Goal: Task Accomplishment & Management: Manage account settings

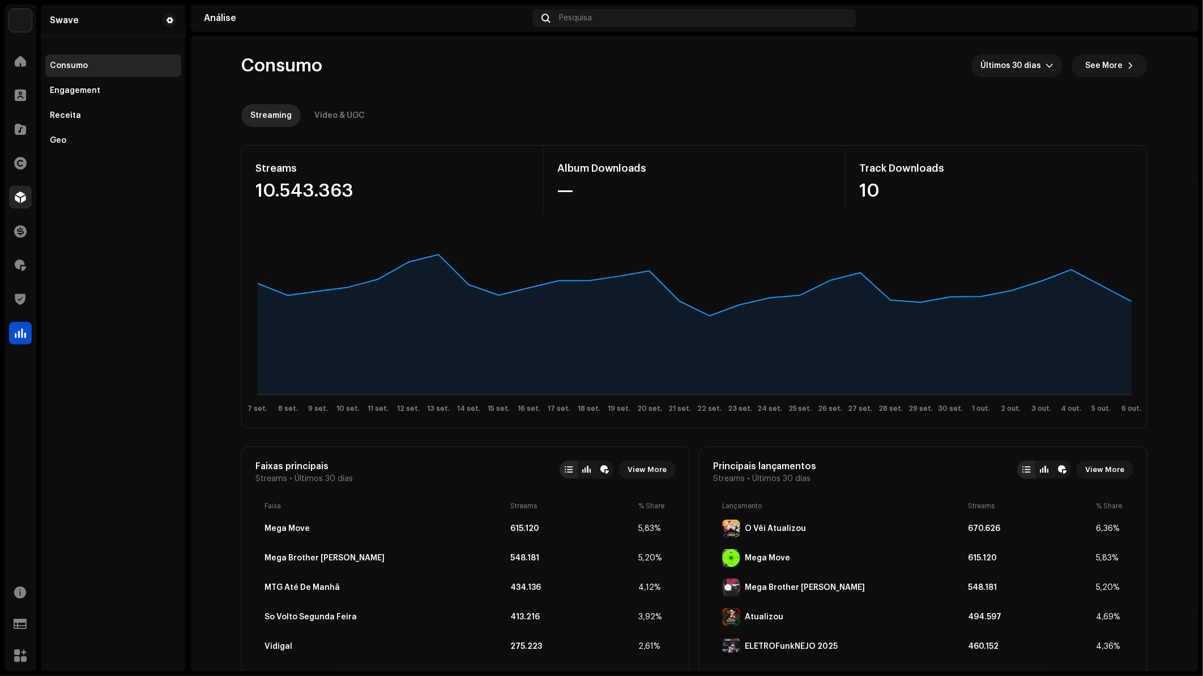
scroll to position [944, 0]
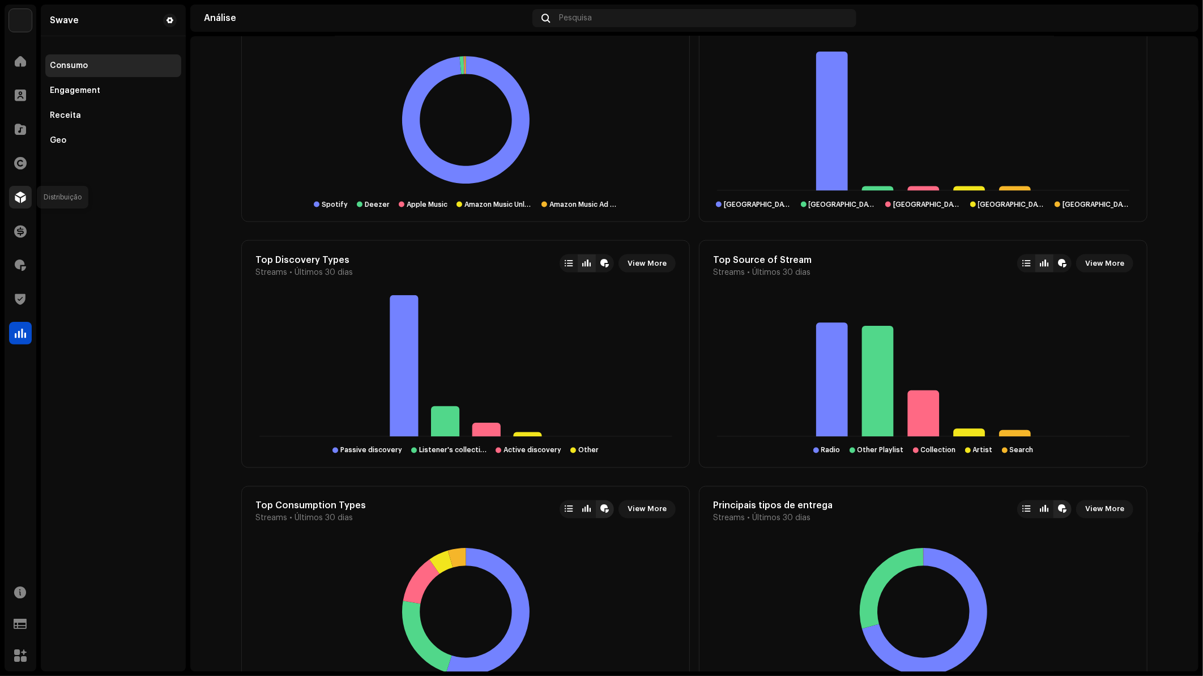
click at [9, 198] on div at bounding box center [20, 197] width 23 height 23
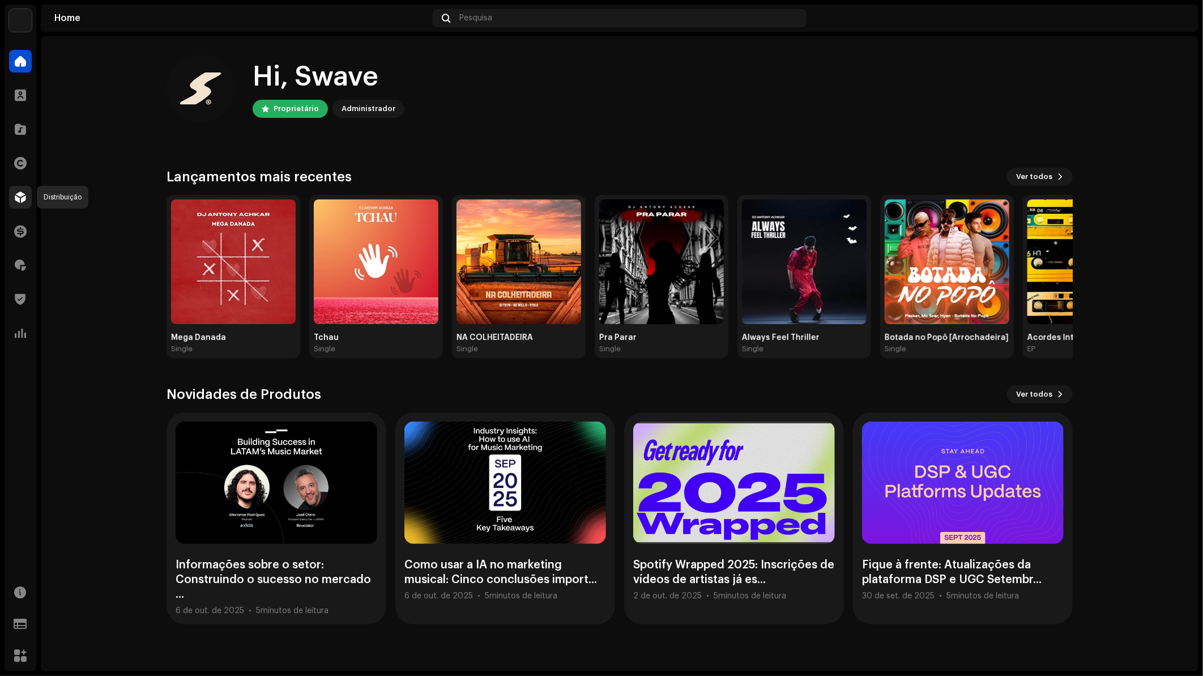
click at [22, 199] on span at bounding box center [20, 197] width 11 height 9
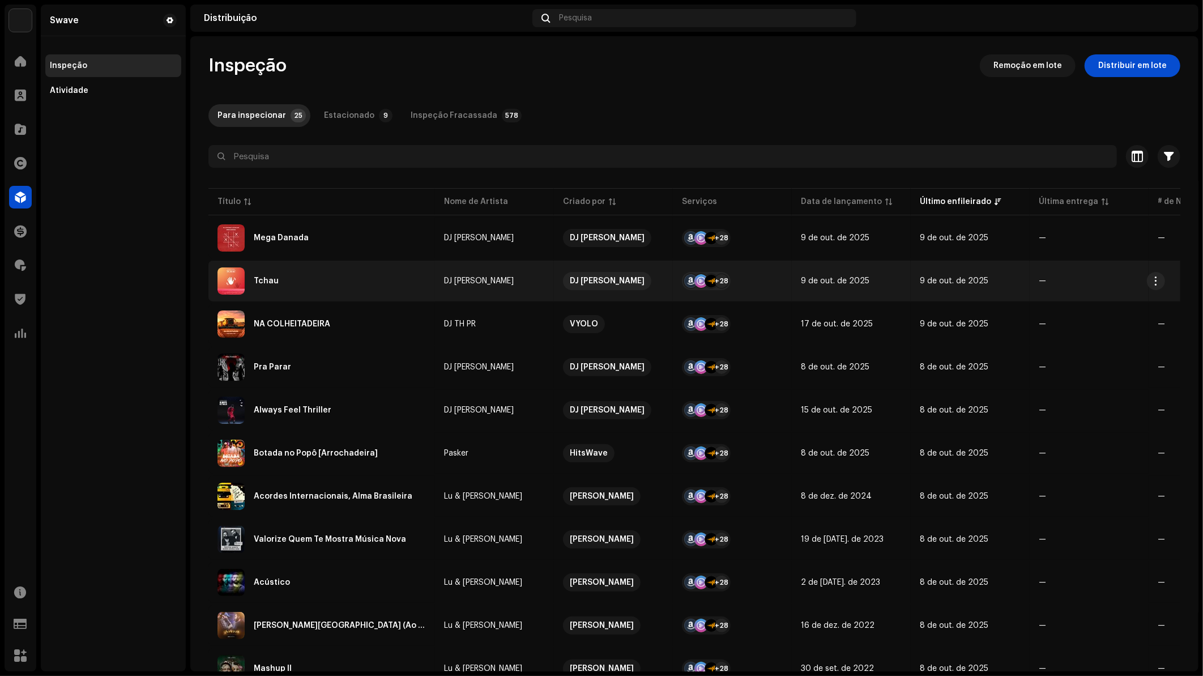
click at [388, 276] on div "Tchau" at bounding box center [322, 280] width 208 height 27
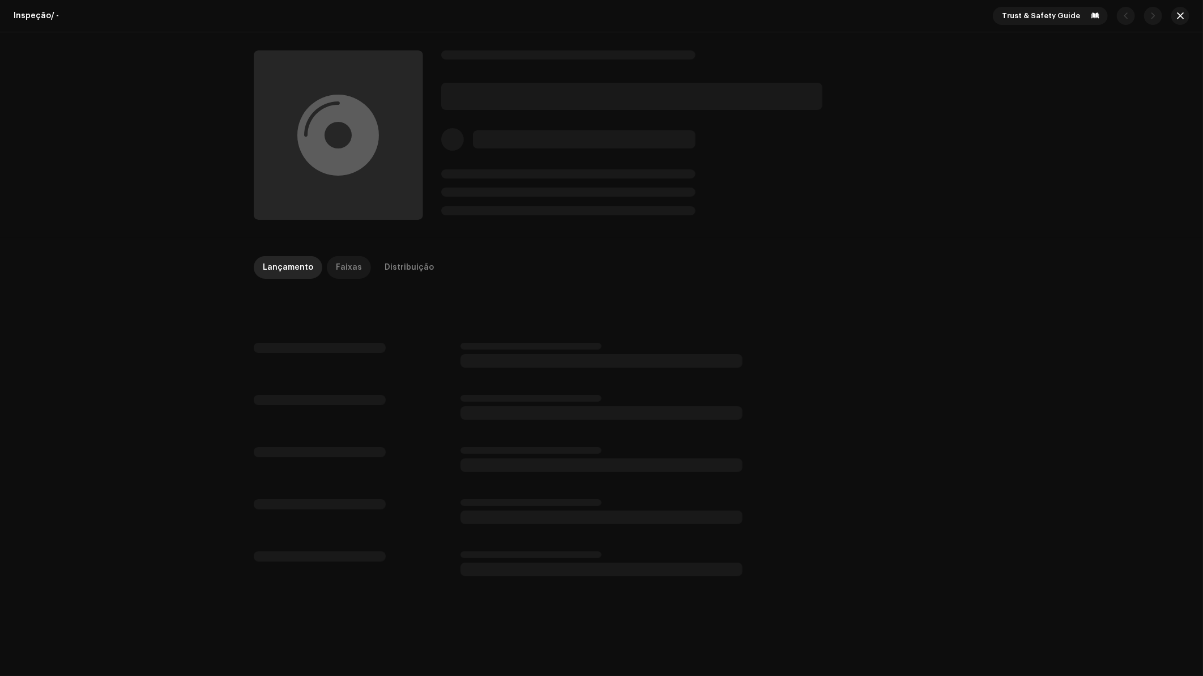
click at [336, 262] on div "Faixas" at bounding box center [349, 267] width 26 height 23
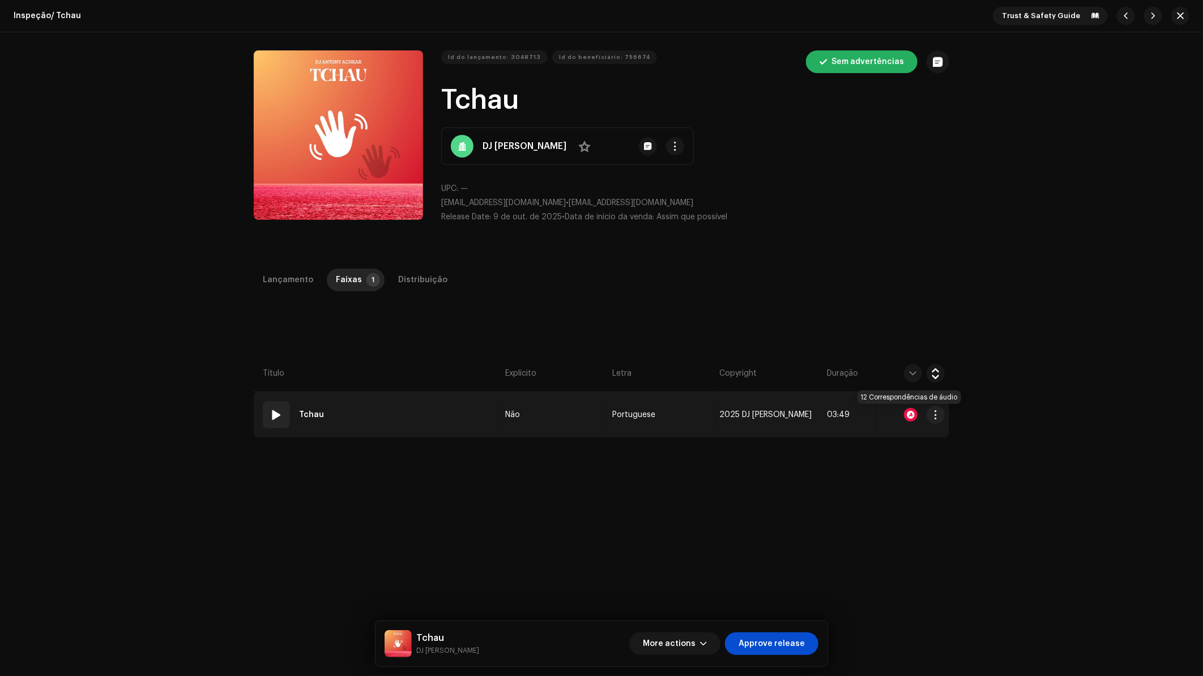
click at [911, 412] on div at bounding box center [911, 415] width 14 height 14
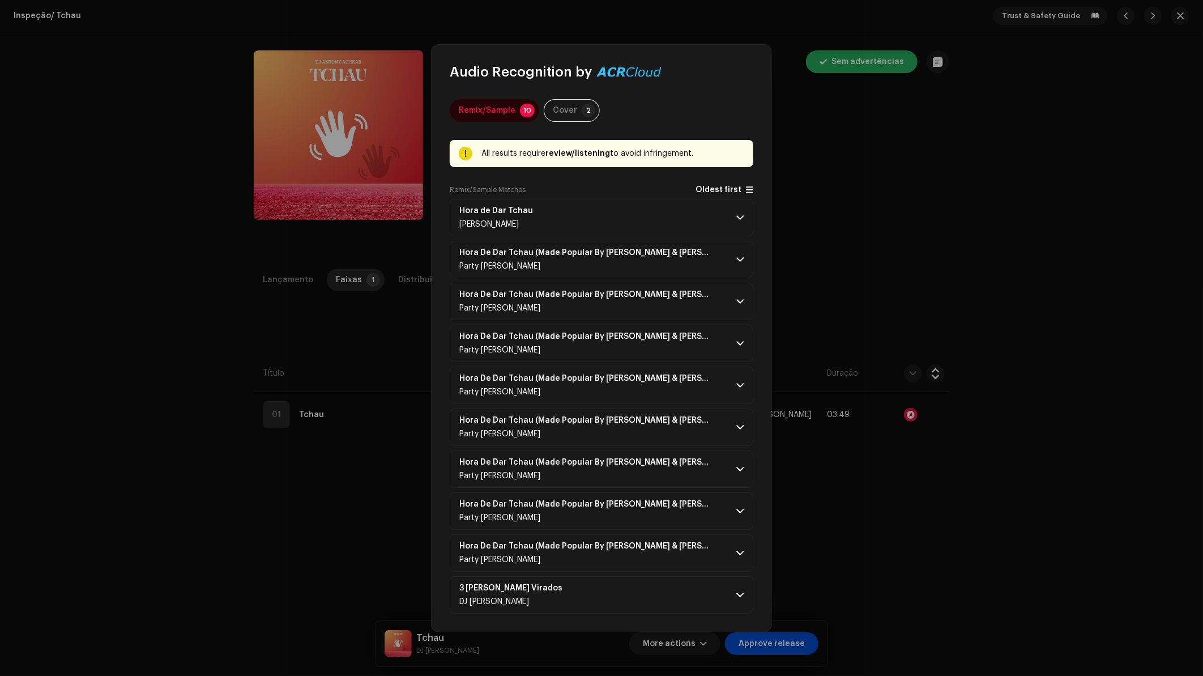
click at [705, 186] on span "Oldest first" at bounding box center [719, 190] width 46 height 8
click at [690, 223] on p-accordion-header "Hora de Dar Tchau Gabriel Diniz" at bounding box center [602, 217] width 304 height 37
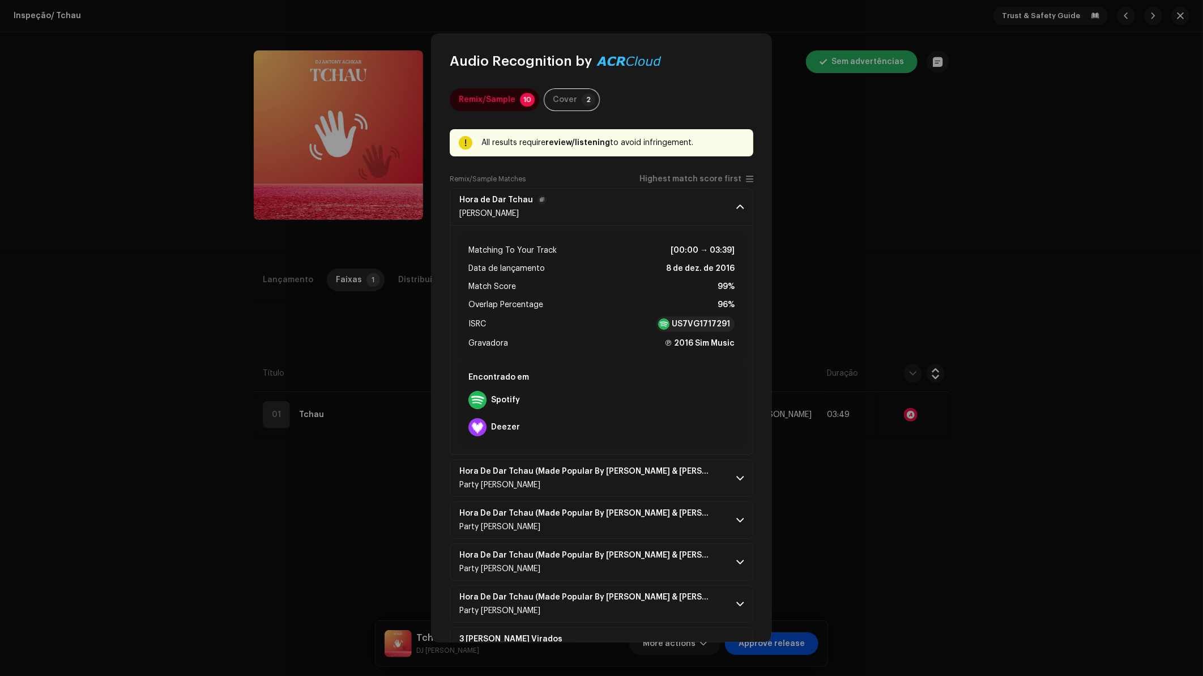
click at [706, 208] on p-accordion-header "Hora de Dar Tchau Gabriel Diniz" at bounding box center [602, 206] width 304 height 37
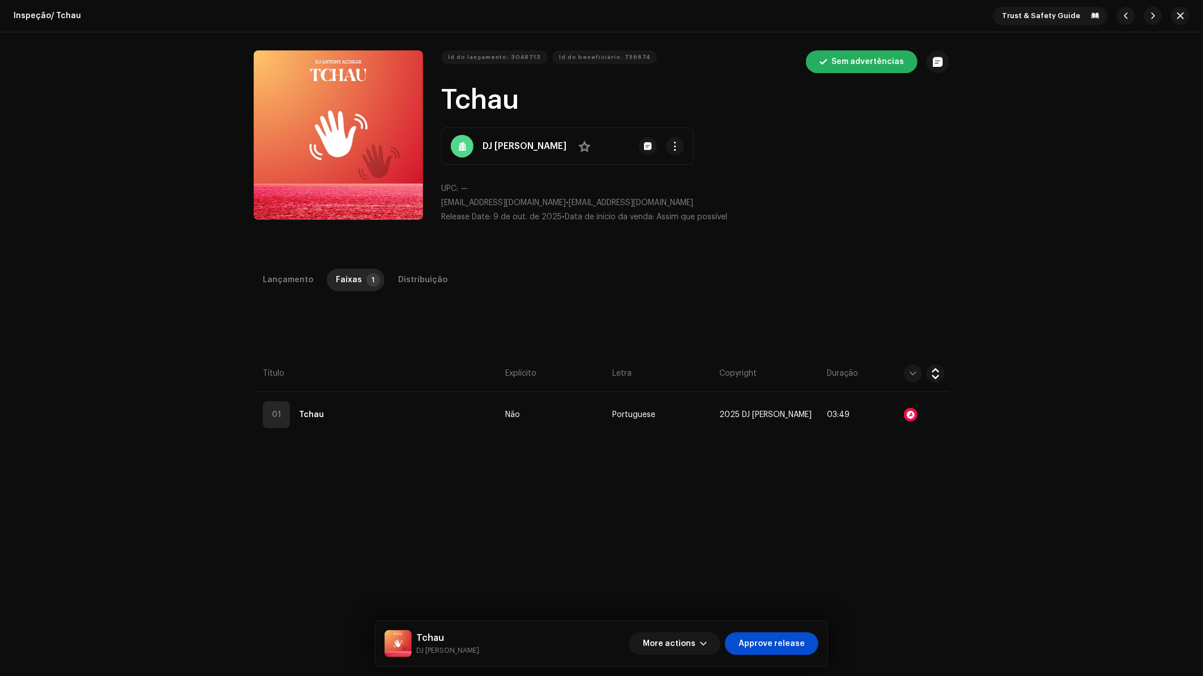
click at [841, 227] on div "Audio Recognition by Remix/Sample 10 Cover 2 All results require review/listeni…" at bounding box center [601, 338] width 1203 height 676
click at [1175, 11] on button "button" at bounding box center [1180, 16] width 18 height 18
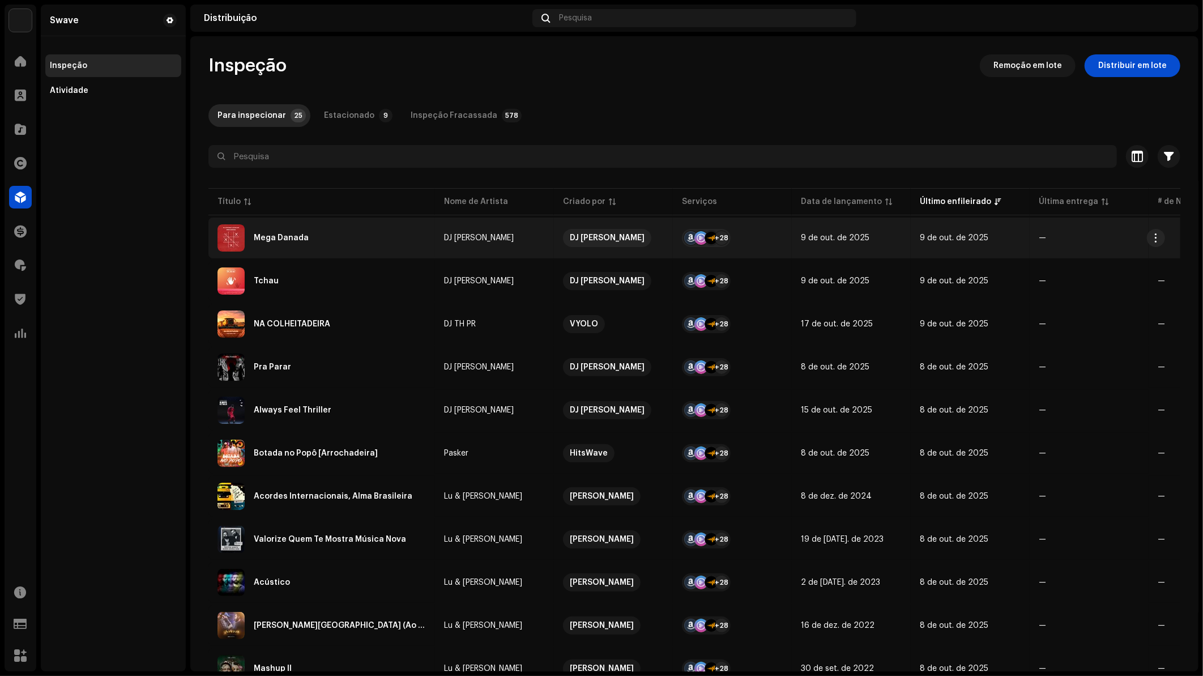
click at [311, 231] on div "Mega Danada" at bounding box center [322, 237] width 208 height 27
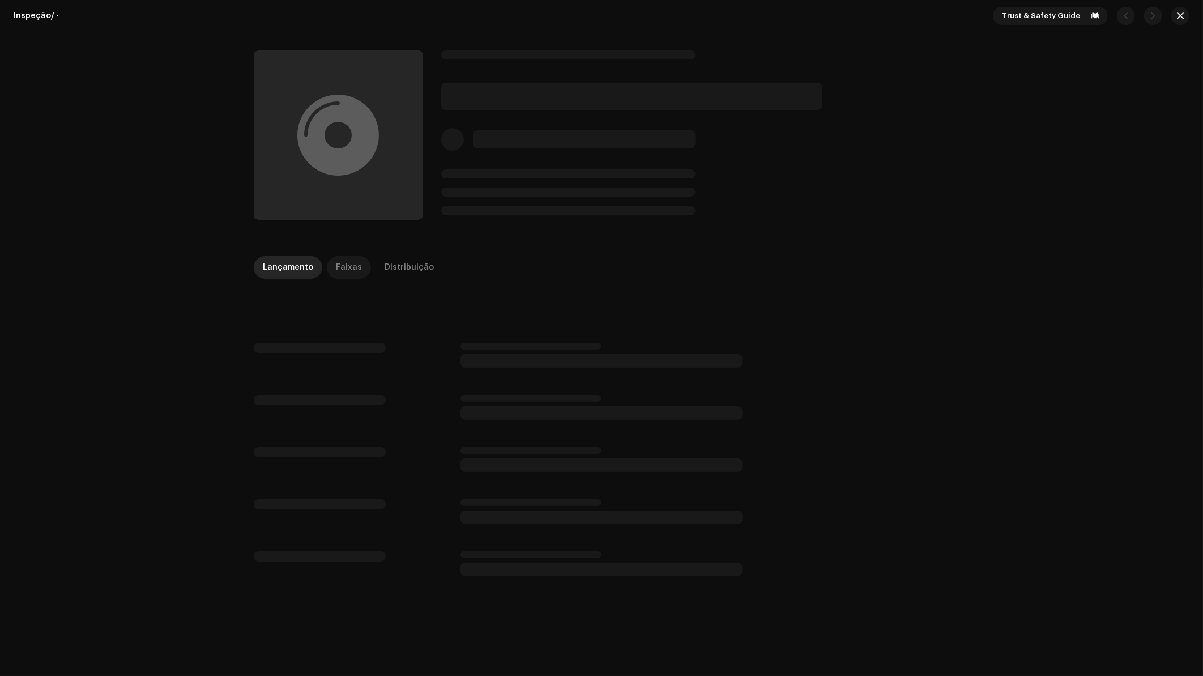
click at [359, 268] on p-tab "Faixas" at bounding box center [349, 267] width 44 height 23
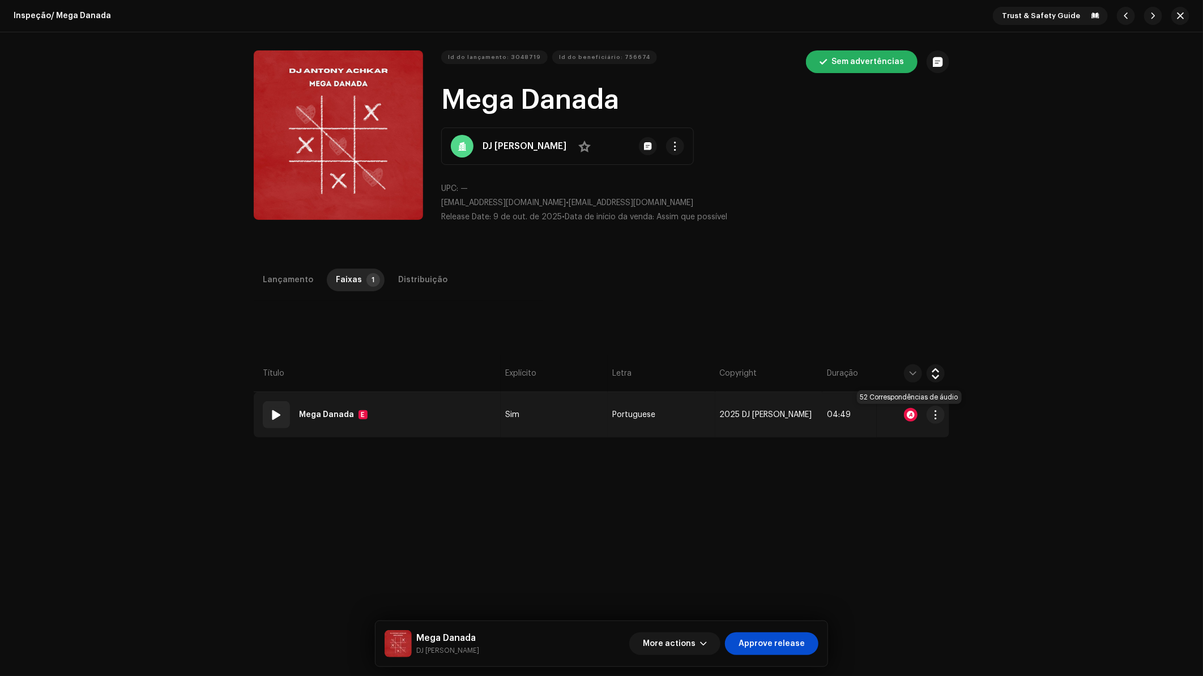
click at [907, 416] on div at bounding box center [911, 415] width 14 height 14
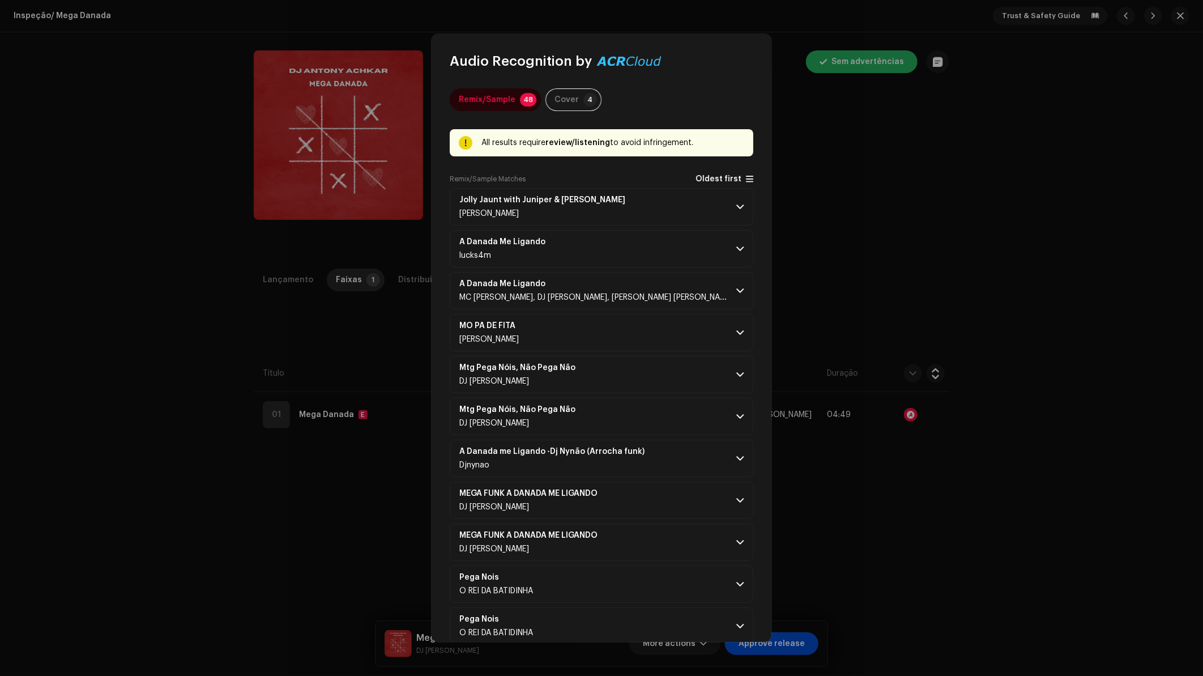
click at [732, 180] on span "Oldest first" at bounding box center [719, 179] width 46 height 8
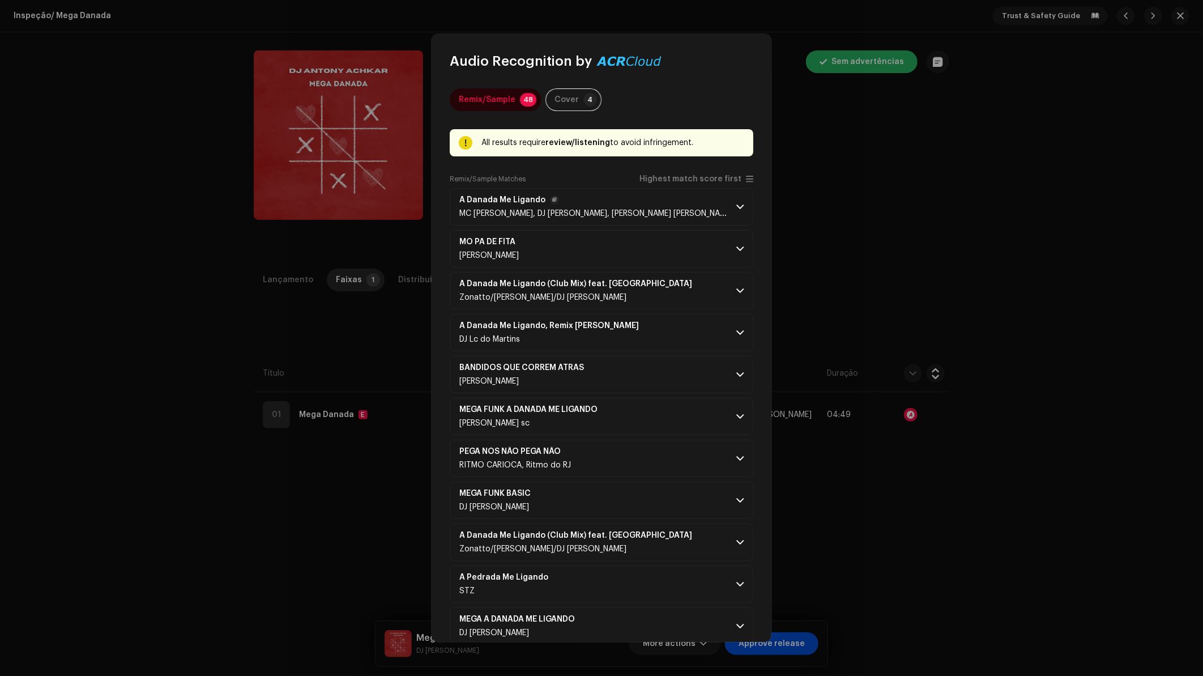
click at [677, 198] on p-accordion-header "A Danada Me Ligando MC Cebezinho, DJ Oreia, MC Tuto & MC Kako" at bounding box center [602, 206] width 304 height 37
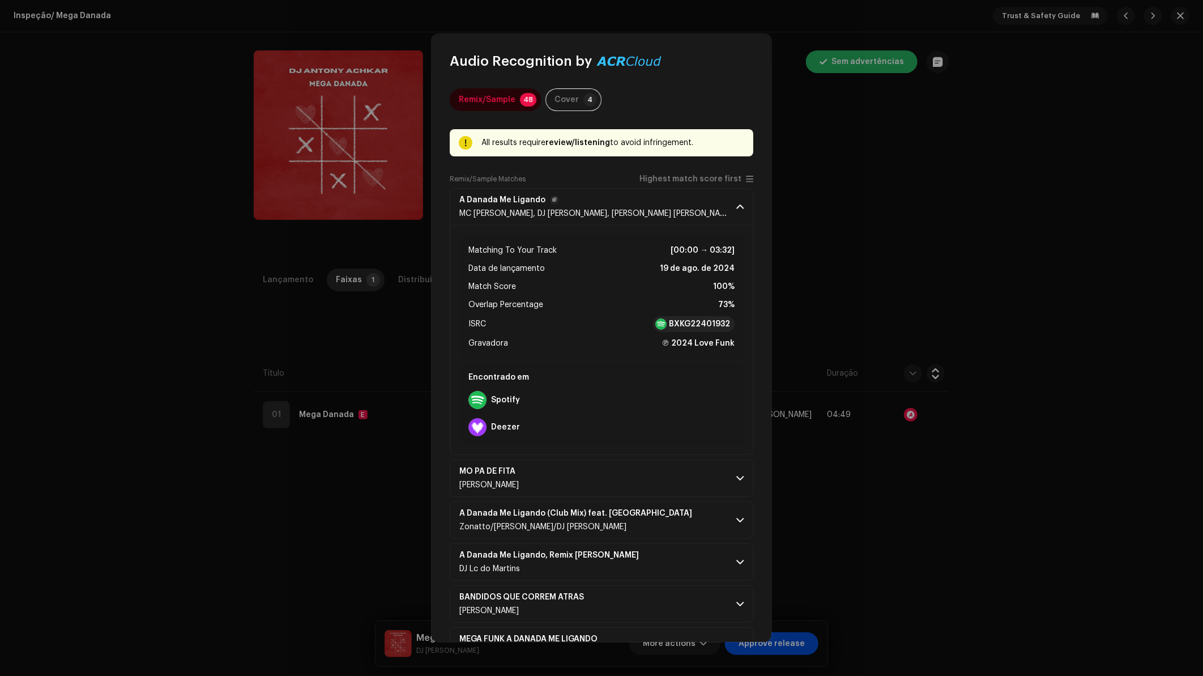
click at [703, 211] on p-accordion-header "A Danada Me Ligando MC Cebezinho, DJ Oreia, MC Tuto & MC Kako" at bounding box center [602, 206] width 304 height 37
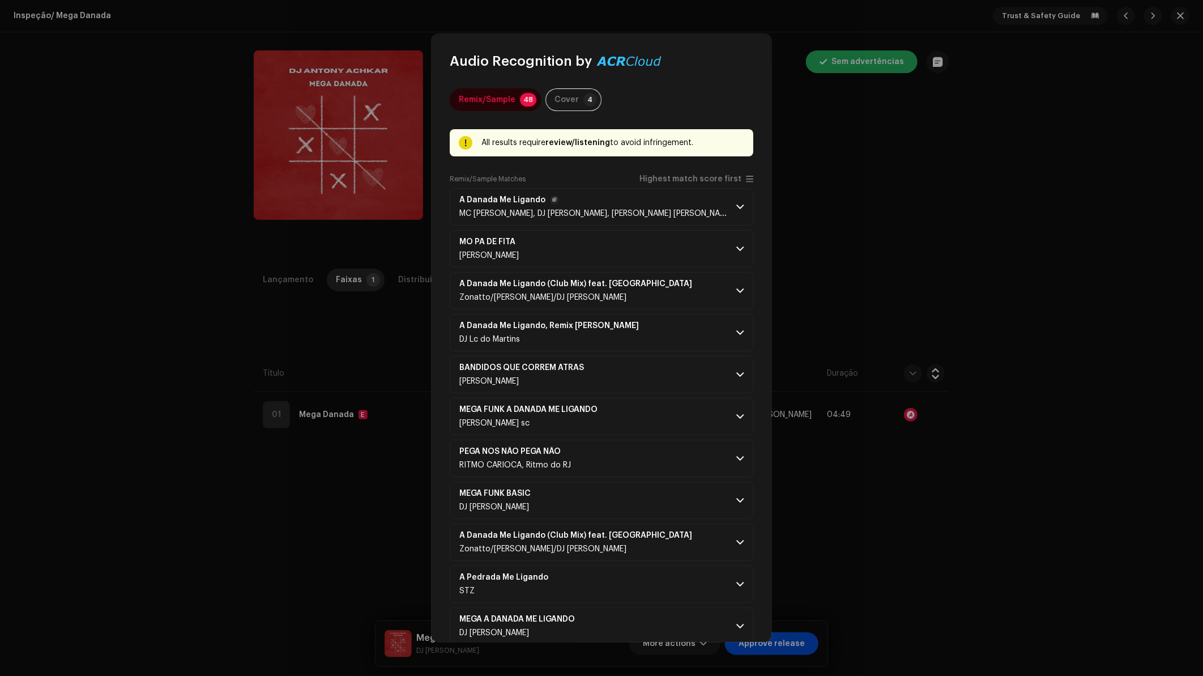
click at [725, 219] on p-accordion-header "A Danada Me Ligando MC Cebezinho, DJ Oreia, MC Tuto & MC Kako" at bounding box center [602, 206] width 304 height 37
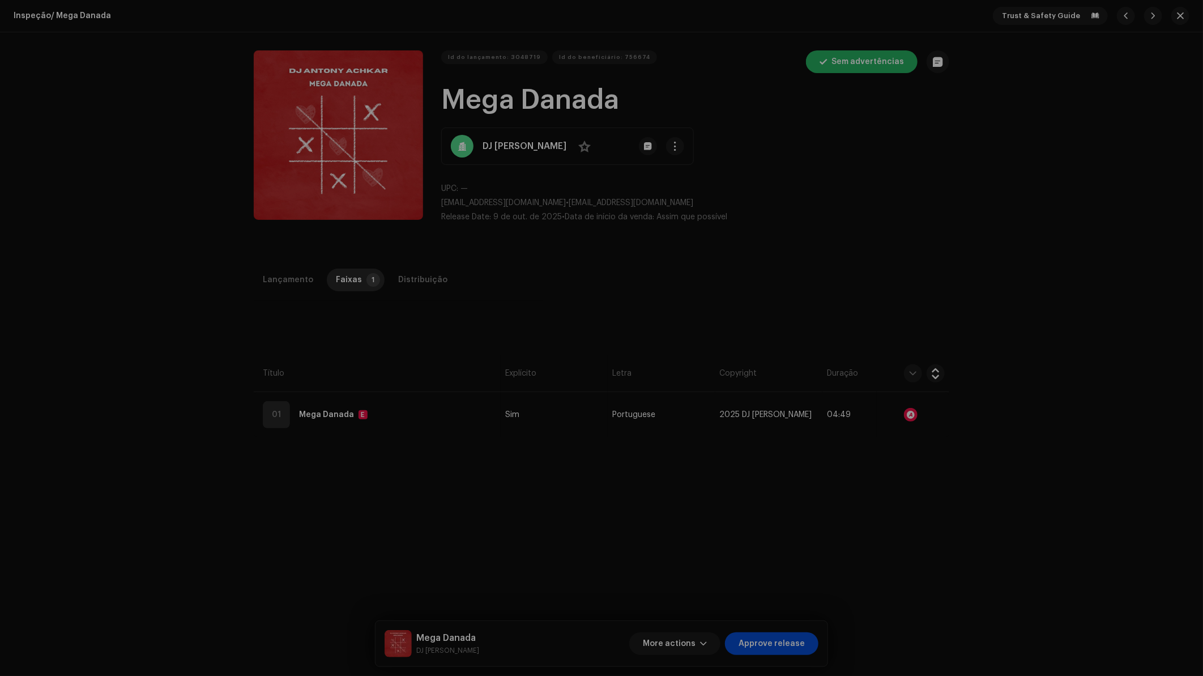
click at [804, 253] on div "Audio Recognition by Remix/Sample 48 Cover 4 All results require review/listeni…" at bounding box center [601, 338] width 1203 height 676
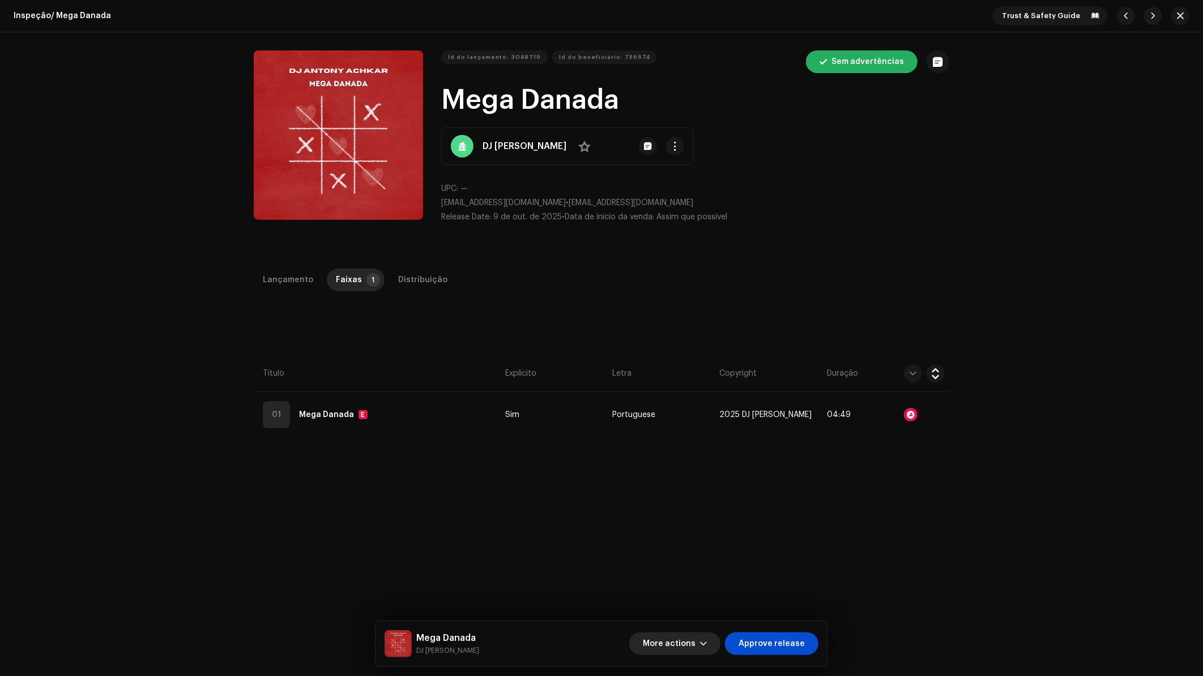
click at [702, 642] on button "More actions" at bounding box center [674, 643] width 91 height 23
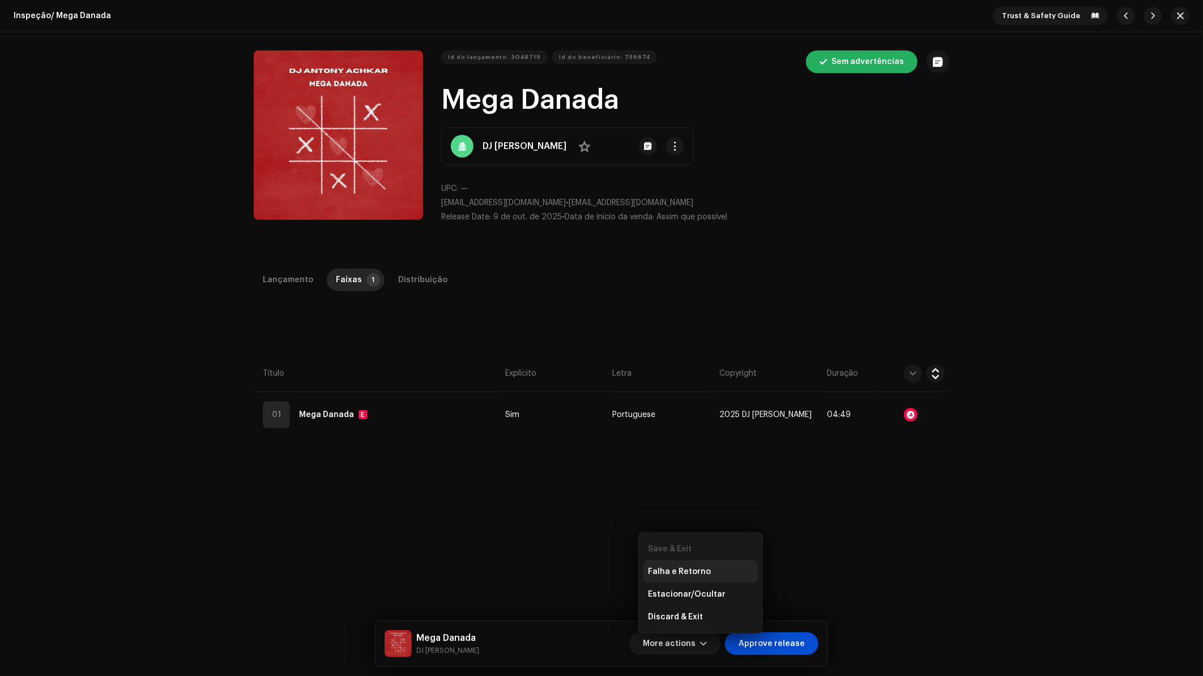
click at [690, 571] on span "Falha e Retorno" at bounding box center [679, 571] width 63 height 9
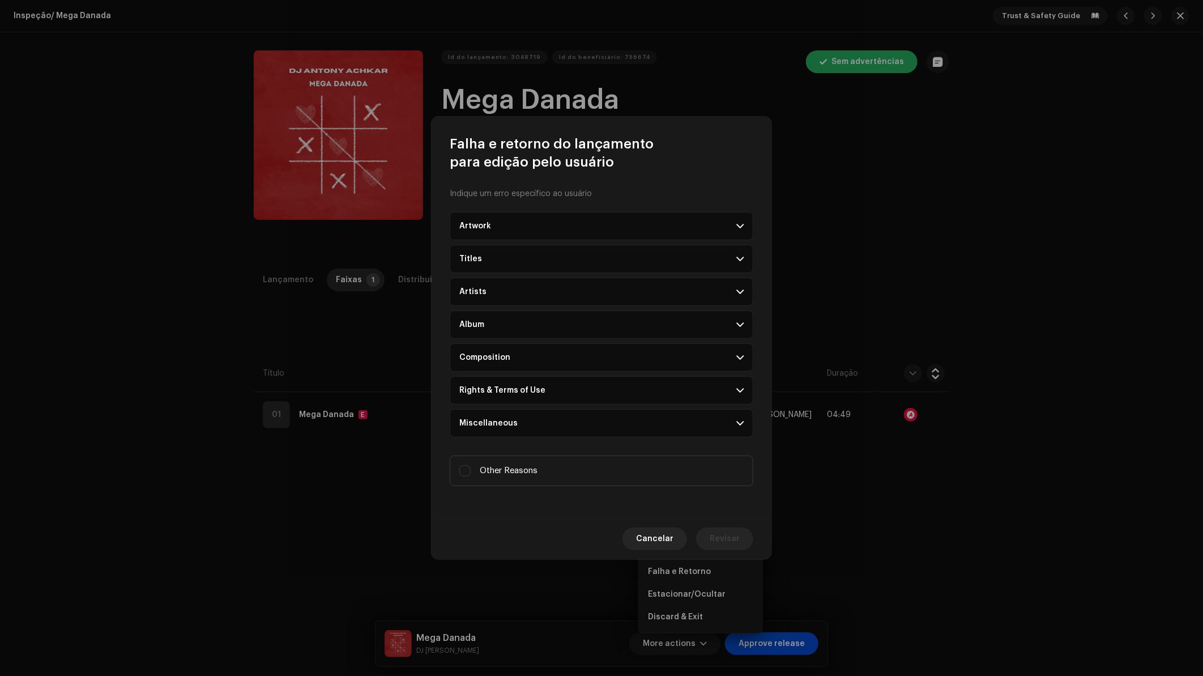
click at [525, 390] on div "Rights & Terms of Use" at bounding box center [502, 390] width 86 height 9
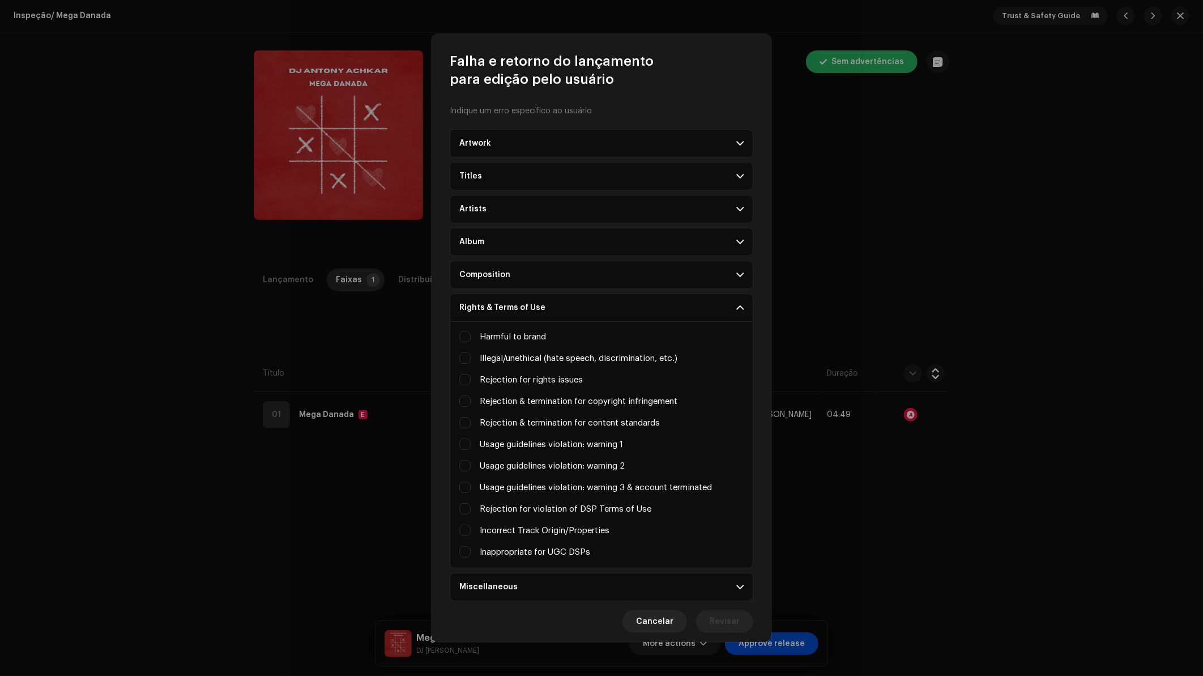
click at [467, 370] on div "Harmful to brand Illegal/unethical (hate speech, discrimination, etc.) Rejectio…" at bounding box center [601, 445] width 284 height 246
click at [462, 374] on input "Irrelevant / excessive information" at bounding box center [464, 379] width 11 height 11
checkbox input "true"
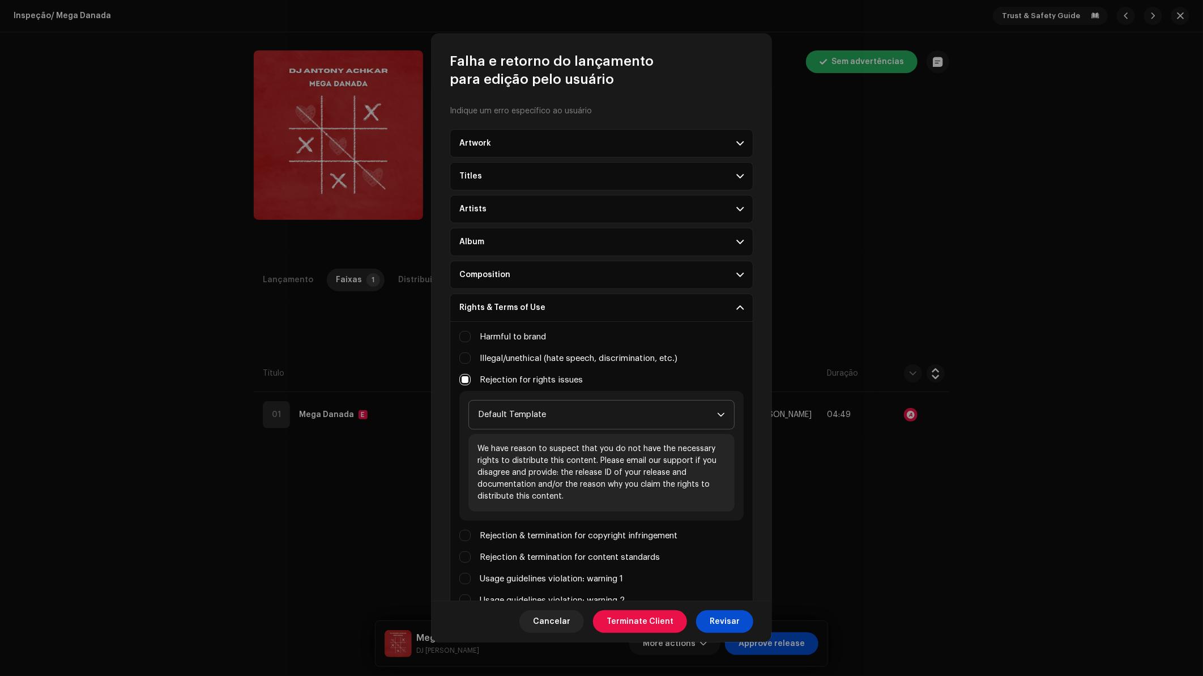
click at [543, 419] on span "Default Template" at bounding box center [597, 414] width 239 height 28
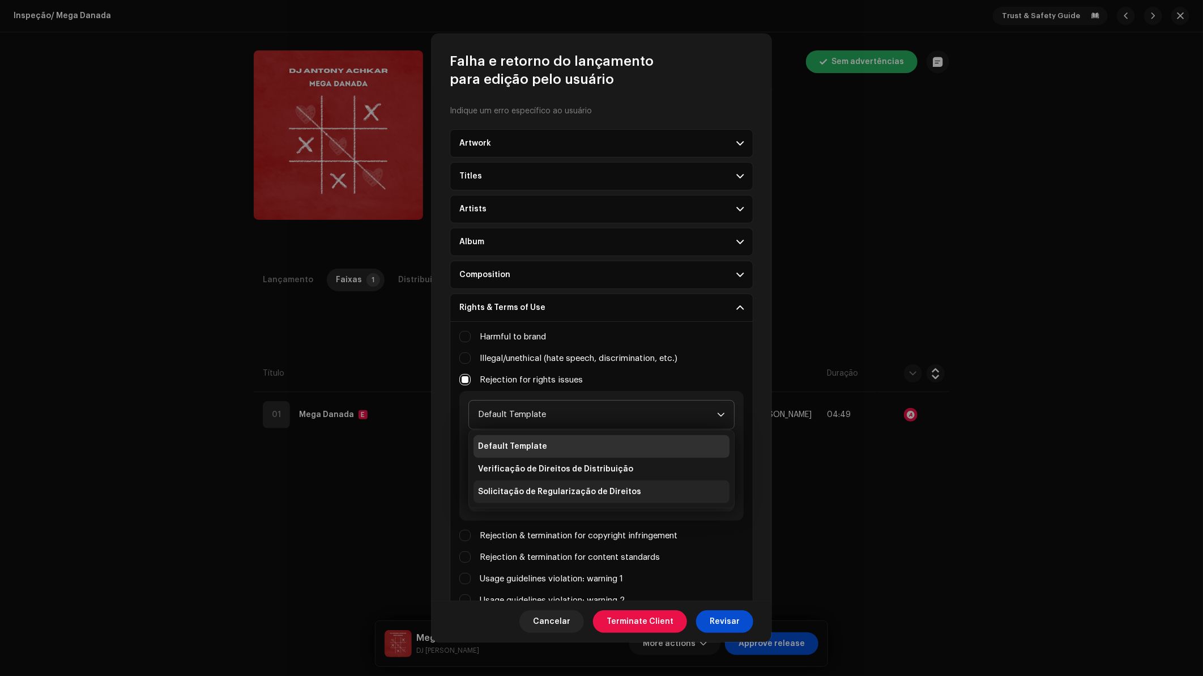
click at [552, 487] on span "Solicitação de Regularização de Direitos" at bounding box center [559, 491] width 163 height 11
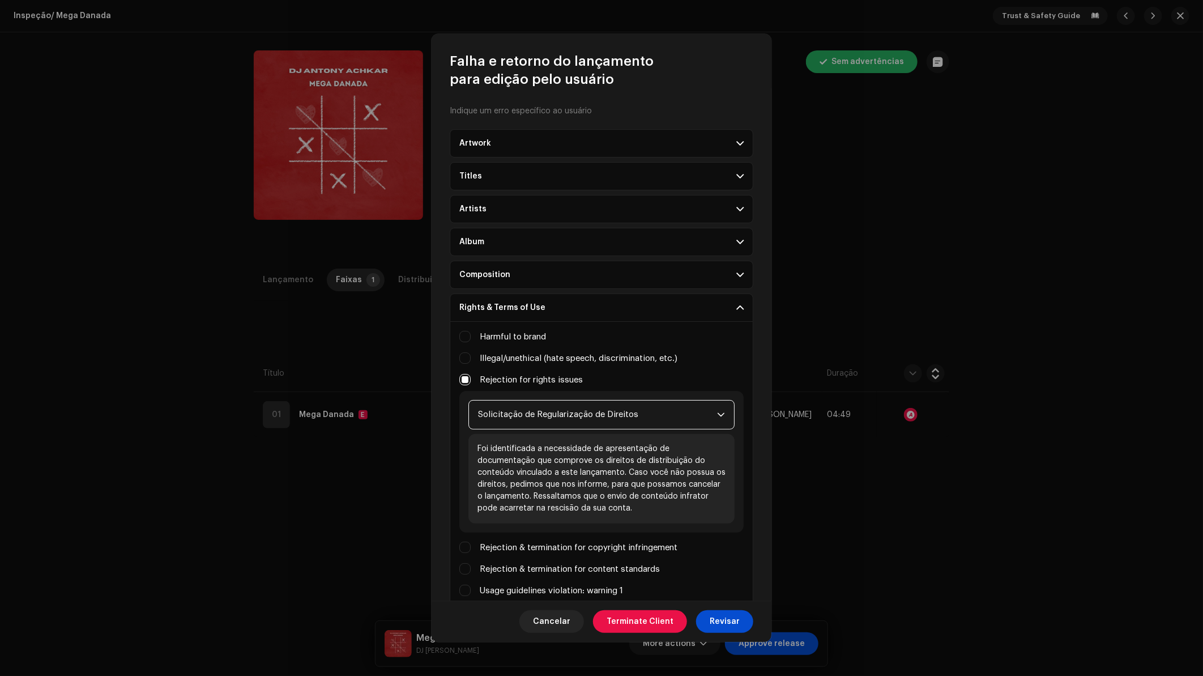
click at [560, 417] on span "Solicitação de Regularização de Direitos" at bounding box center [597, 414] width 239 height 28
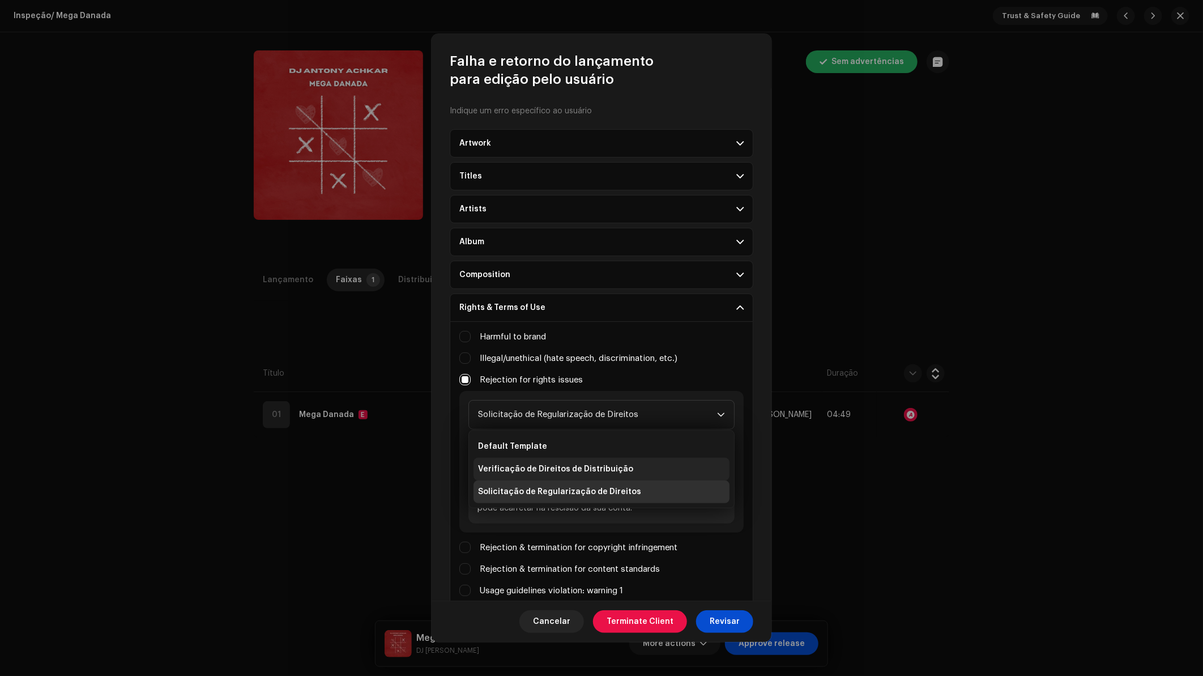
click at [551, 471] on span "Verificação de Direitos de Distribuição" at bounding box center [555, 468] width 155 height 11
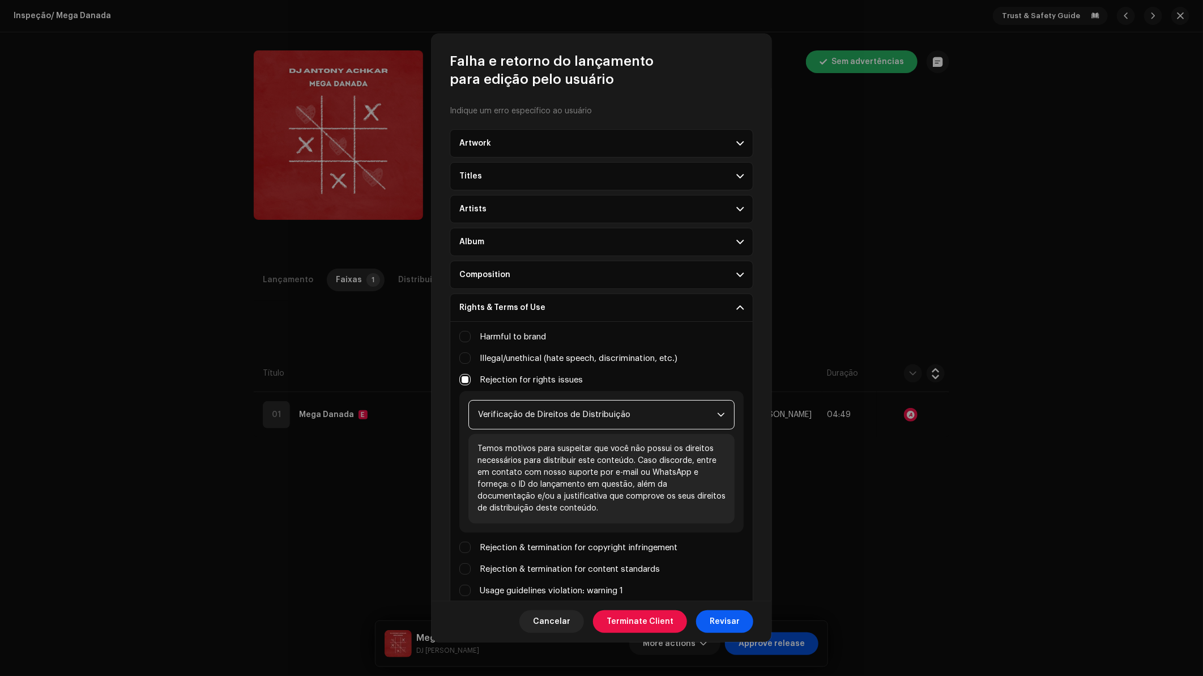
click at [734, 620] on span "Revisar" at bounding box center [725, 621] width 30 height 23
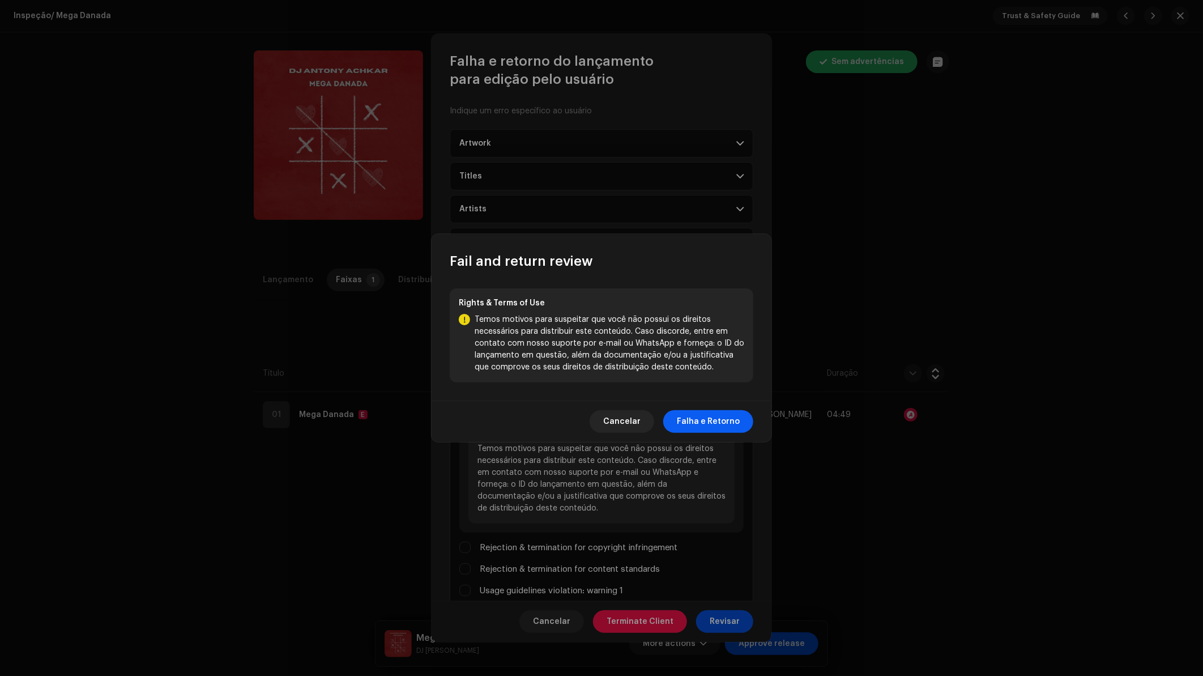
click at [722, 424] on span "Falha e Retorno" at bounding box center [708, 421] width 63 height 23
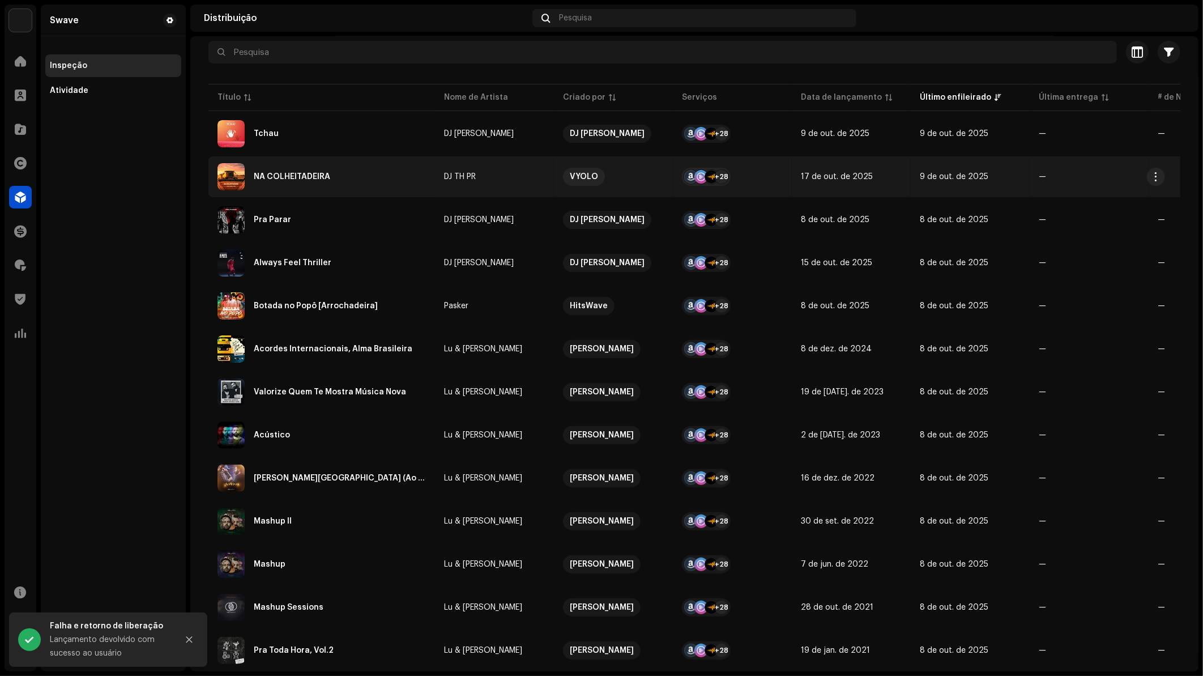
scroll to position [63, 0]
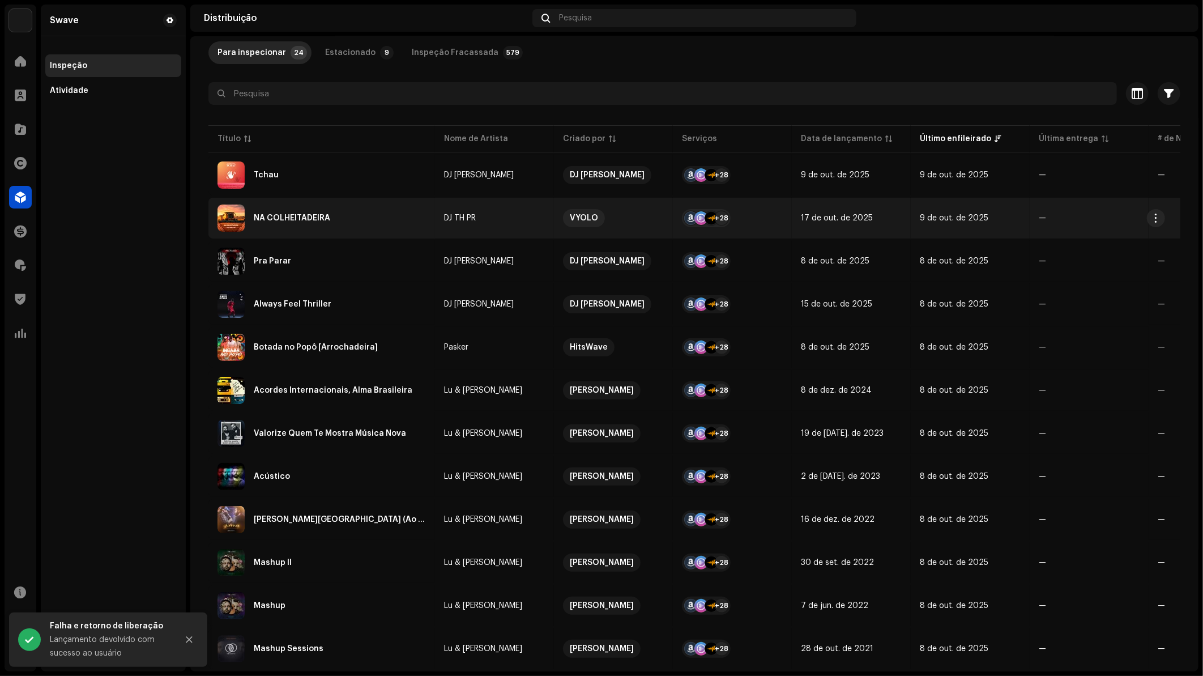
click at [333, 221] on div "NA COLHEITADEIRA" at bounding box center [322, 217] width 208 height 27
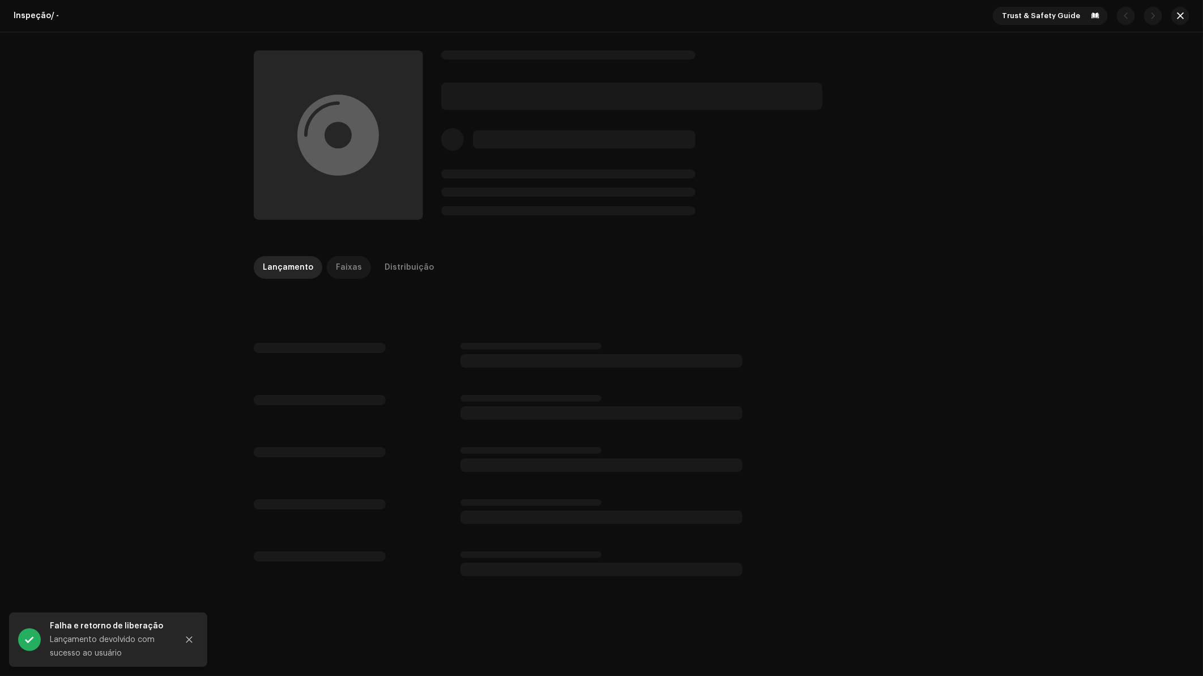
click at [342, 272] on div "Faixas" at bounding box center [349, 267] width 26 height 23
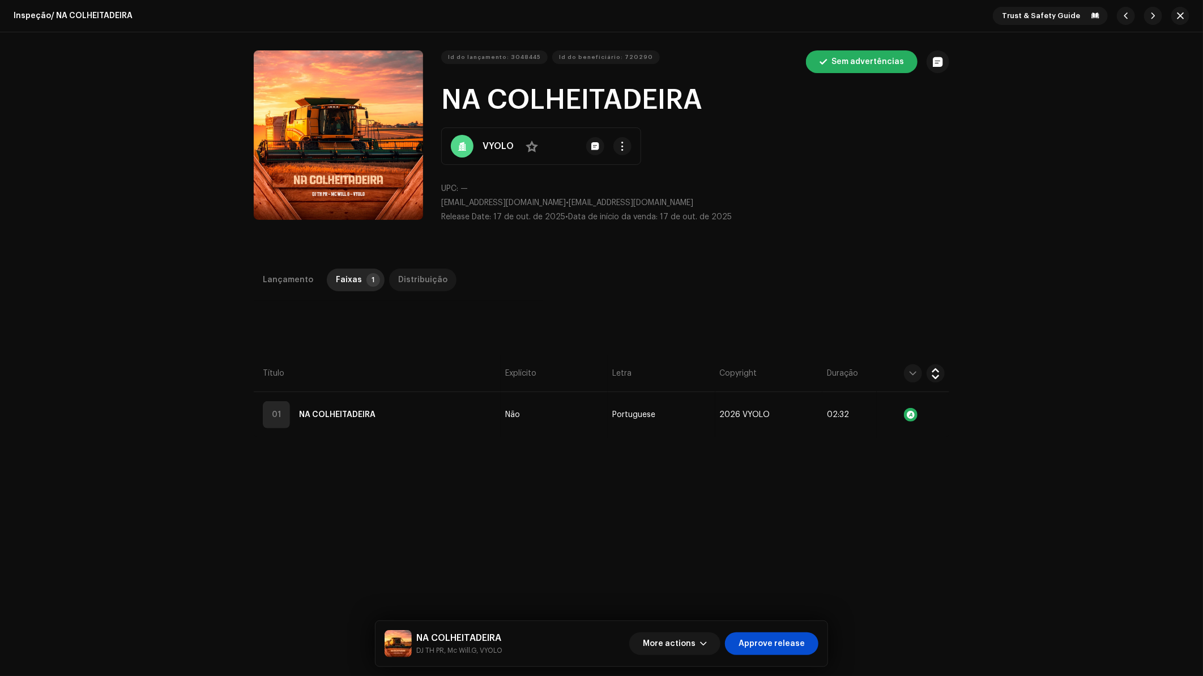
click at [399, 282] on div "Distribuição" at bounding box center [422, 279] width 49 height 23
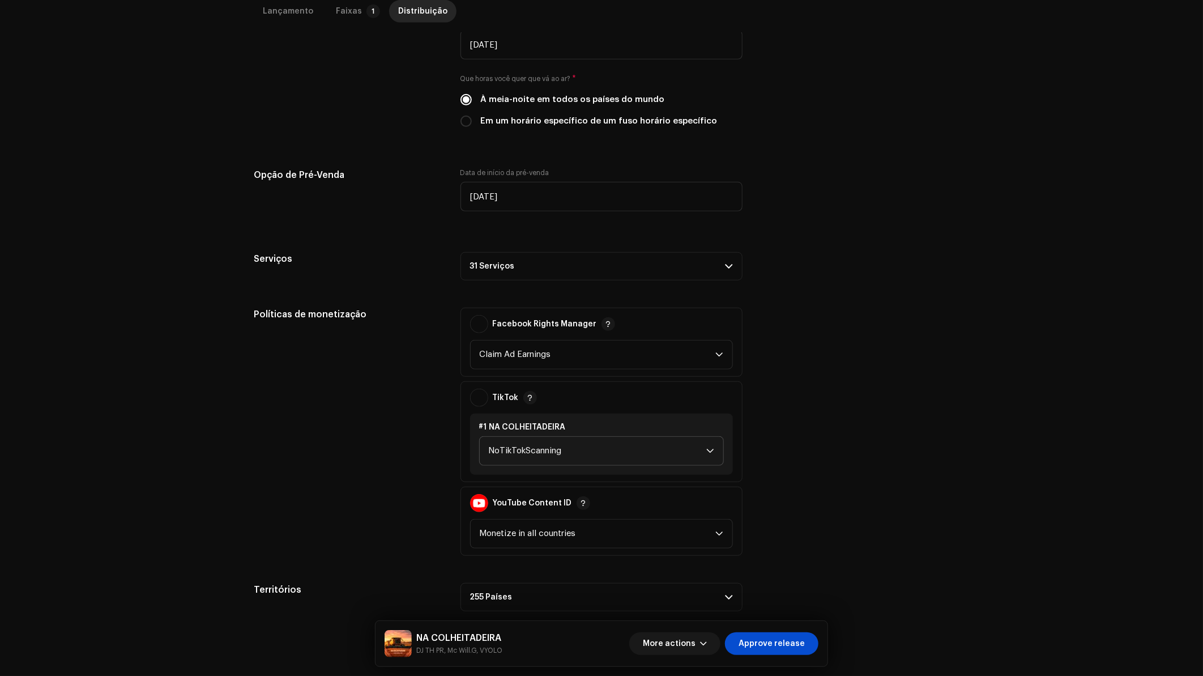
scroll to position [408, 0]
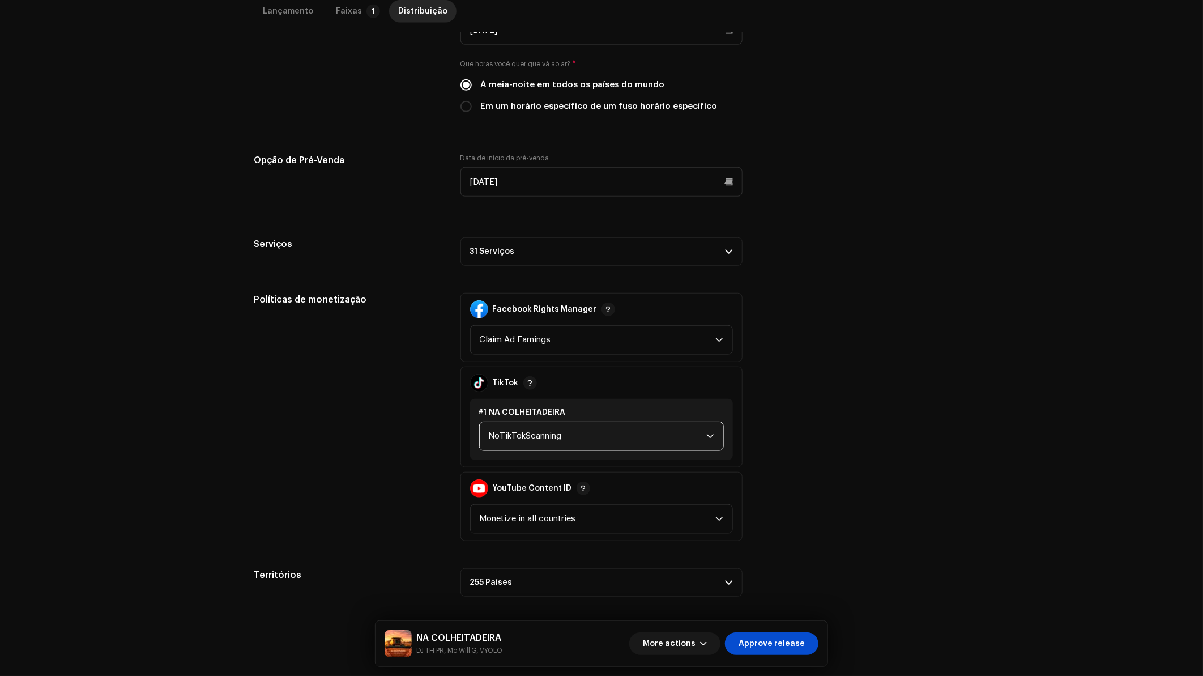
click at [527, 433] on span "NoTikTokScanning" at bounding box center [598, 436] width 218 height 28
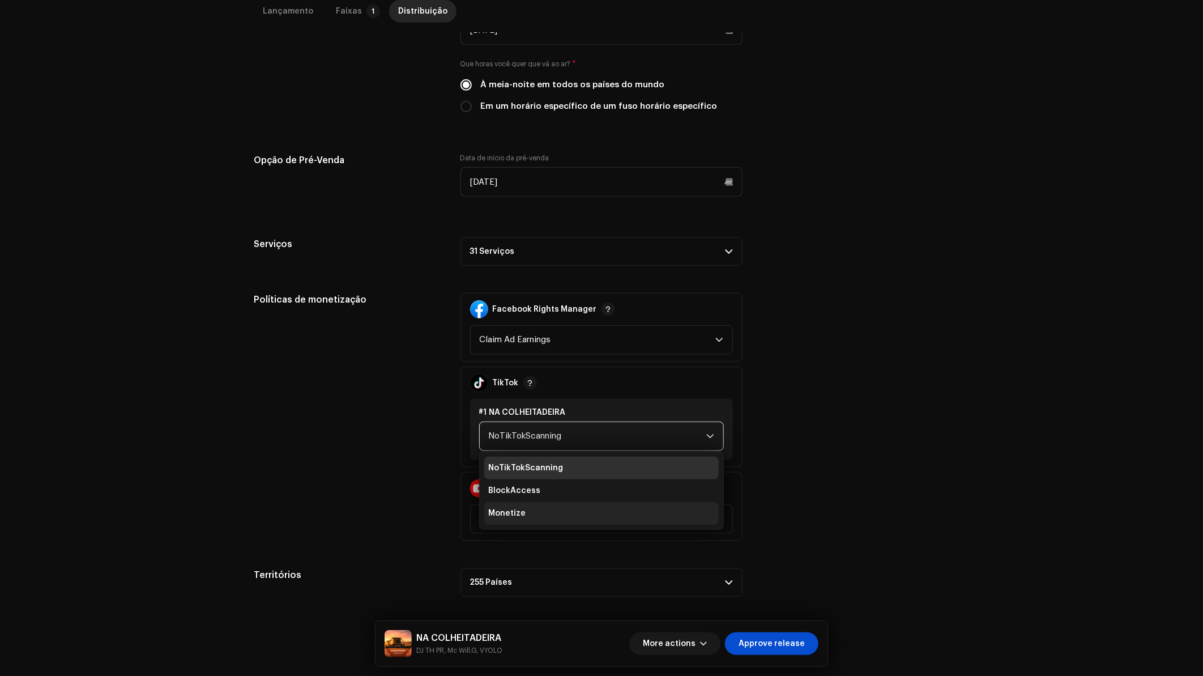
click at [540, 508] on li "Monetize" at bounding box center [601, 513] width 234 height 23
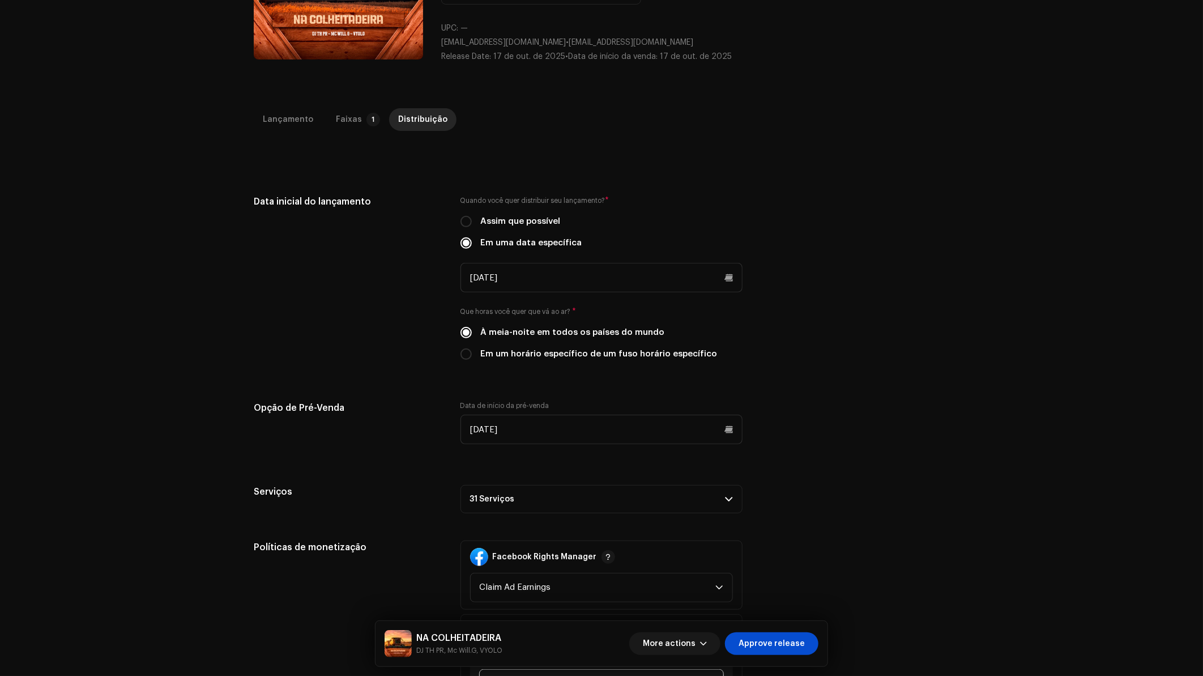
scroll to position [156, 0]
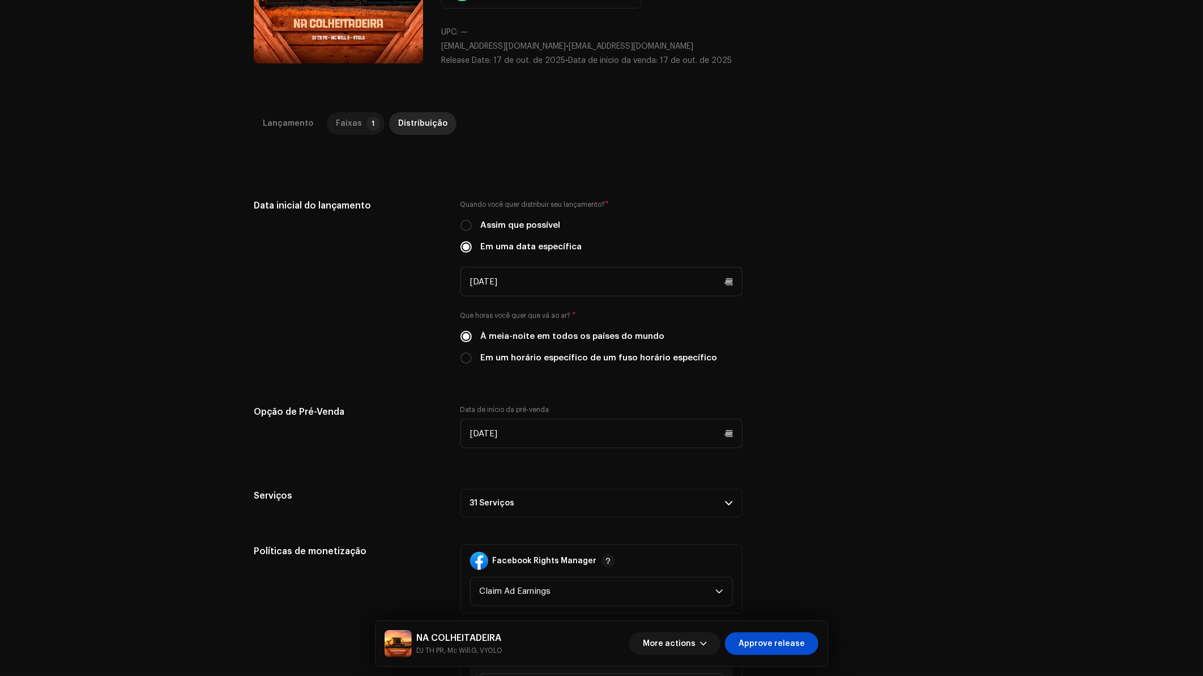
click at [358, 125] on p-tab "Faixas 1" at bounding box center [356, 123] width 58 height 23
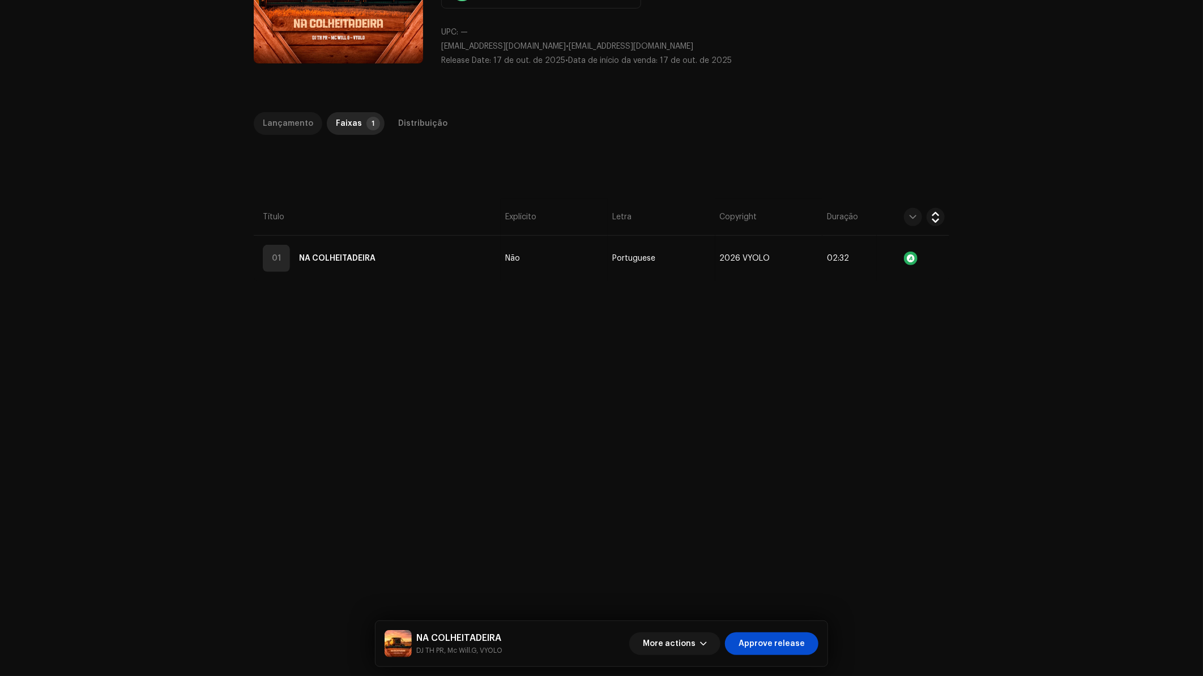
click at [290, 121] on div "Lançamento" at bounding box center [288, 123] width 50 height 23
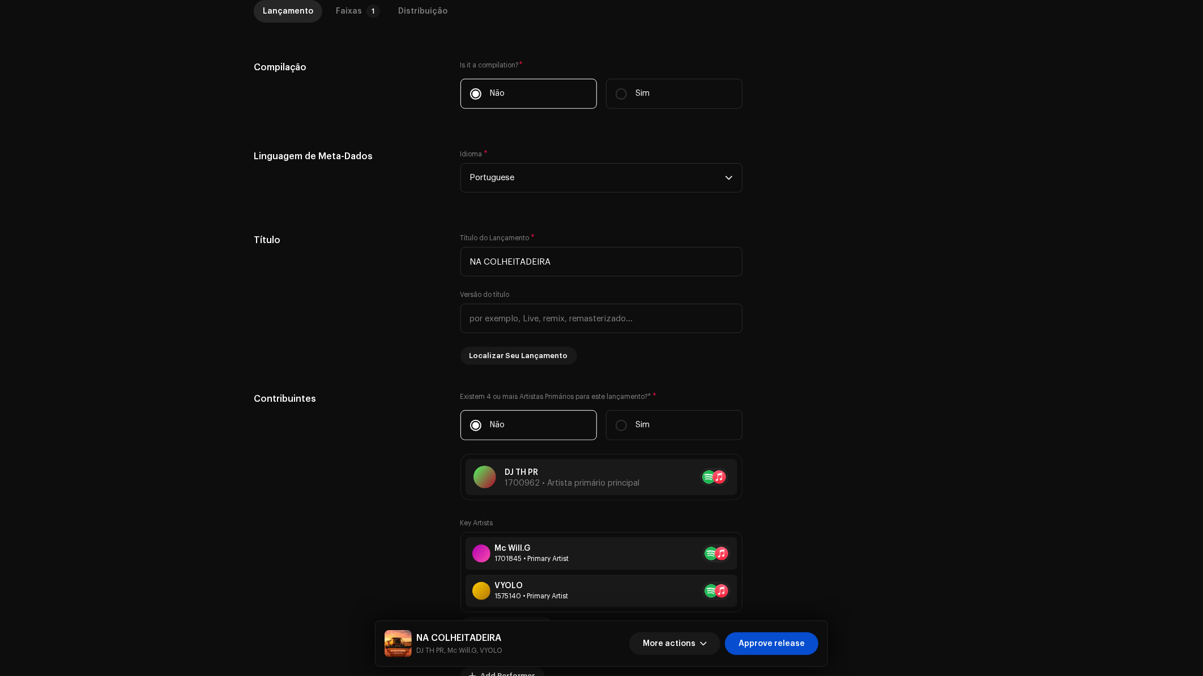
scroll to position [0, 0]
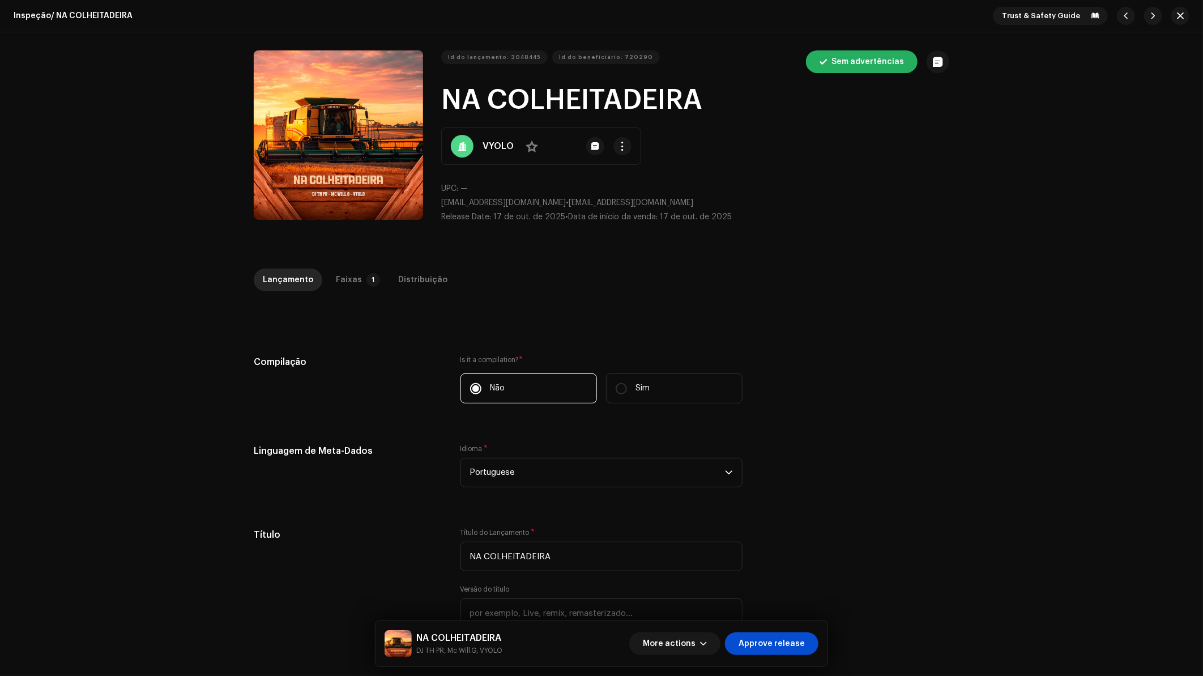
click at [374, 267] on div "Inspeção / NA COLHEITADEIRA Trust & Safety Guide Id do lançamento: 3048445 Id d…" at bounding box center [601, 338] width 1203 height 676
click at [366, 275] on p-badge "1" at bounding box center [373, 280] width 14 height 14
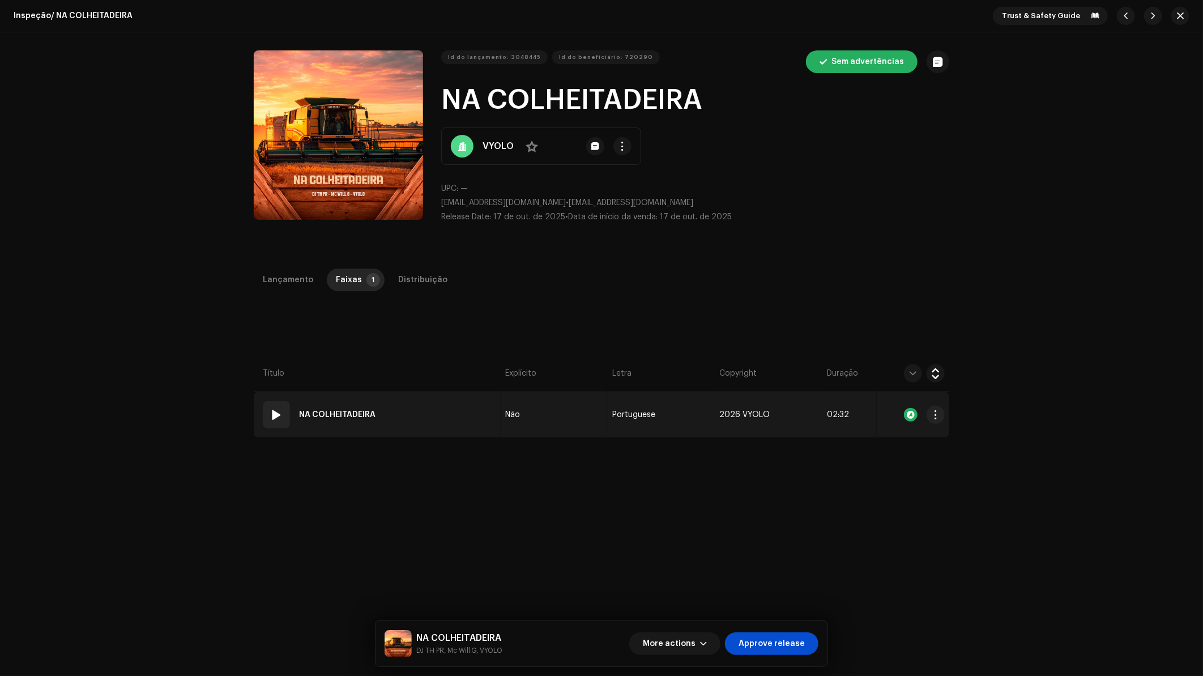
click at [282, 416] on div "01" at bounding box center [276, 414] width 27 height 27
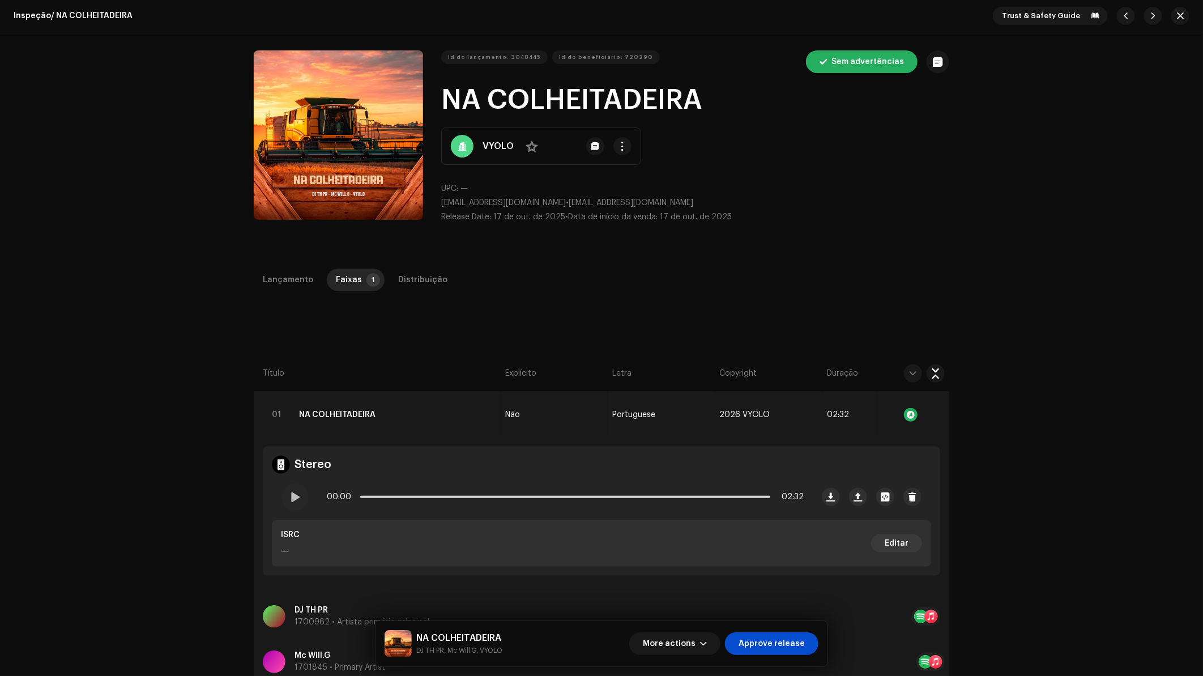
scroll to position [189, 0]
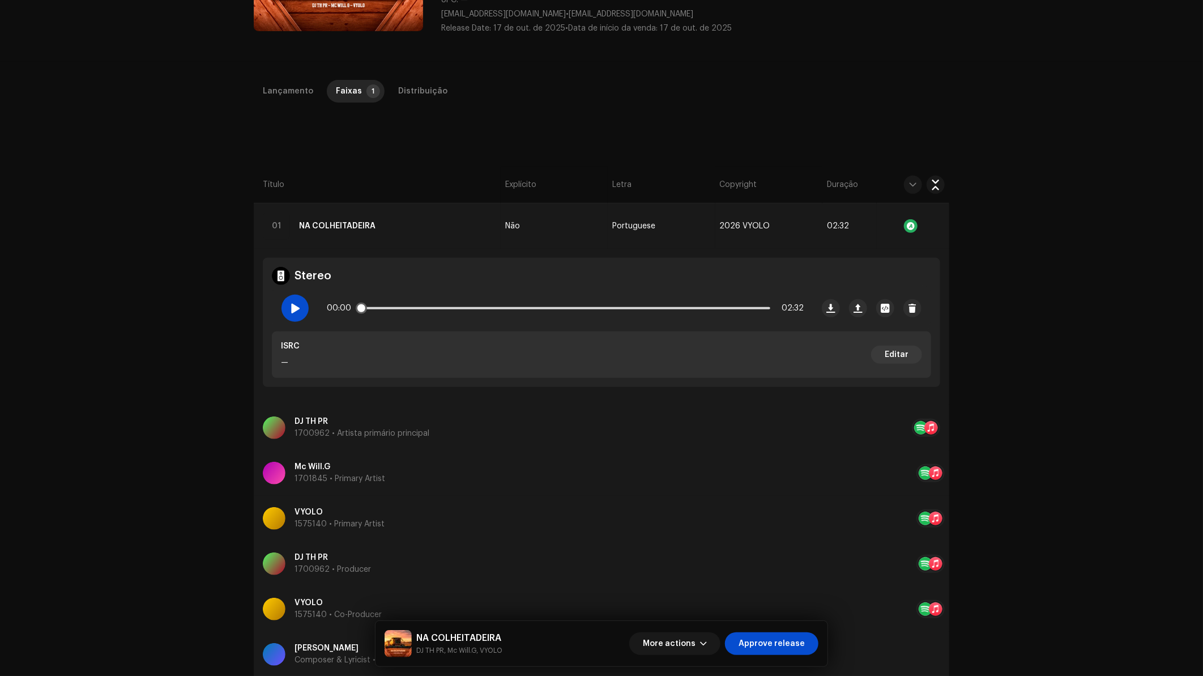
click at [290, 304] on span at bounding box center [295, 308] width 10 height 9
click at [1016, 307] on div "Inspeção / NA COLHEITADEIRA Trust & Safety Guide Id do lançamento: 3048445 Id d…" at bounding box center [601, 338] width 1203 height 676
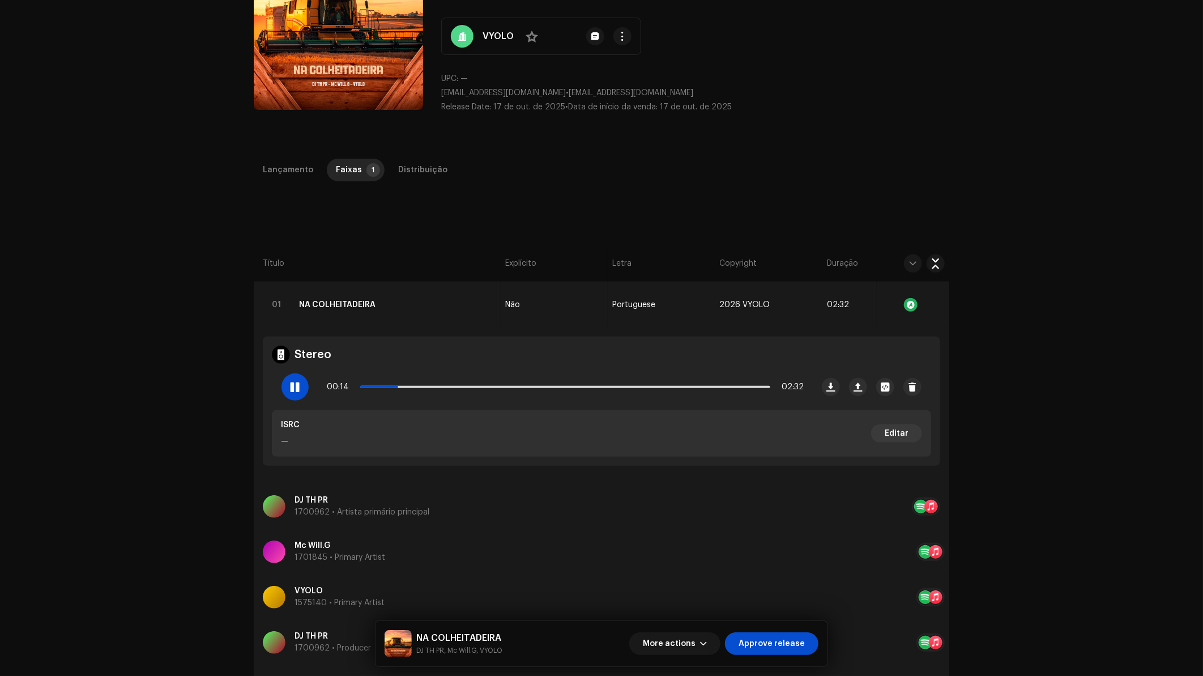
scroll to position [0, 0]
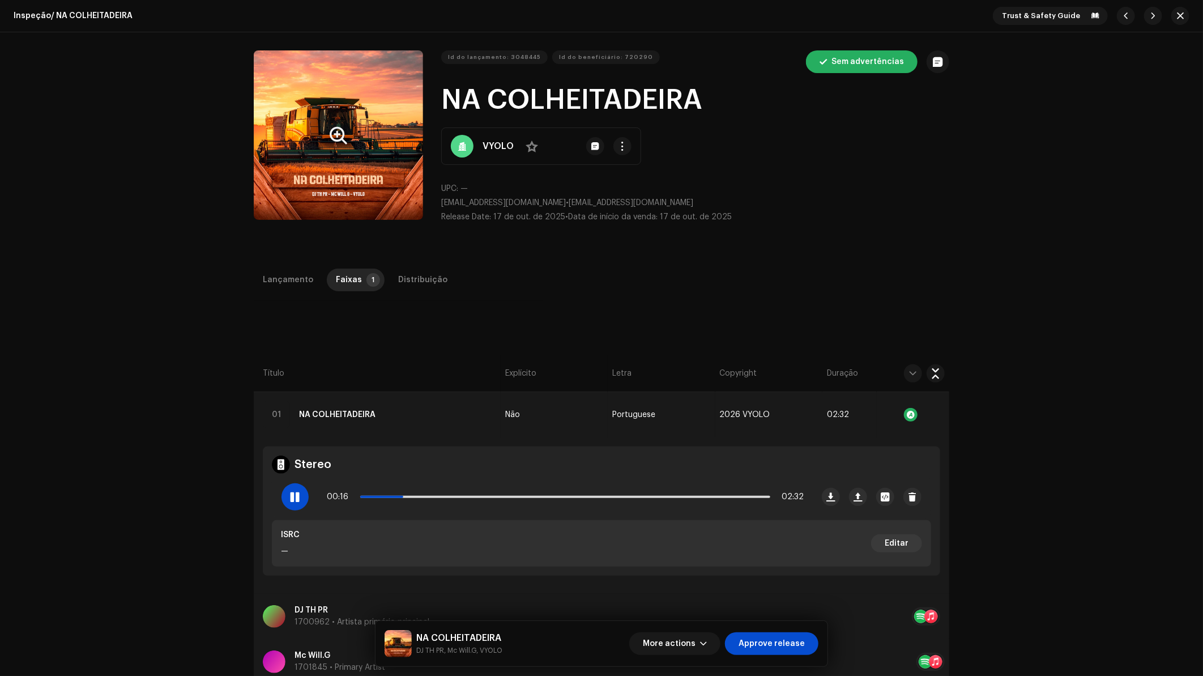
click at [345, 131] on button "Zoom Image" at bounding box center [338, 134] width 169 height 169
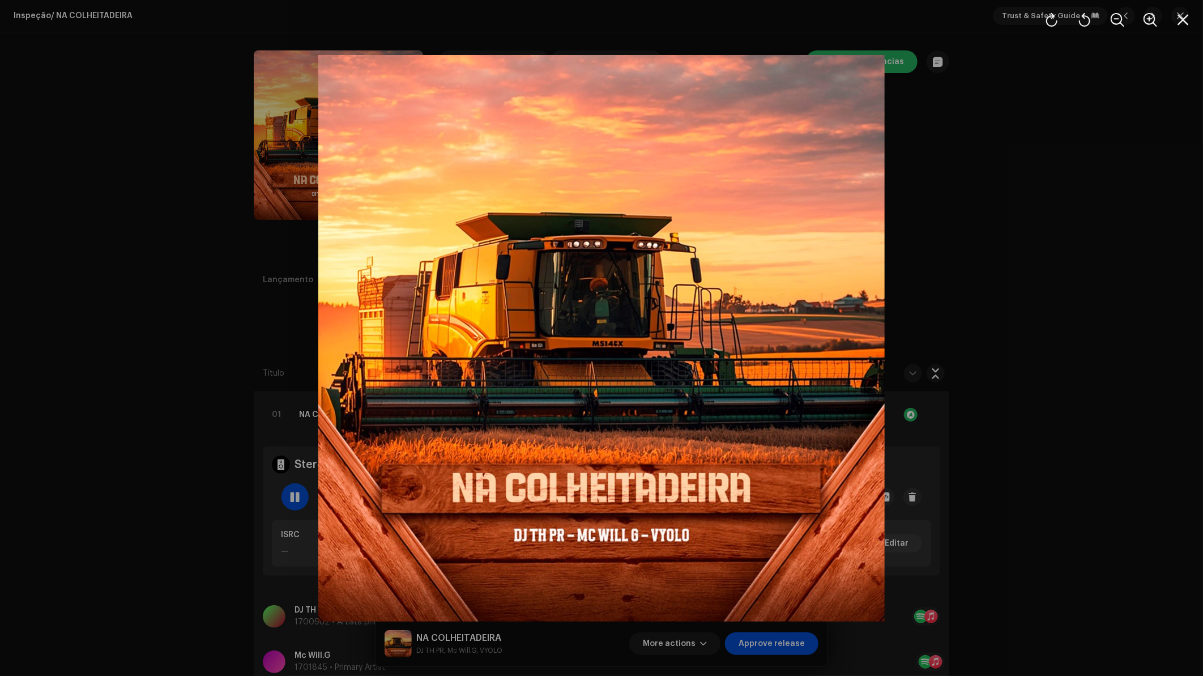
click at [1030, 207] on div at bounding box center [601, 338] width 1203 height 676
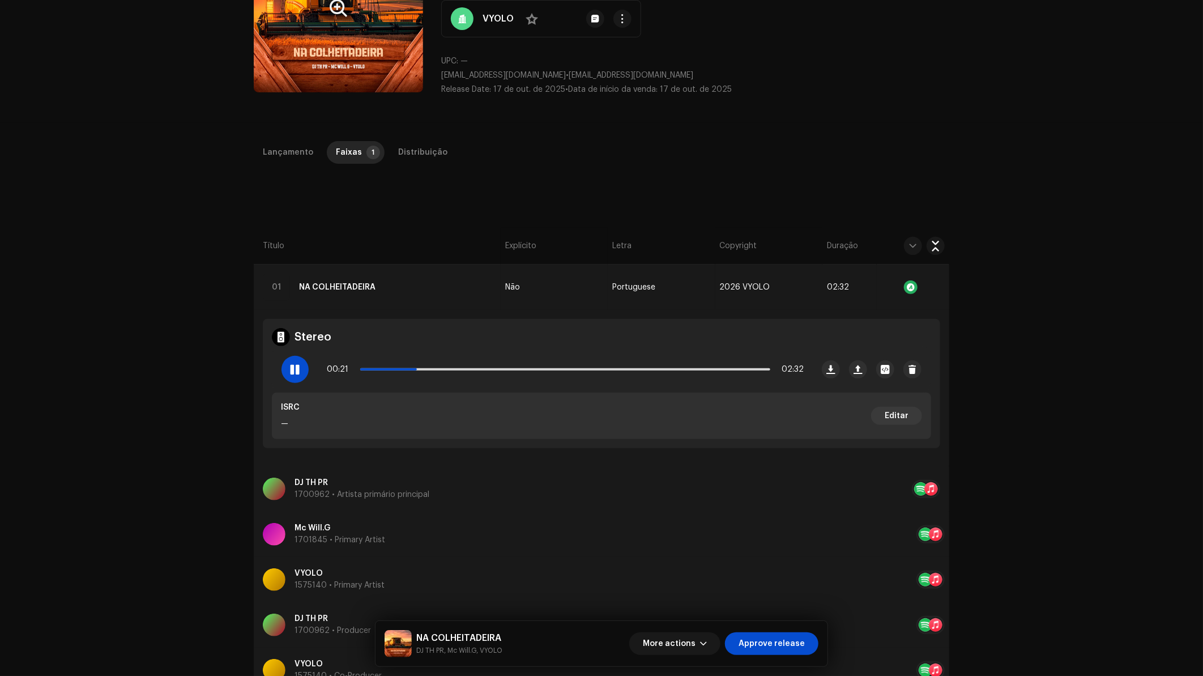
scroll to position [126, 0]
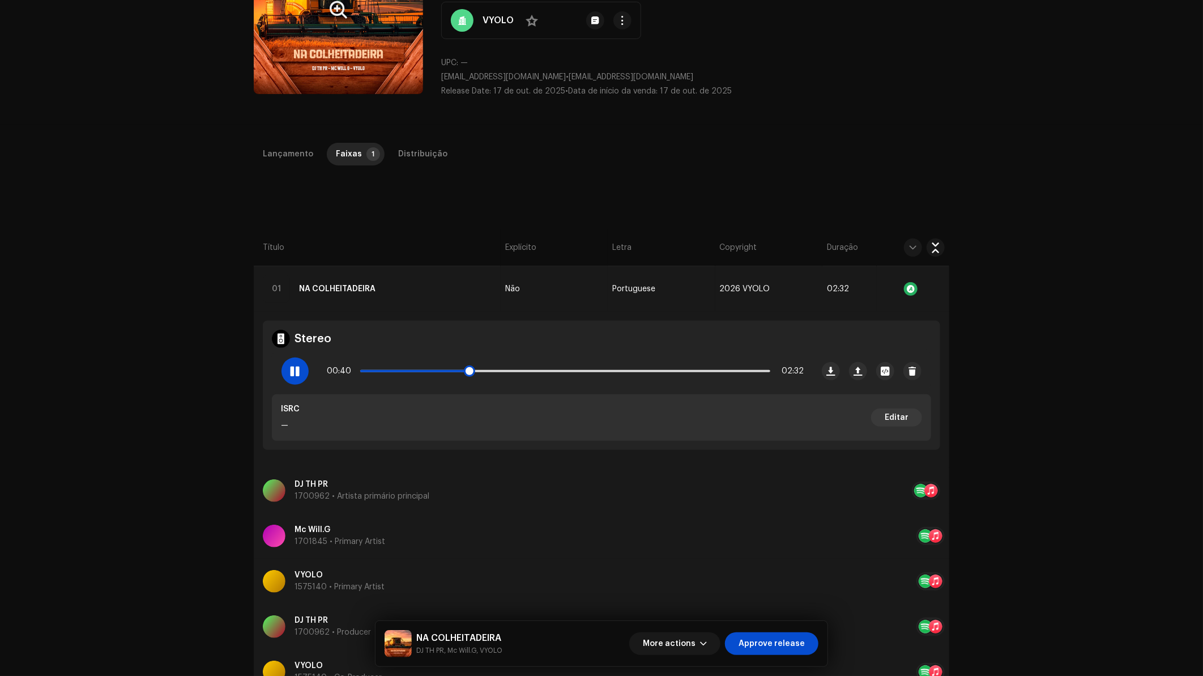
click at [283, 370] on div at bounding box center [295, 370] width 27 height 27
click at [398, 156] on div "Distribuição" at bounding box center [422, 154] width 49 height 23
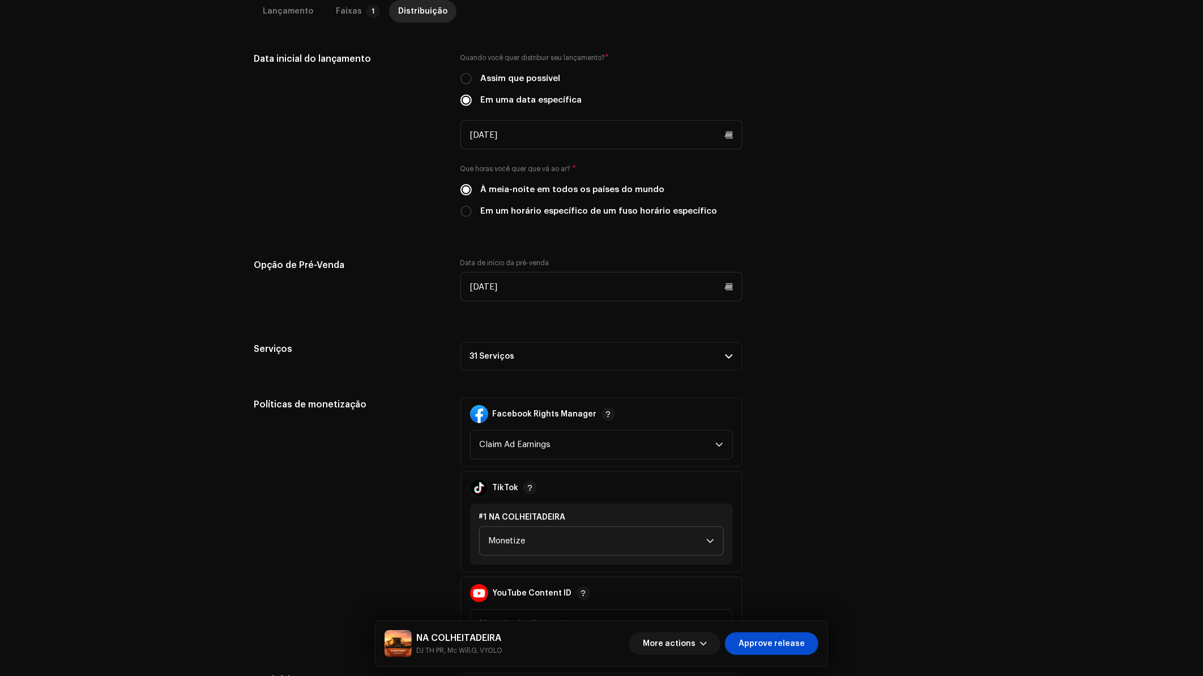
scroll to position [31, 0]
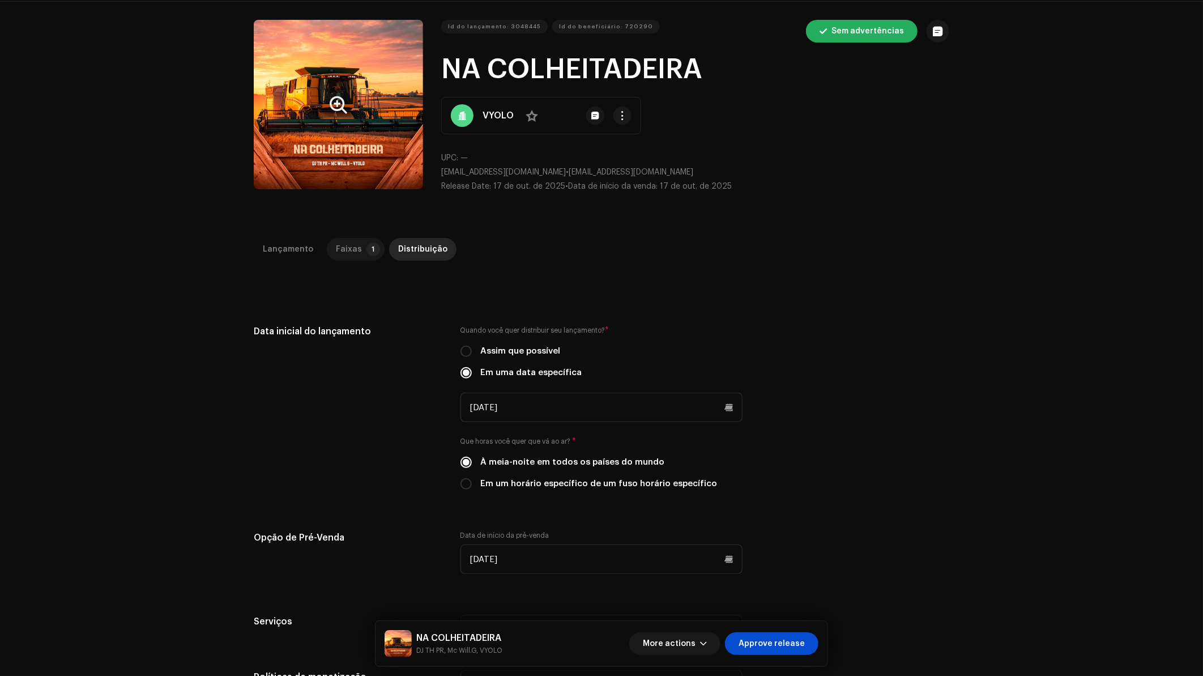
click at [357, 257] on p-tab "Faixas 1" at bounding box center [356, 249] width 58 height 23
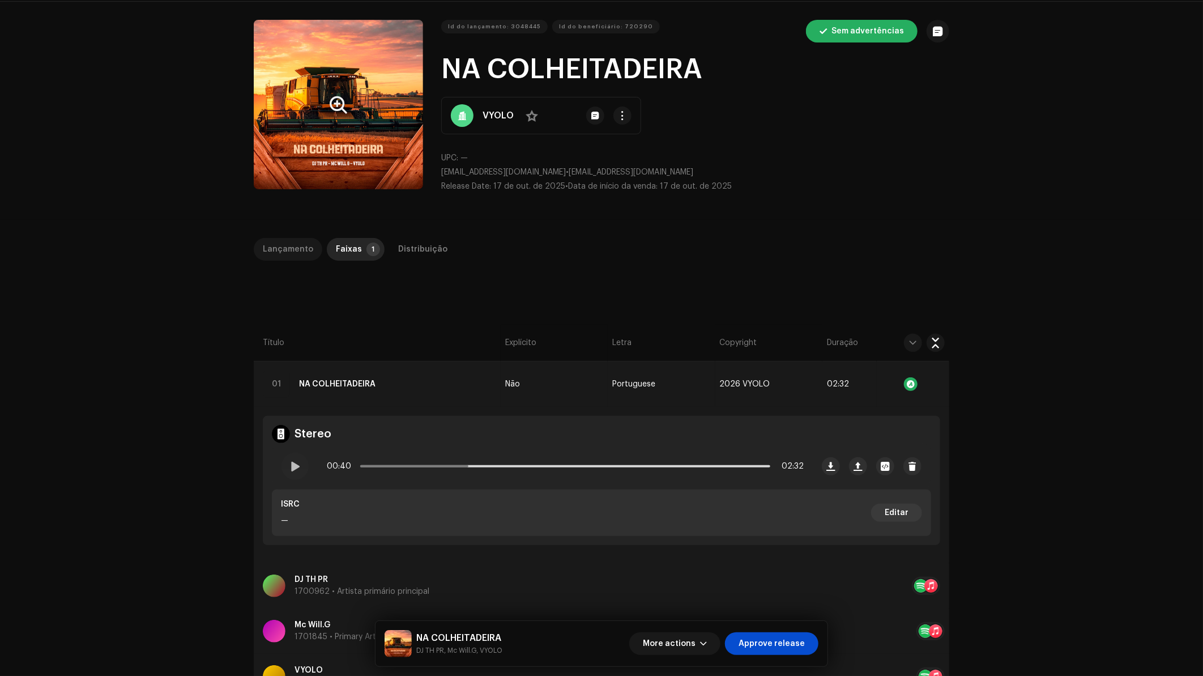
click at [282, 238] on div "Lançamento" at bounding box center [288, 249] width 50 height 23
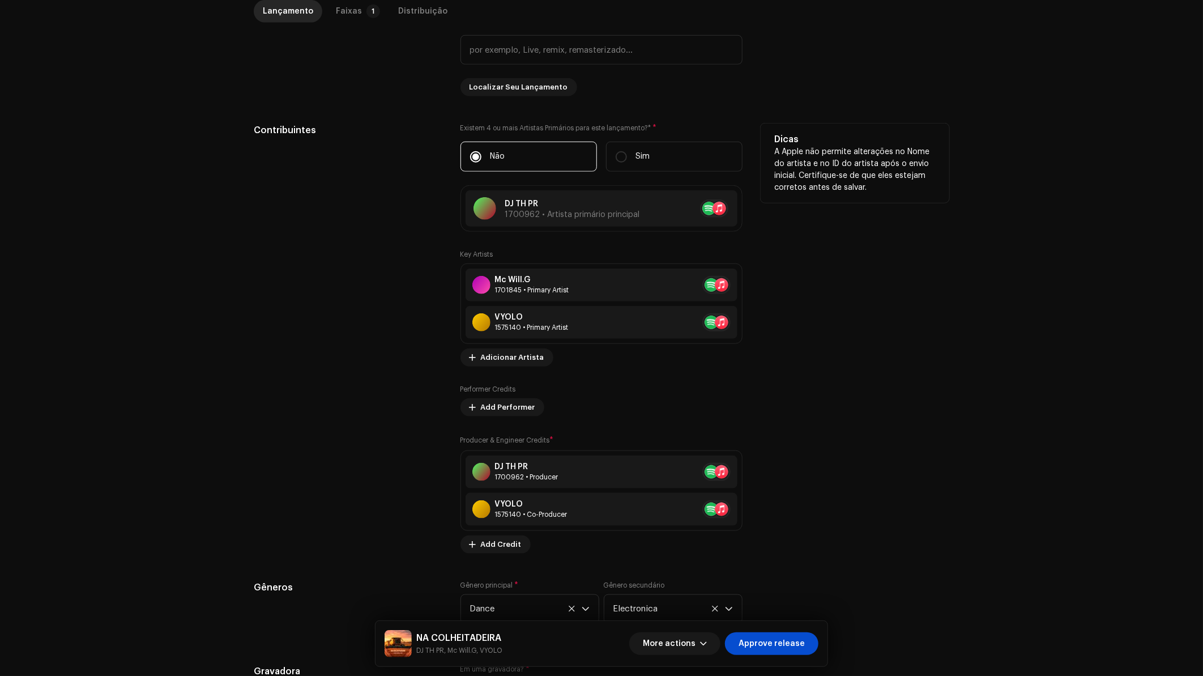
scroll to position [963, 0]
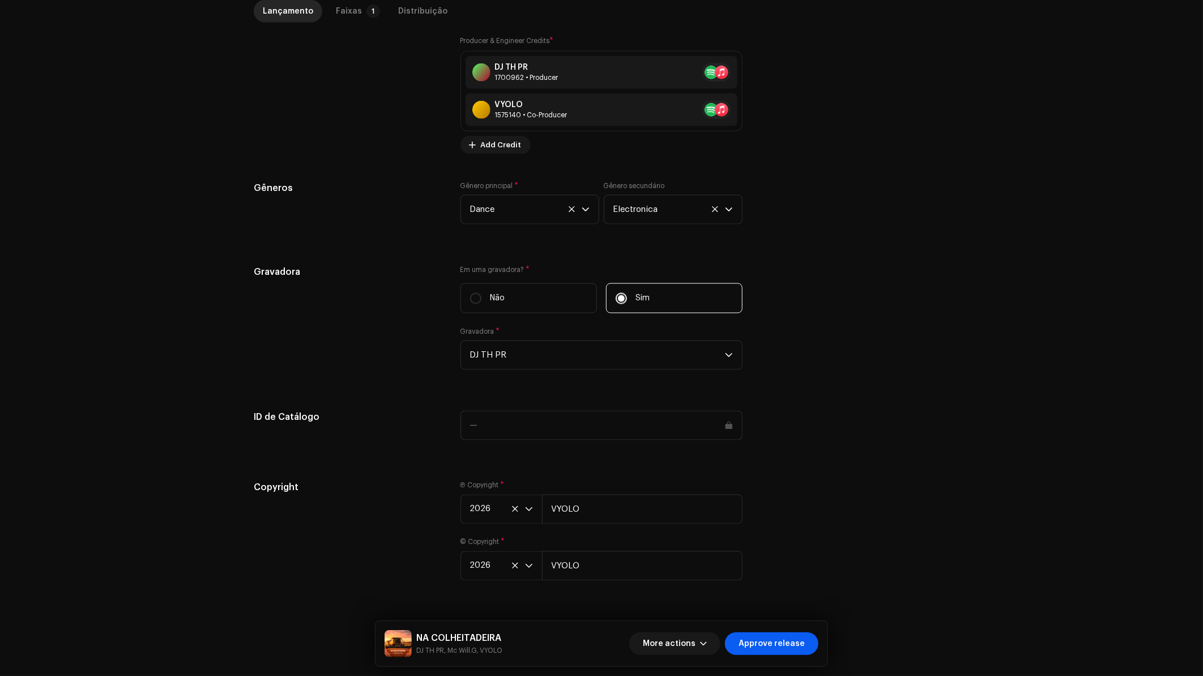
click at [795, 637] on span "Approve release" at bounding box center [772, 643] width 66 height 23
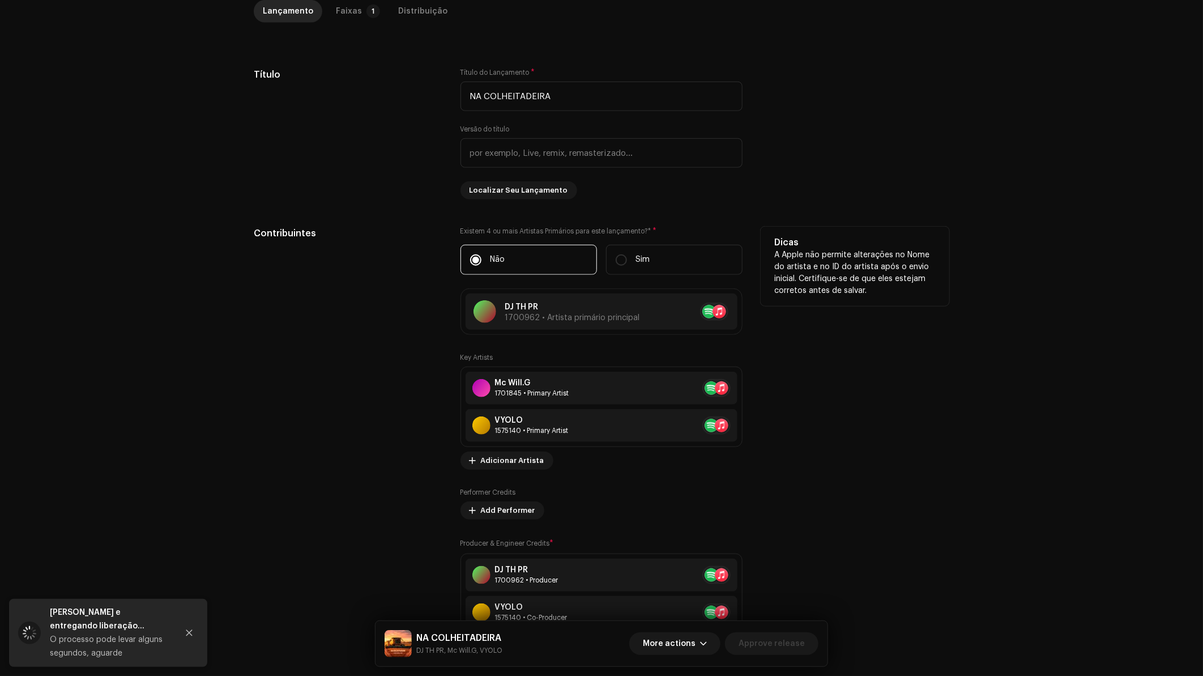
scroll to position [208, 0]
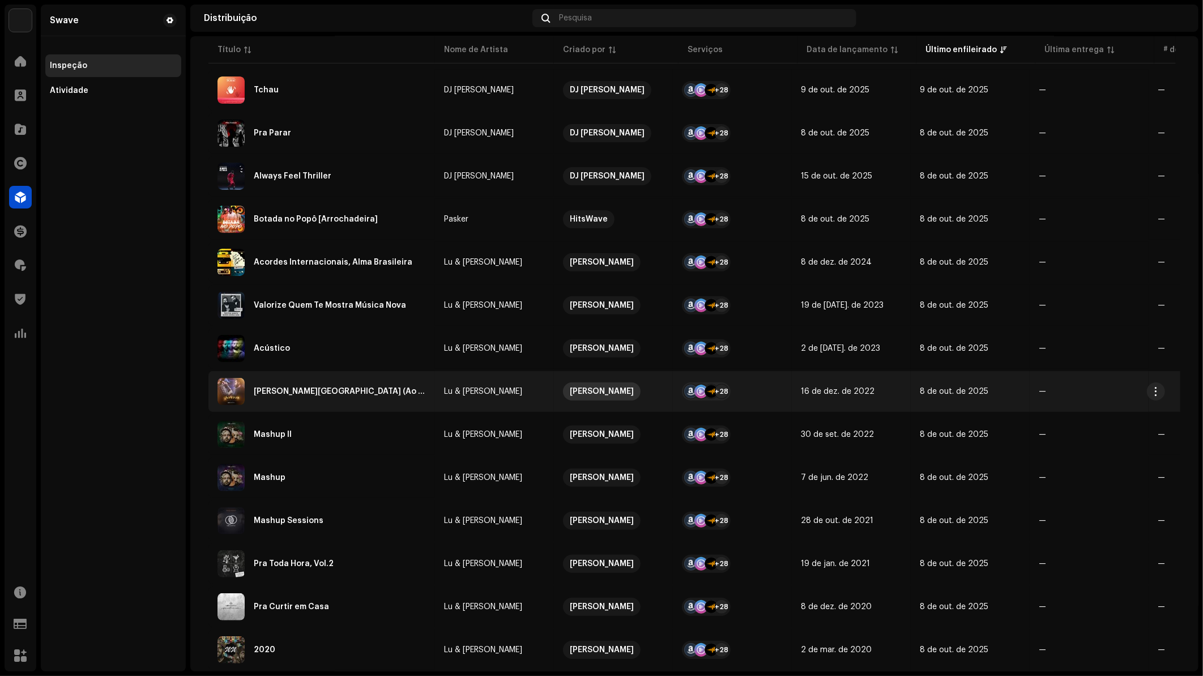
scroll to position [563, 0]
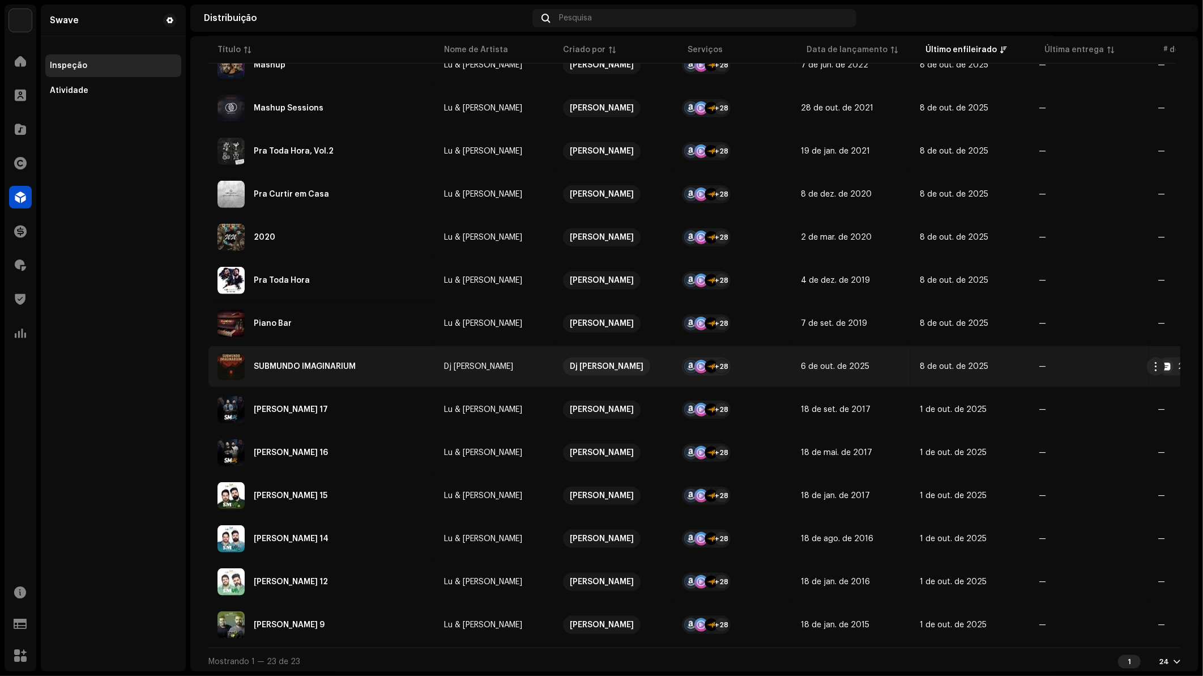
click at [310, 368] on div "SUBMUNDO IMAGINARIUM" at bounding box center [322, 366] width 208 height 27
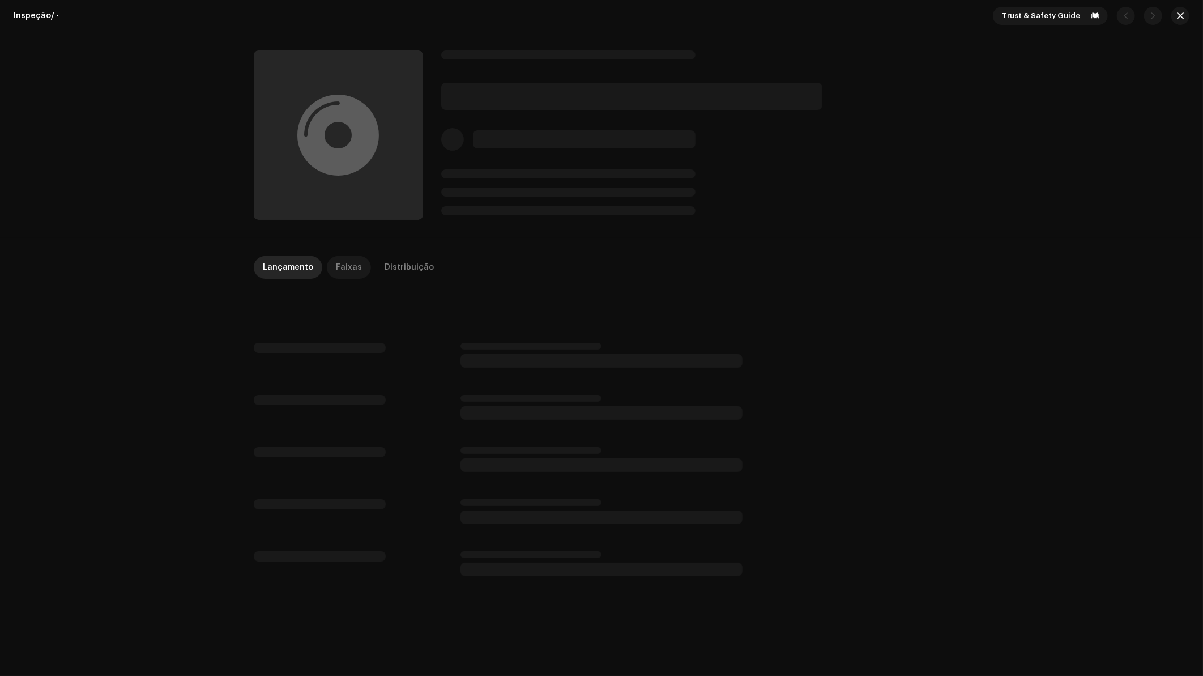
click at [336, 272] on div "Faixas" at bounding box center [349, 267] width 26 height 23
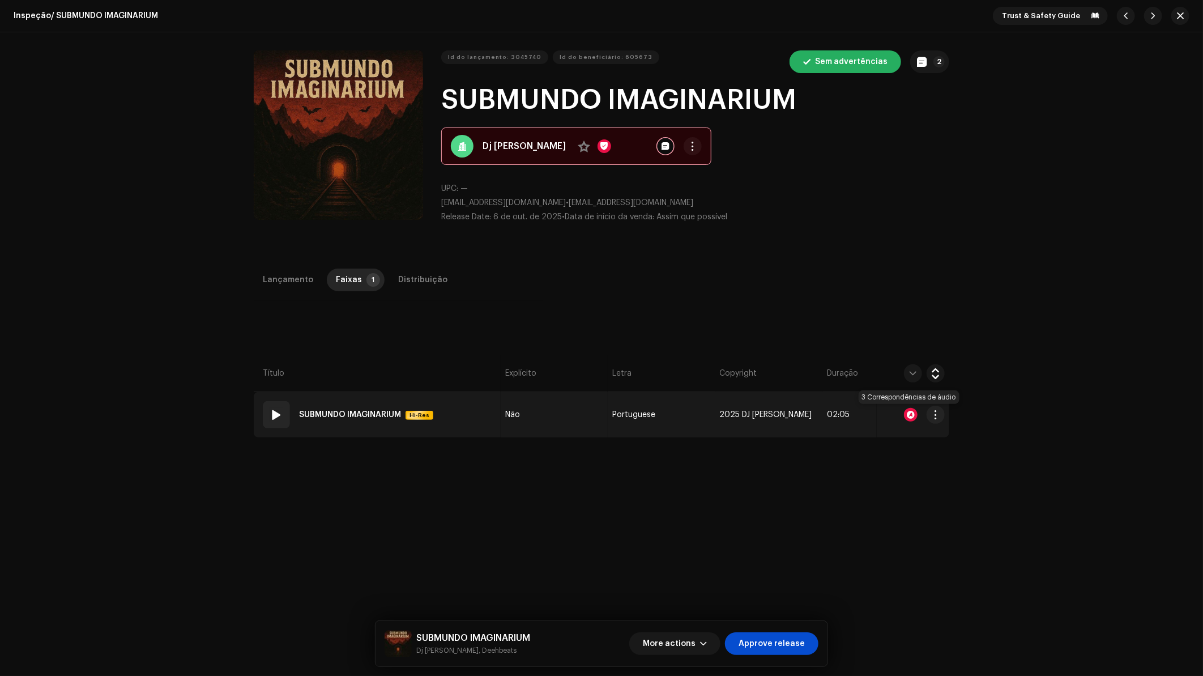
click at [908, 416] on div at bounding box center [911, 415] width 14 height 14
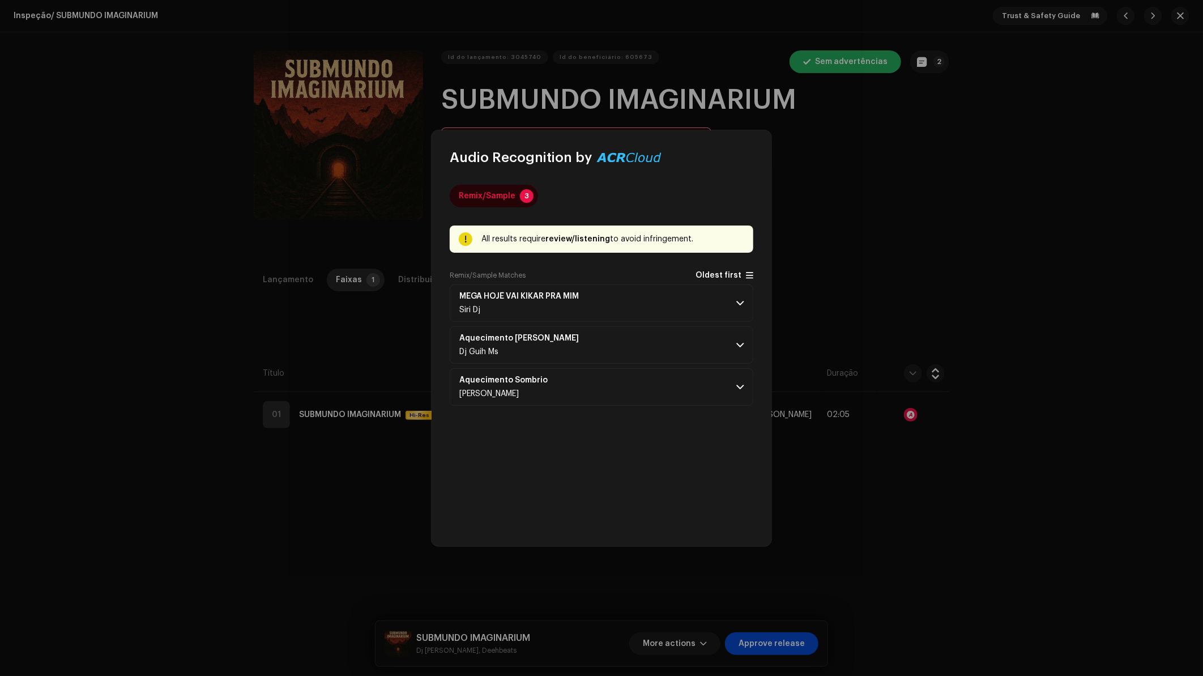
click at [715, 278] on span "Oldest first" at bounding box center [719, 275] width 46 height 8
click at [676, 304] on p-accordion-header "Aquecimento Sombrio DJ KIRIN" at bounding box center [602, 302] width 304 height 37
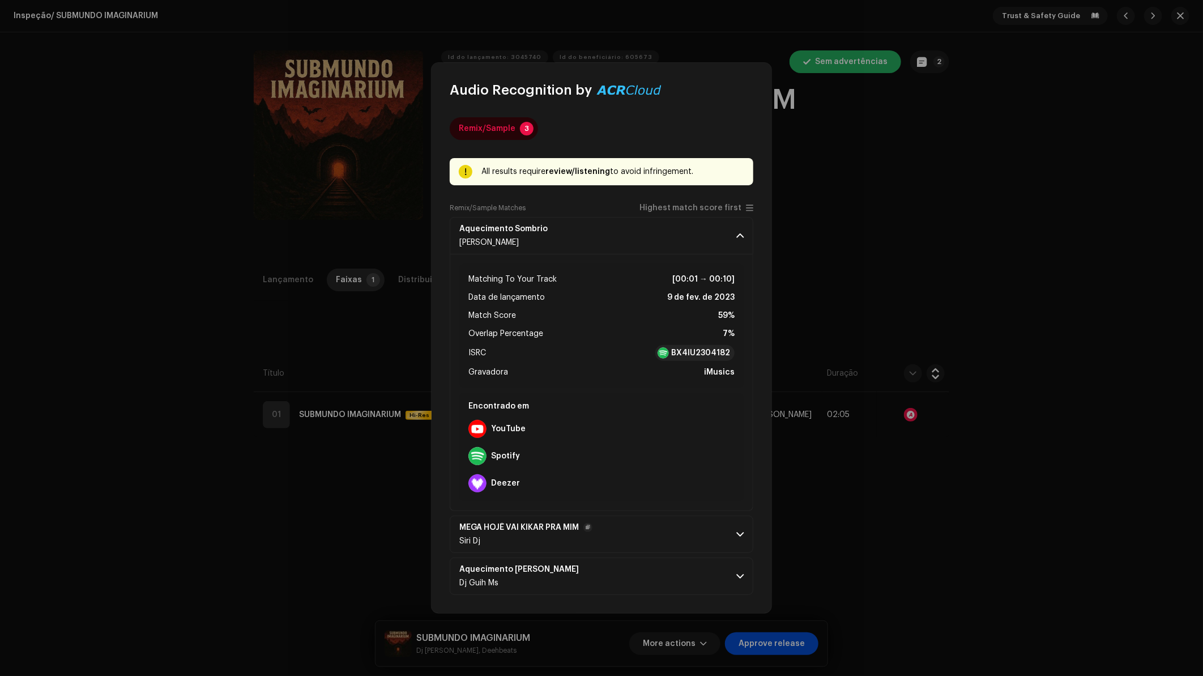
click at [710, 538] on p-accordion-header "MEGA HOJÊ VAI KIKAR PRA MIM Siri Dj" at bounding box center [602, 533] width 304 height 37
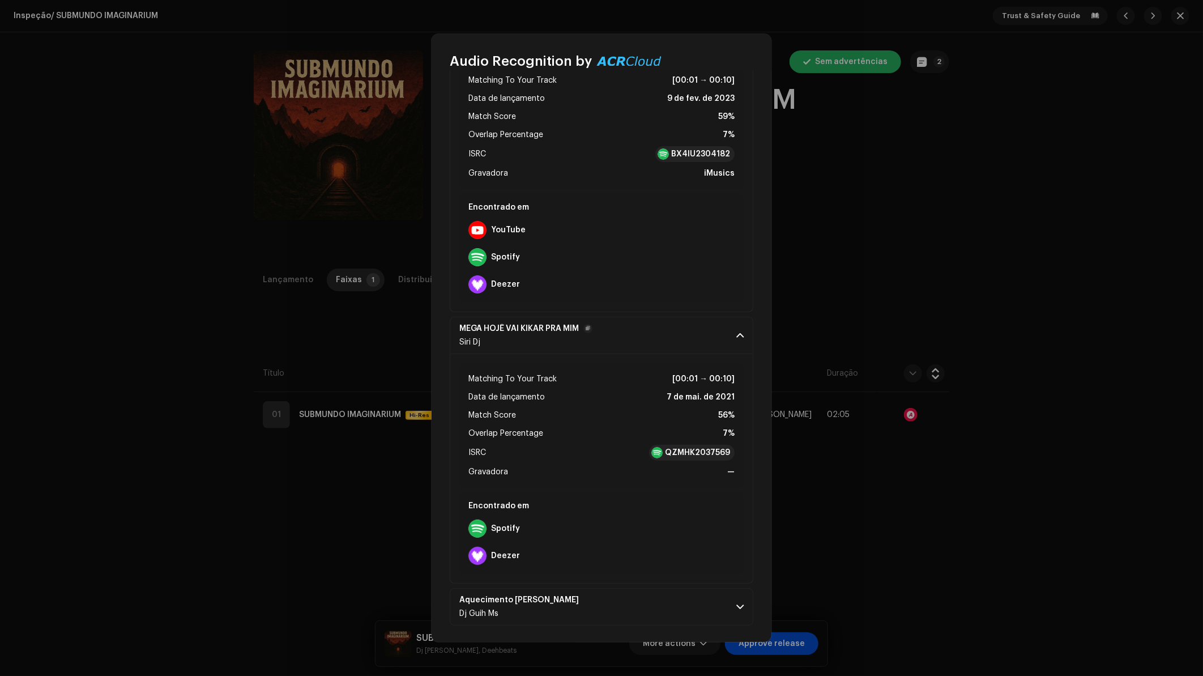
scroll to position [170, 0]
click at [715, 589] on p-accordion-header "Aquecimento Pontinho Maroto Dj Guih Ms" at bounding box center [602, 605] width 304 height 37
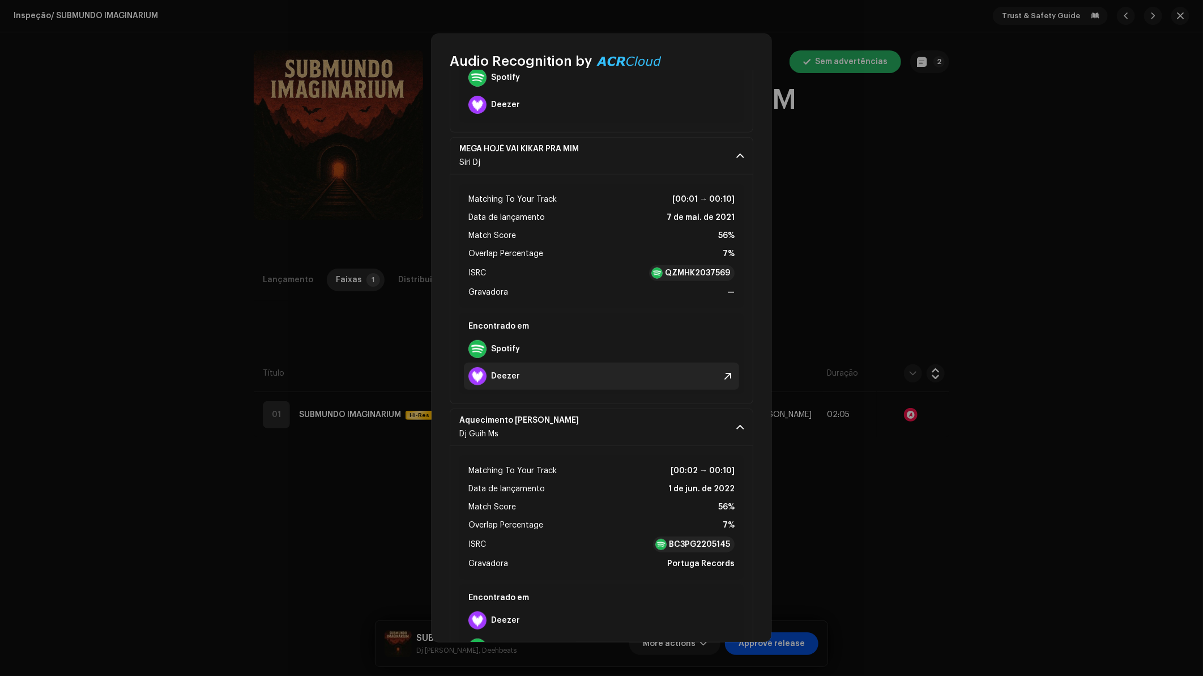
scroll to position [0, 0]
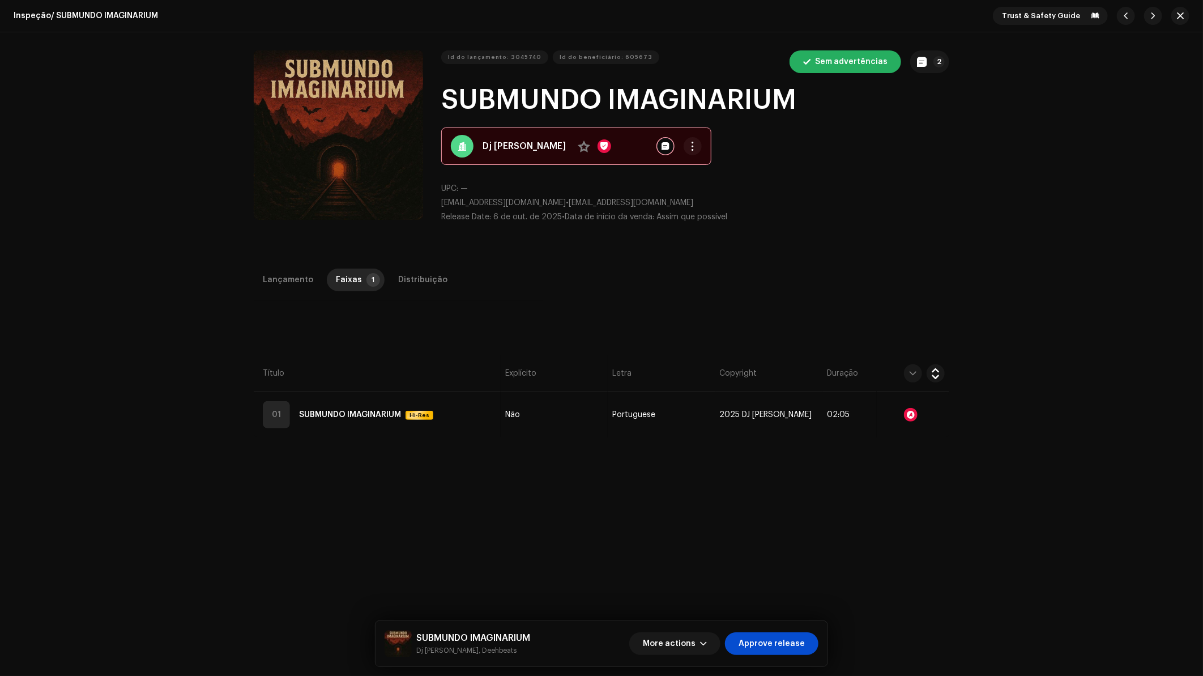
click at [807, 253] on div "Audio Recognition by Remix/Sample 3 All results require review/listening to avo…" at bounding box center [601, 338] width 1203 height 676
click at [403, 277] on div "Distribuição" at bounding box center [422, 279] width 49 height 23
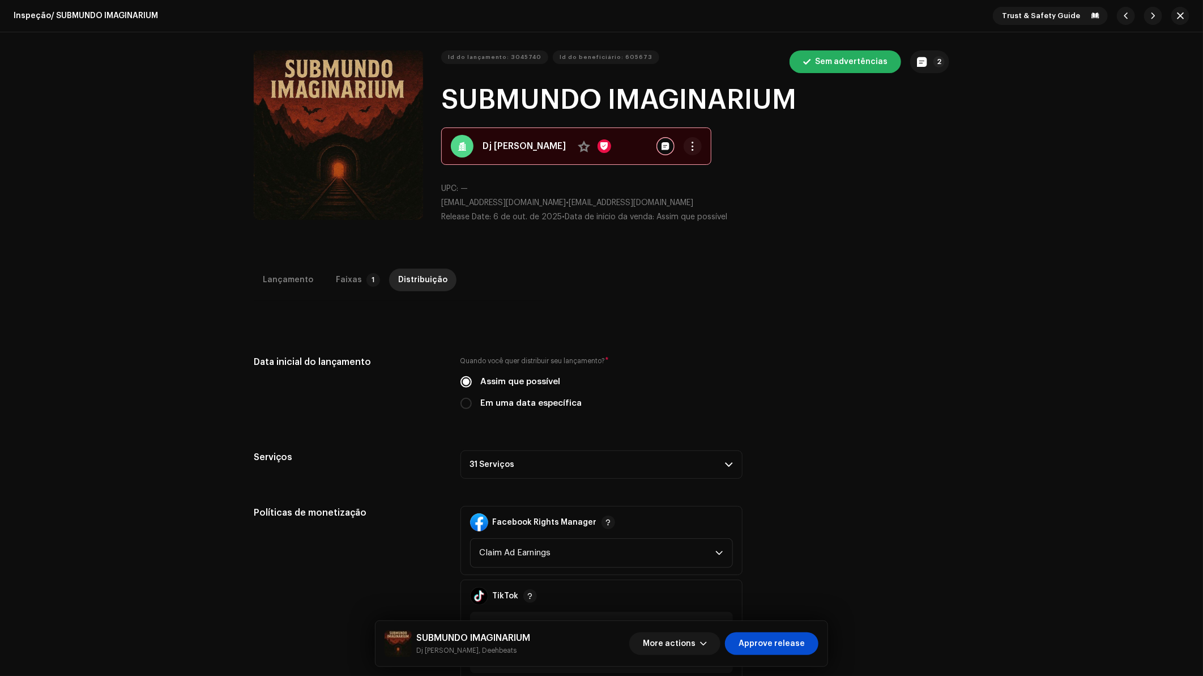
click at [933, 44] on div "Id do lançamento: 3045740 Id do beneficiário: 605673 Sem advertências 2 SUBMUND…" at bounding box center [602, 141] width 732 height 218
click at [929, 54] on button "2" at bounding box center [929, 61] width 39 height 23
click at [845, 297] on div "Notas de lançamento Murilo Loiola 8 de out. de 2025 AUTO NOTE - RELEASE FAILED …" at bounding box center [601, 338] width 1203 height 676
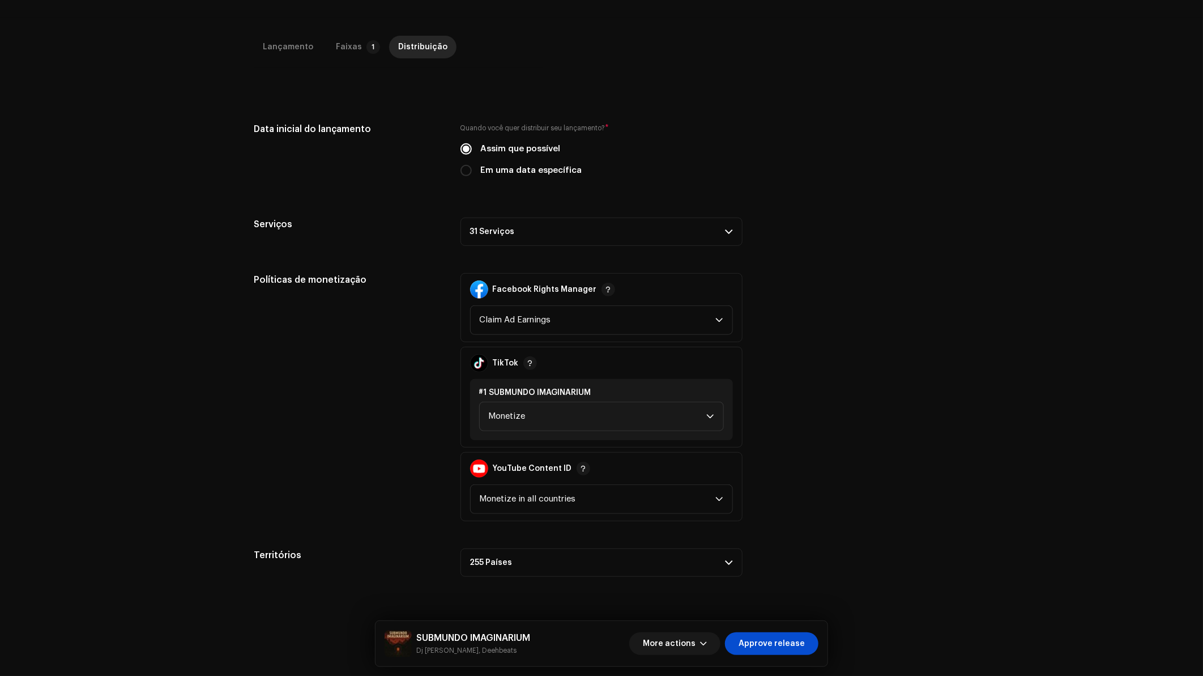
scroll to position [251, 0]
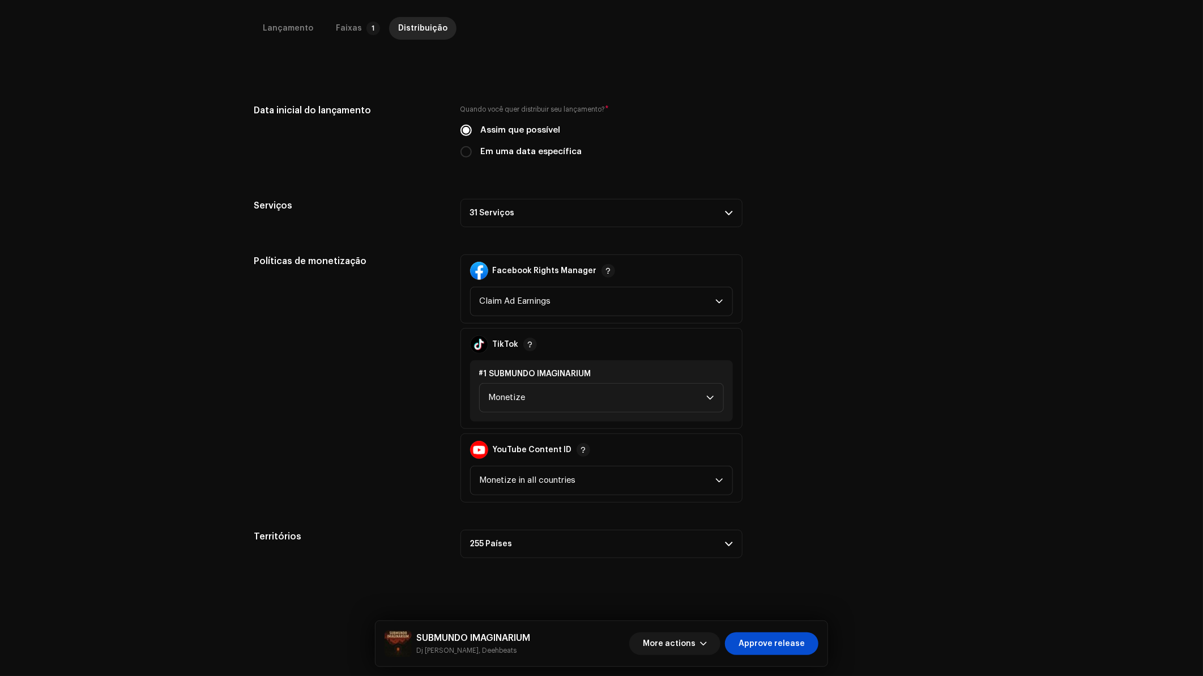
click at [637, 204] on p-accordion-header "31 Serviços" at bounding box center [602, 213] width 282 height 28
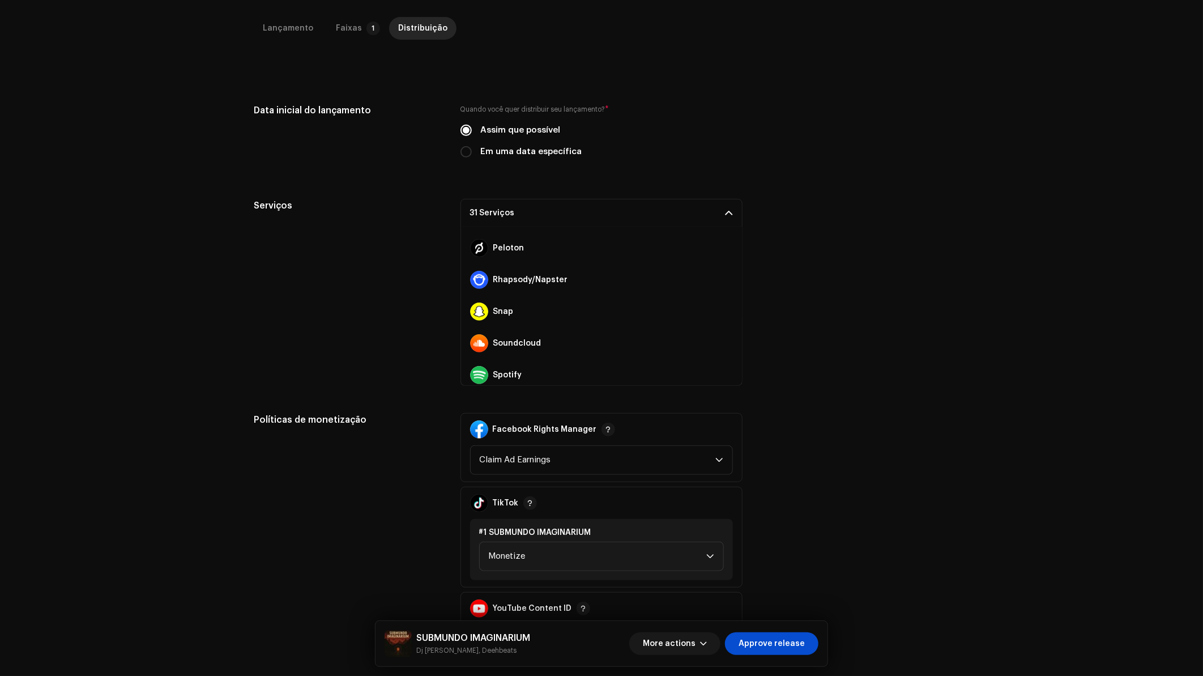
scroll to position [824, 0]
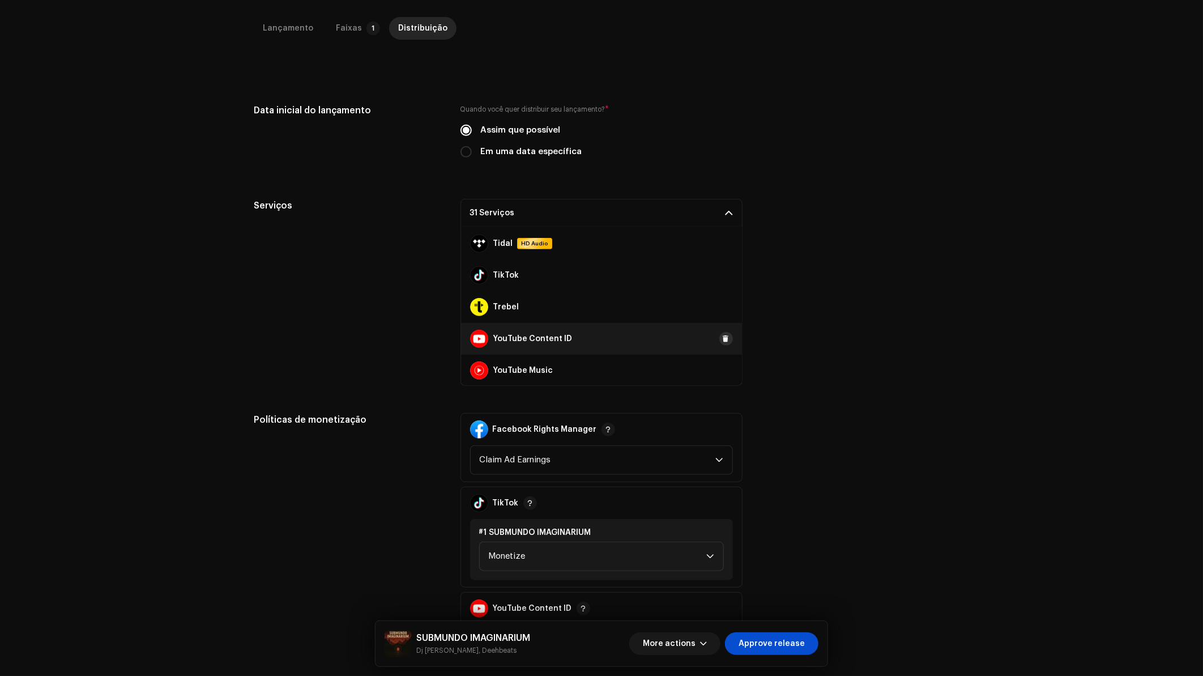
click at [723, 338] on span at bounding box center [726, 338] width 7 height 9
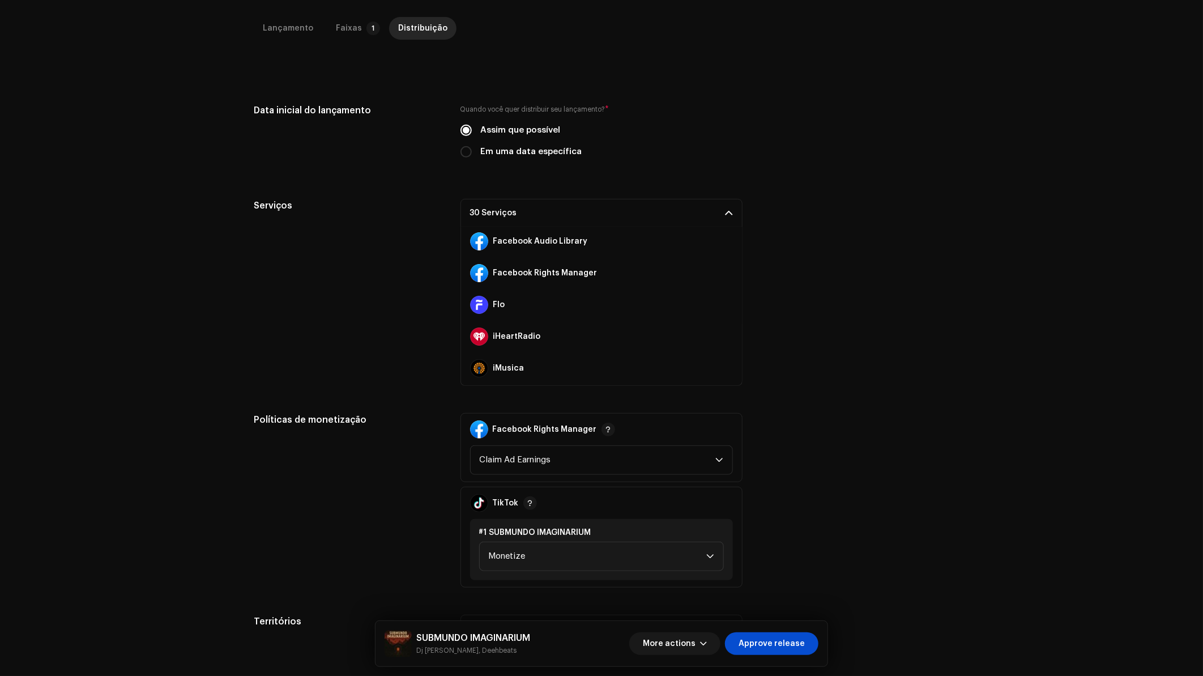
scroll to position [0, 0]
click at [696, 208] on p-accordion-header "30 Serviços" at bounding box center [602, 213] width 282 height 28
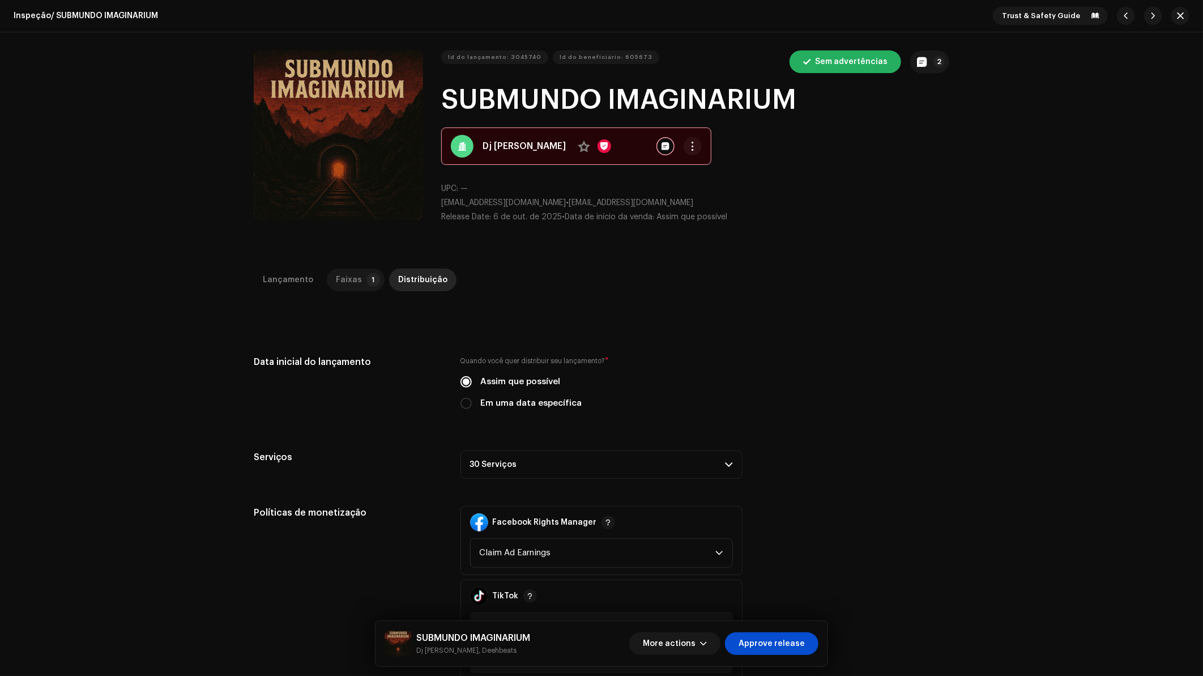
click at [348, 283] on div "Faixas" at bounding box center [349, 279] width 26 height 23
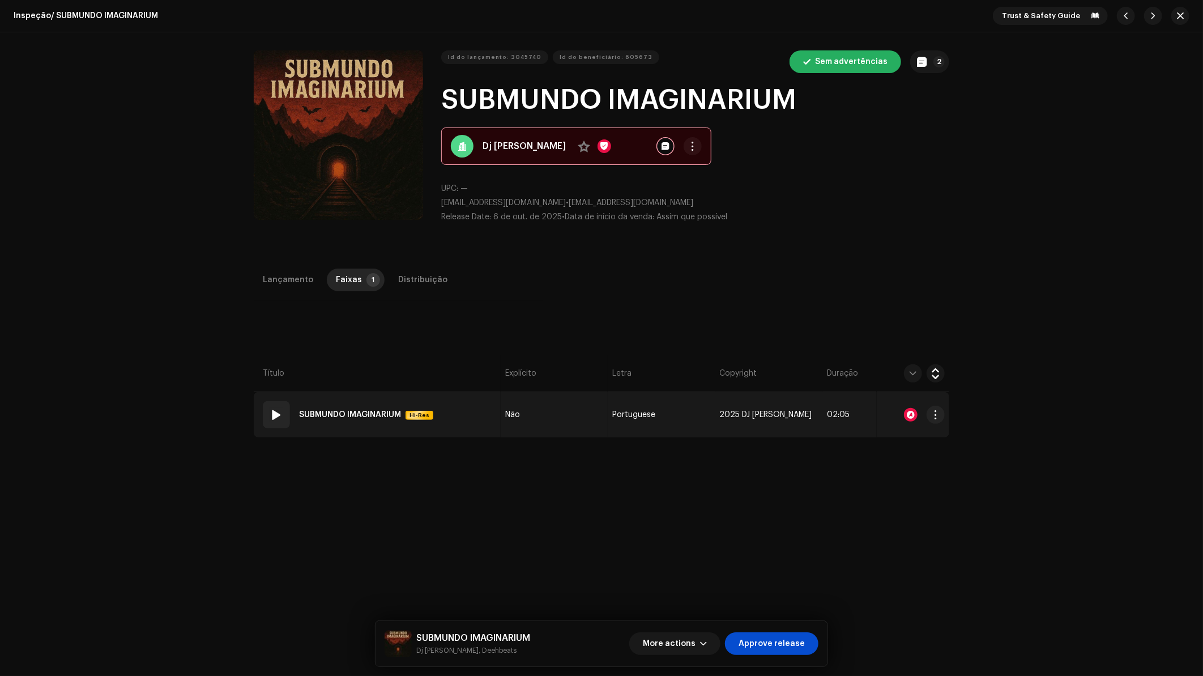
click at [907, 412] on div at bounding box center [911, 415] width 14 height 14
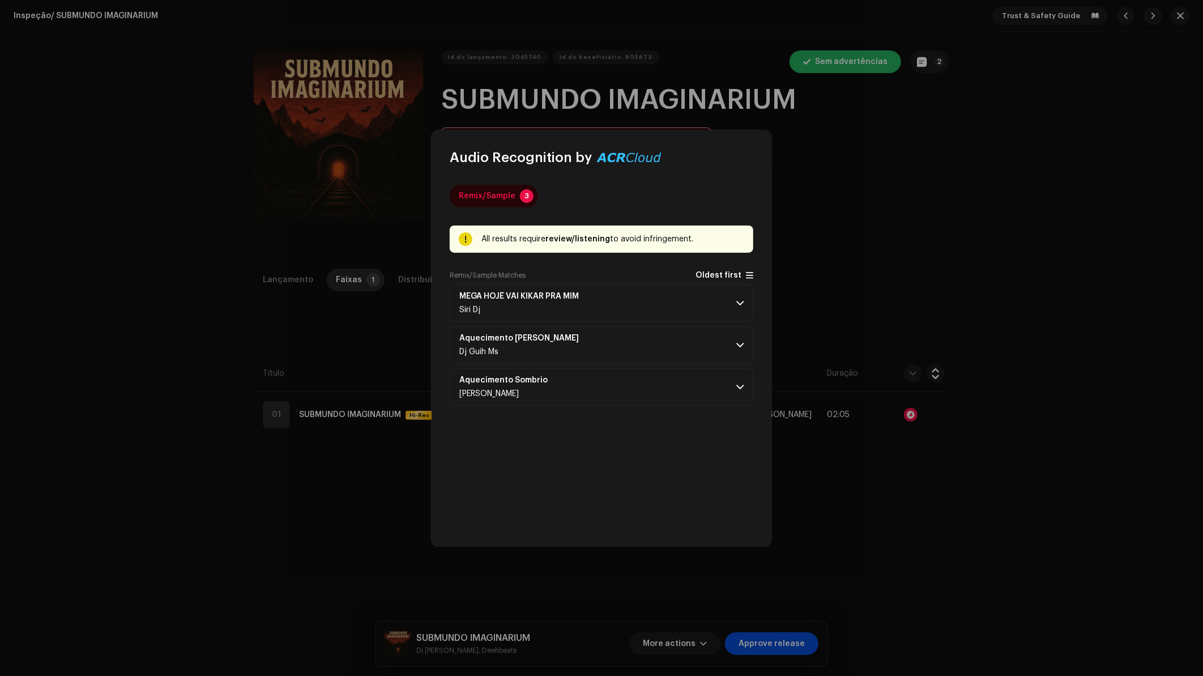
click at [731, 272] on span "Oldest first" at bounding box center [719, 275] width 46 height 8
click at [662, 297] on p-accordion-header "Aquecimento Sombrio DJ KIRIN" at bounding box center [602, 302] width 304 height 37
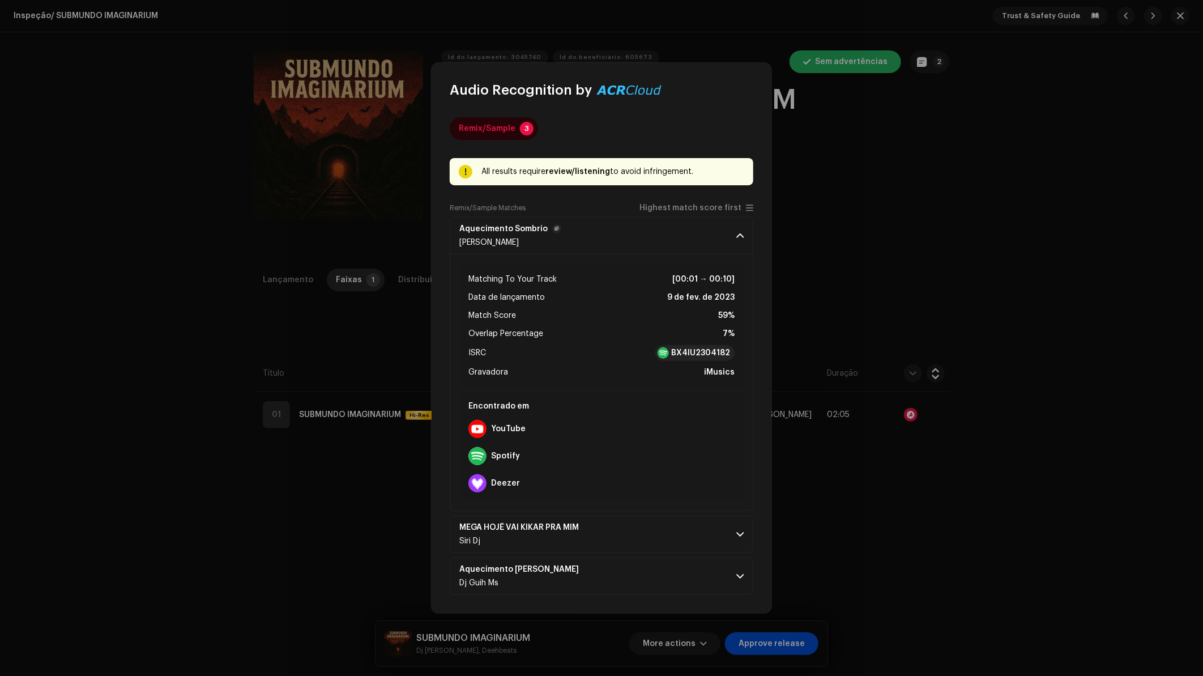
click at [705, 237] on p-accordion-header "Aquecimento Sombrio DJ KIRIN" at bounding box center [602, 235] width 304 height 37
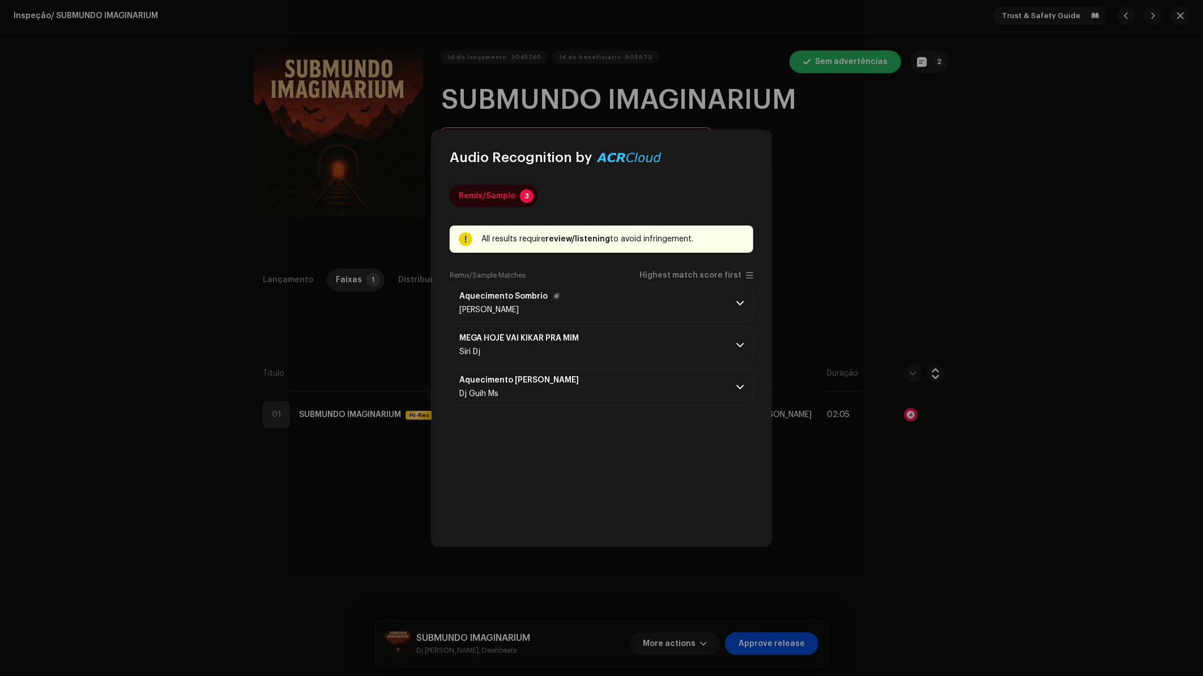
click at [717, 306] on p-accordion-header "Aquecimento Sombrio DJ KIRIN" at bounding box center [602, 302] width 304 height 37
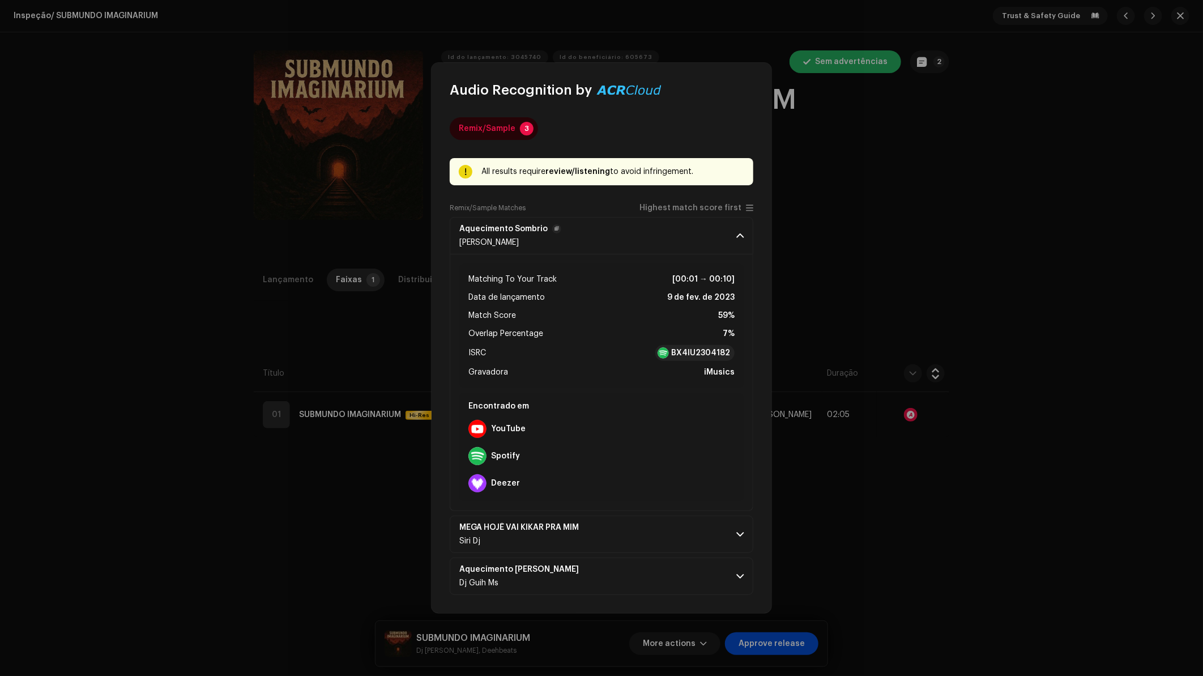
click at [733, 239] on p-accordion-header "Aquecimento Sombrio DJ KIRIN" at bounding box center [602, 235] width 304 height 37
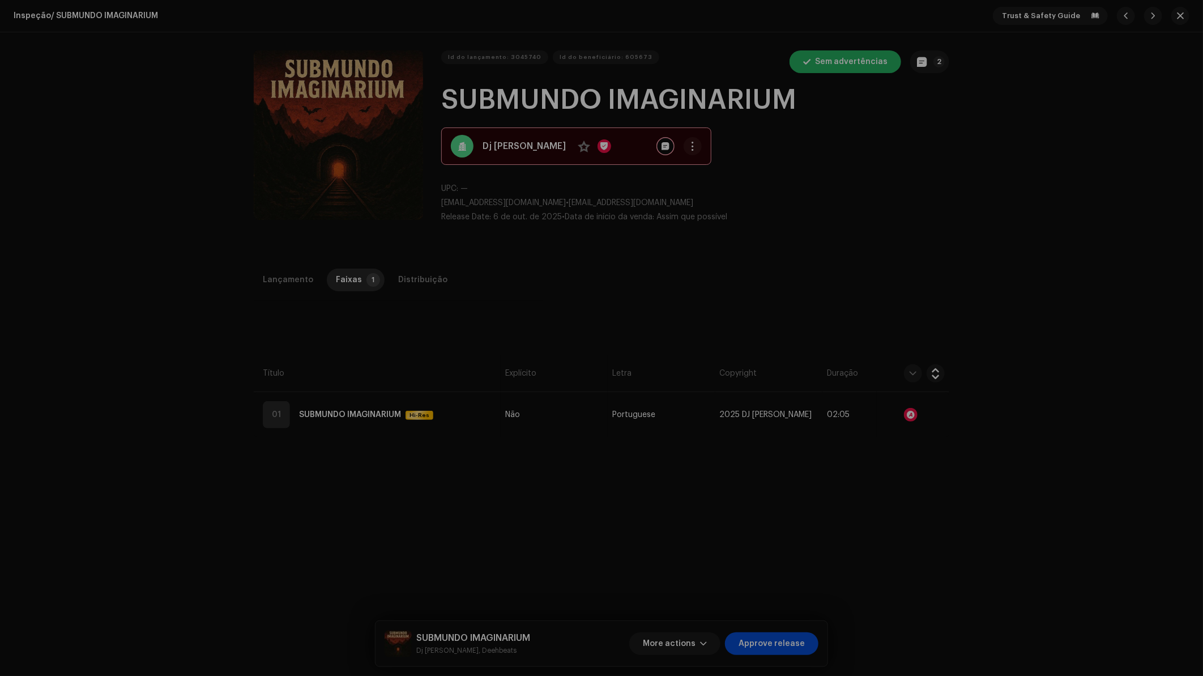
click at [817, 322] on div "Audio Recognition by Remix/Sample 3 All results require review/listening to avo…" at bounding box center [601, 338] width 1203 height 676
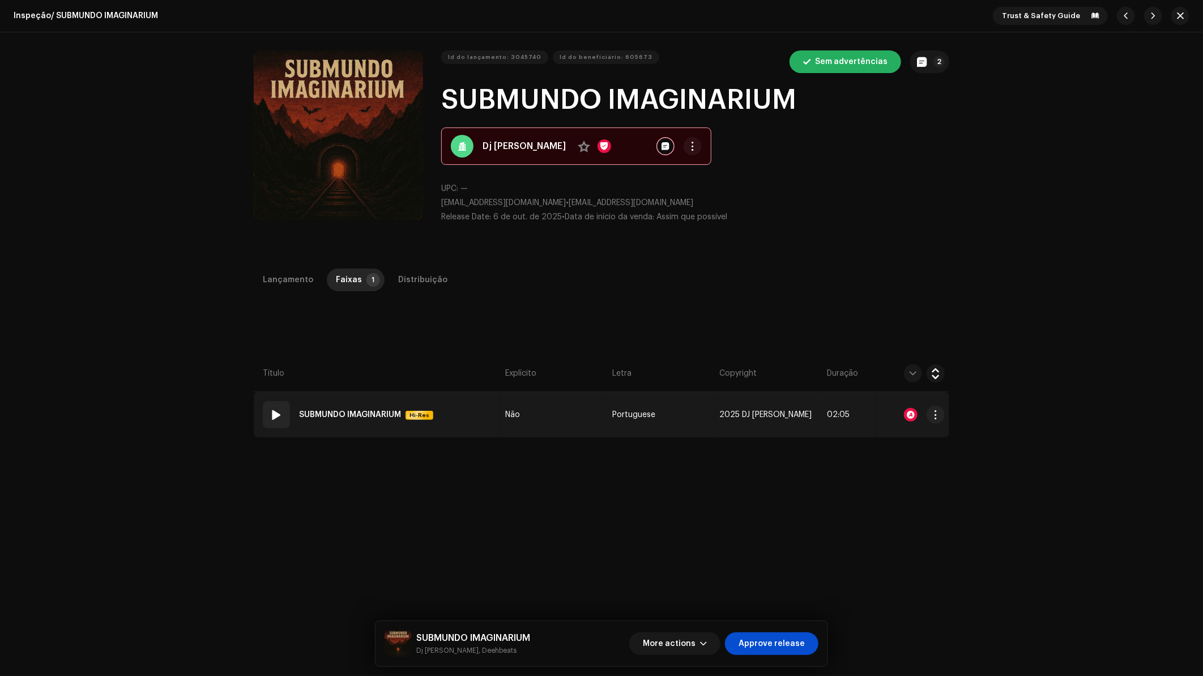
click at [257, 425] on td "01 SUBMUNDO IMAGINARIUM Hi-Res" at bounding box center [377, 414] width 247 height 45
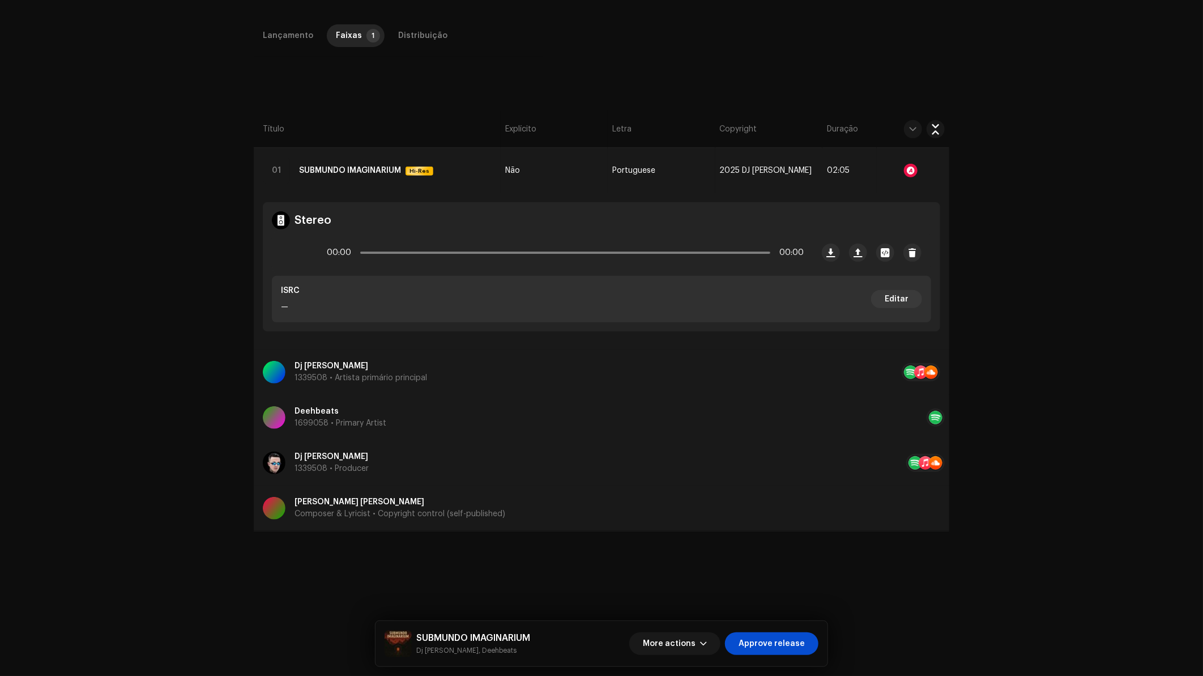
scroll to position [142, 0]
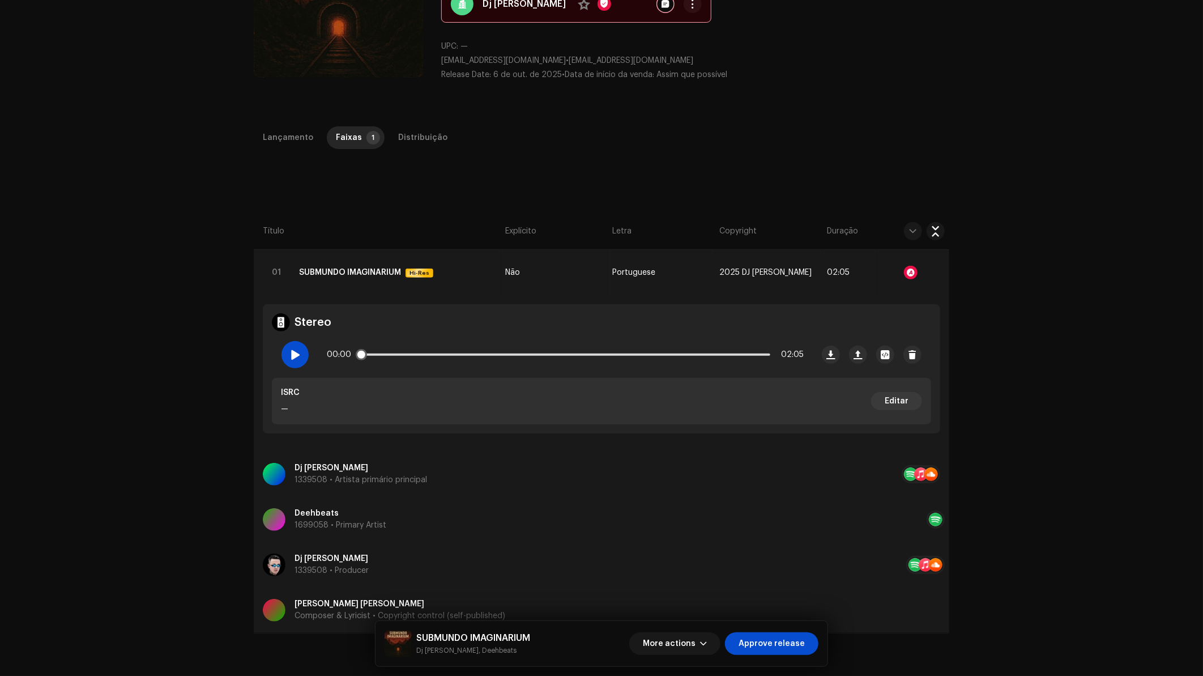
click at [300, 351] on div at bounding box center [295, 354] width 27 height 27
click at [906, 271] on div at bounding box center [911, 273] width 14 height 14
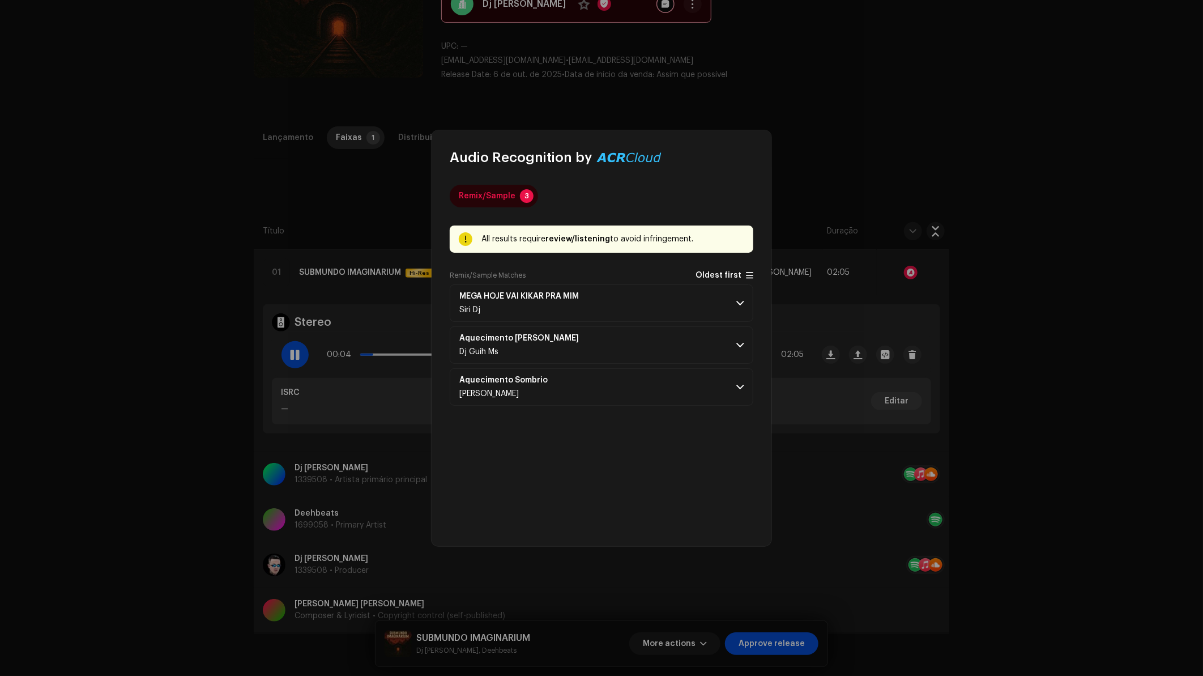
click at [726, 273] on span "Oldest first" at bounding box center [719, 275] width 46 height 8
click at [717, 307] on p-accordion-header "Aquecimento Sombrio DJ KIRIN" at bounding box center [602, 302] width 304 height 37
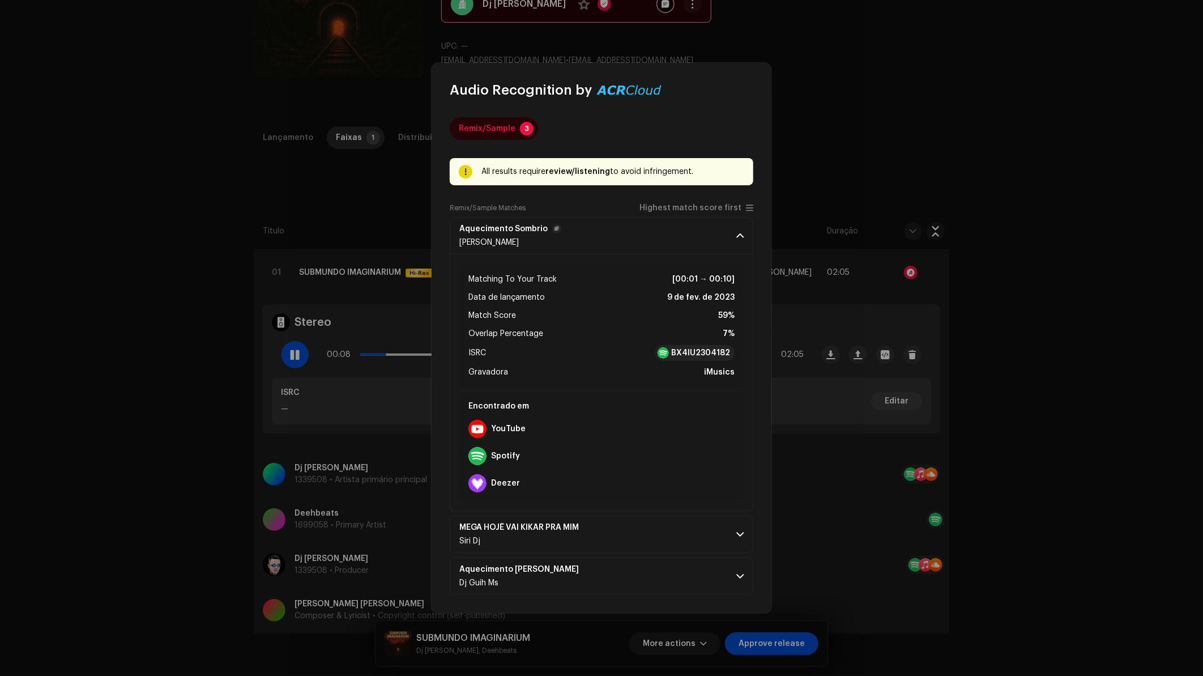
click at [715, 245] on p-accordion-header "Aquecimento Sombrio DJ KIRIN" at bounding box center [602, 235] width 304 height 37
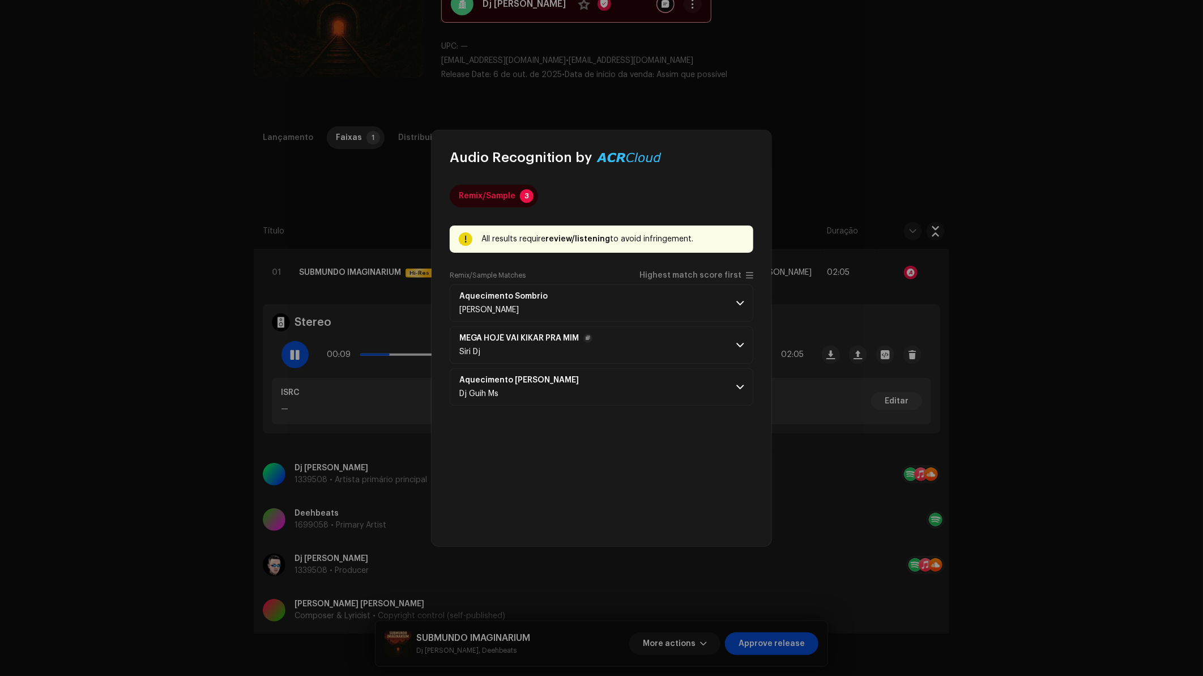
click at [714, 354] on p-accordion-header "MEGA HOJÊ VAI KIKAR PRA MIM Siri Dj" at bounding box center [602, 344] width 304 height 37
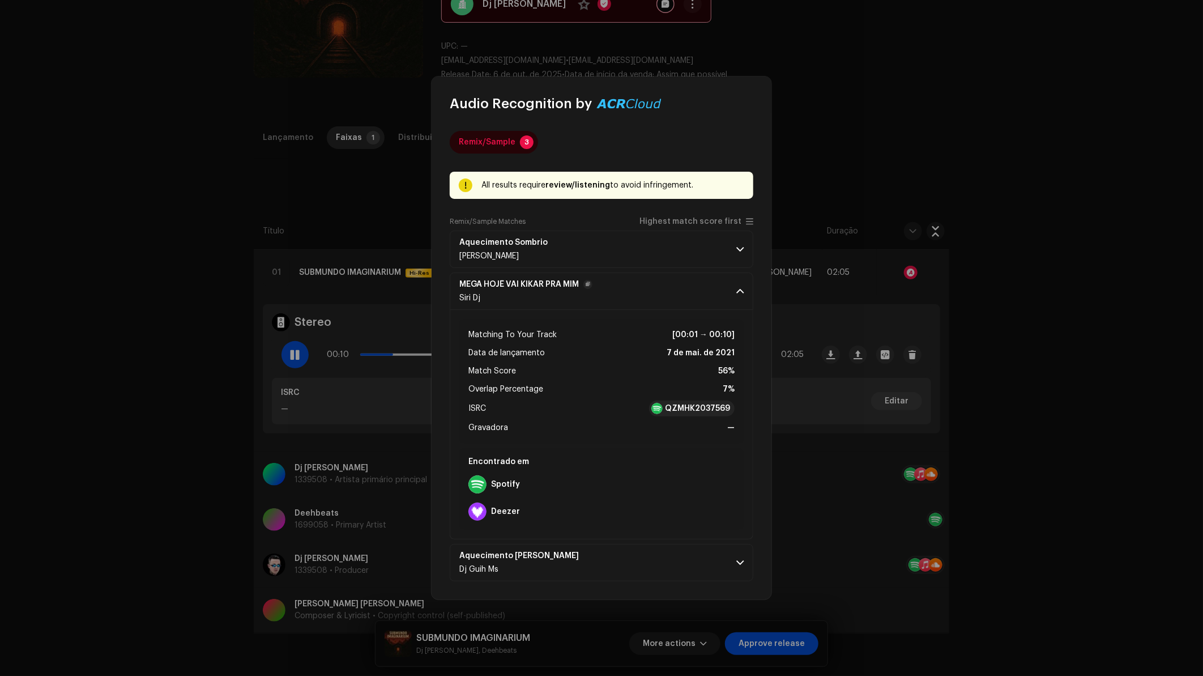
click at [724, 292] on p-accordion-header "MEGA HOJÊ VAI KIKAR PRA MIM Siri Dj" at bounding box center [602, 290] width 304 height 37
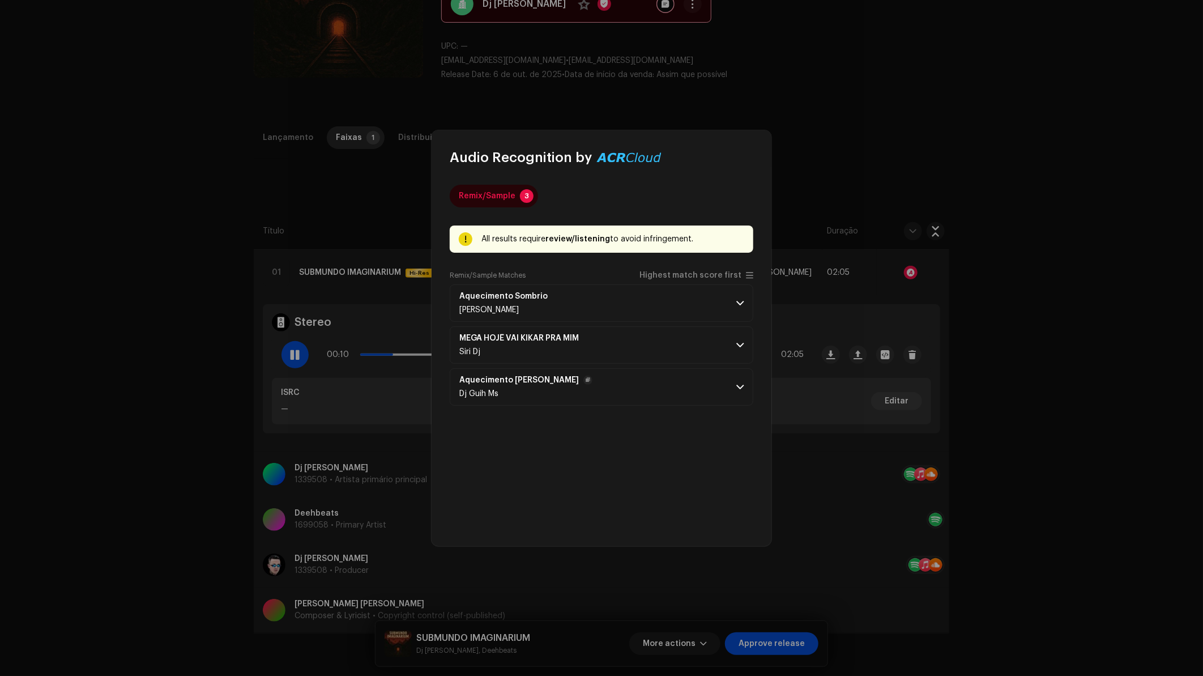
click at [705, 389] on p-accordion-header "Aquecimento Pontinho Maroto Dj Guih Ms" at bounding box center [602, 386] width 304 height 37
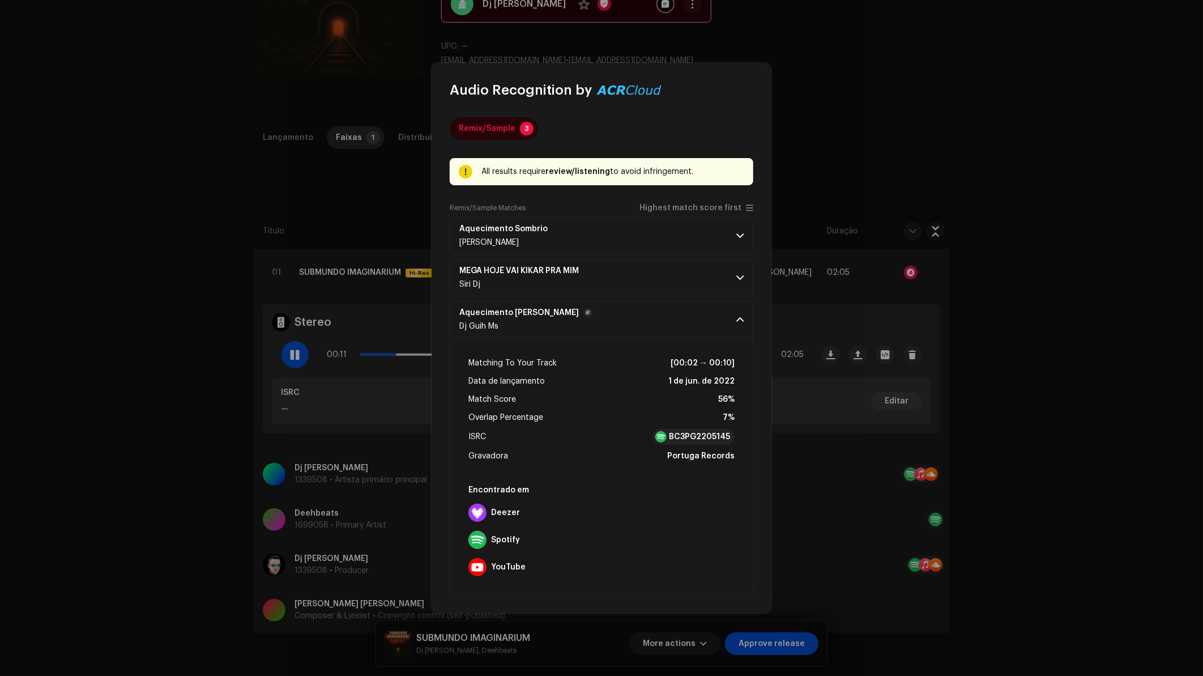
click at [727, 327] on p-accordion-header "Aquecimento Pontinho Maroto Dj Guih Ms" at bounding box center [602, 319] width 304 height 37
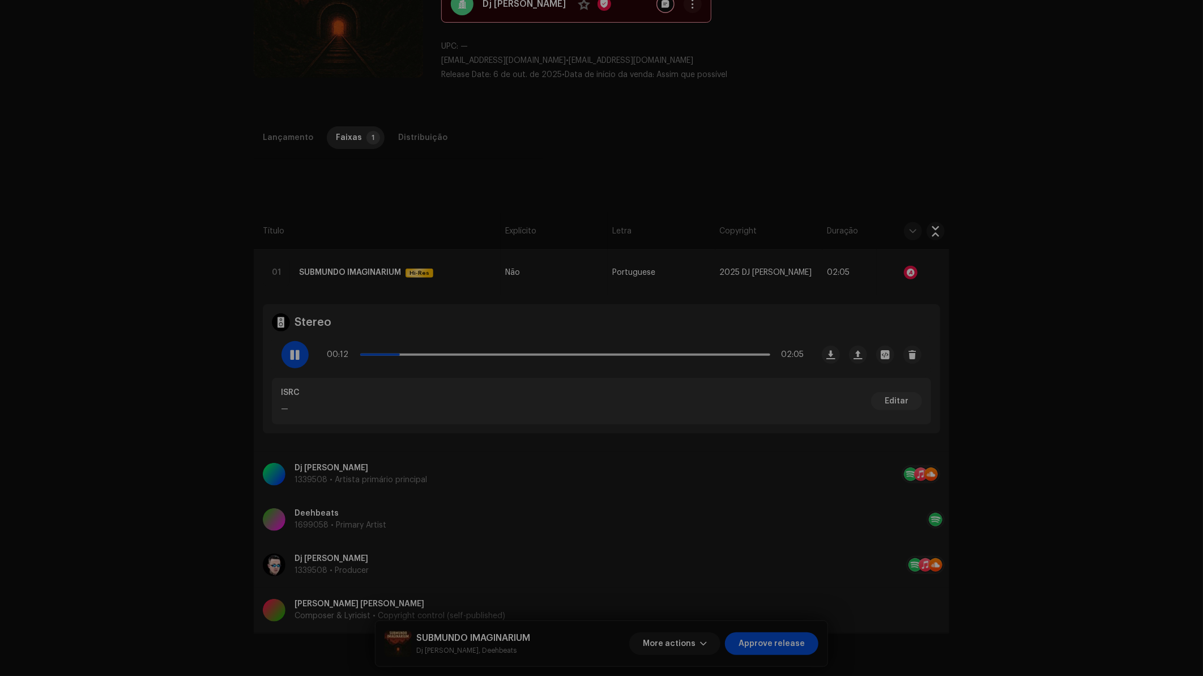
click at [811, 249] on div "Audio Recognition by Remix/Sample 3 All results require review/listening to avo…" at bounding box center [601, 338] width 1203 height 676
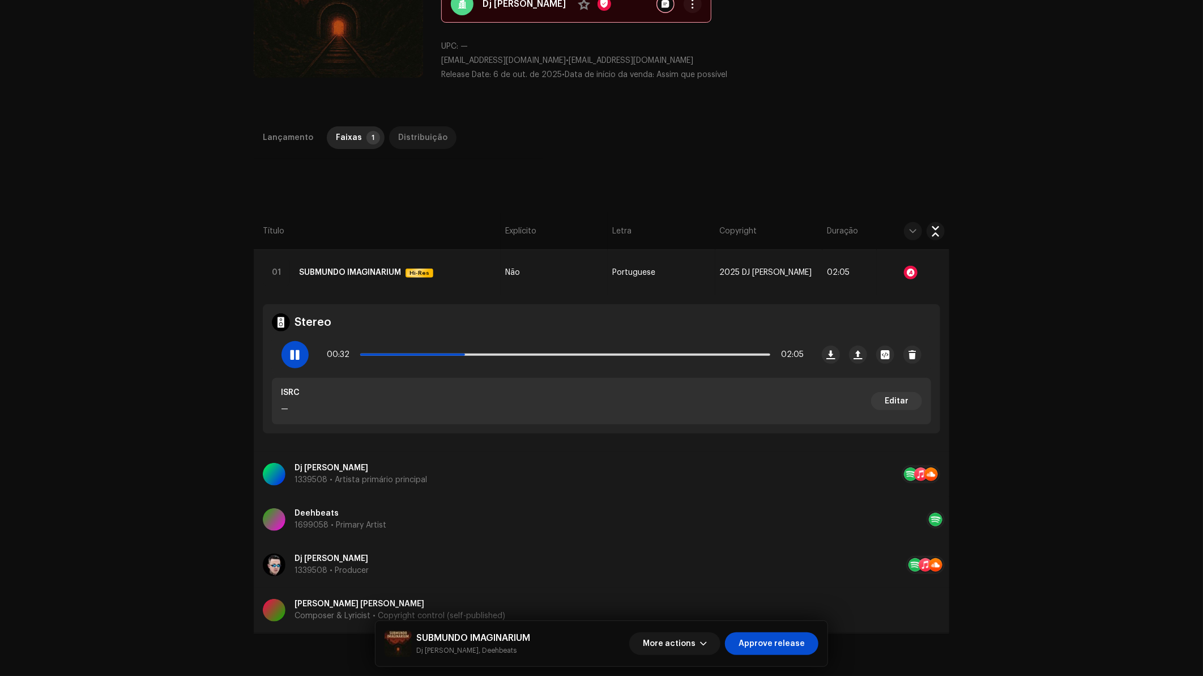
click at [413, 143] on div "Distribuição" at bounding box center [422, 137] width 49 height 23
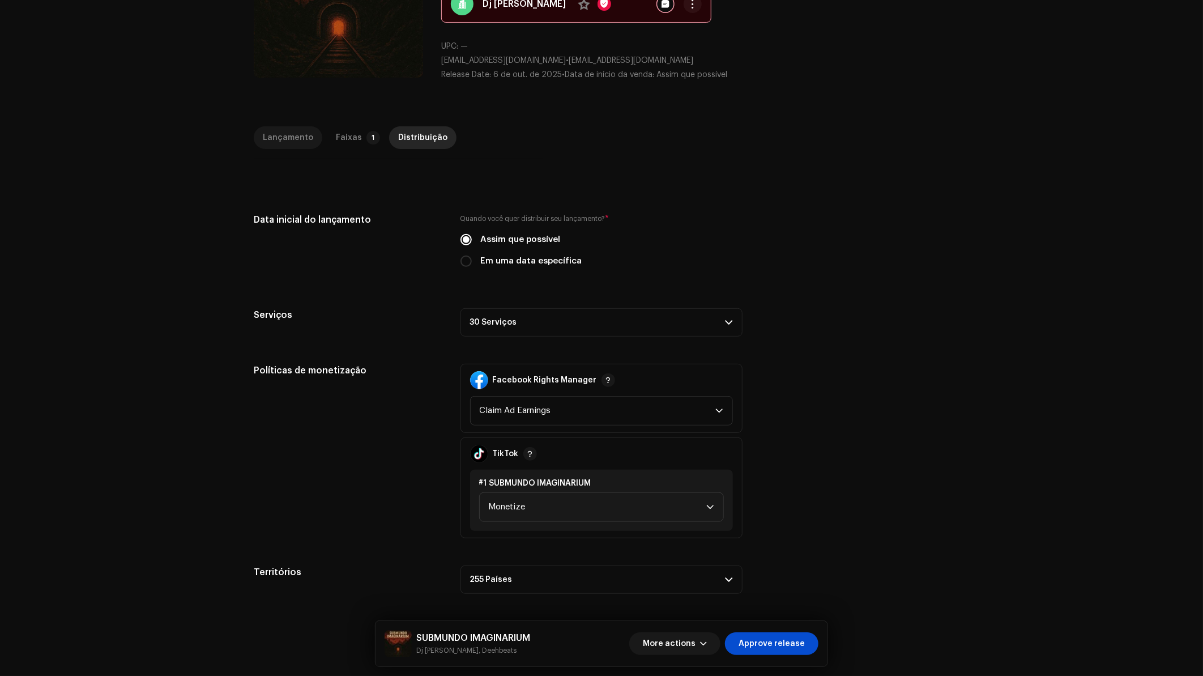
click at [297, 140] on div "Lançamento" at bounding box center [288, 137] width 50 height 23
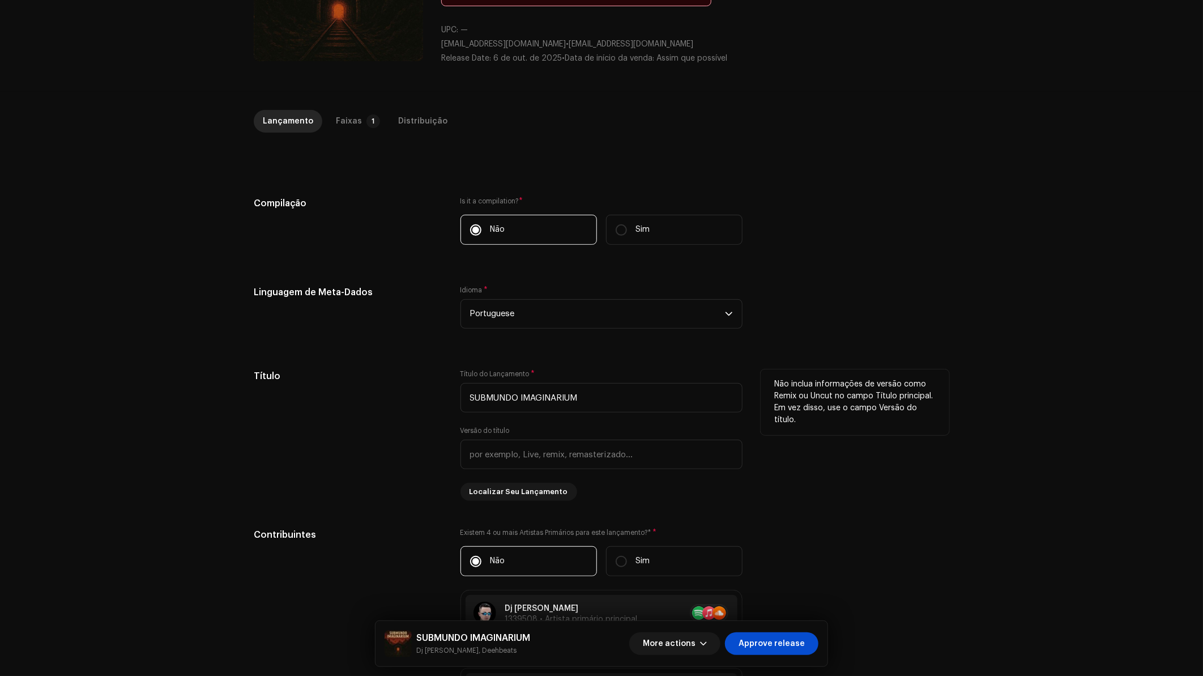
scroll to position [0, 0]
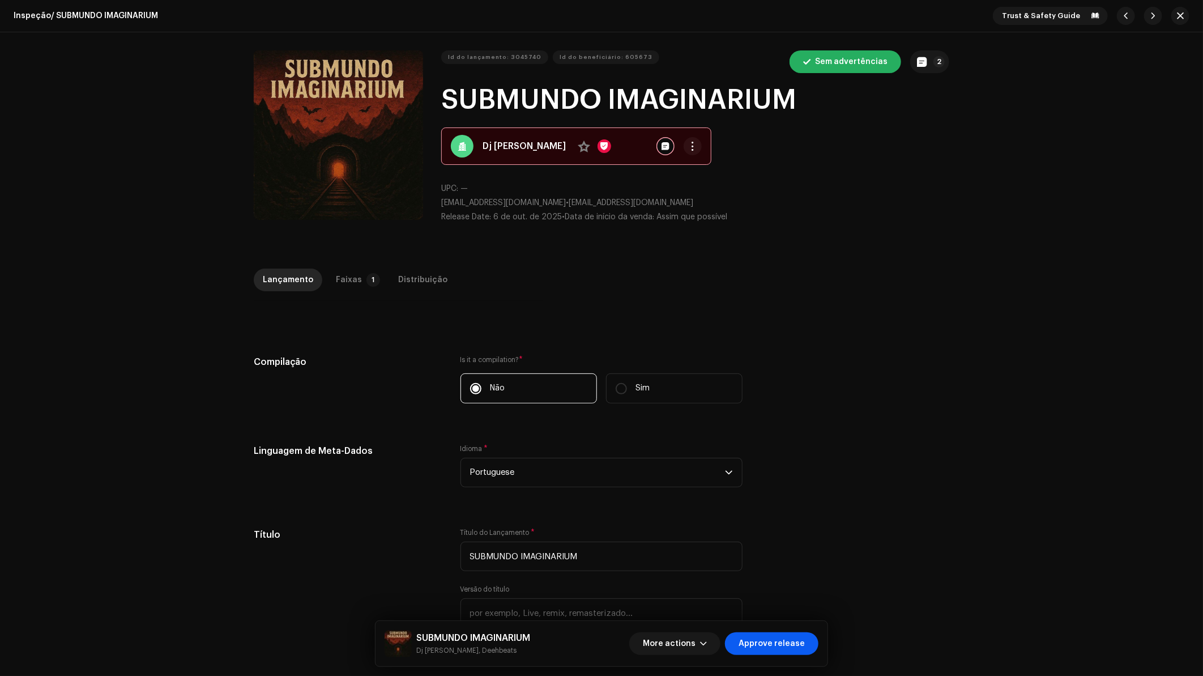
click at [793, 642] on span "Approve release" at bounding box center [772, 643] width 66 height 23
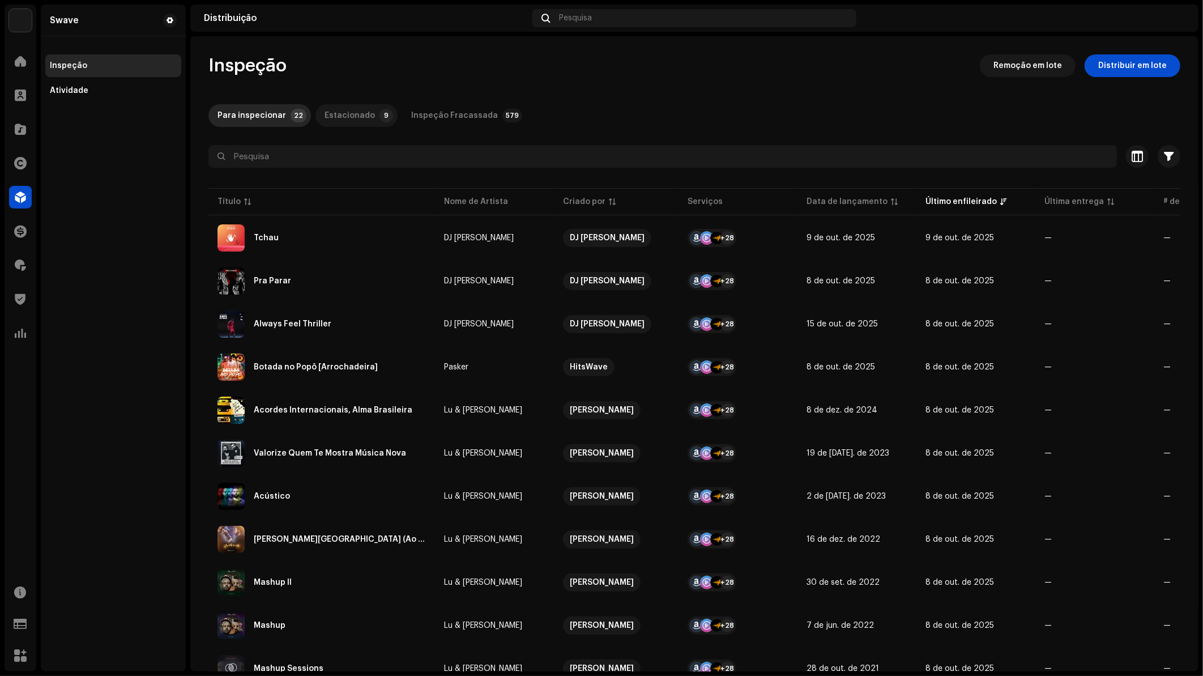
click at [367, 120] on p-tab "Estacionado 9" at bounding box center [356, 115] width 82 height 23
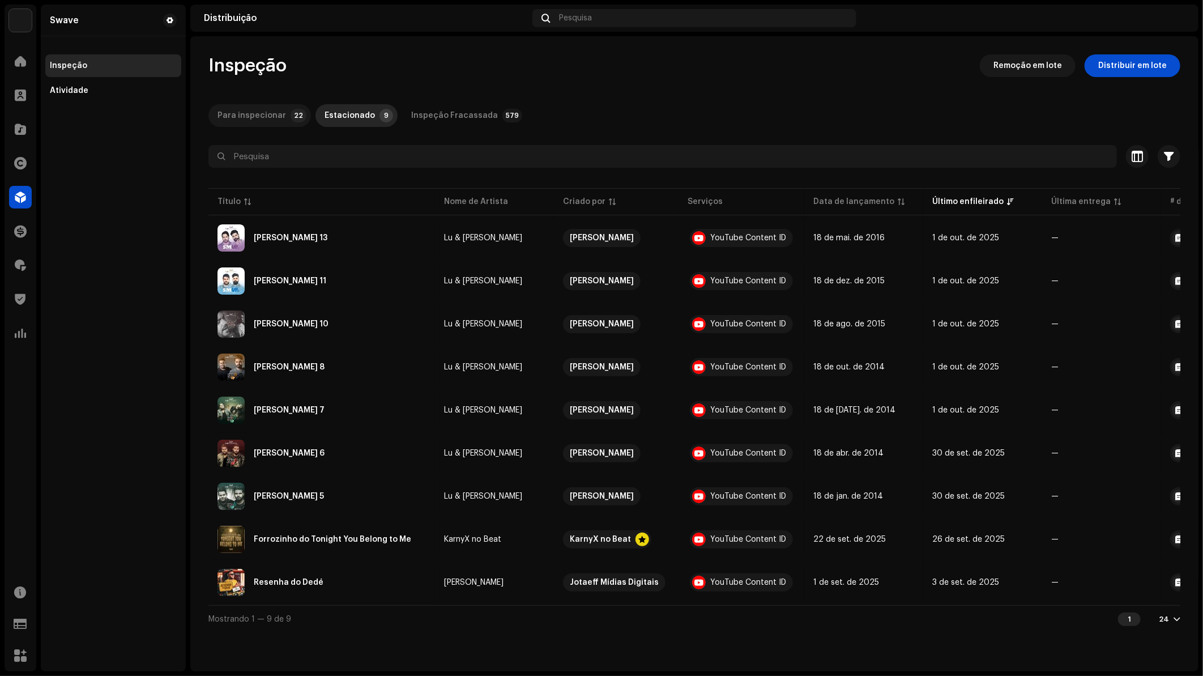
click at [265, 118] on div "Para inspecionar" at bounding box center [252, 115] width 69 height 23
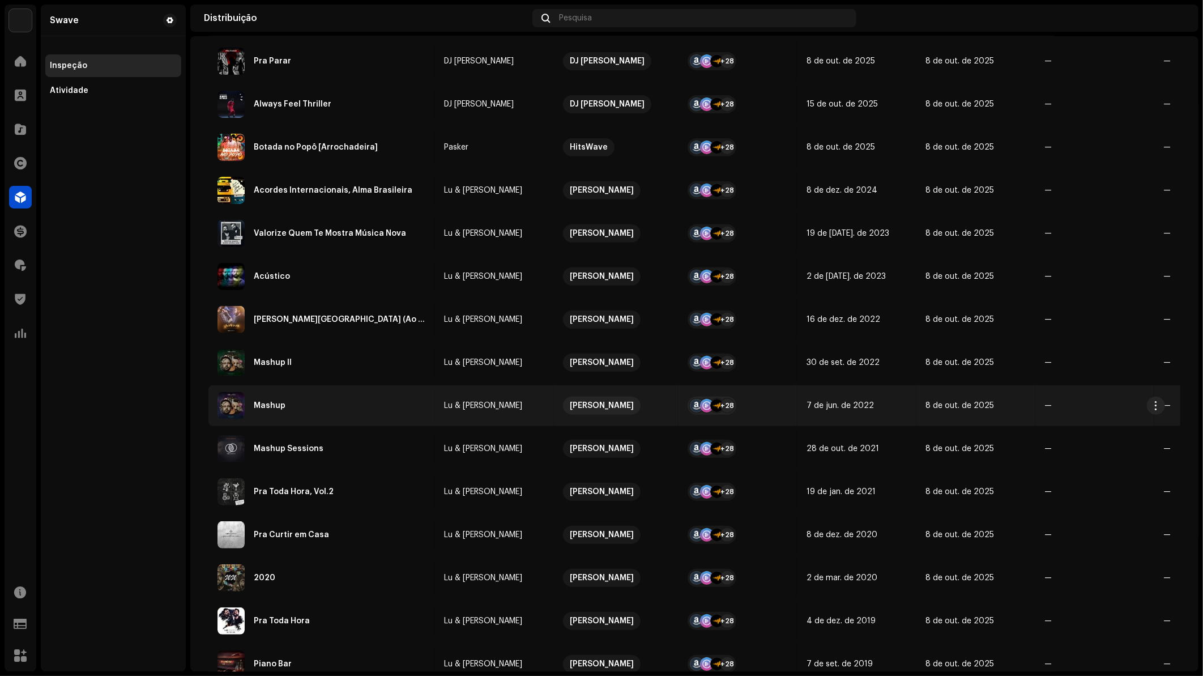
scroll to position [377, 0]
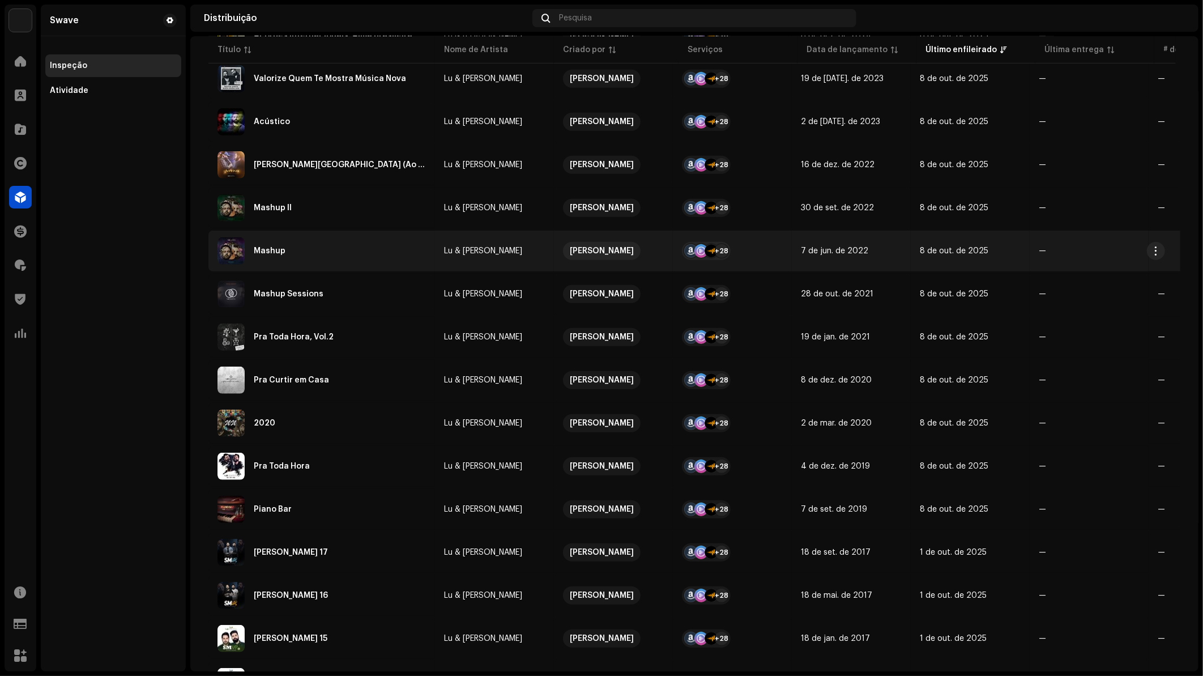
click at [342, 252] on div "Mashup" at bounding box center [322, 250] width 208 height 27
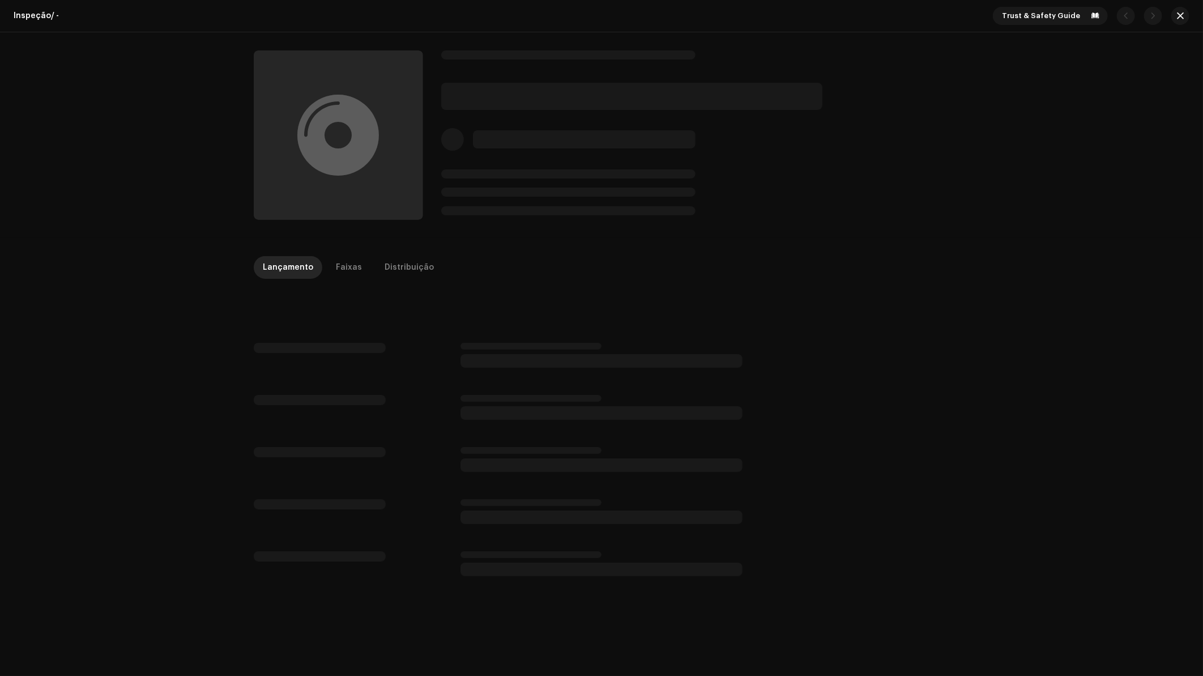
click at [365, 267] on div "Lançamento Faixas Distribuição" at bounding box center [602, 267] width 696 height 23
drag, startPoint x: 354, startPoint y: 269, endPoint x: 487, endPoint y: 239, distance: 135.9
click at [354, 270] on p-tab "Faixas" at bounding box center [349, 267] width 44 height 23
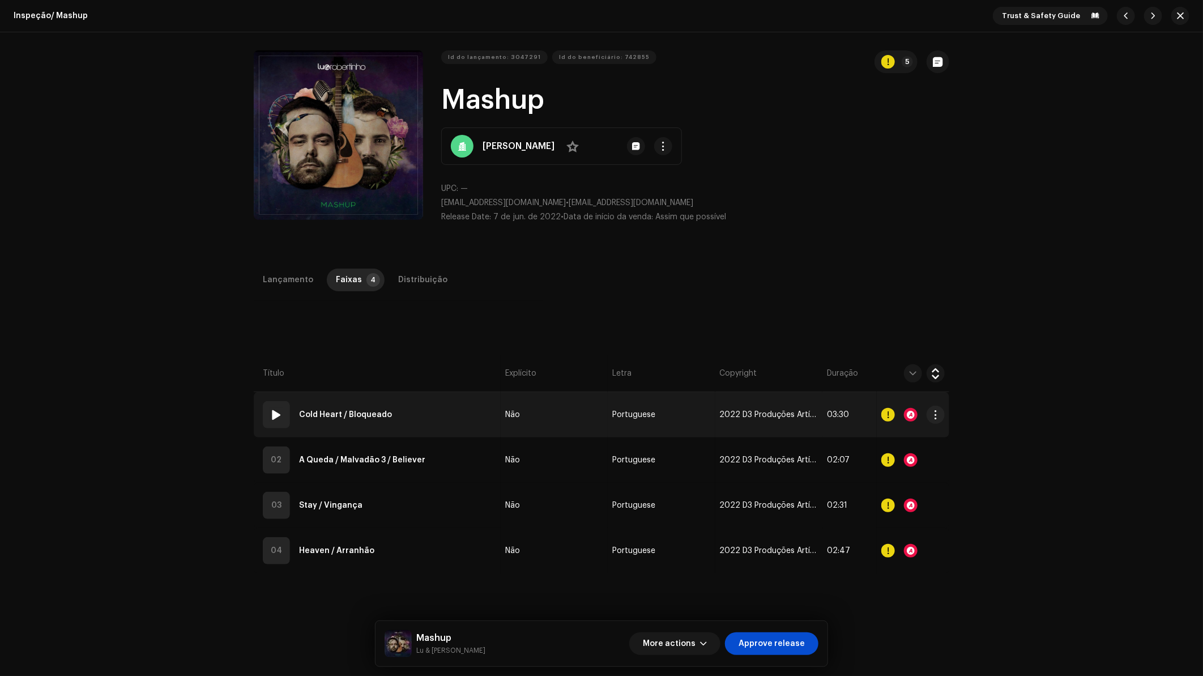
click at [911, 416] on div at bounding box center [911, 415] width 14 height 14
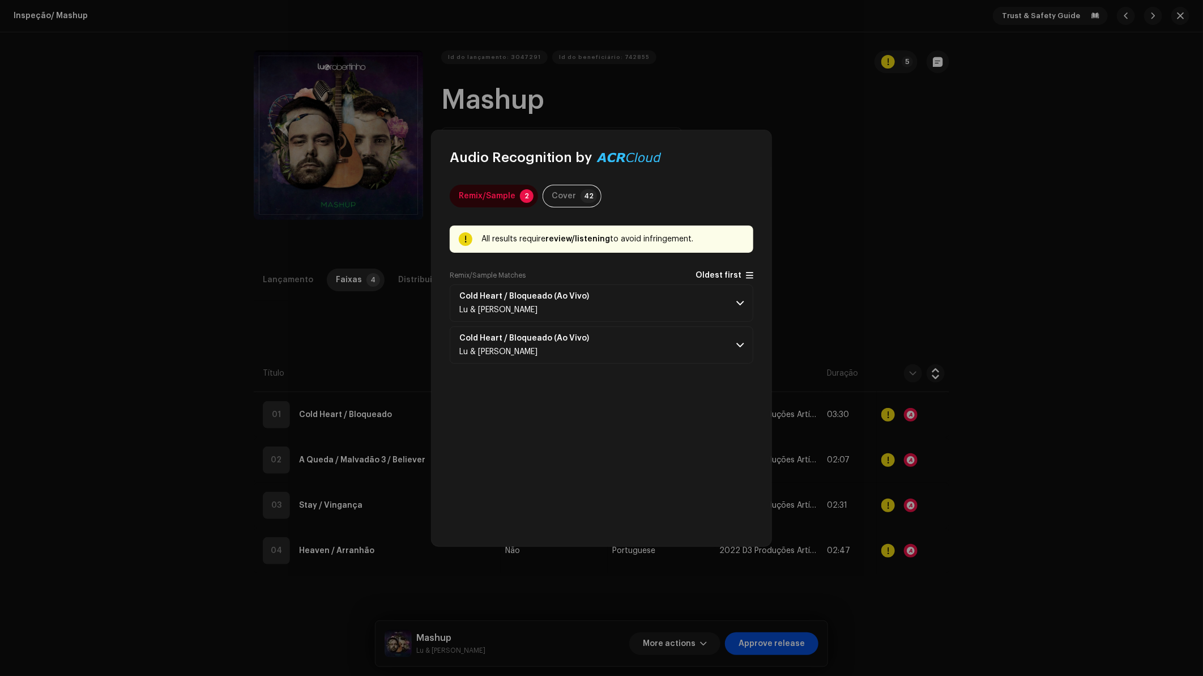
click at [726, 273] on span "Oldest first" at bounding box center [719, 275] width 46 height 8
click at [713, 299] on p-accordion-header "Cold Heart / Bloqueado (Ao Vivo) Lu & Robertinho" at bounding box center [602, 302] width 304 height 37
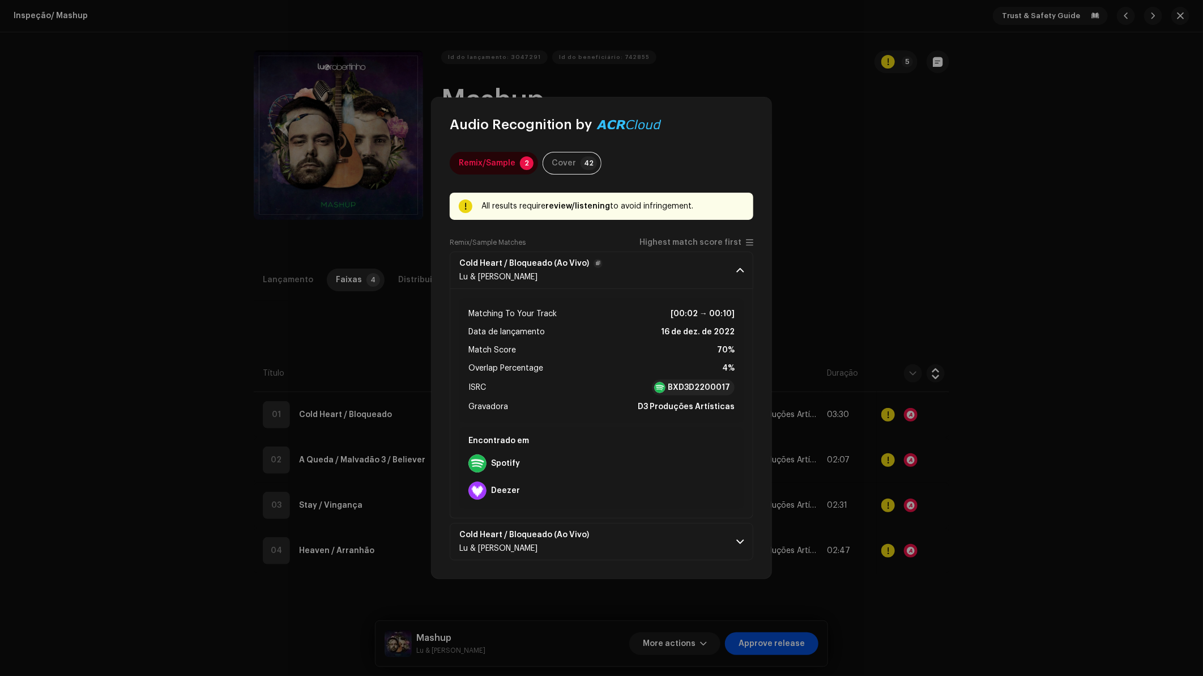
click at [726, 278] on p-accordion-header "Cold Heart / Bloqueado (Ao Vivo) Lu & Robertinho" at bounding box center [602, 269] width 304 height 37
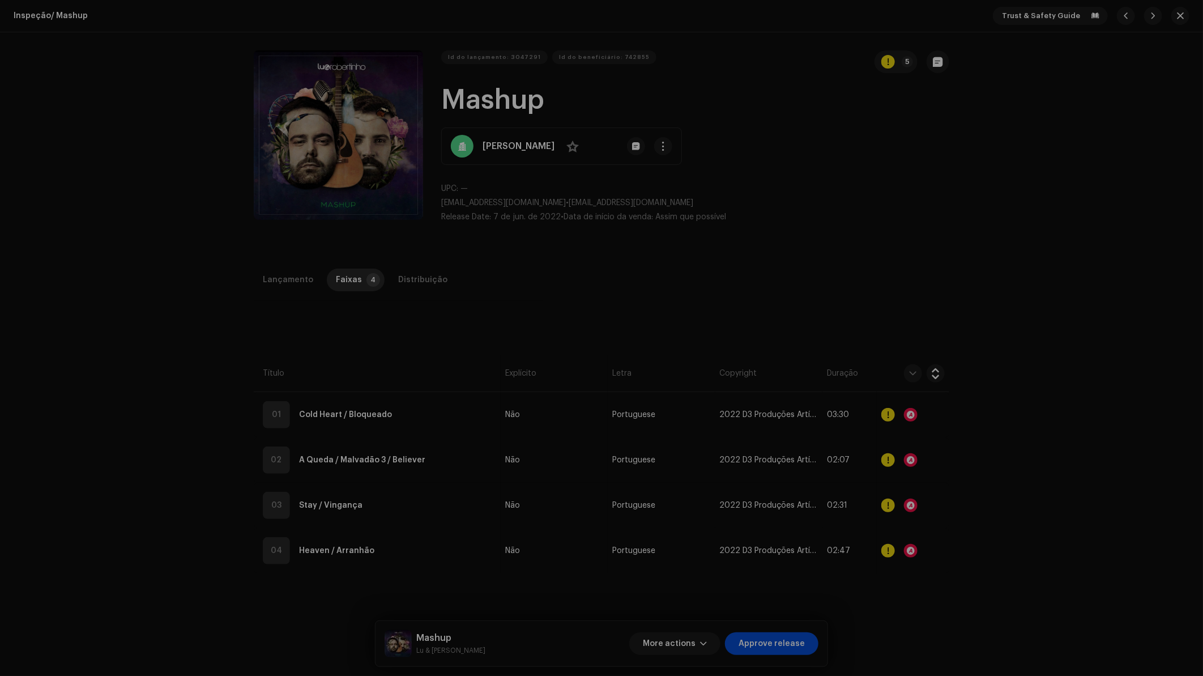
click at [998, 440] on div "Audio Recognition by Remix/Sample 2 Cover 42 All results require review/listeni…" at bounding box center [601, 338] width 1203 height 676
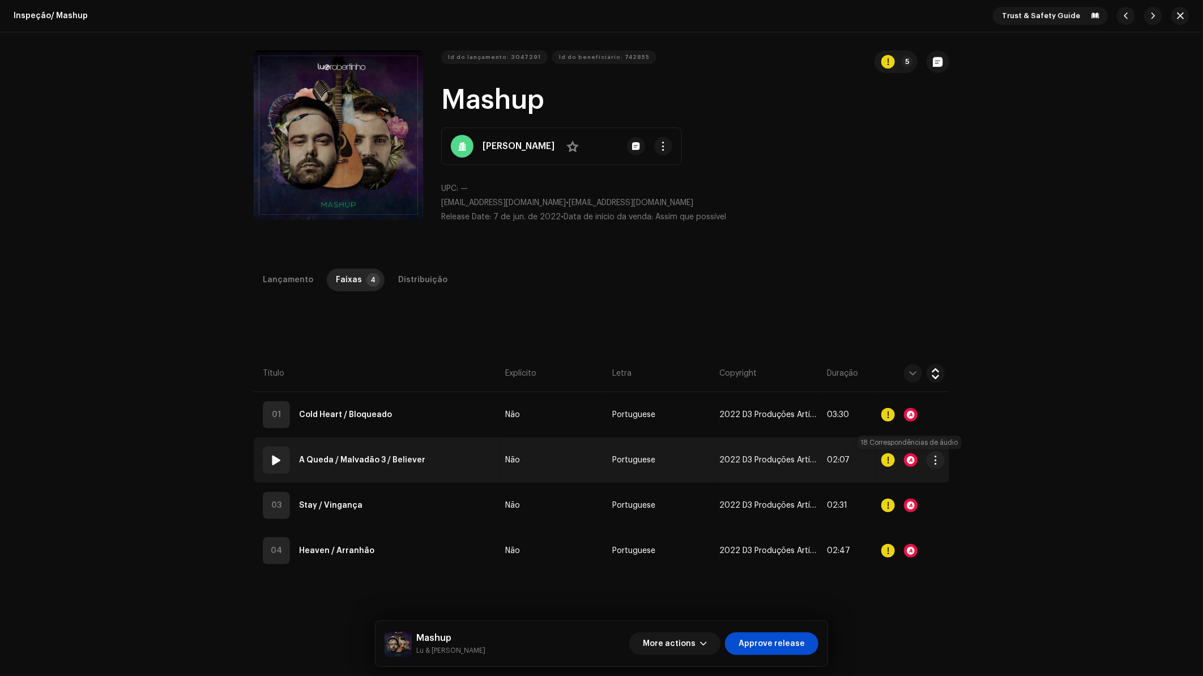
click at [908, 457] on div at bounding box center [911, 460] width 14 height 14
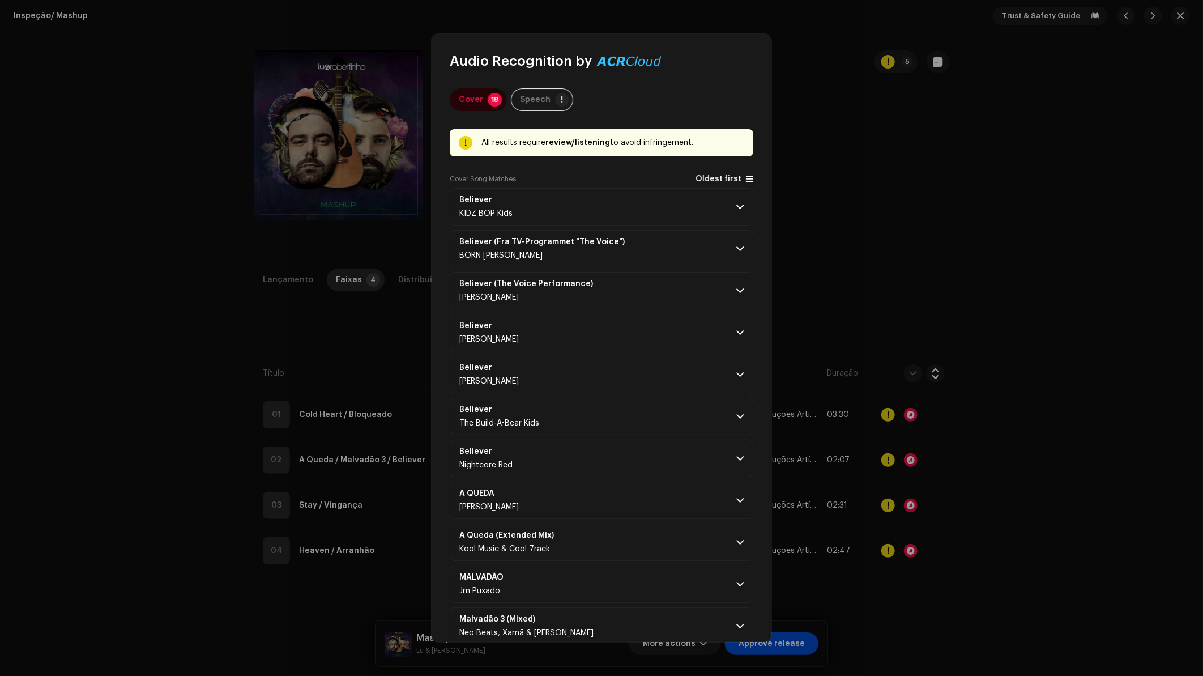
click at [733, 180] on span "Oldest first" at bounding box center [719, 179] width 46 height 8
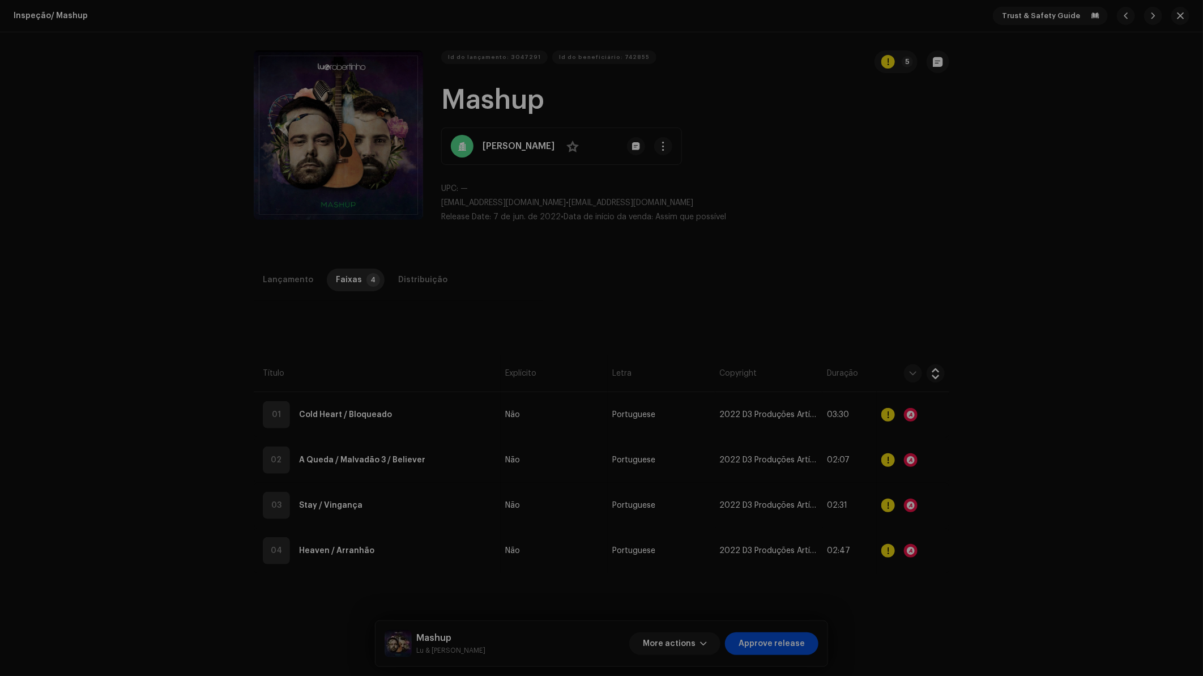
click at [1013, 390] on div "Audio Recognition by Cover 18 Speech ! All results require review/listening to …" at bounding box center [601, 338] width 1203 height 676
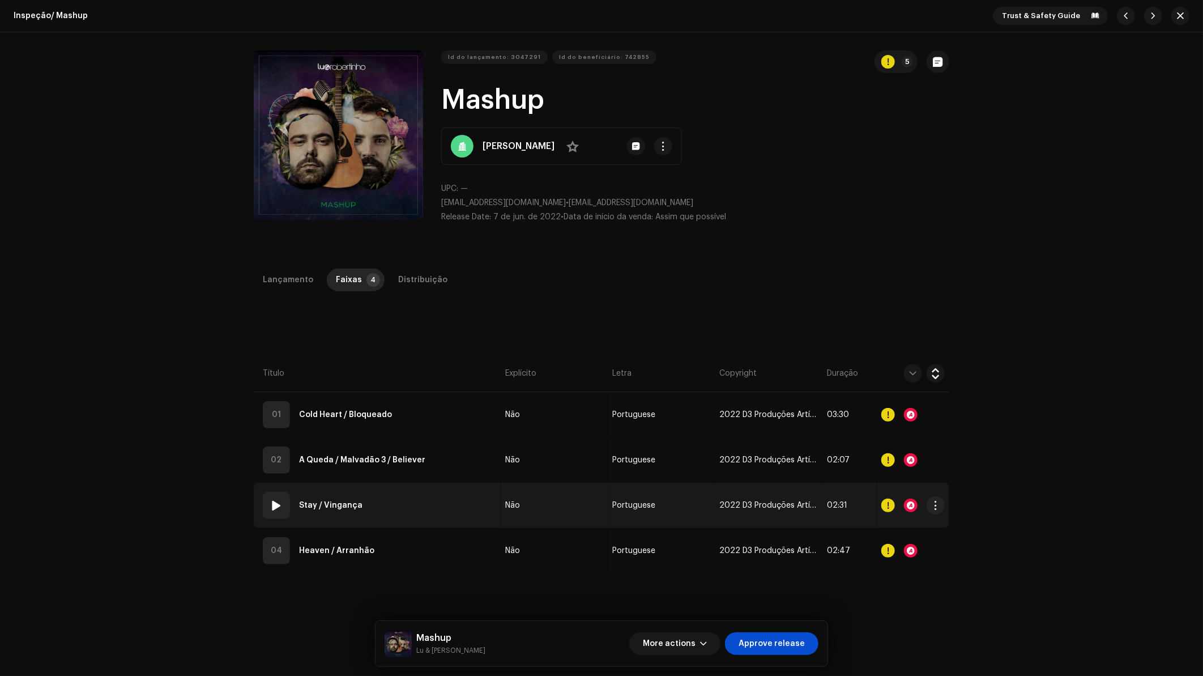
click at [910, 509] on div at bounding box center [911, 505] width 14 height 14
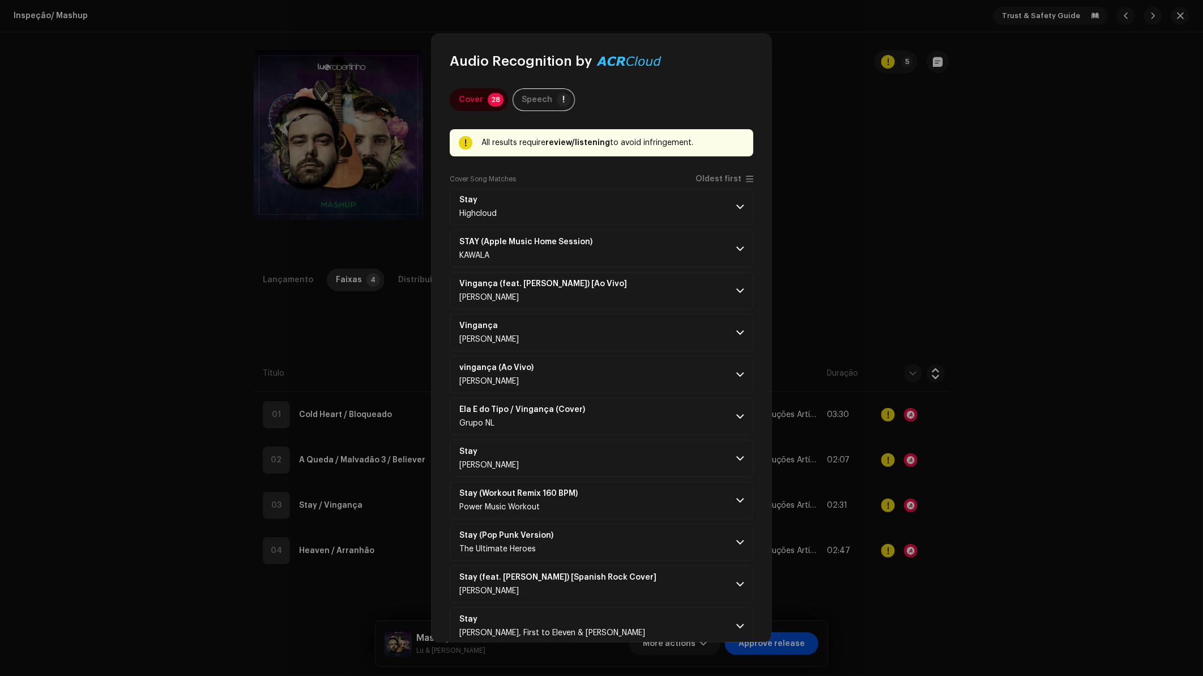
click at [725, 175] on span "Oldest first" at bounding box center [719, 179] width 46 height 8
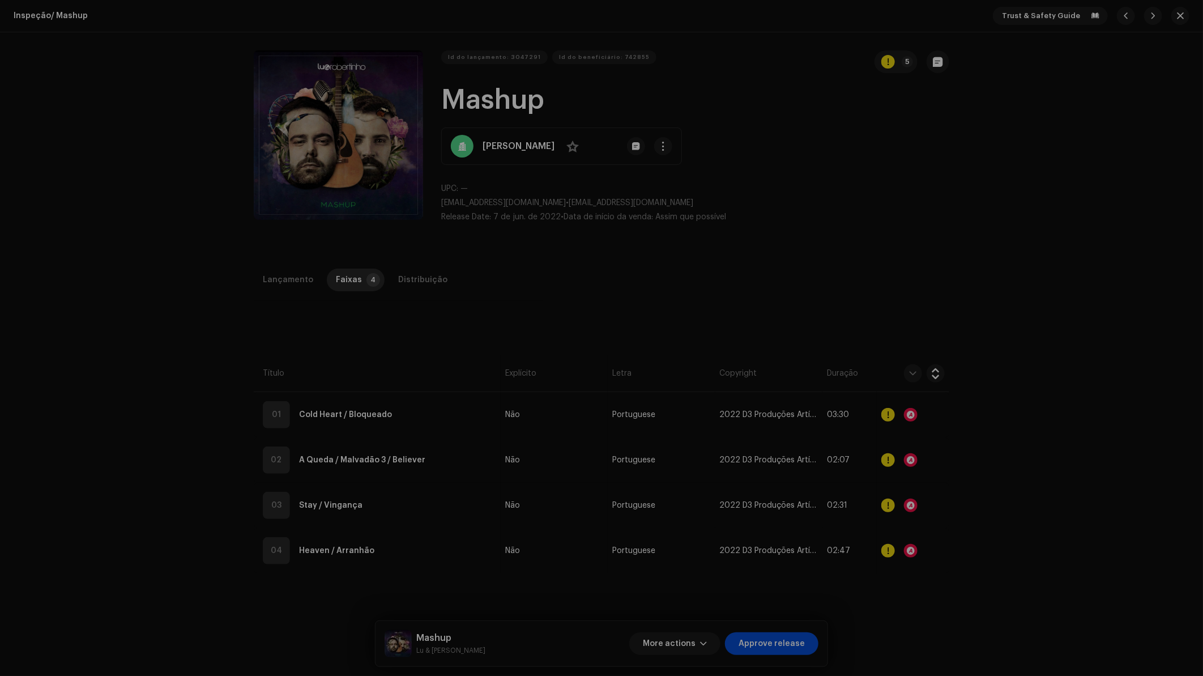
click at [967, 433] on div "Audio Recognition by Cover 28 Speech ! All results require review/listening to …" at bounding box center [601, 338] width 1203 height 676
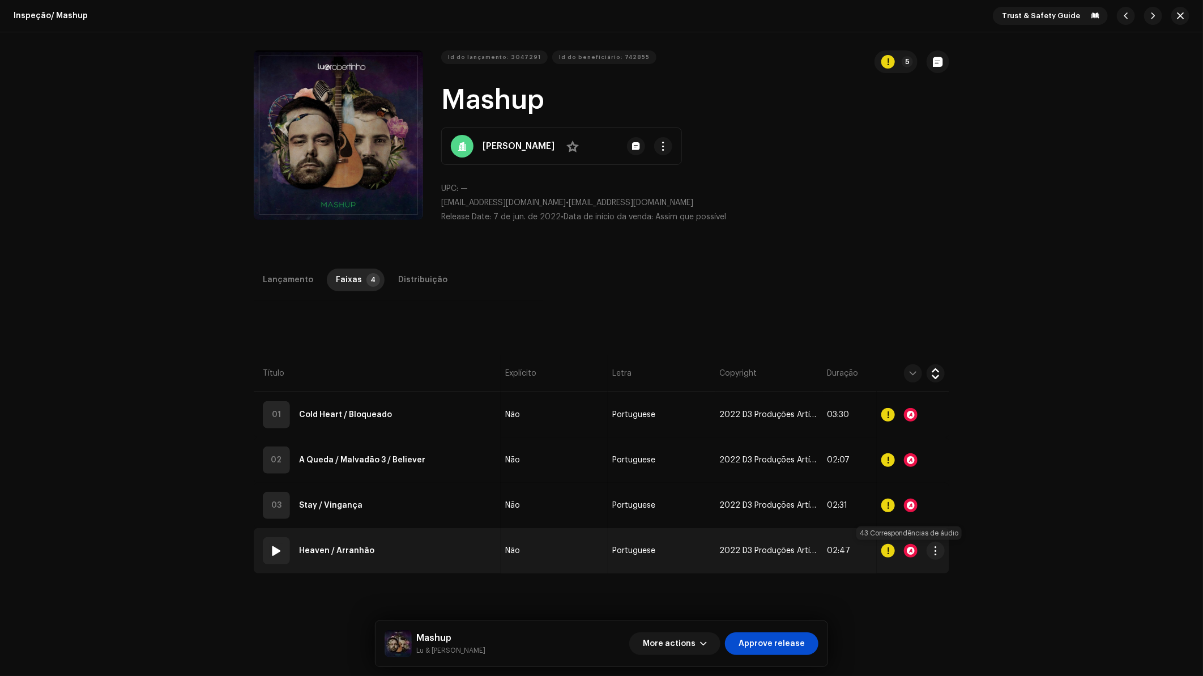
click at [907, 550] on div at bounding box center [911, 551] width 14 height 14
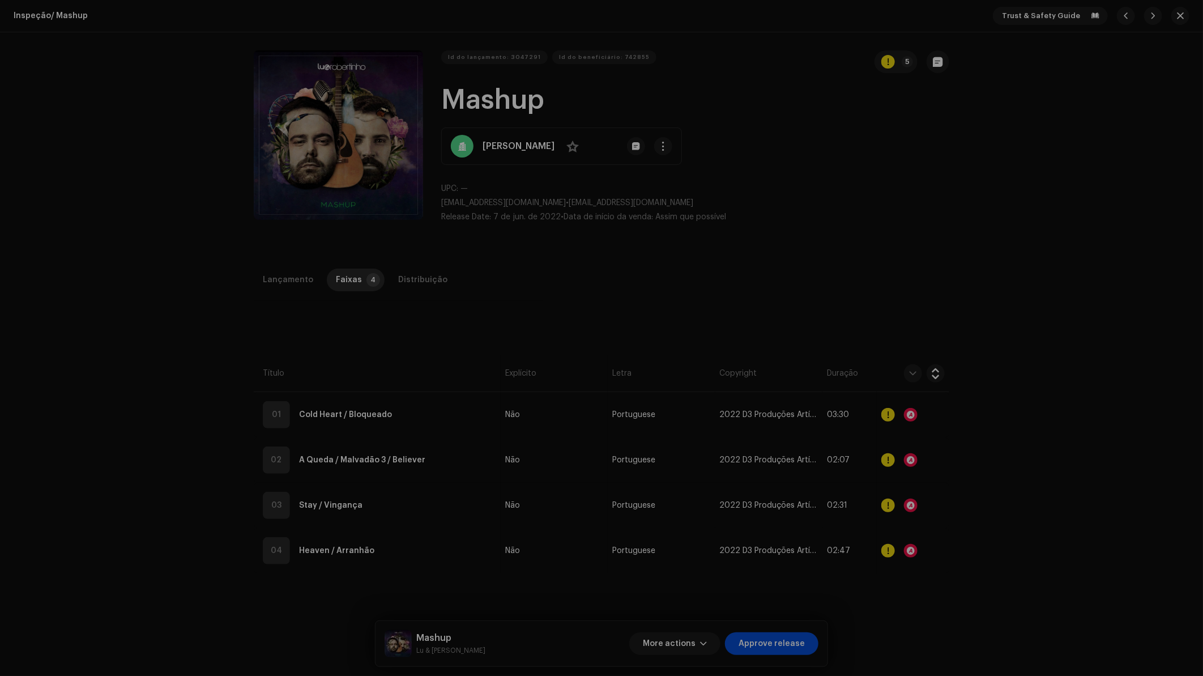
click at [850, 193] on div "Audio Recognition by Cover 43 All results require review/listening to avoid inf…" at bounding box center [601, 338] width 1203 height 676
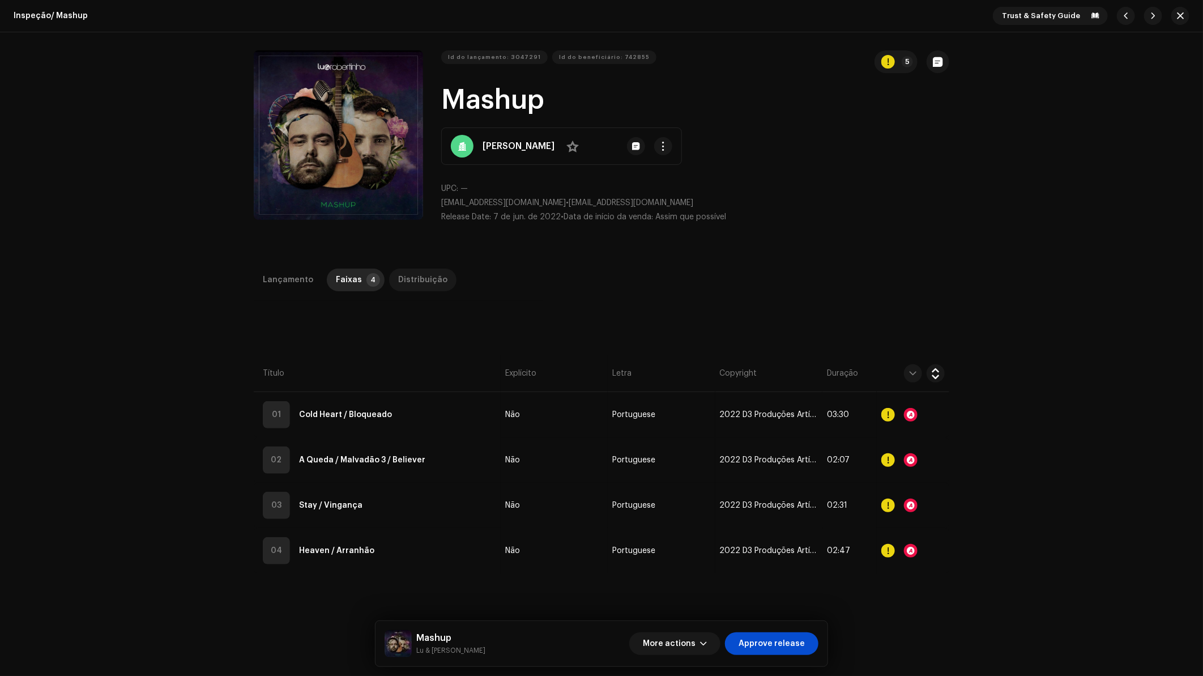
click at [419, 270] on div "Distribuição" at bounding box center [422, 279] width 49 height 23
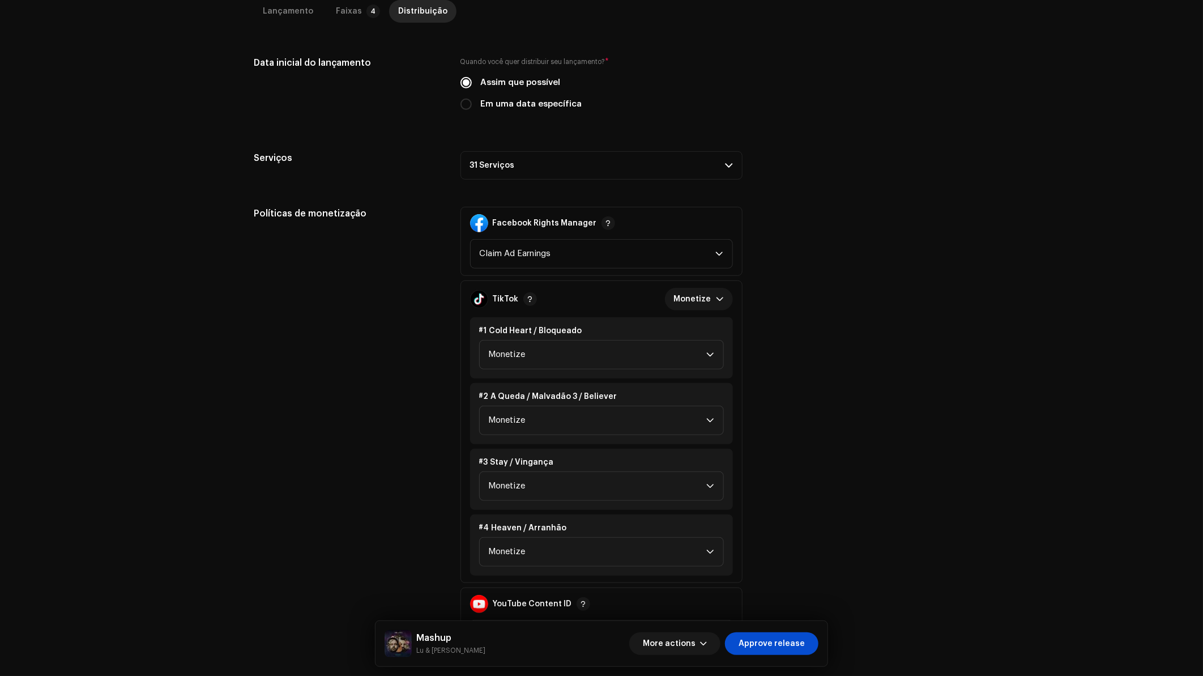
scroll to position [100, 0]
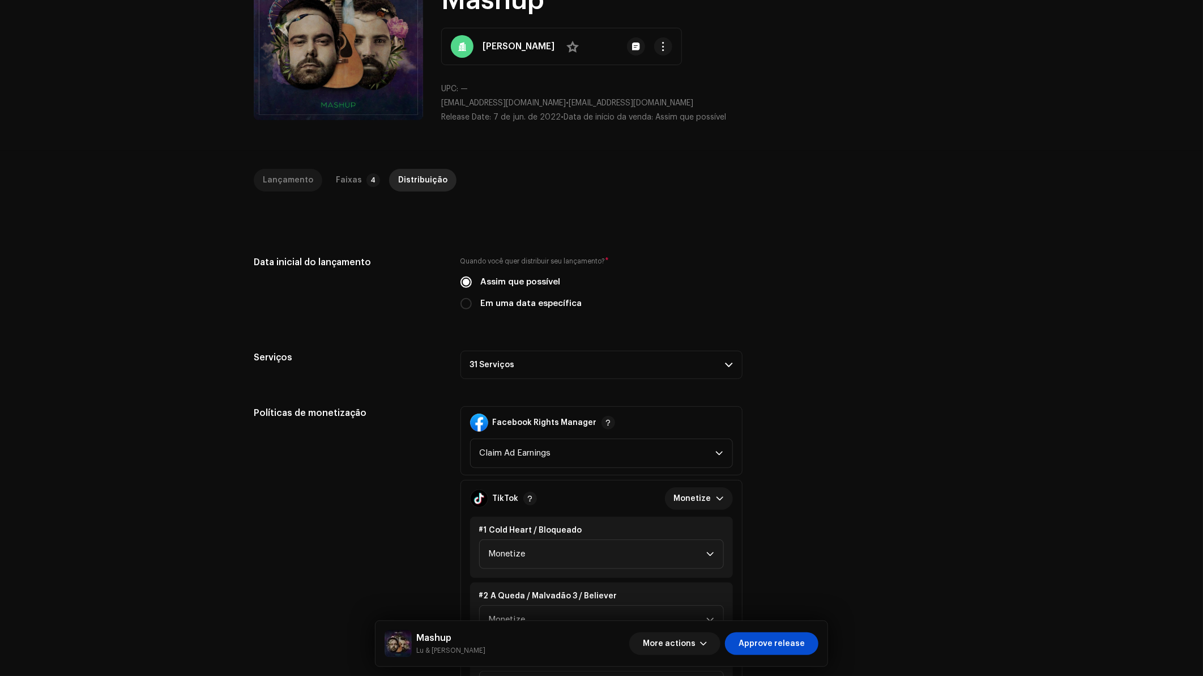
click at [297, 180] on div "Lançamento" at bounding box center [288, 180] width 50 height 23
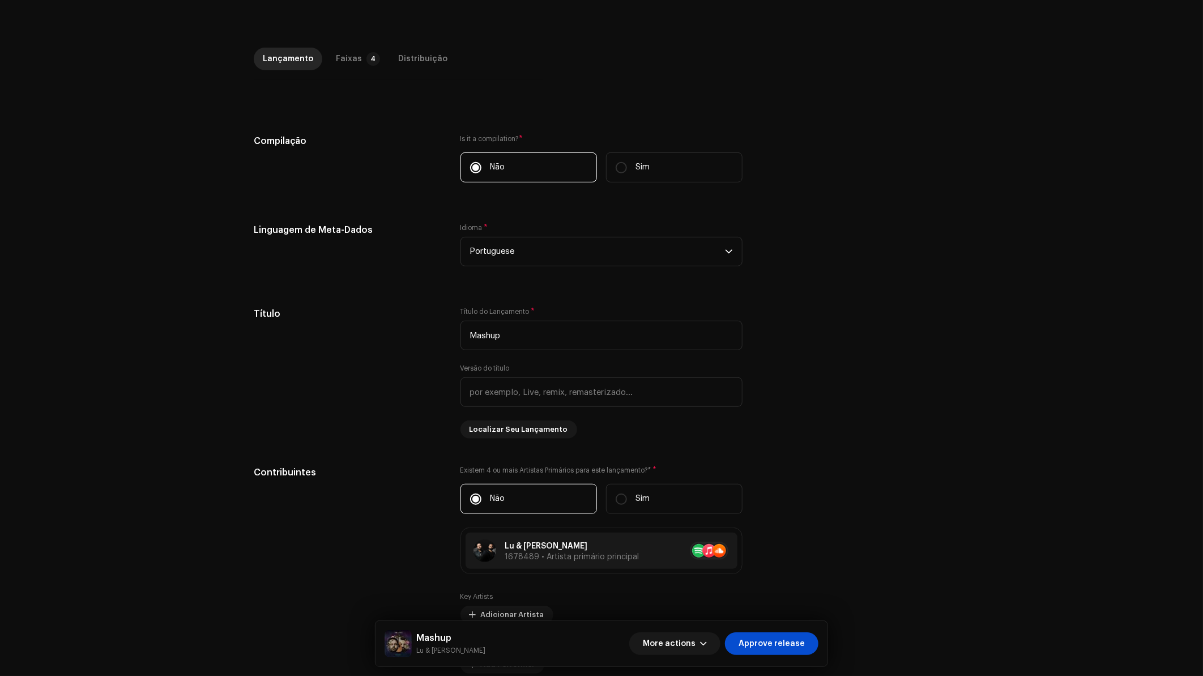
scroll to position [0, 0]
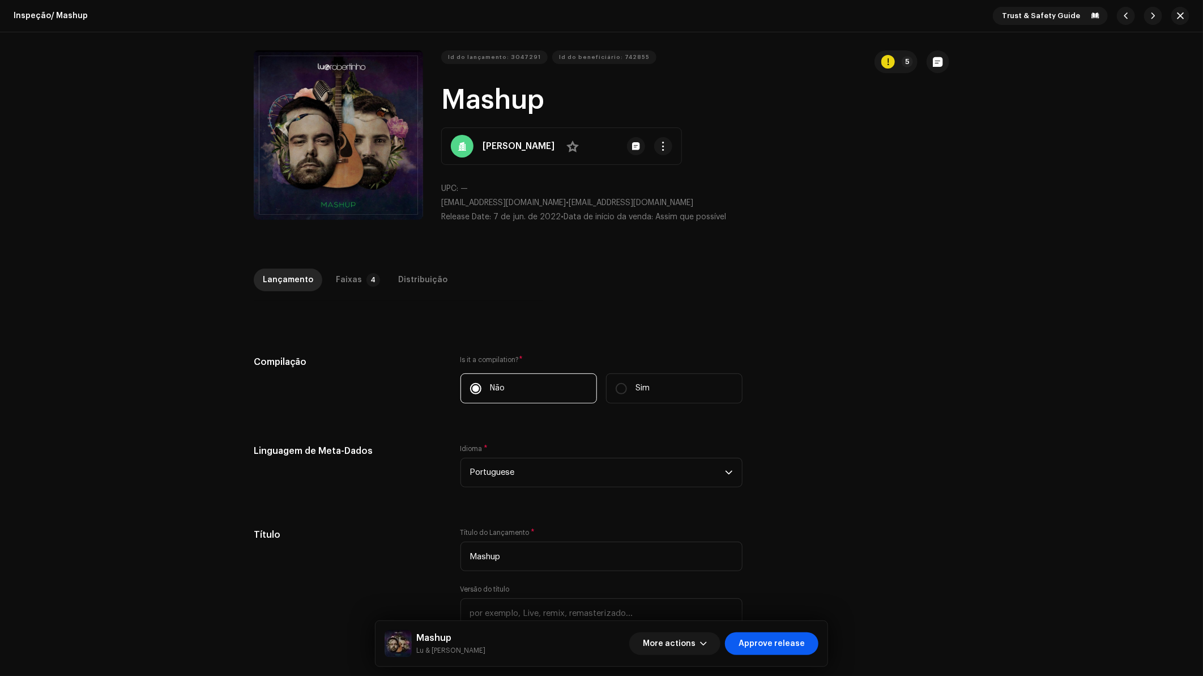
click at [806, 645] on button "Approve release" at bounding box center [771, 643] width 93 height 23
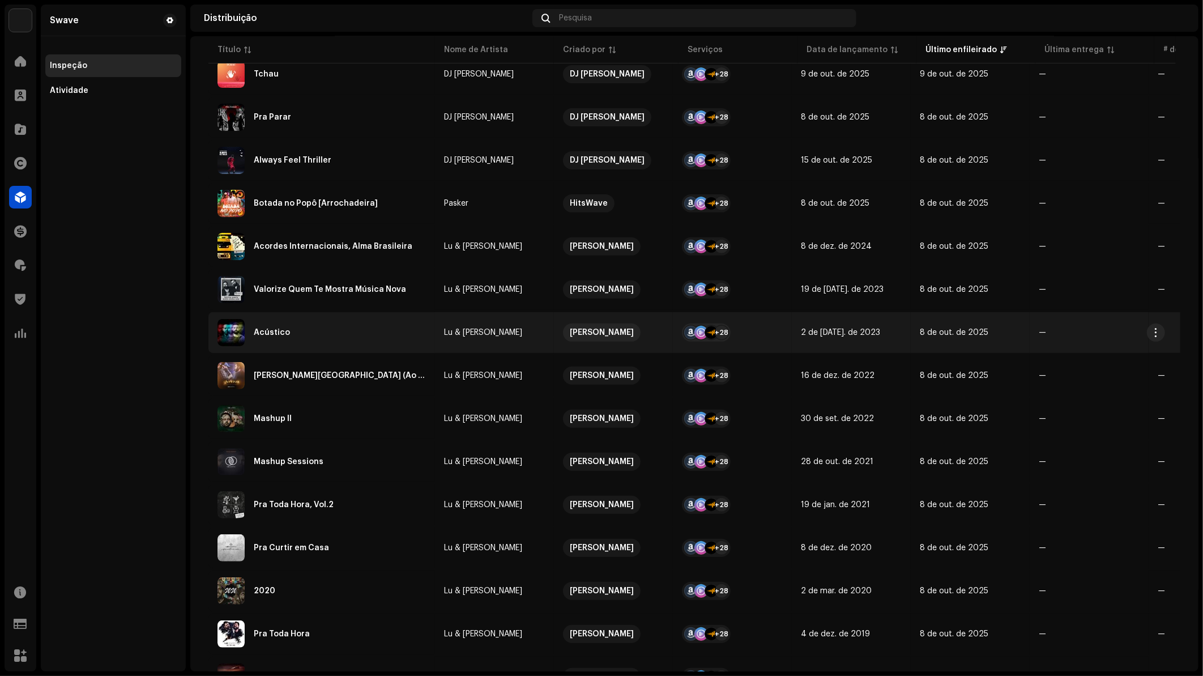
scroll to position [251, 0]
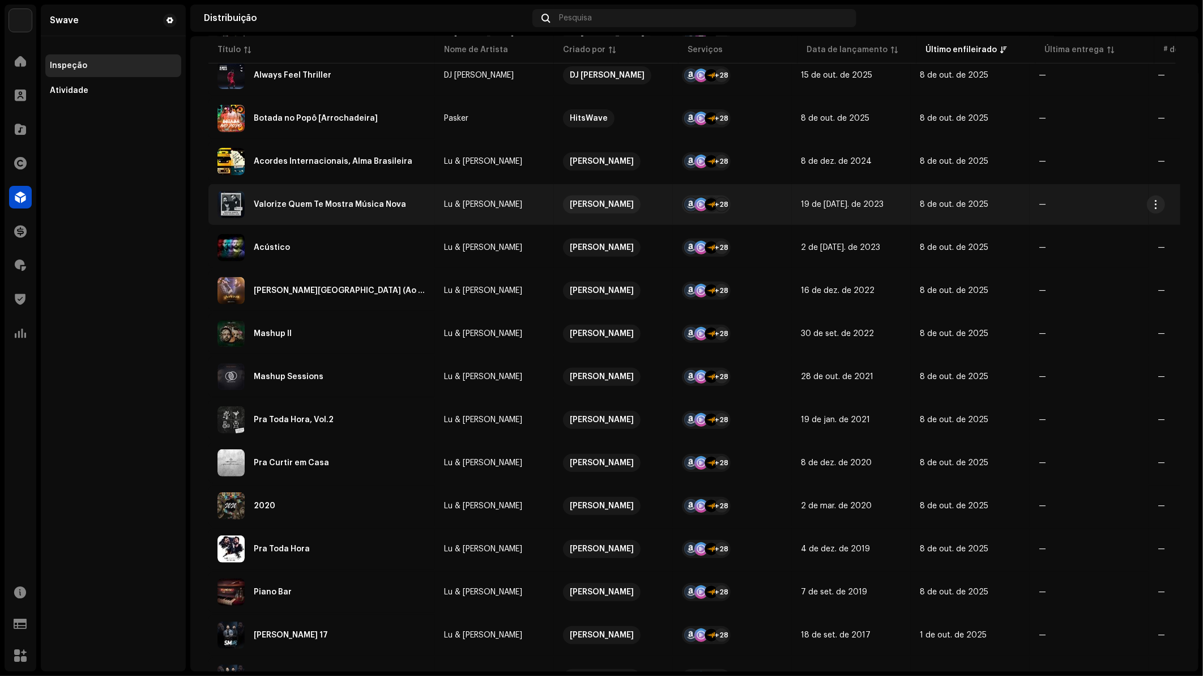
click at [411, 214] on div "Valorize Quem Te Mostra Música Nova" at bounding box center [322, 204] width 208 height 27
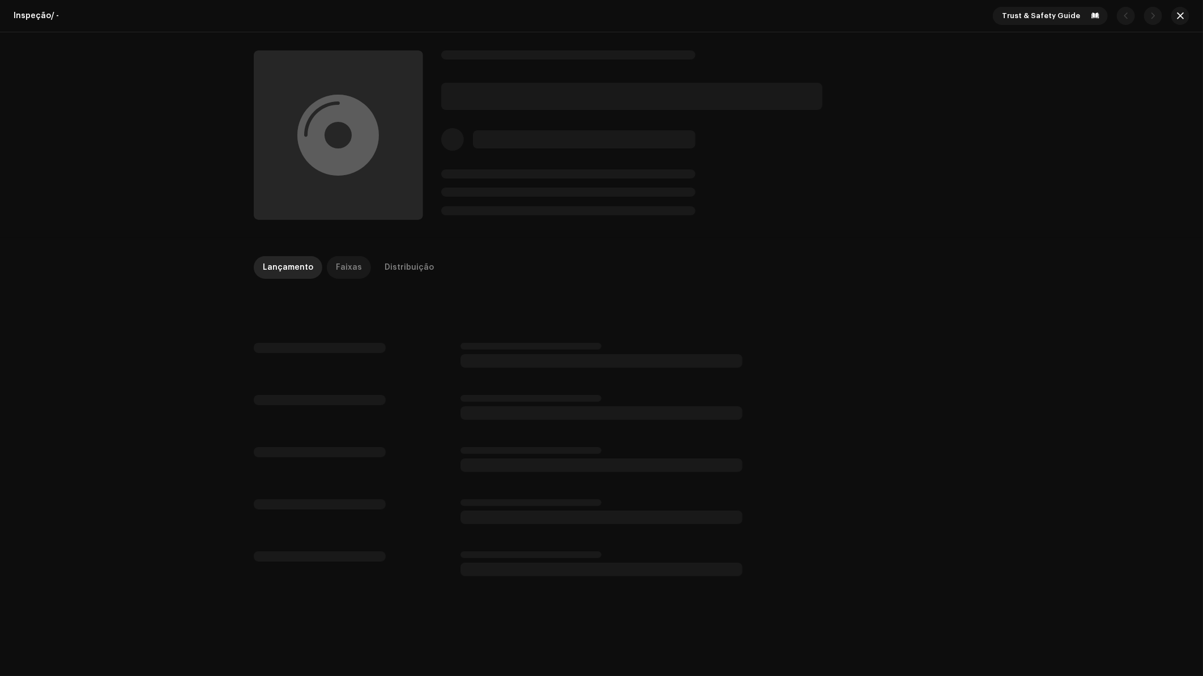
click at [354, 273] on p-tab "Faixas" at bounding box center [349, 267] width 44 height 23
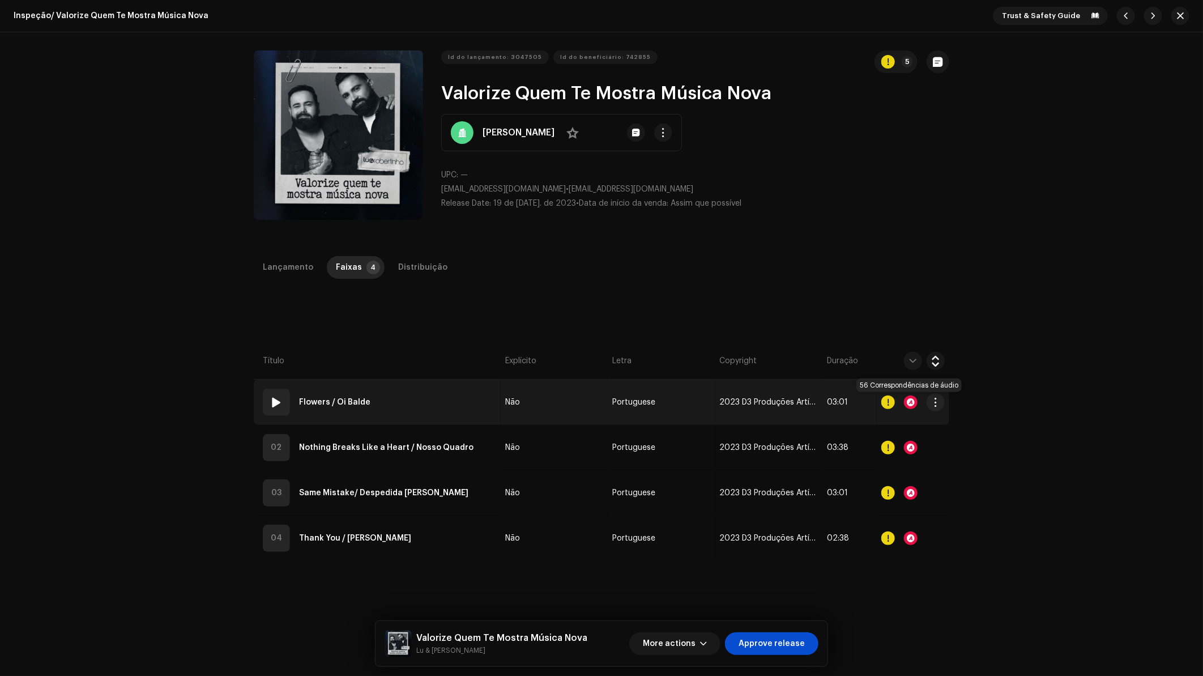
click at [909, 403] on div at bounding box center [911, 402] width 14 height 14
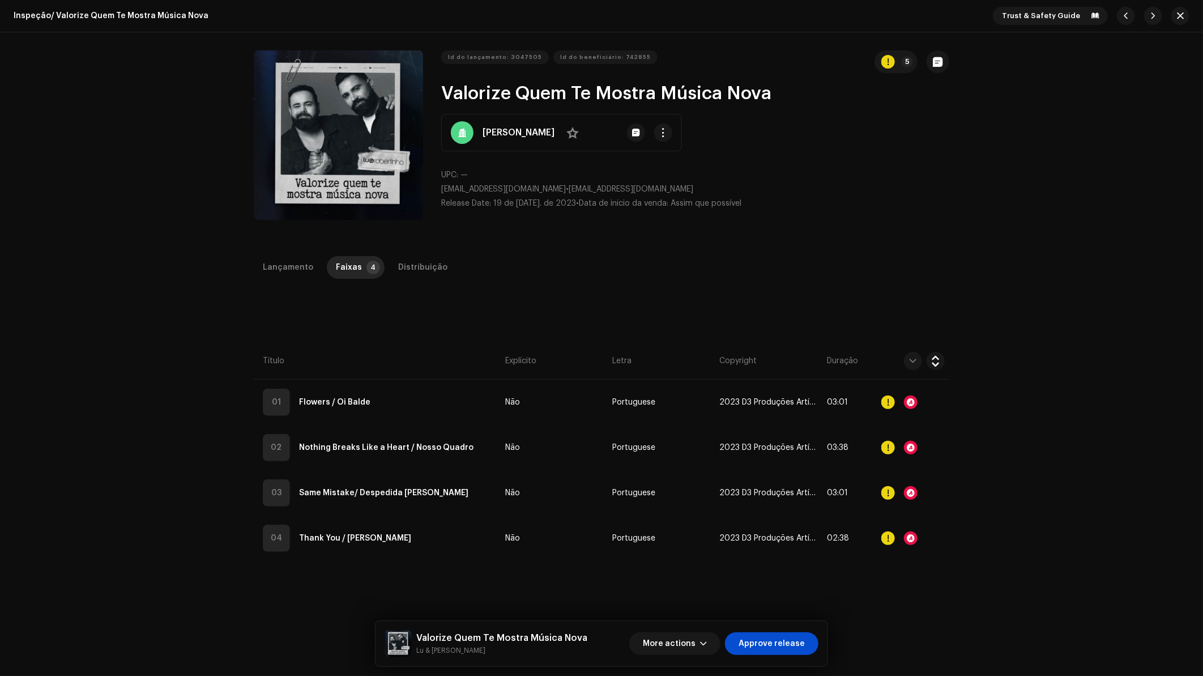
click at [935, 437] on div "Audio Recognition by Cover 56 All results require review/listening to avoid inf…" at bounding box center [601, 338] width 1203 height 676
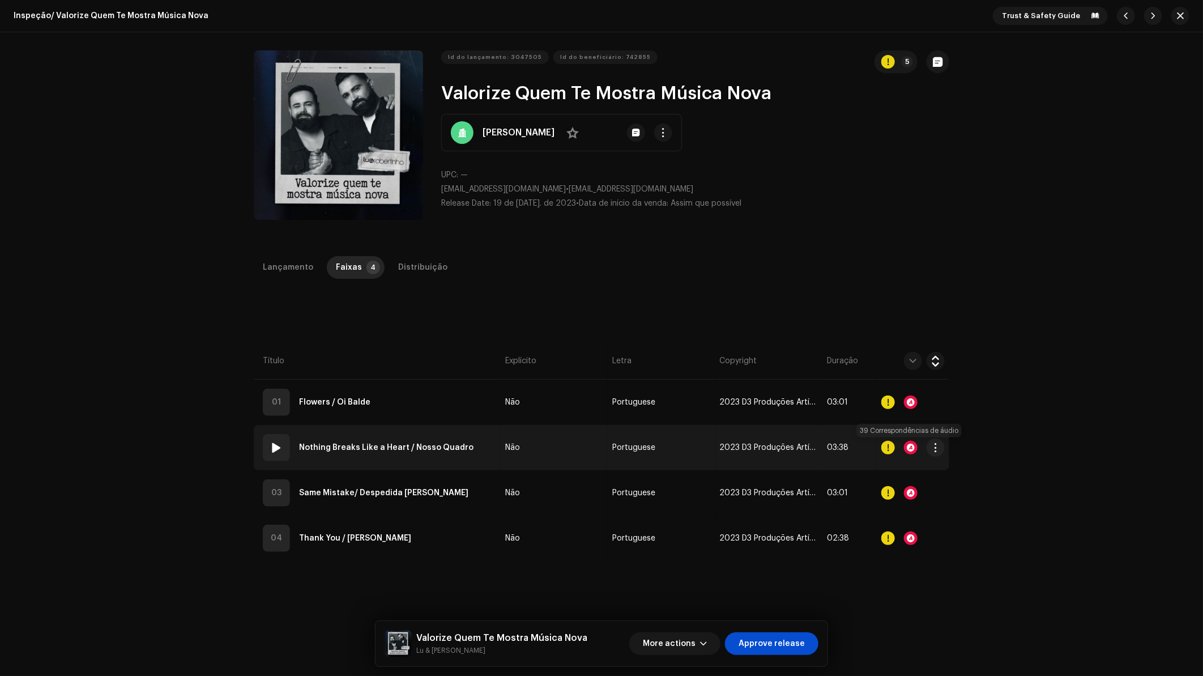
click at [909, 449] on div at bounding box center [911, 448] width 14 height 14
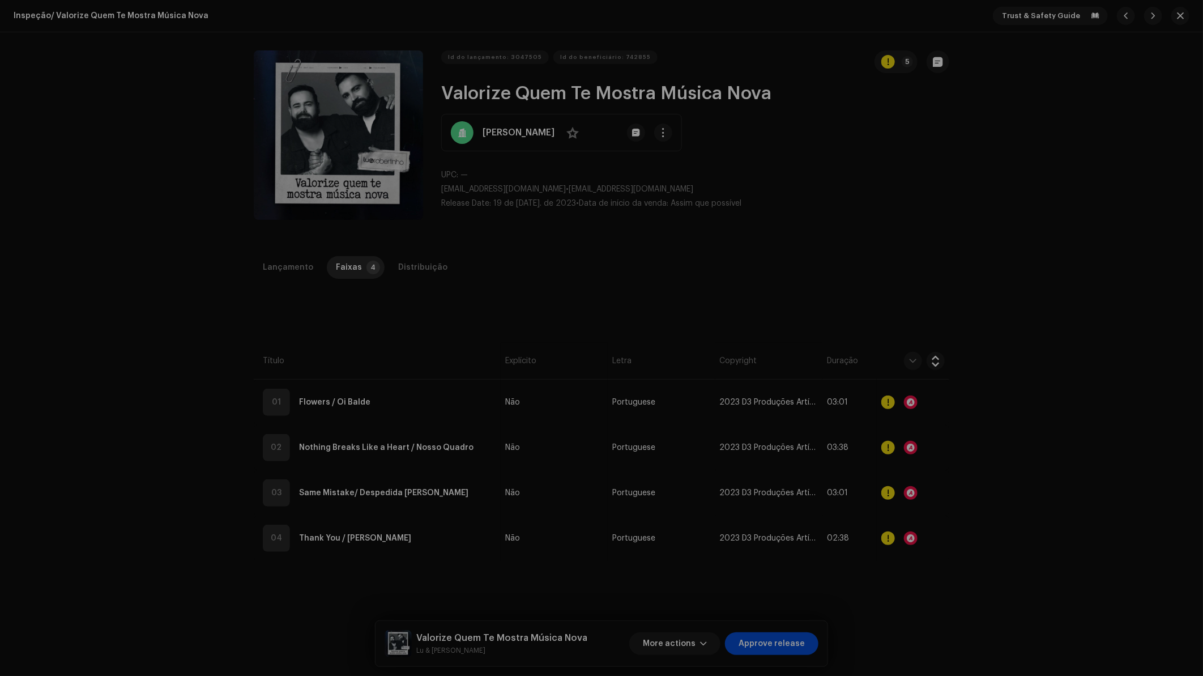
click at [918, 483] on div "Audio Recognition by Cover 39 All results require review/listening to avoid inf…" at bounding box center [601, 338] width 1203 height 676
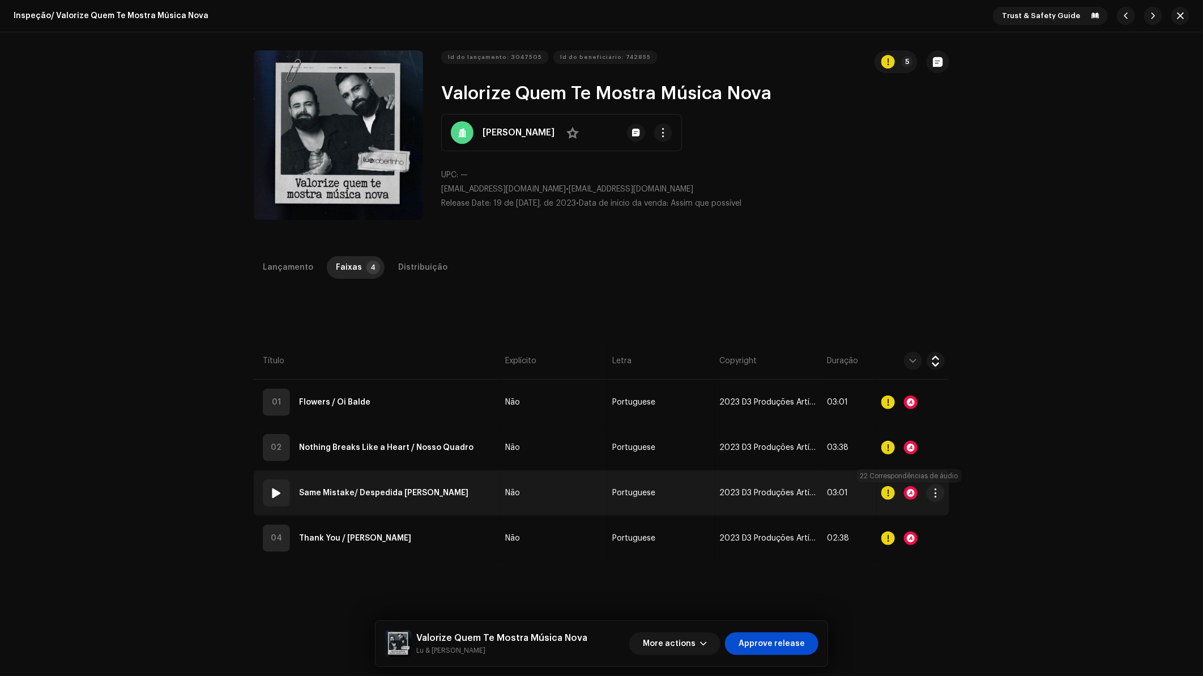
click at [907, 495] on div at bounding box center [911, 493] width 14 height 14
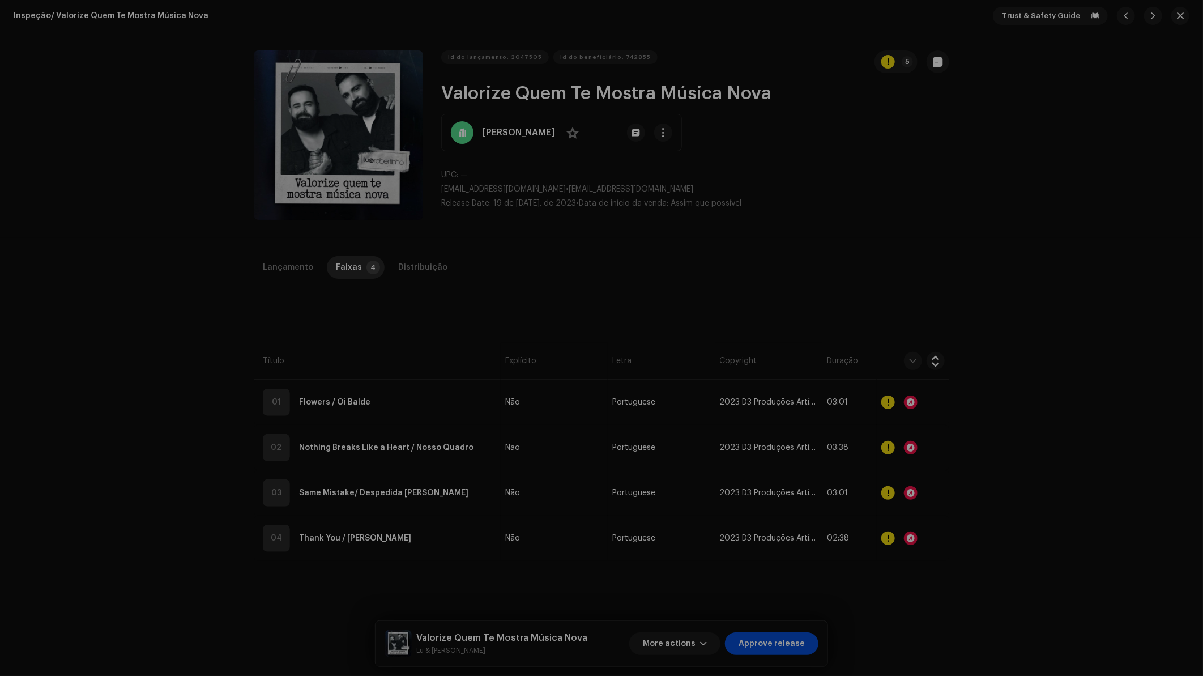
click at [931, 521] on div "Audio Recognition by Cover 22 All results require review/listening to avoid inf…" at bounding box center [601, 338] width 1203 height 676
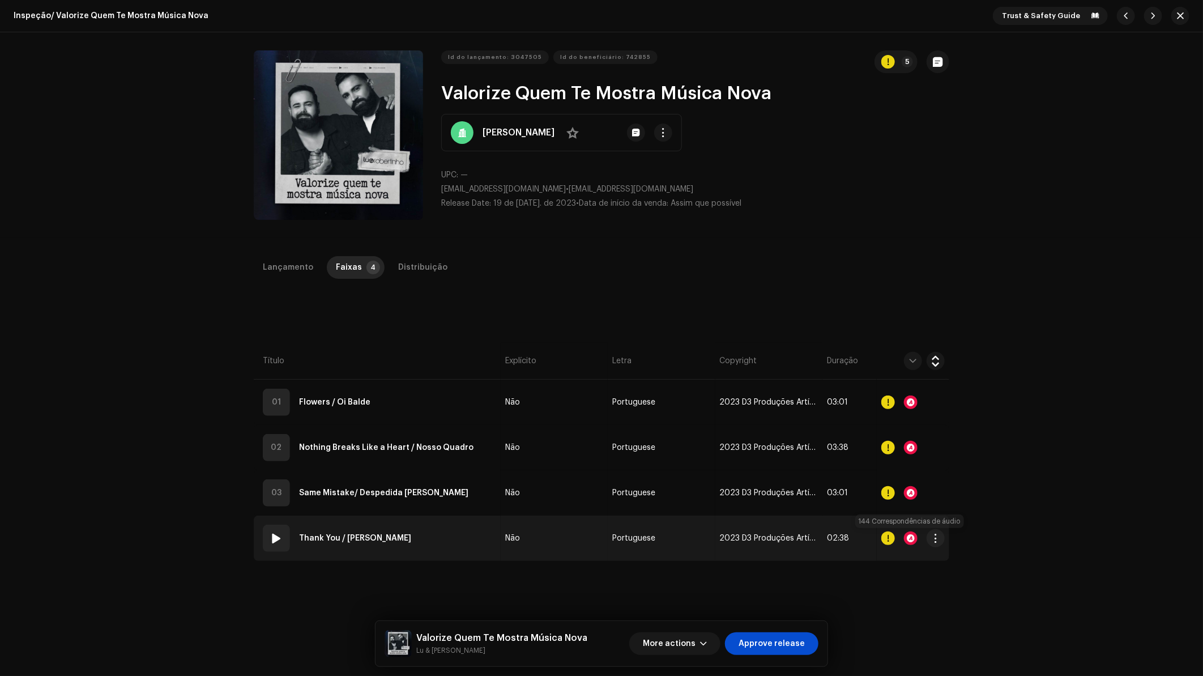
click at [910, 539] on div at bounding box center [911, 538] width 14 height 14
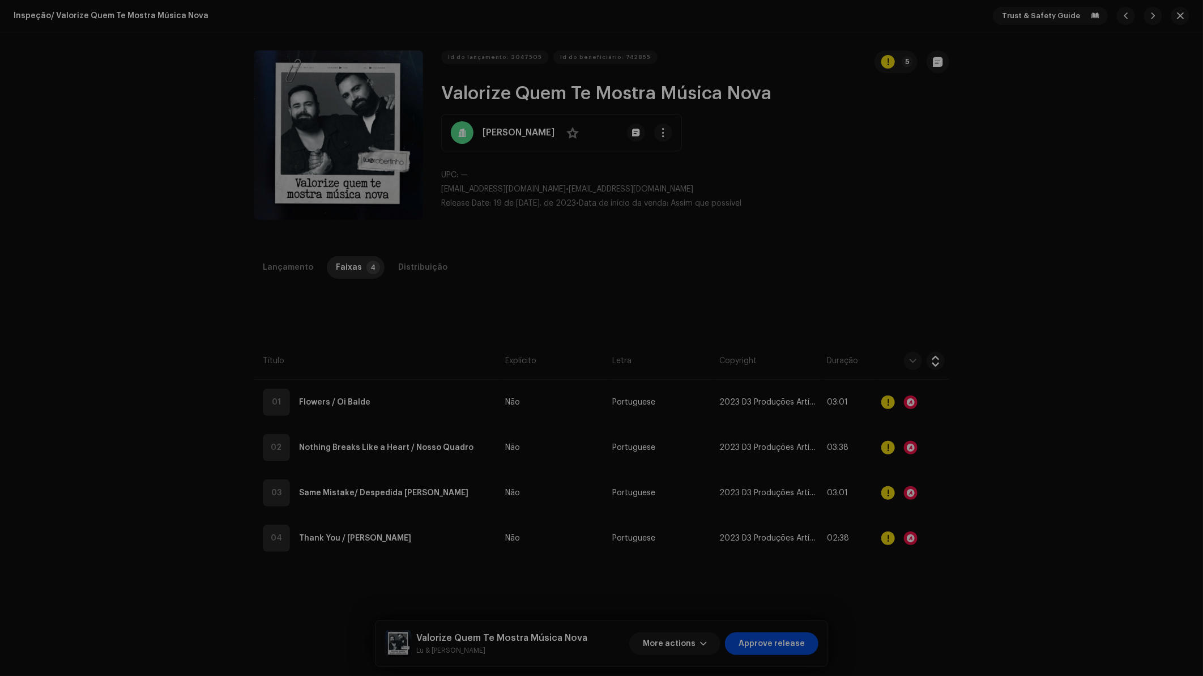
click at [944, 469] on div "Audio Recognition by Cover 144 All results require review/listening to avoid in…" at bounding box center [601, 338] width 1203 height 676
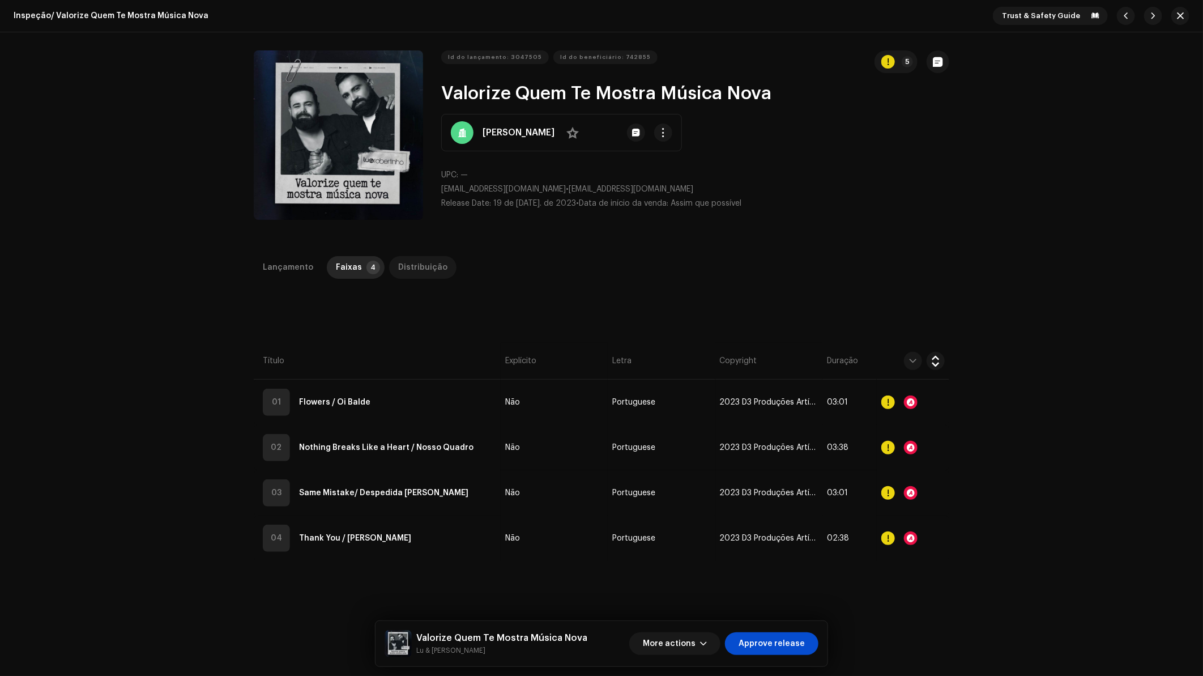
click at [415, 272] on div "Distribuição" at bounding box center [422, 267] width 49 height 23
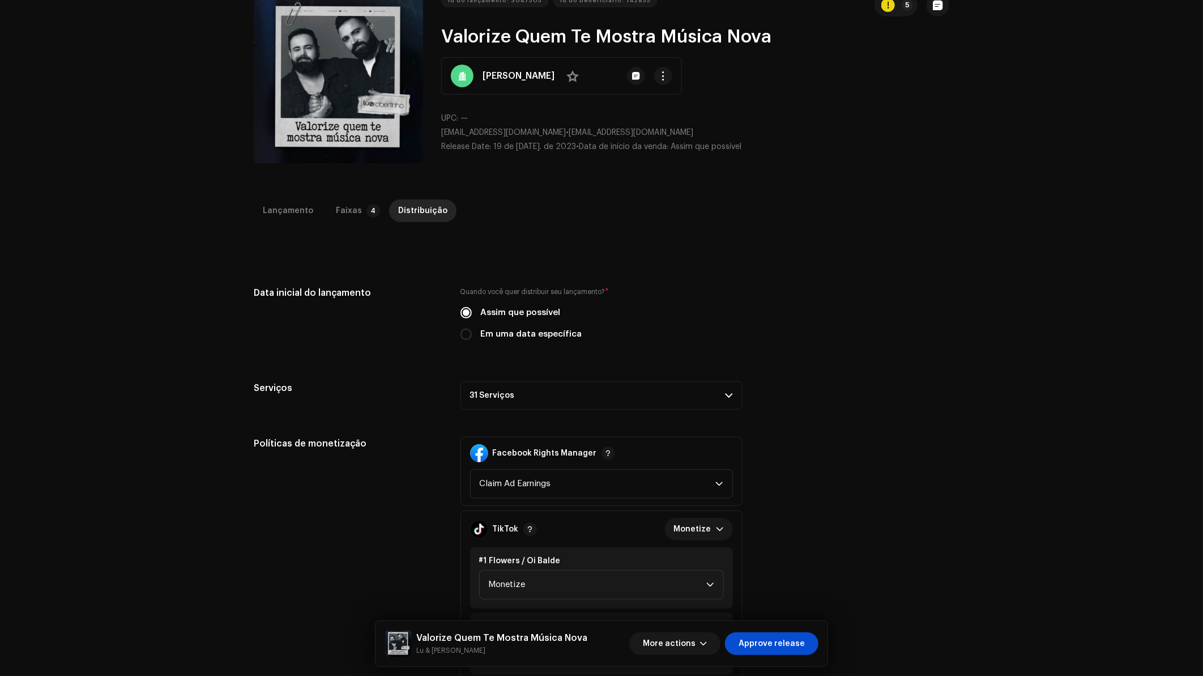
scroll to position [251, 0]
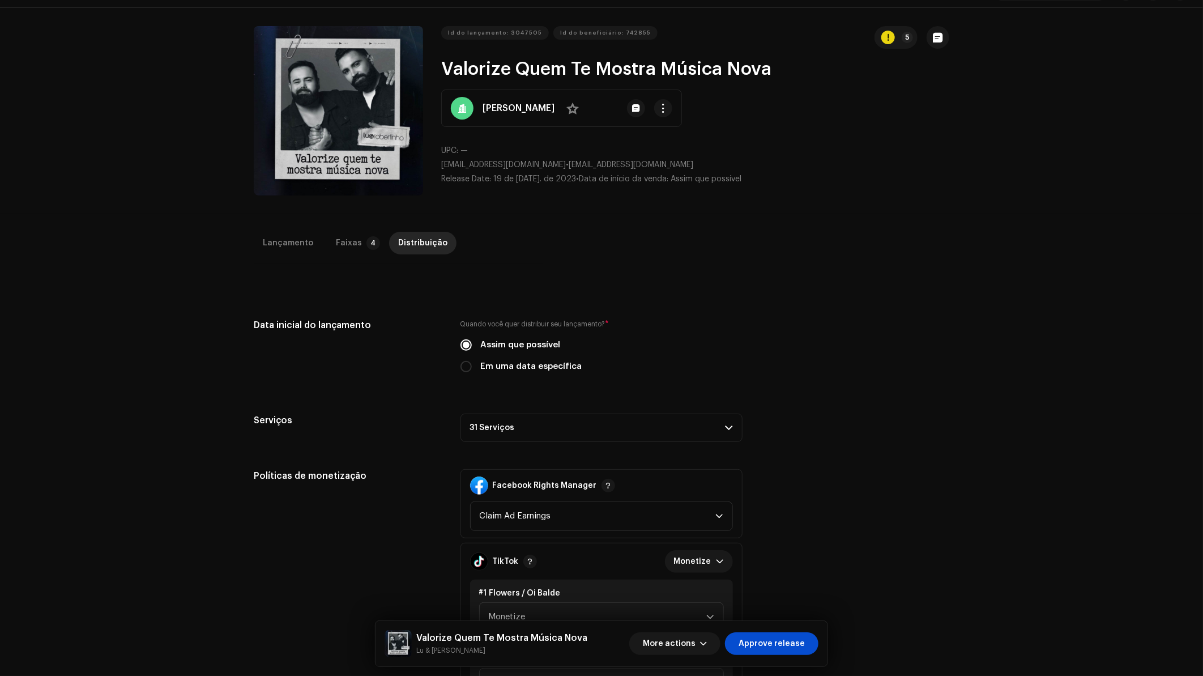
click at [721, 423] on p-accordion-header "31 Serviços" at bounding box center [602, 427] width 282 height 28
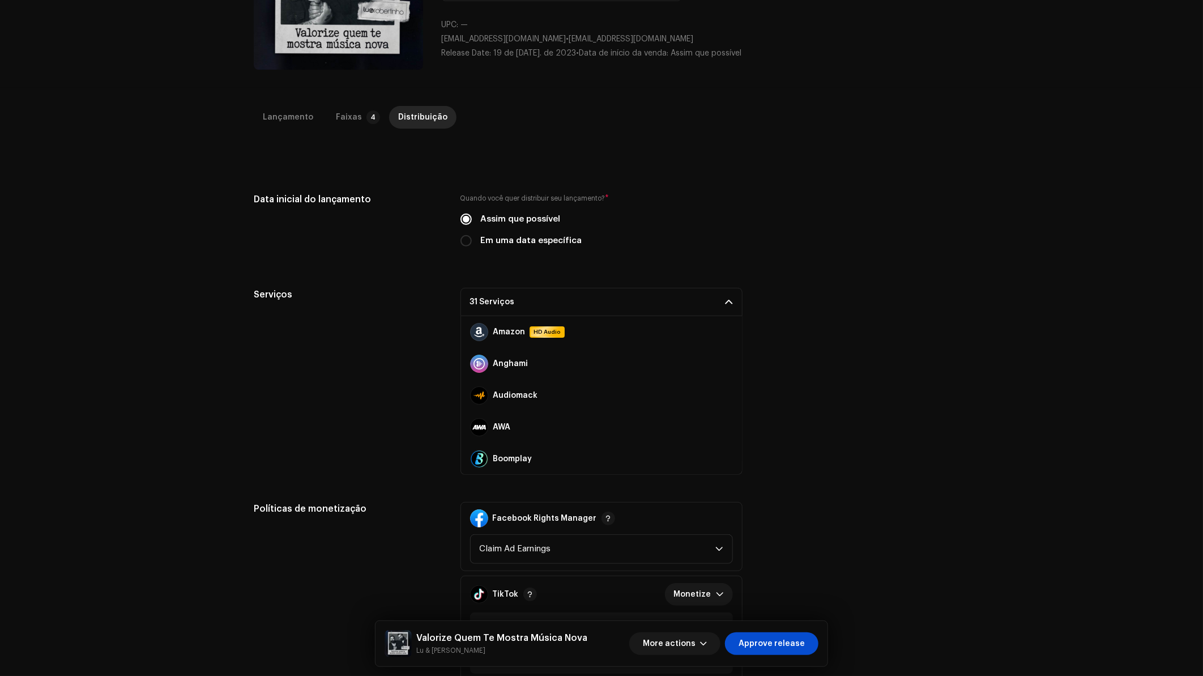
scroll to position [150, 0]
click at [723, 329] on span at bounding box center [726, 331] width 7 height 9
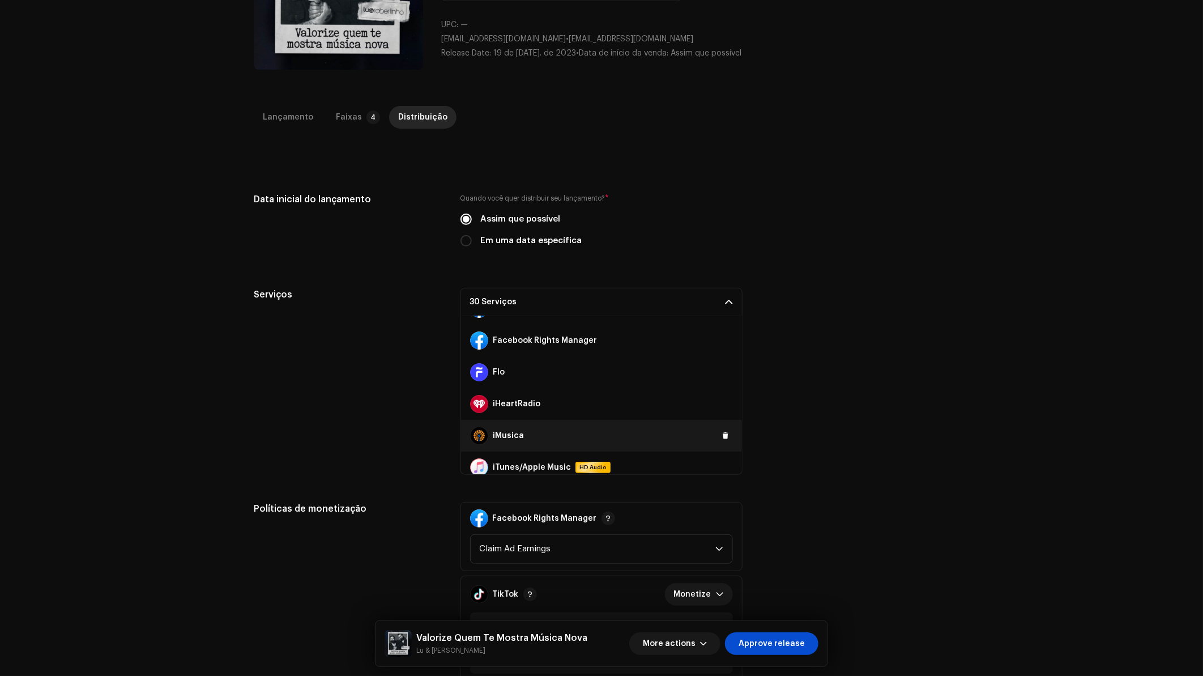
scroll to position [251, 0]
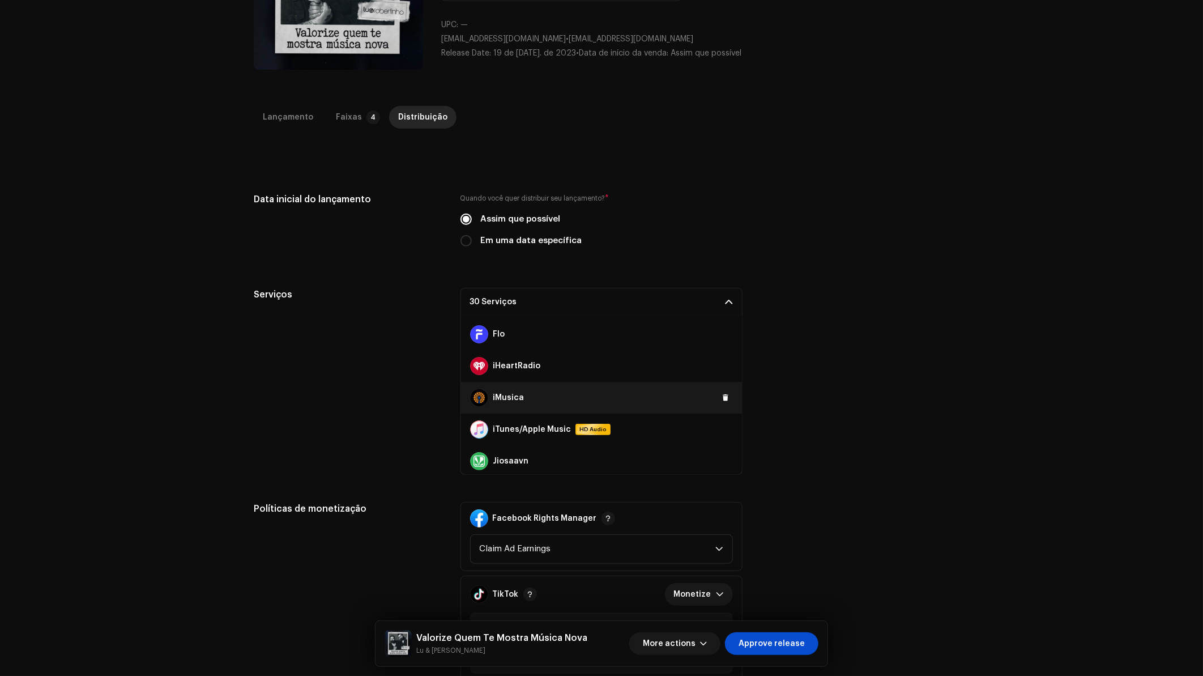
drag, startPoint x: 716, startPoint y: 427, endPoint x: 722, endPoint y: 403, distance: 25.0
click at [0, 0] on button at bounding box center [0, 0] width 0 height 0
click at [719, 296] on p-accordion-header "29 Serviços" at bounding box center [602, 302] width 282 height 28
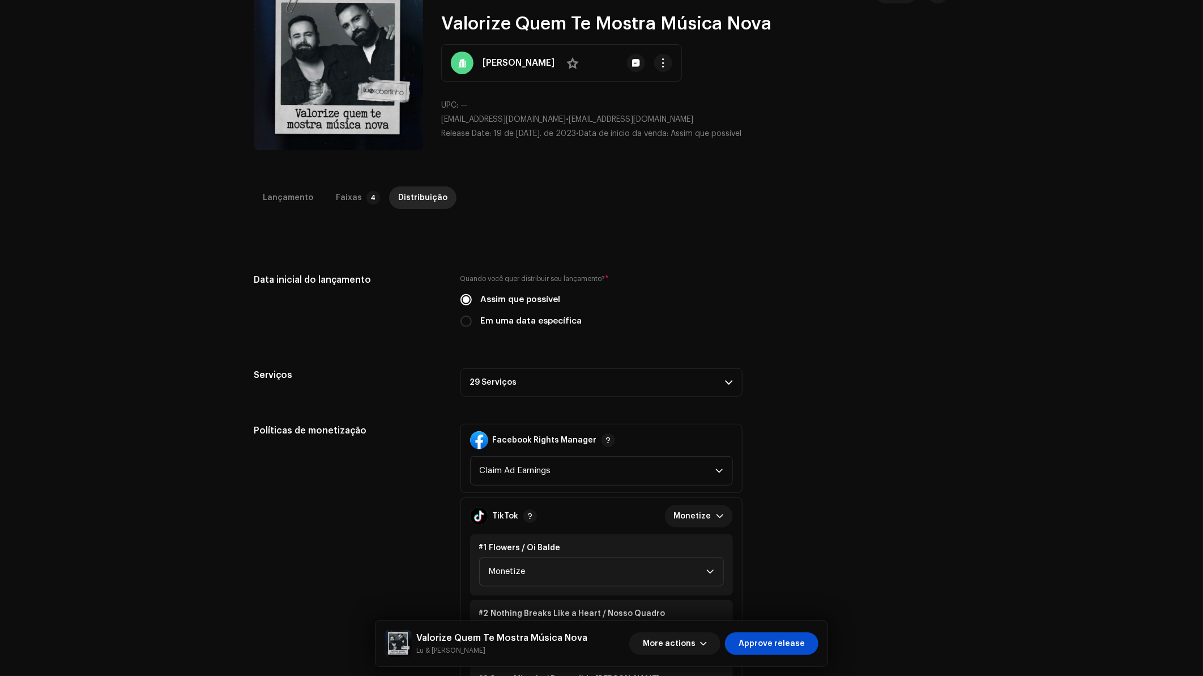
scroll to position [0, 0]
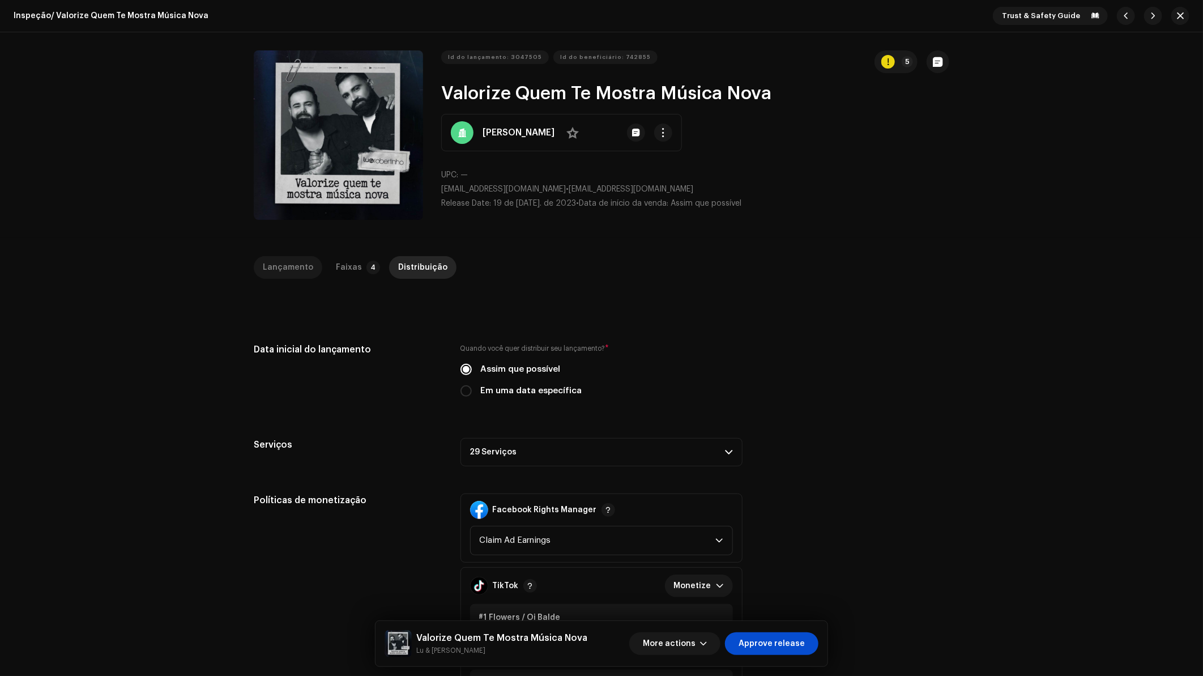
click at [281, 265] on div "Lançamento" at bounding box center [288, 267] width 50 height 23
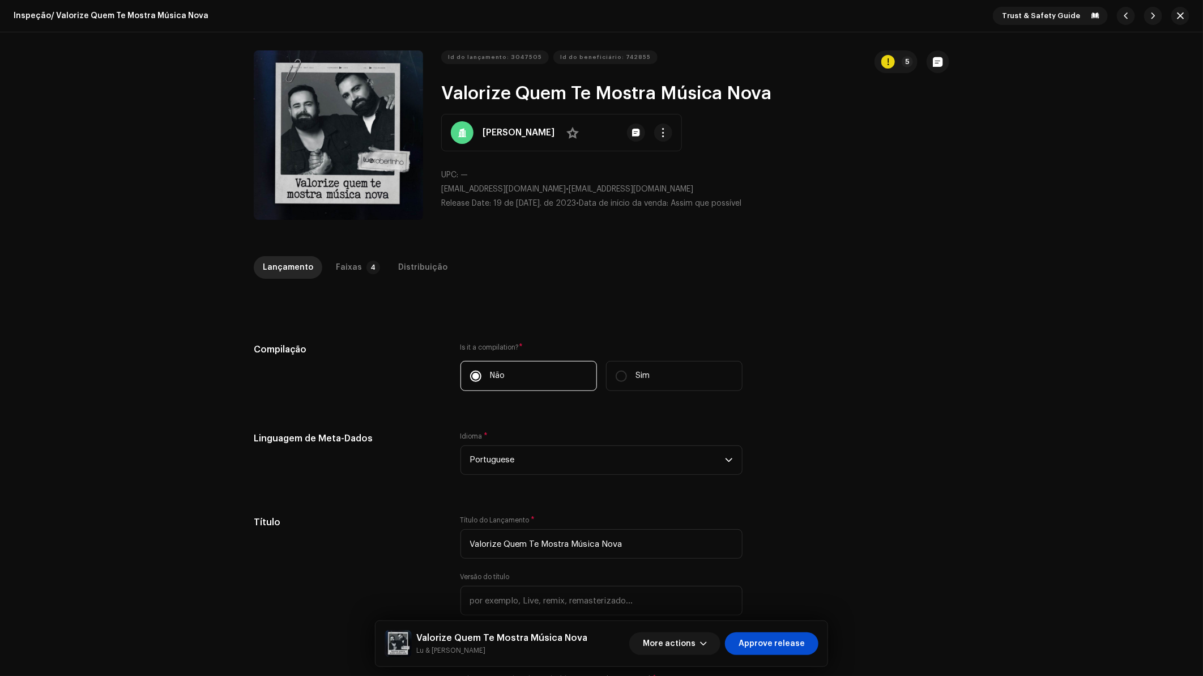
click at [342, 279] on div "Lançamento Faixas 4 Distribuição" at bounding box center [602, 272] width 696 height 32
click at [343, 275] on div "Faixas" at bounding box center [349, 267] width 26 height 23
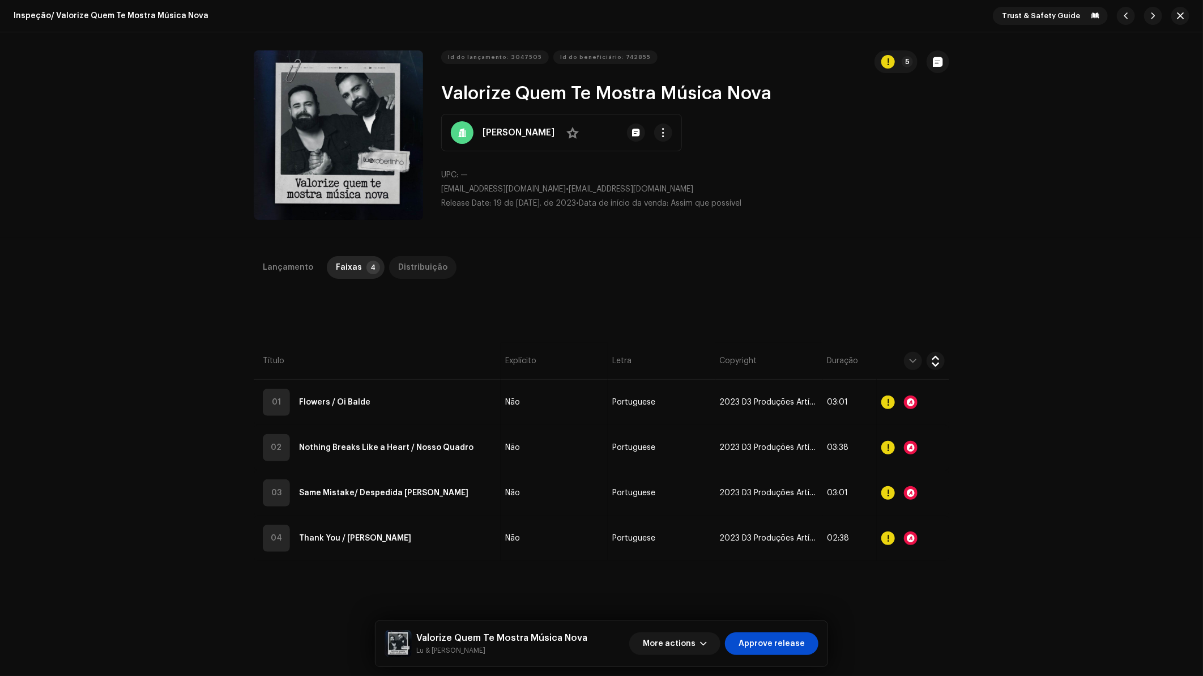
click at [426, 271] on div "Distribuição" at bounding box center [422, 267] width 49 height 23
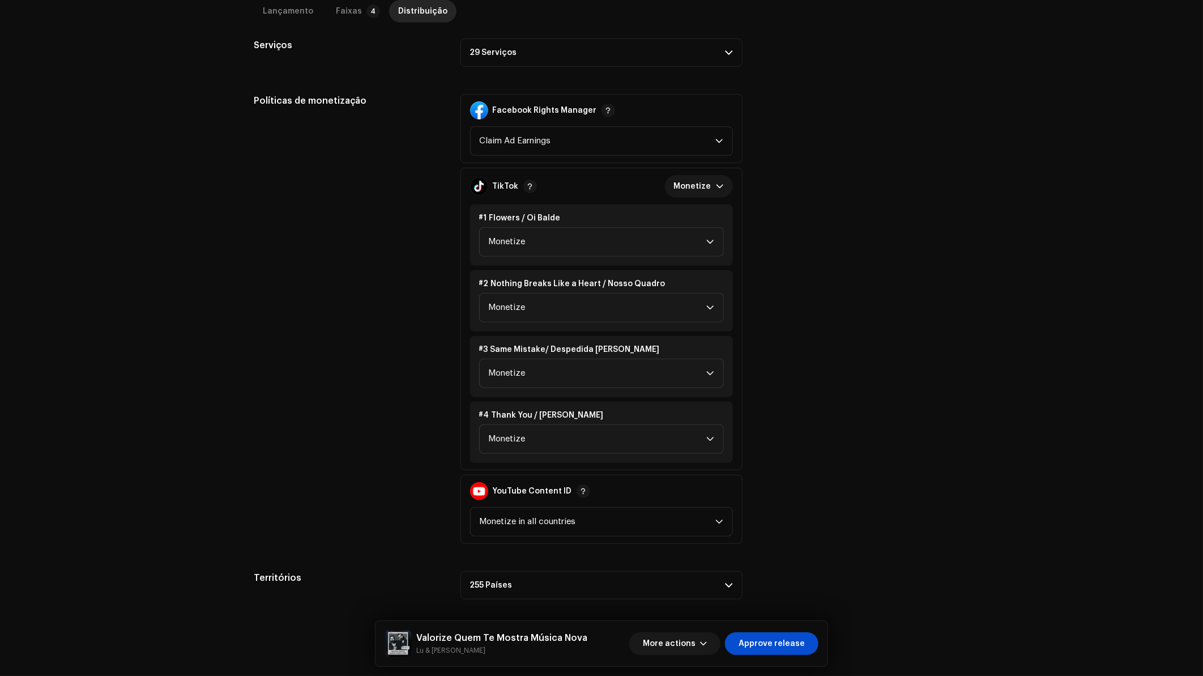
scroll to position [402, 0]
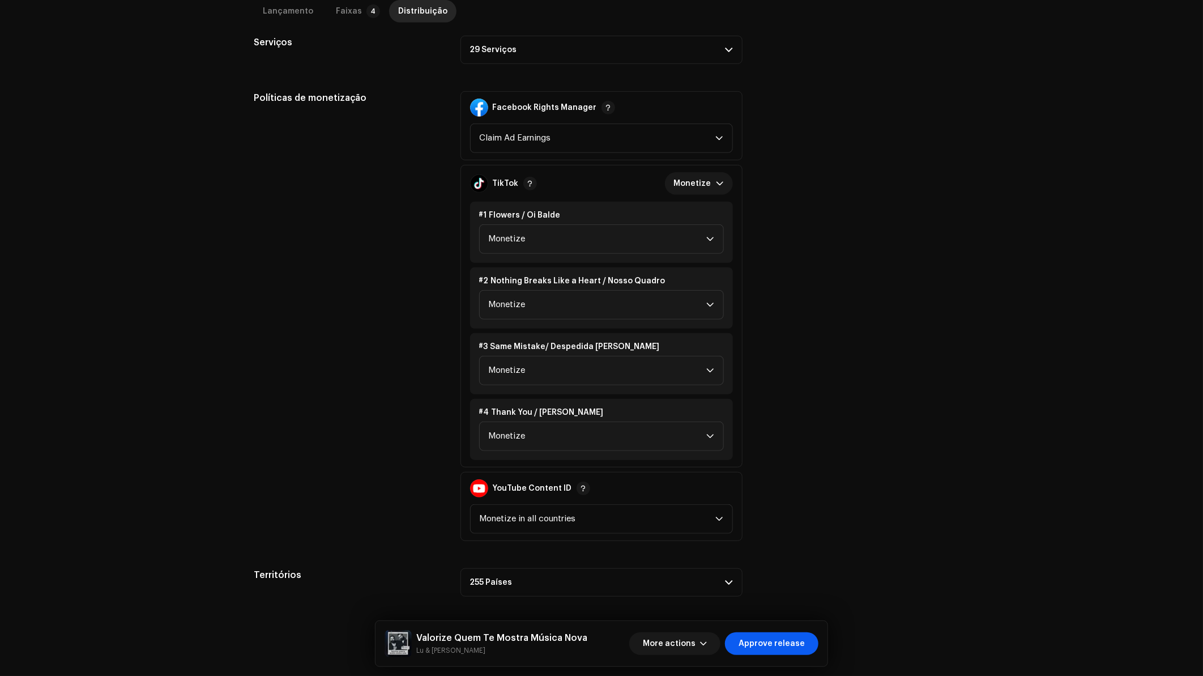
click at [804, 636] on span "Approve release" at bounding box center [772, 643] width 66 height 23
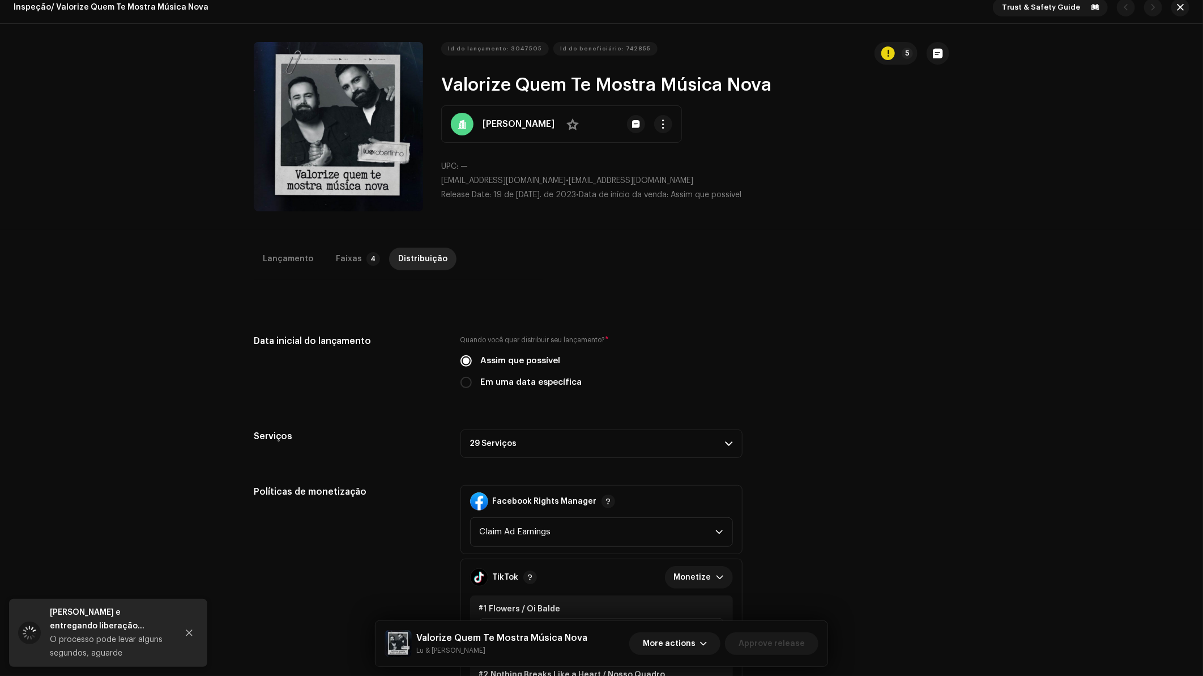
scroll to position [0, 0]
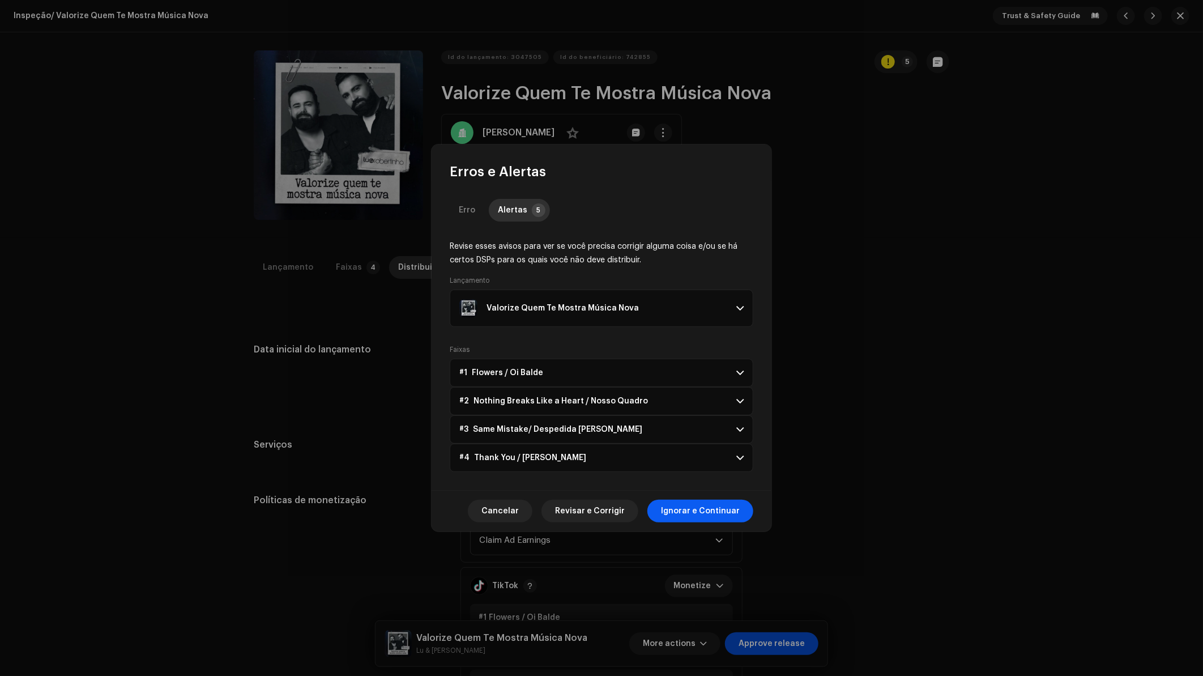
click at [707, 516] on span "Ignorar e Continuar" at bounding box center [700, 511] width 79 height 23
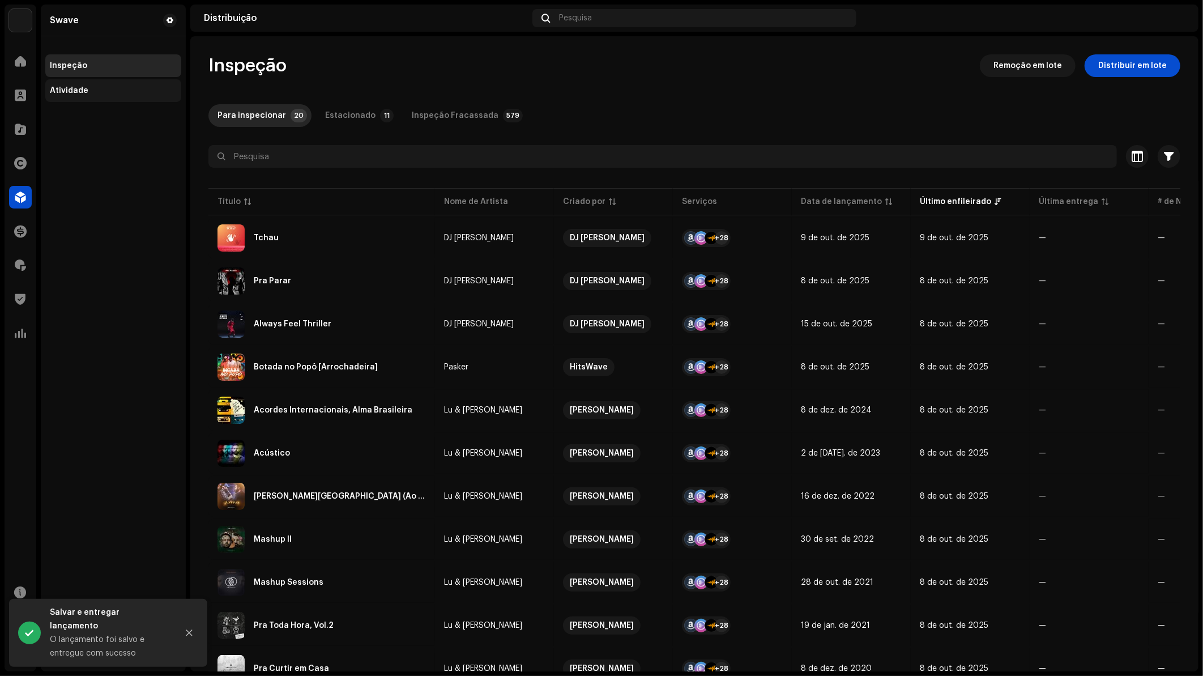
click at [136, 91] on div "Atividade" at bounding box center [113, 90] width 127 height 9
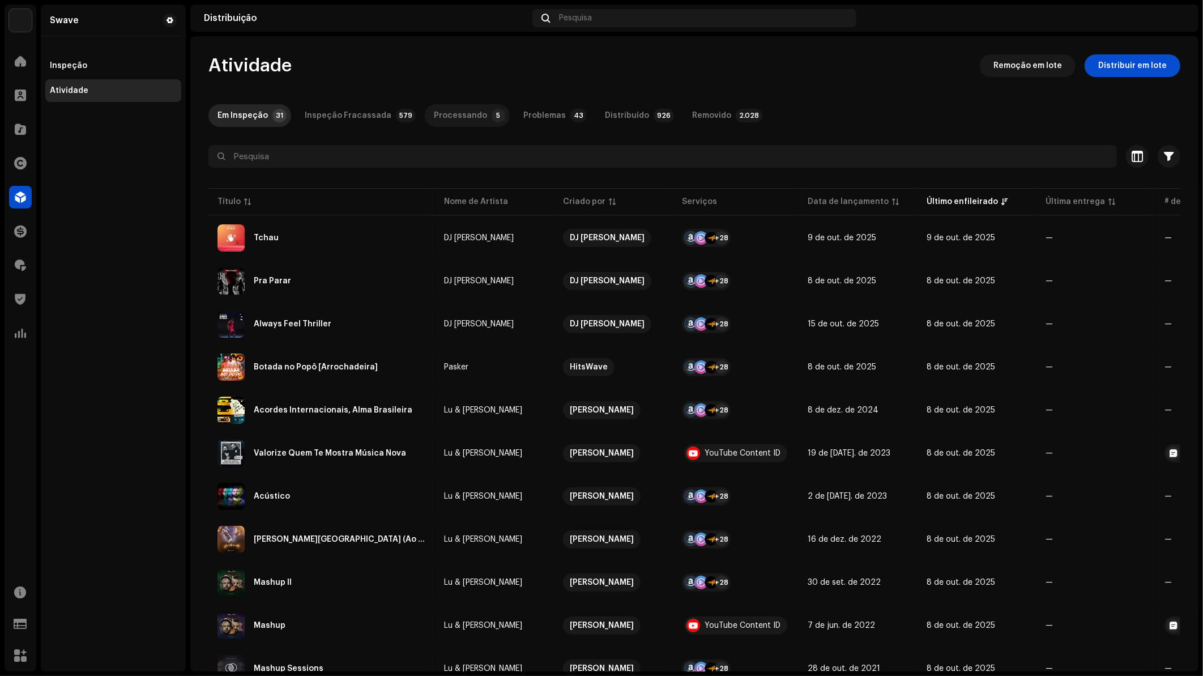
click at [467, 116] on div "Processando" at bounding box center [460, 115] width 53 height 23
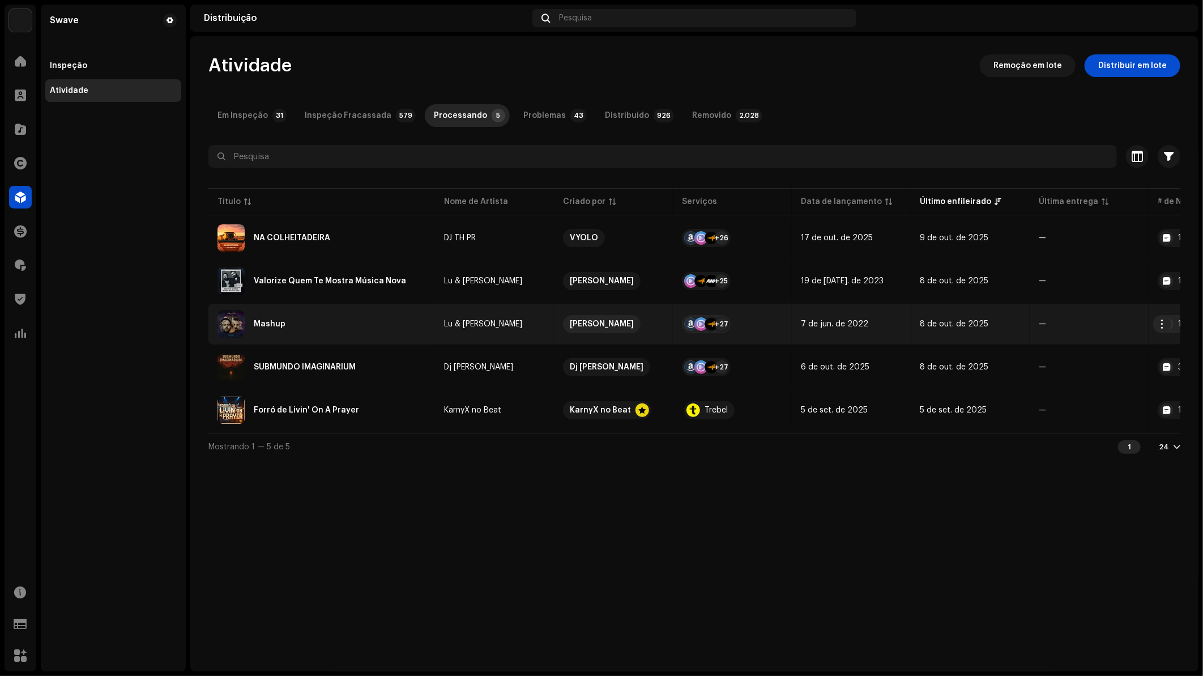
click at [534, 328] on td "Lu & [PERSON_NAME]" at bounding box center [494, 324] width 119 height 41
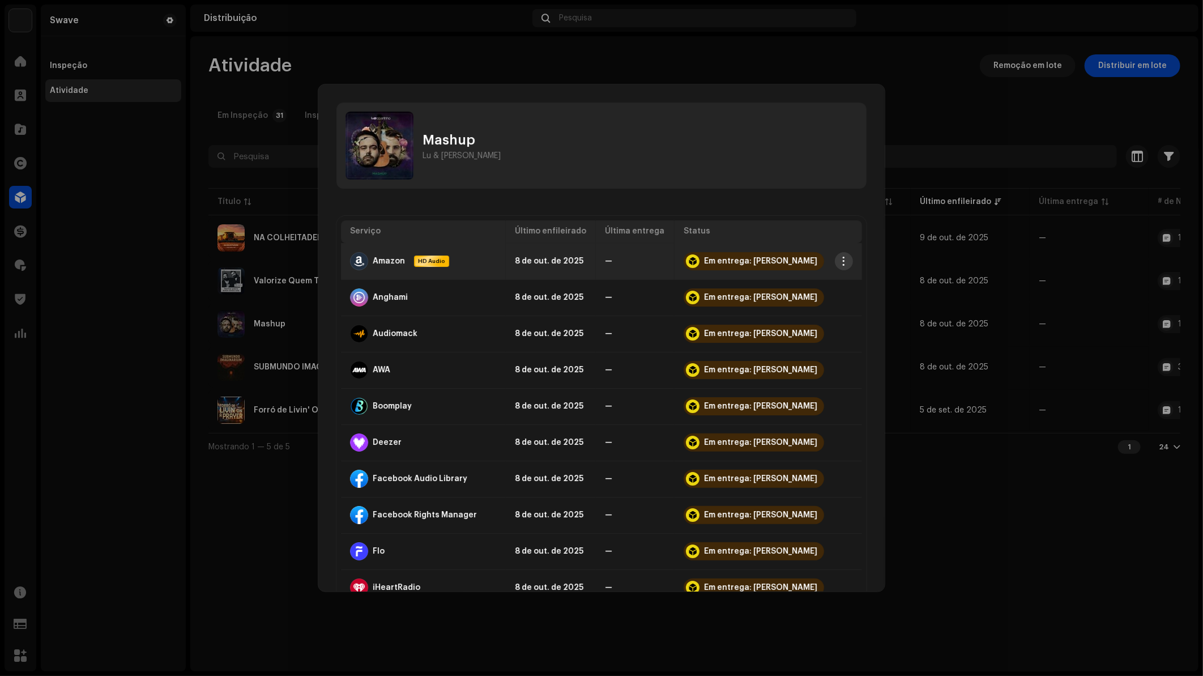
click at [840, 258] on span "button" at bounding box center [844, 261] width 8 height 9
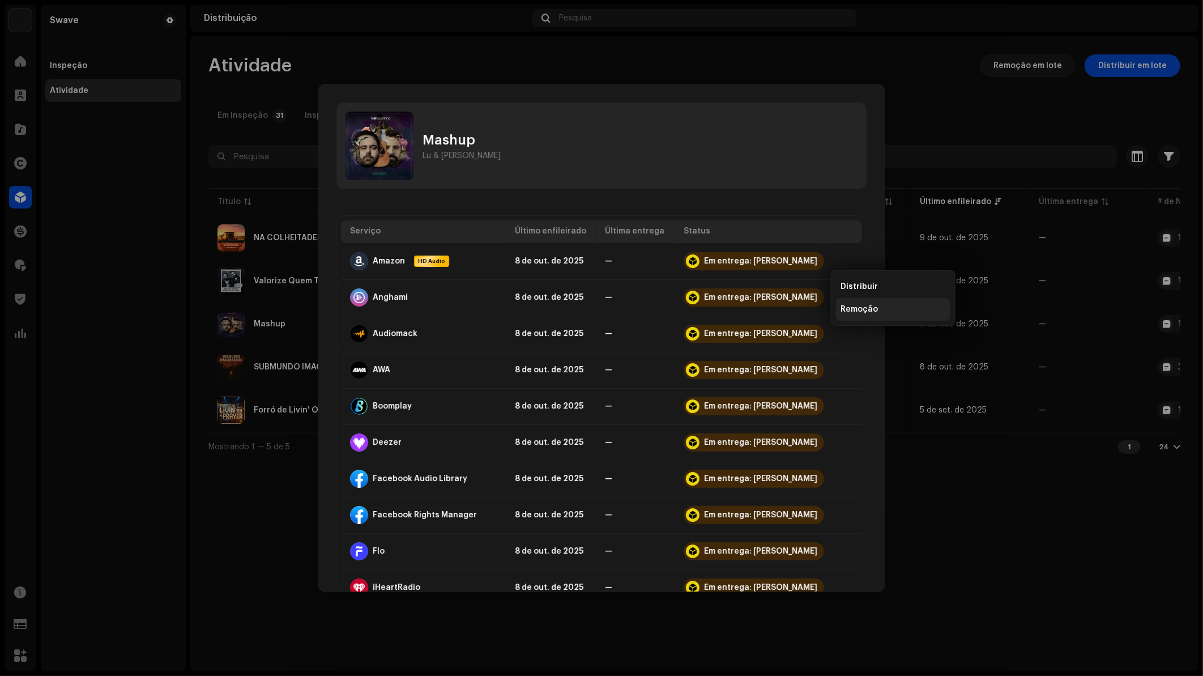
click at [862, 310] on span "Remoção" at bounding box center [859, 309] width 37 height 9
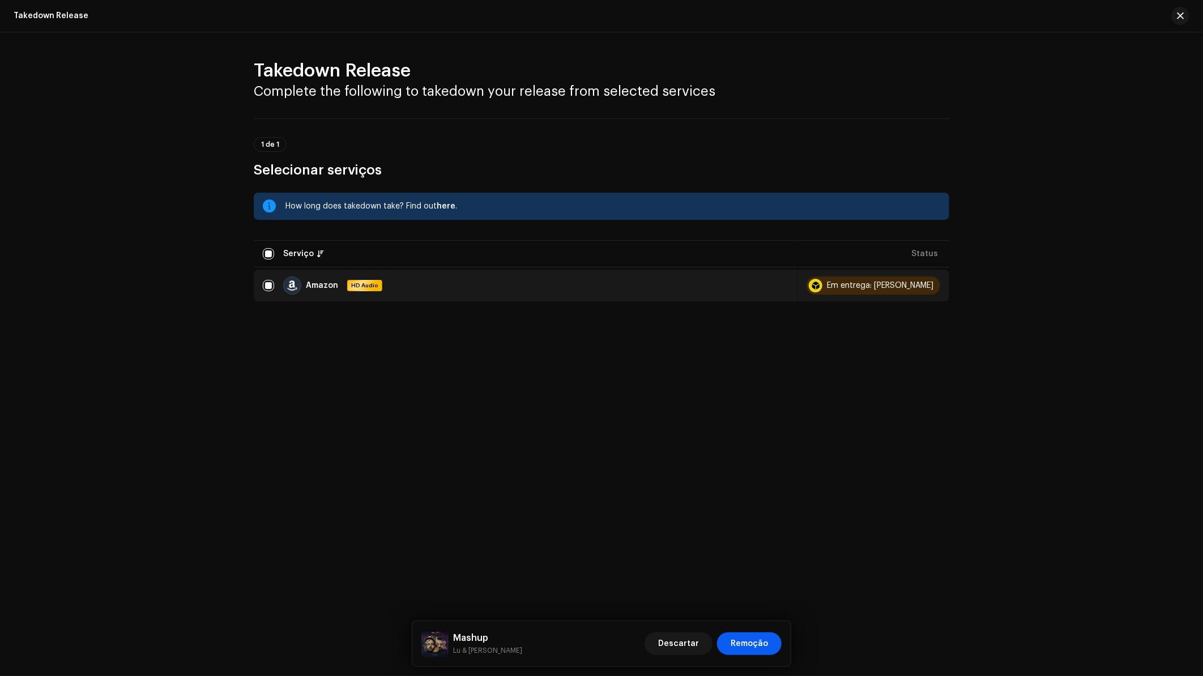
click at [759, 646] on span "Remoção" at bounding box center [749, 643] width 37 height 23
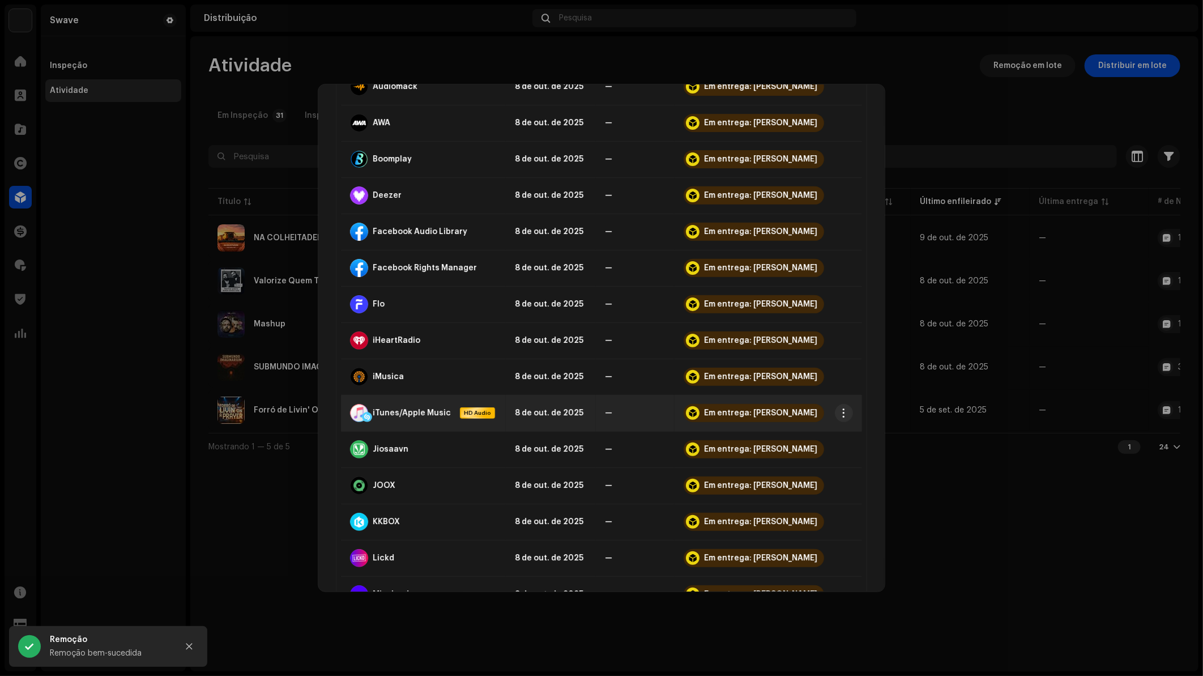
scroll to position [251, 0]
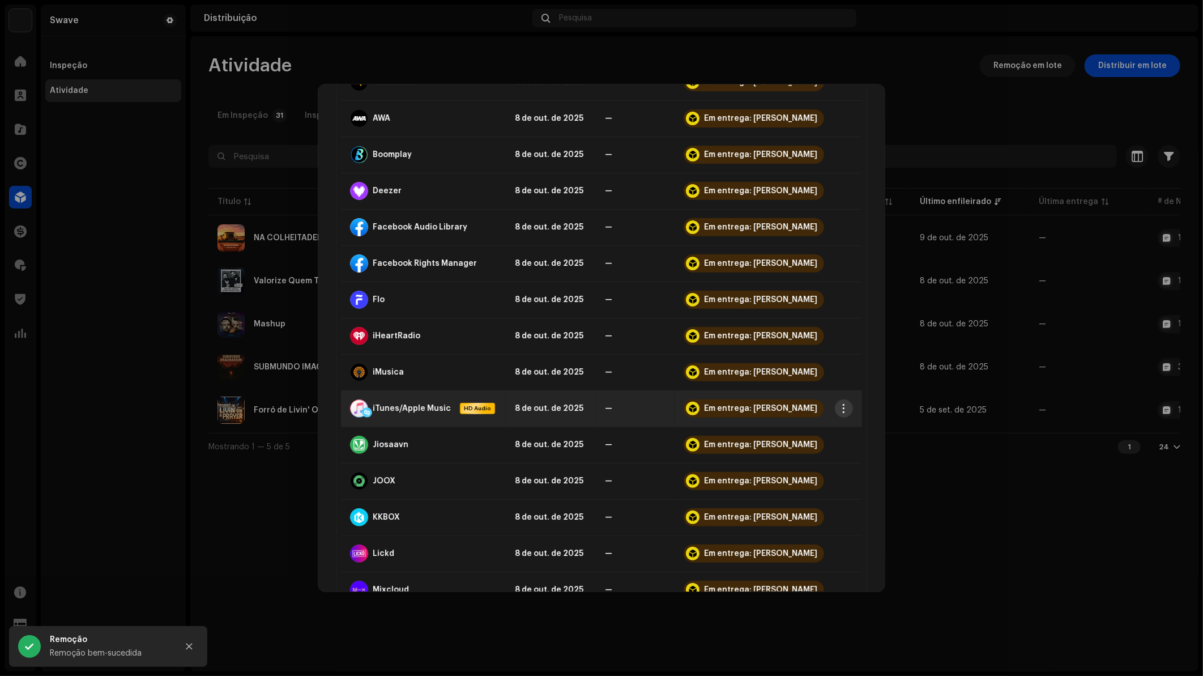
click at [840, 408] on span "button" at bounding box center [844, 408] width 8 height 9
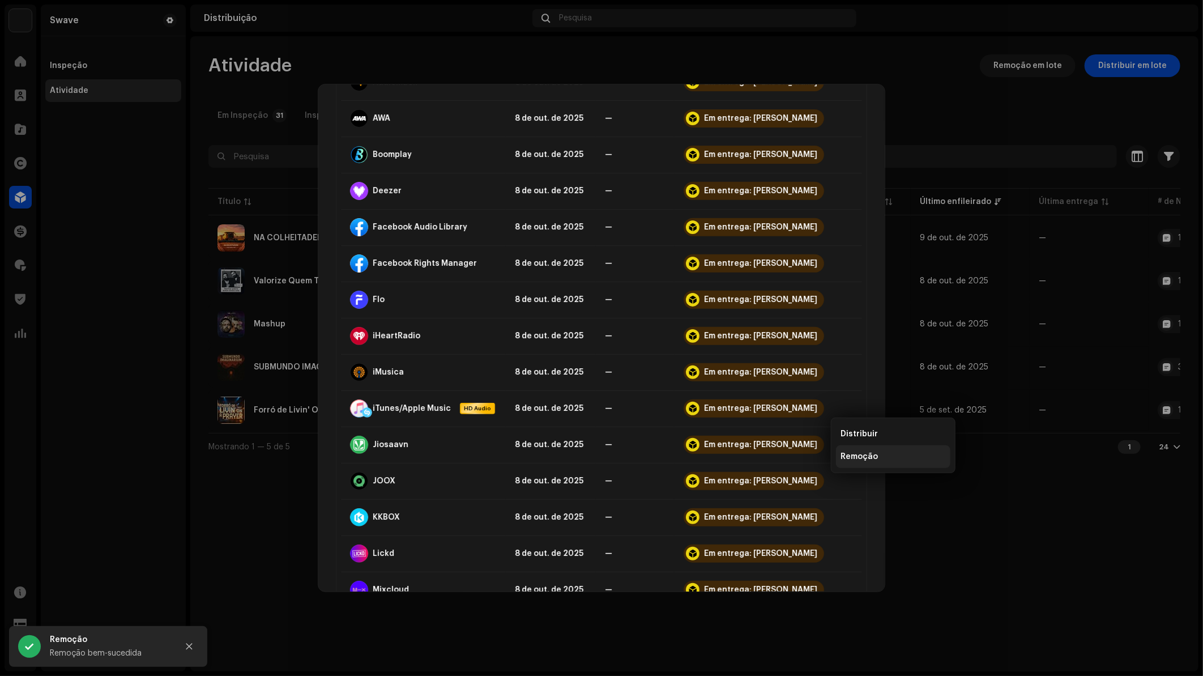
click at [868, 458] on span "Remoção" at bounding box center [859, 456] width 37 height 9
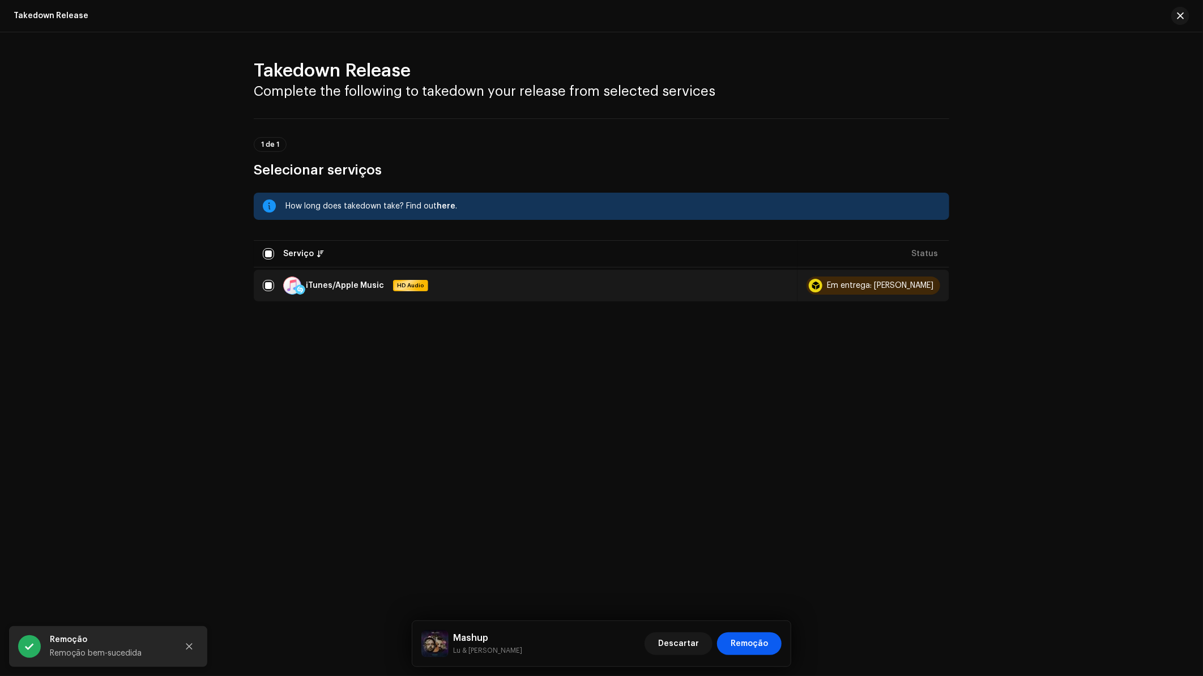
click at [765, 647] on span "Remoção" at bounding box center [749, 643] width 37 height 23
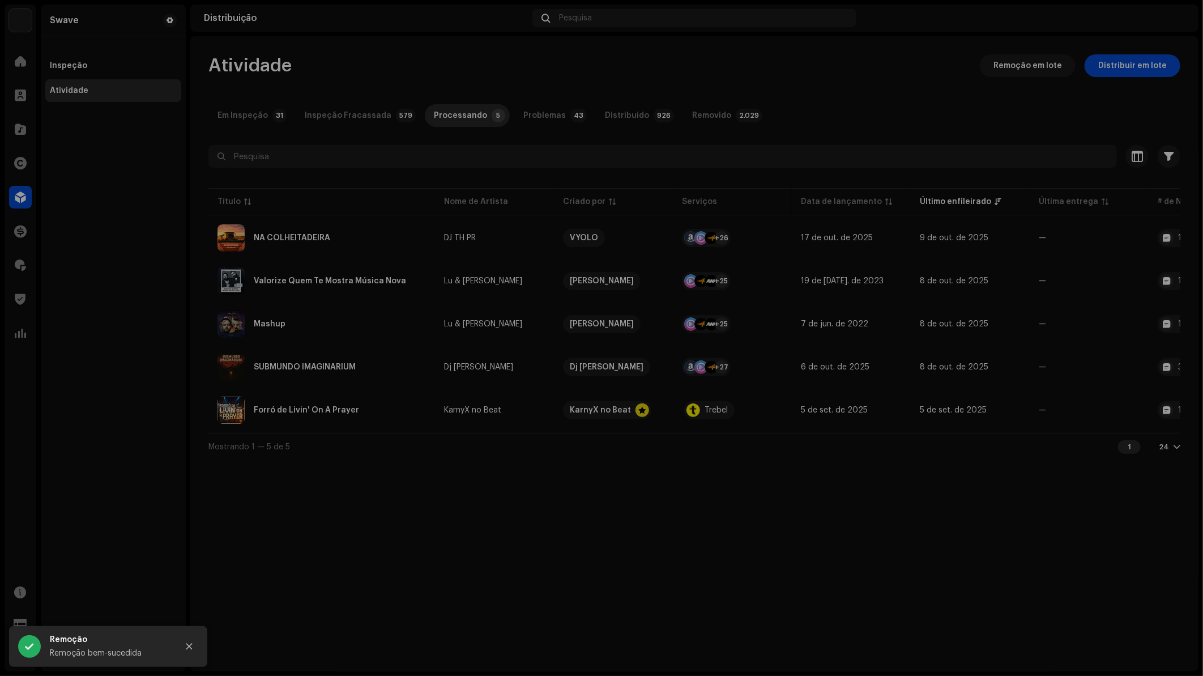
click at [1021, 262] on div "Mashup Lu & Robertinho Serviço Último enfileirado Última entrega Status Amazon …" at bounding box center [601, 338] width 1203 height 676
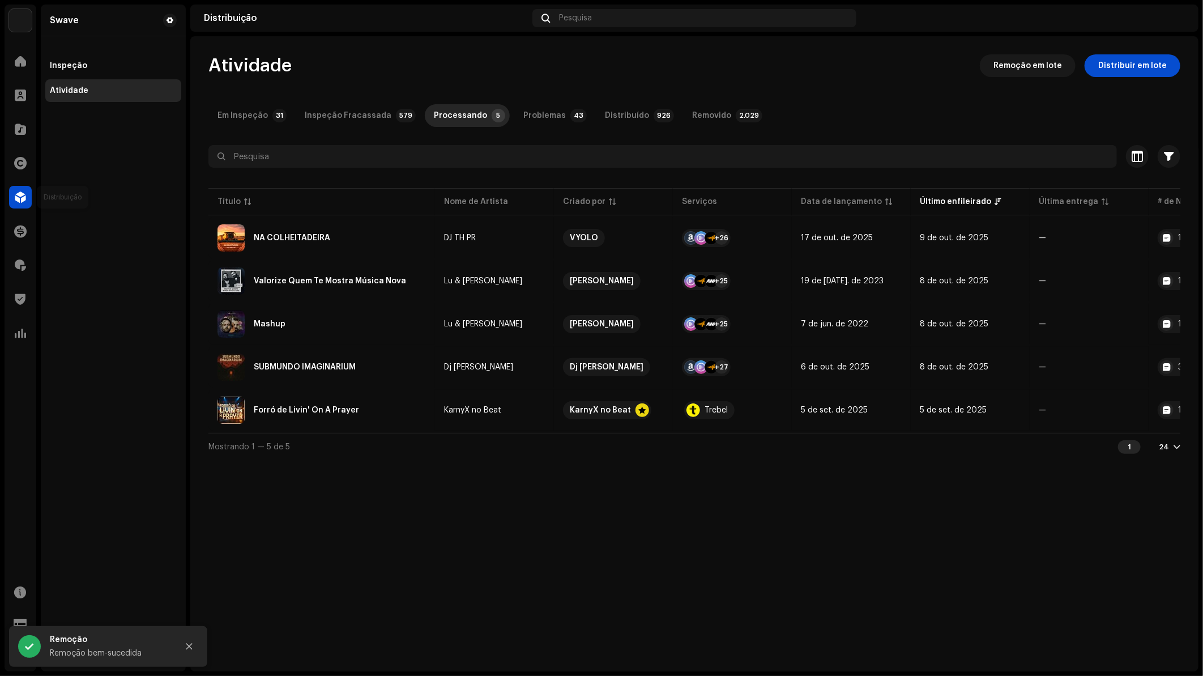
click at [29, 191] on div at bounding box center [20, 197] width 23 height 23
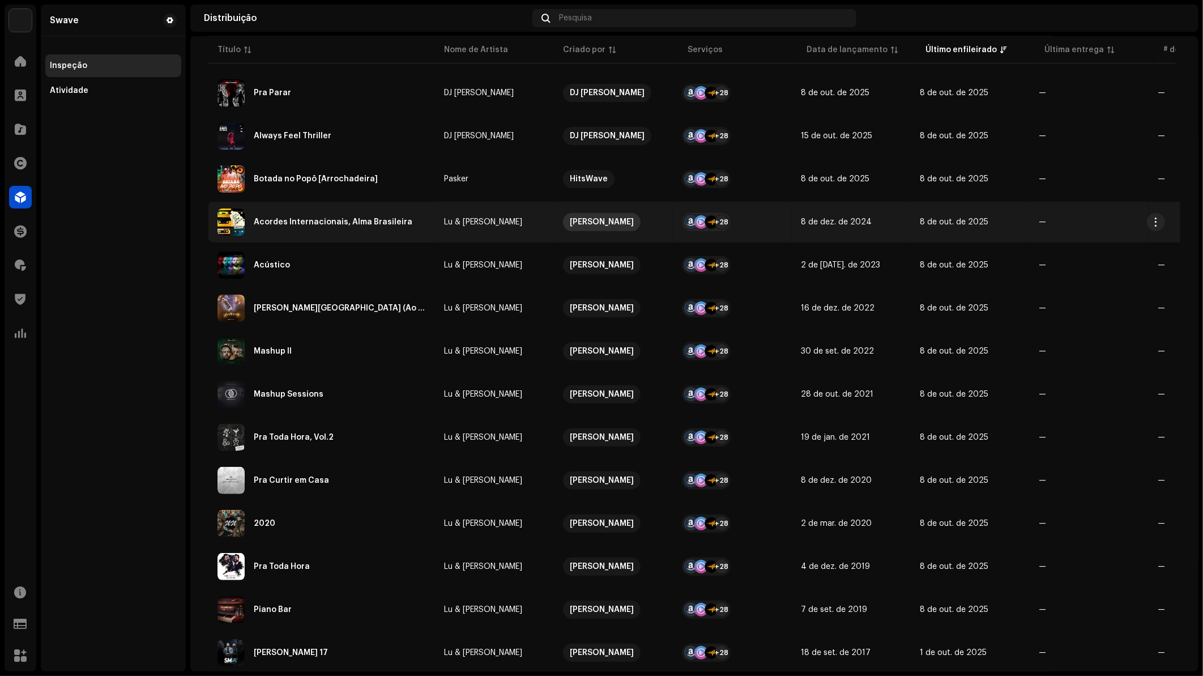
scroll to position [189, 0]
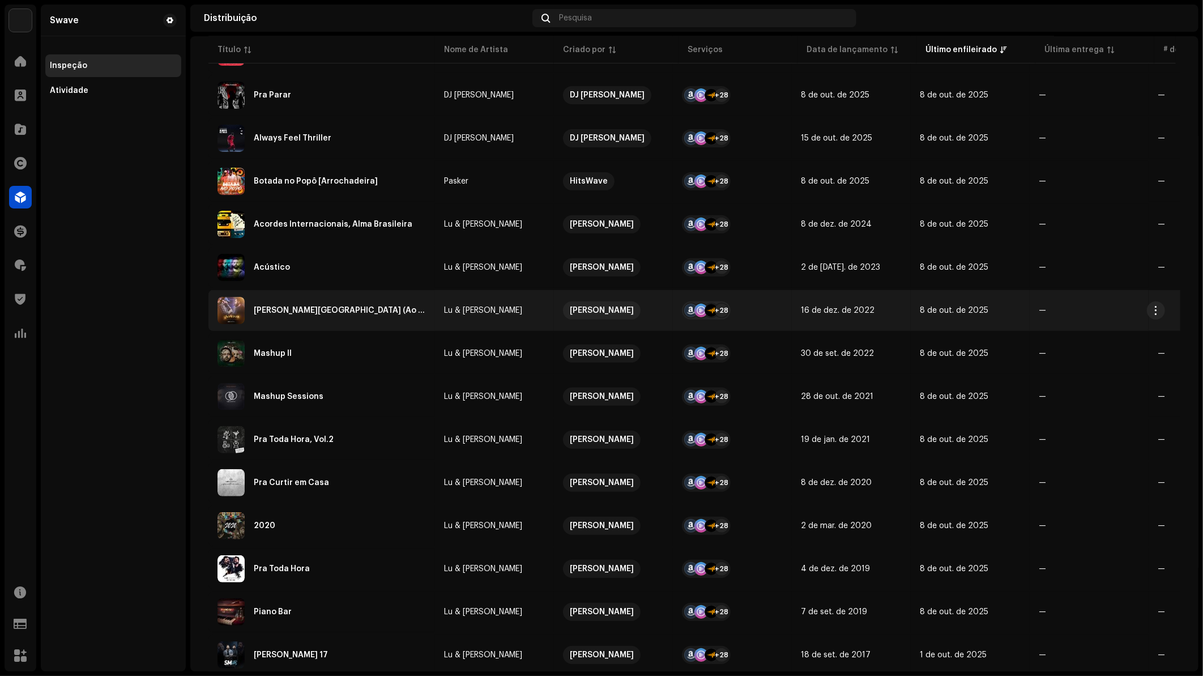
click at [337, 320] on div "Em [GEOGRAPHIC_DATA] (Ao Vivo)" at bounding box center [322, 310] width 208 height 27
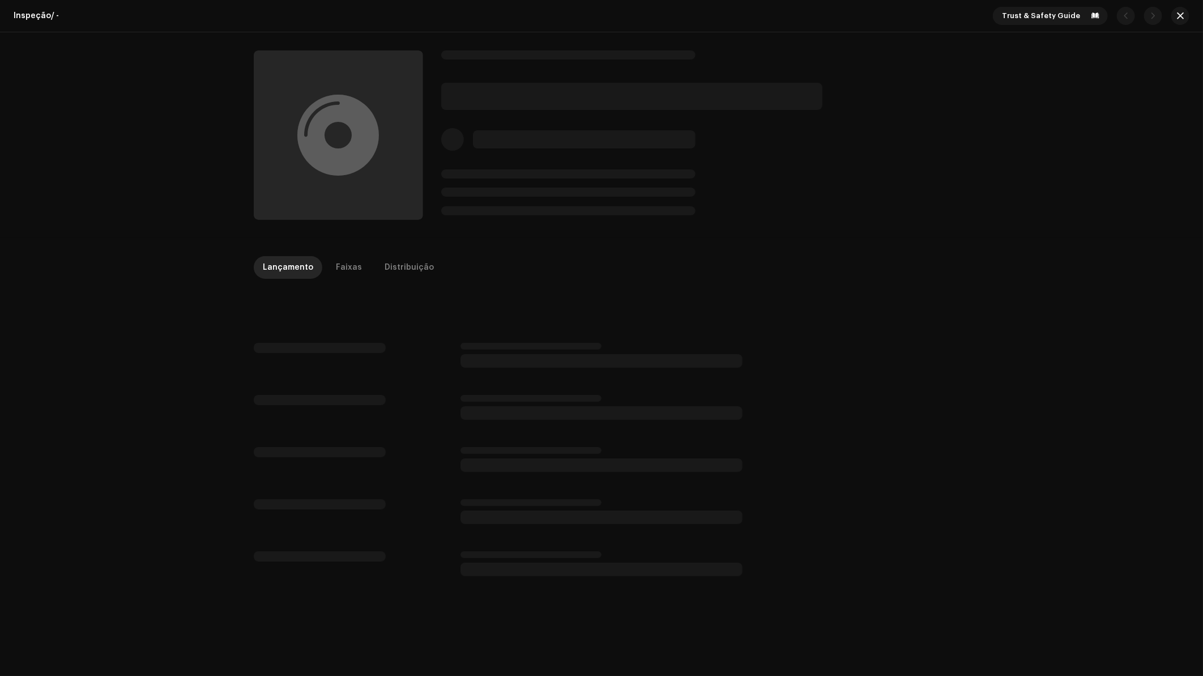
drag, startPoint x: 336, startPoint y: 273, endPoint x: 514, endPoint y: 256, distance: 178.7
click at [340, 273] on div "Faixas" at bounding box center [349, 267] width 26 height 23
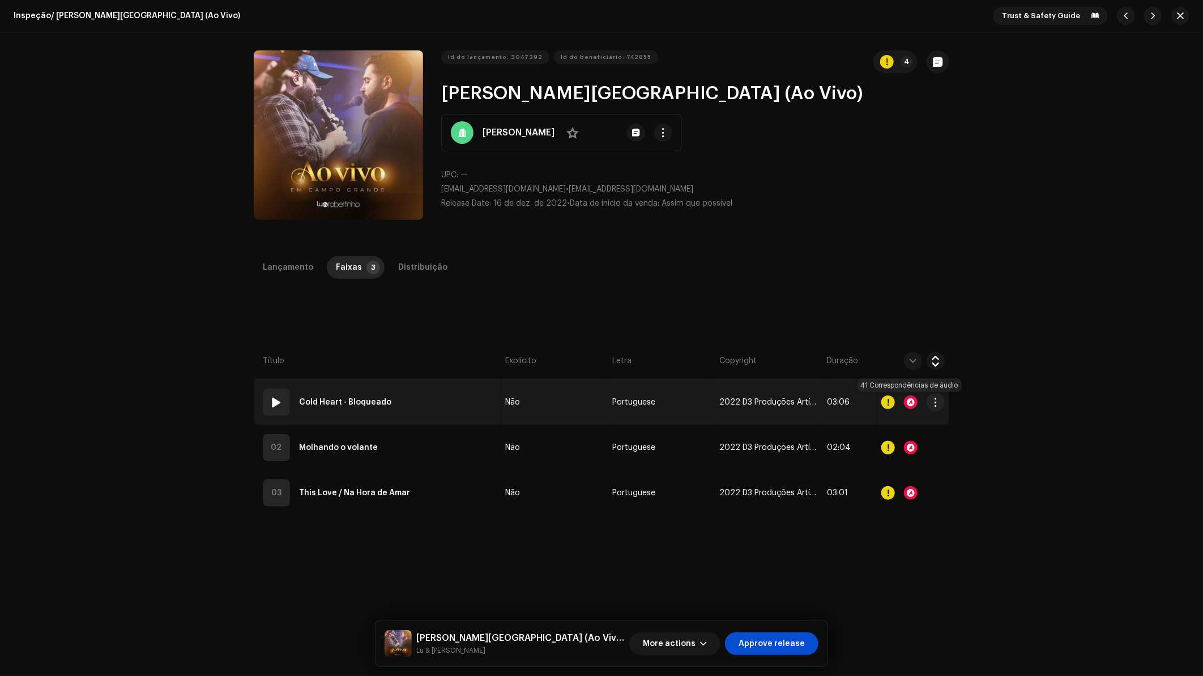
click at [907, 399] on div at bounding box center [911, 402] width 14 height 14
click at [909, 403] on div at bounding box center [911, 402] width 14 height 14
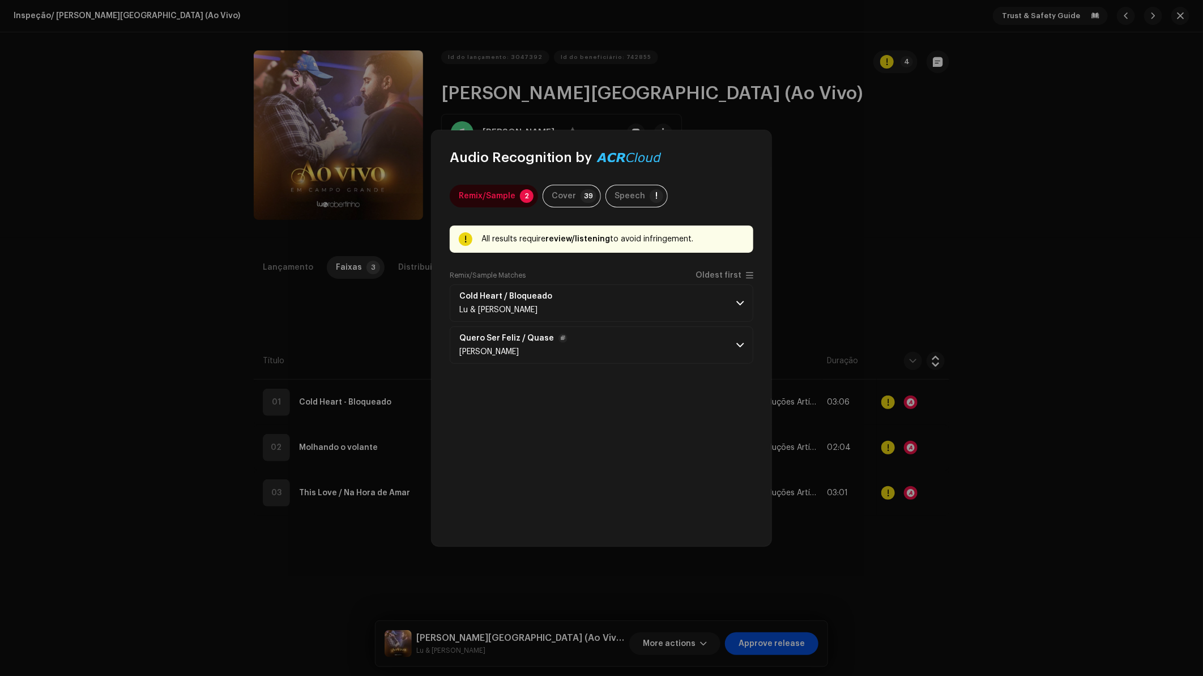
click at [734, 342] on p-accordion-header "Quero Ser Feliz / Quase Junior Boka" at bounding box center [602, 344] width 304 height 37
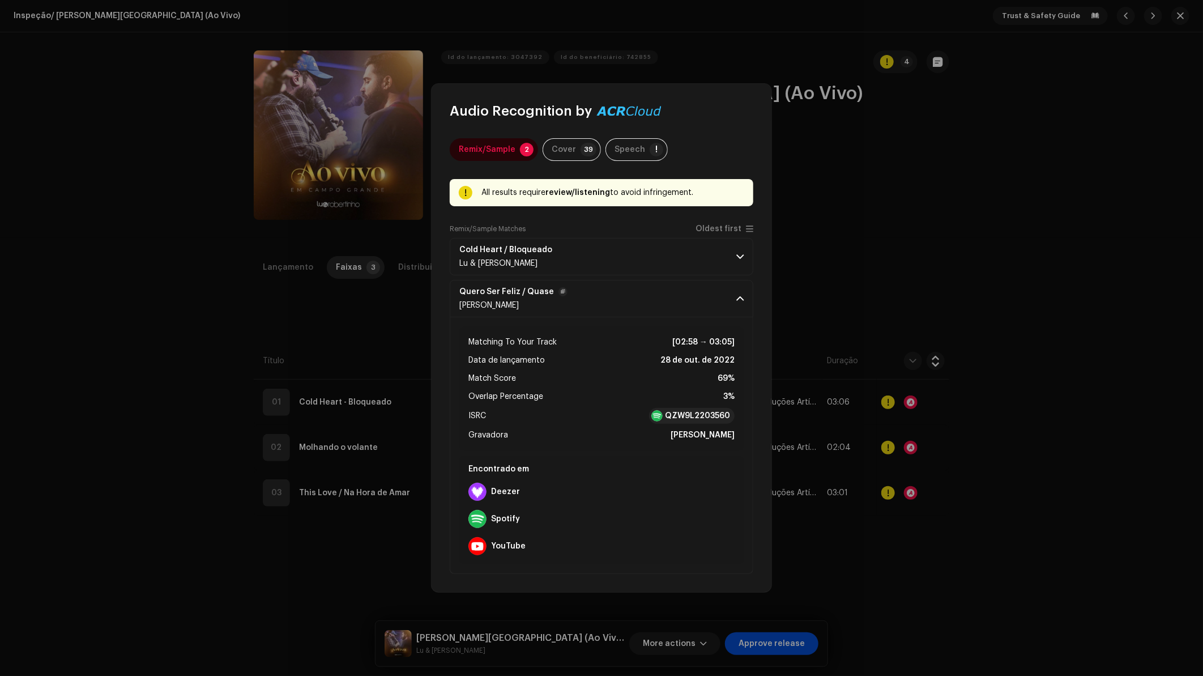
click at [735, 306] on p-accordion-header "Quero Ser Feliz / Quase Junior Boka" at bounding box center [602, 298] width 304 height 37
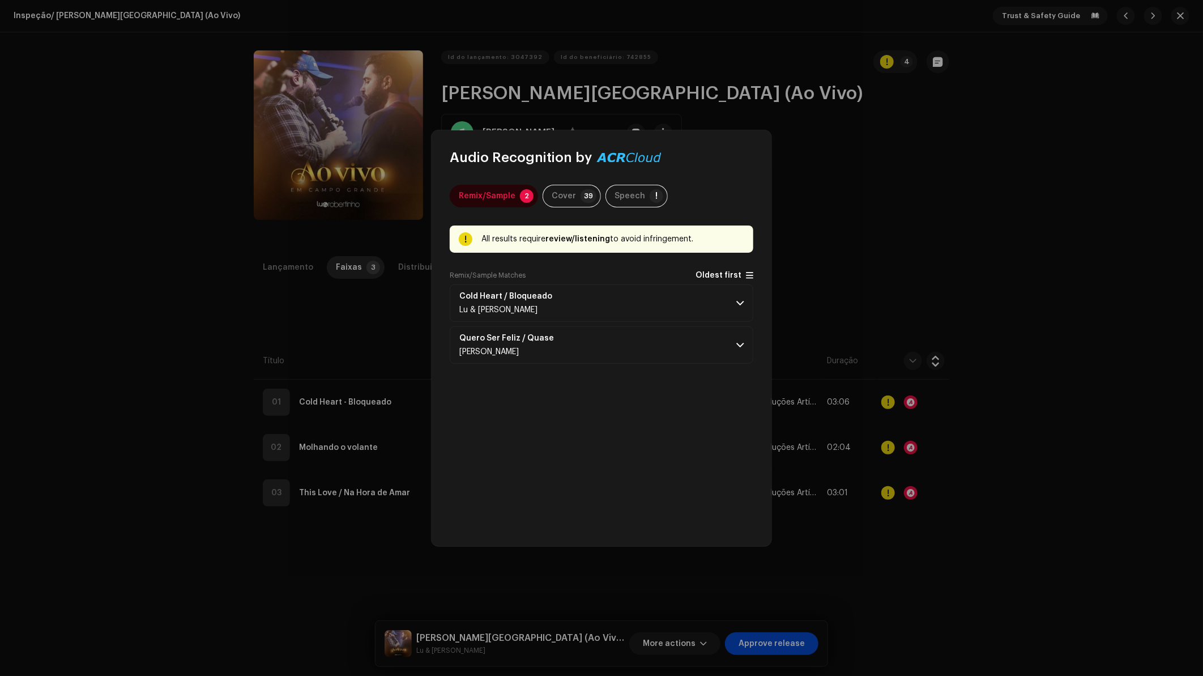
click at [734, 274] on span "Oldest first" at bounding box center [719, 275] width 46 height 8
click at [726, 349] on p-accordion-header "Quero Ser Feliz / Quase Junior Boka" at bounding box center [602, 344] width 304 height 37
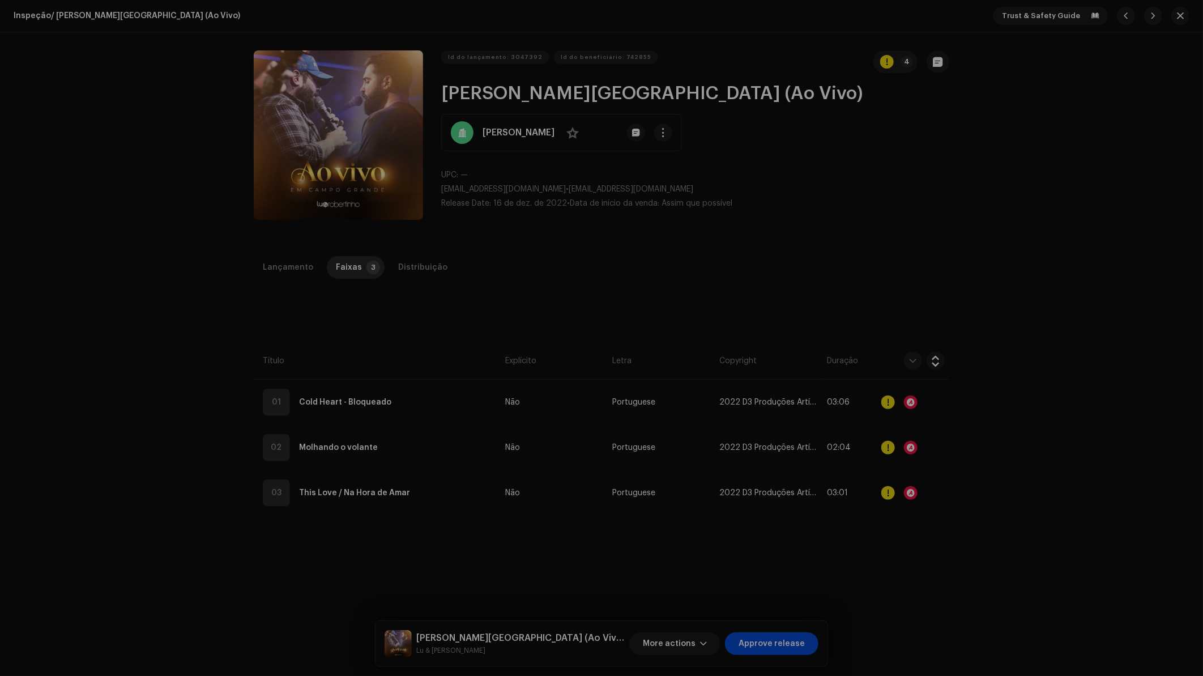
click at [843, 319] on div "Audio Recognition by Remix/Sample 2 Cover 39 Speech ! All results require revie…" at bounding box center [601, 338] width 1203 height 676
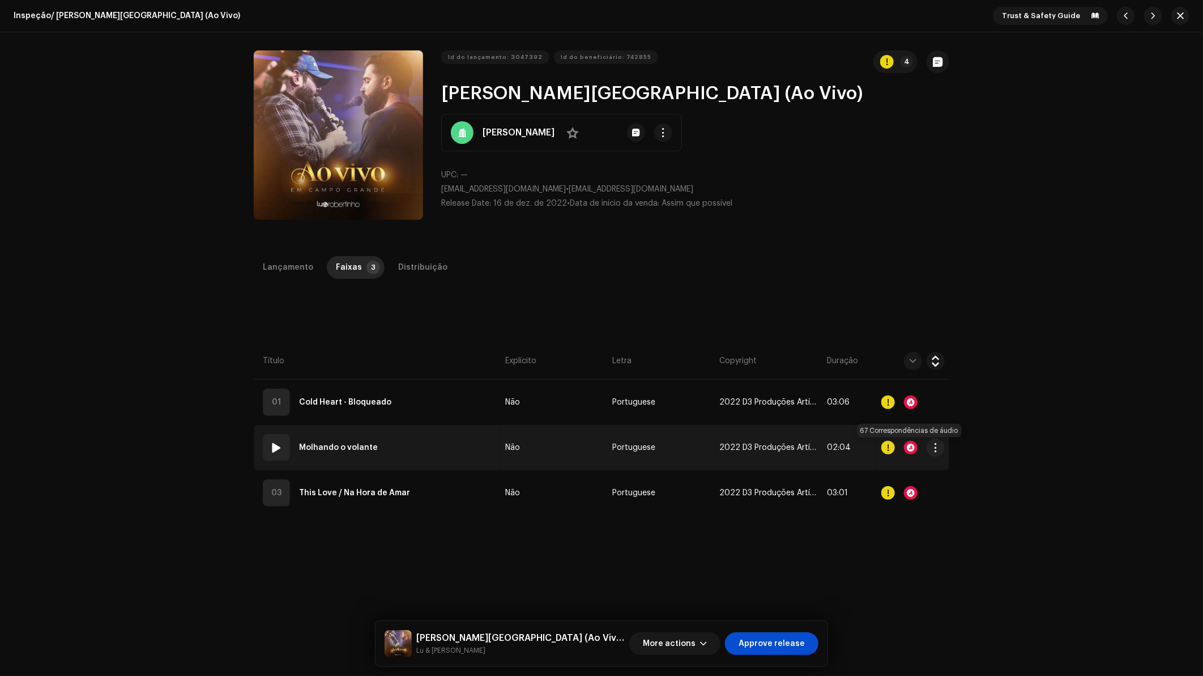
click at [910, 453] on div at bounding box center [911, 448] width 14 height 14
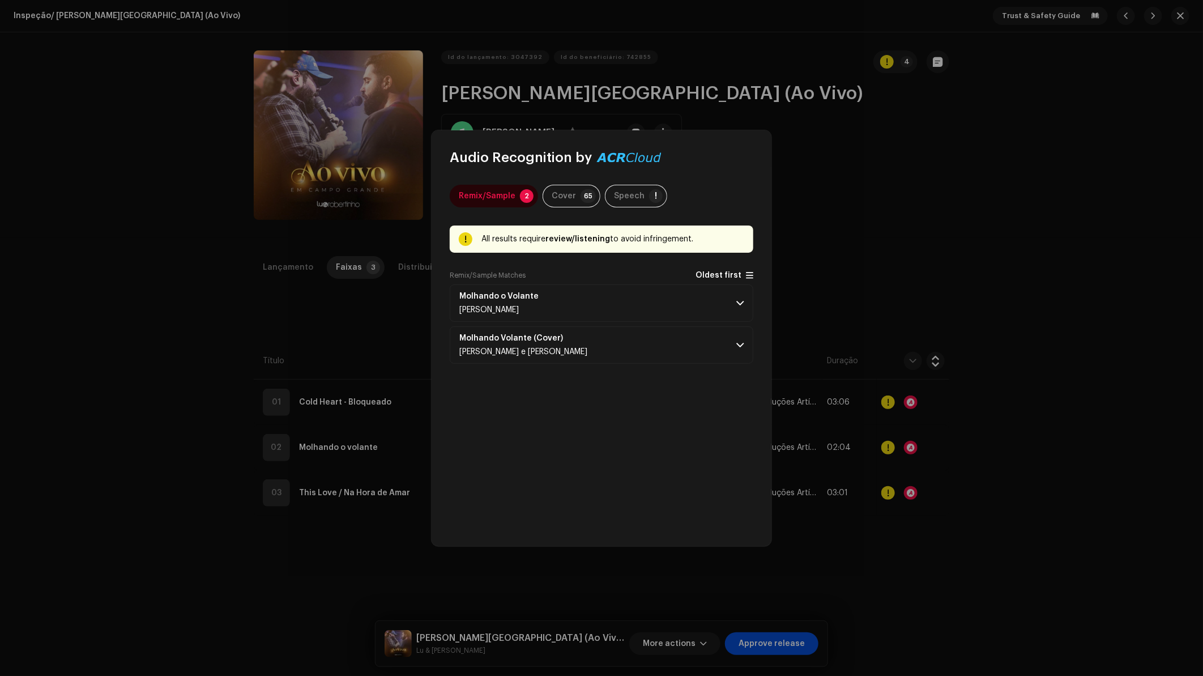
click at [738, 275] on span "Oldest first" at bounding box center [719, 275] width 46 height 8
click at [734, 302] on p-accordion-header "Molhando o Volante Cayo Eduardo" at bounding box center [602, 302] width 304 height 37
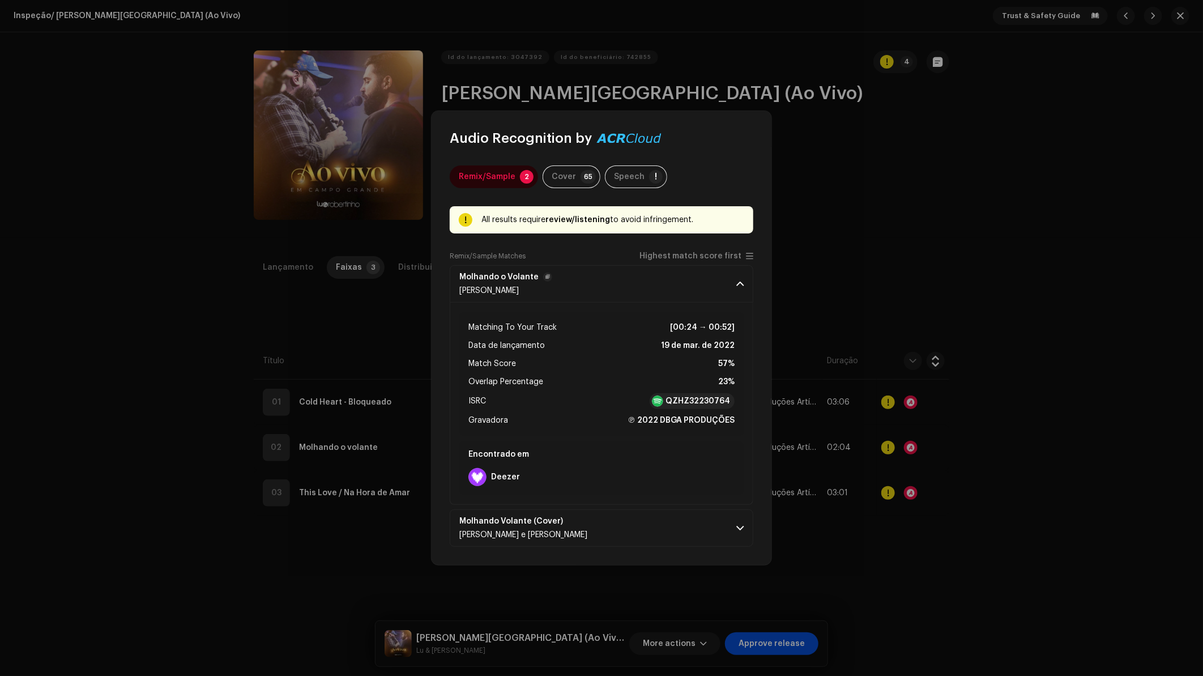
click at [739, 280] on span at bounding box center [739, 283] width 7 height 9
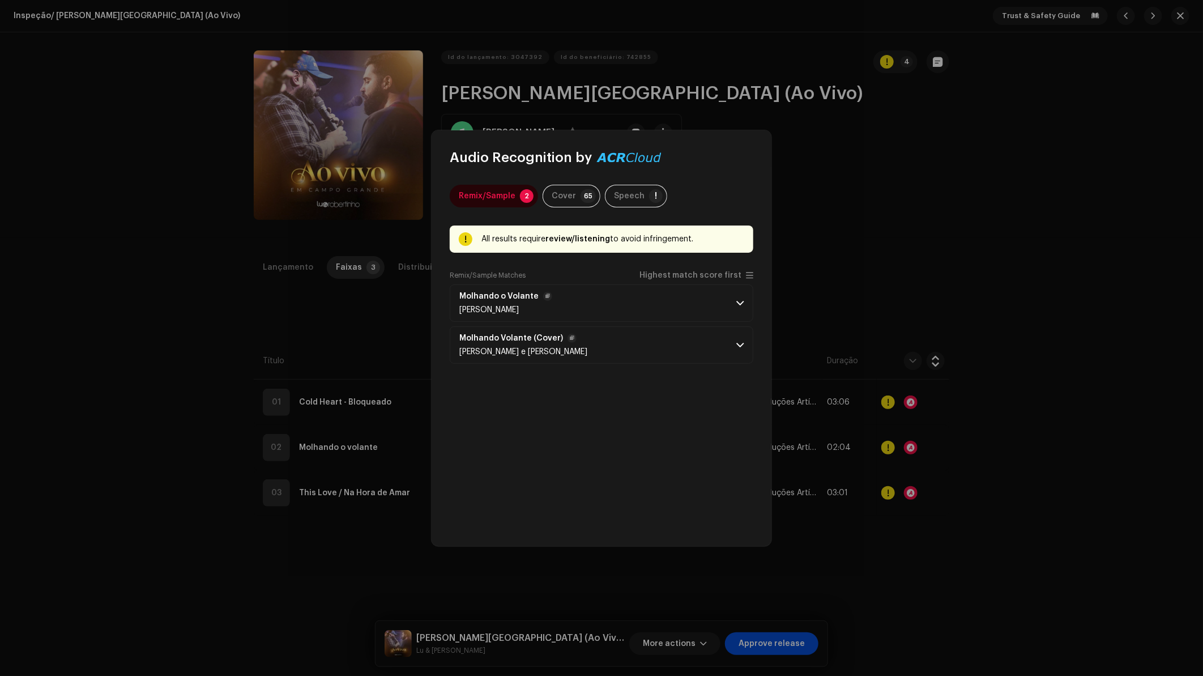
click at [726, 354] on p-accordion-header "Molhando Volante (Cover) Carol machado e Gabriel brasil" at bounding box center [602, 344] width 304 height 37
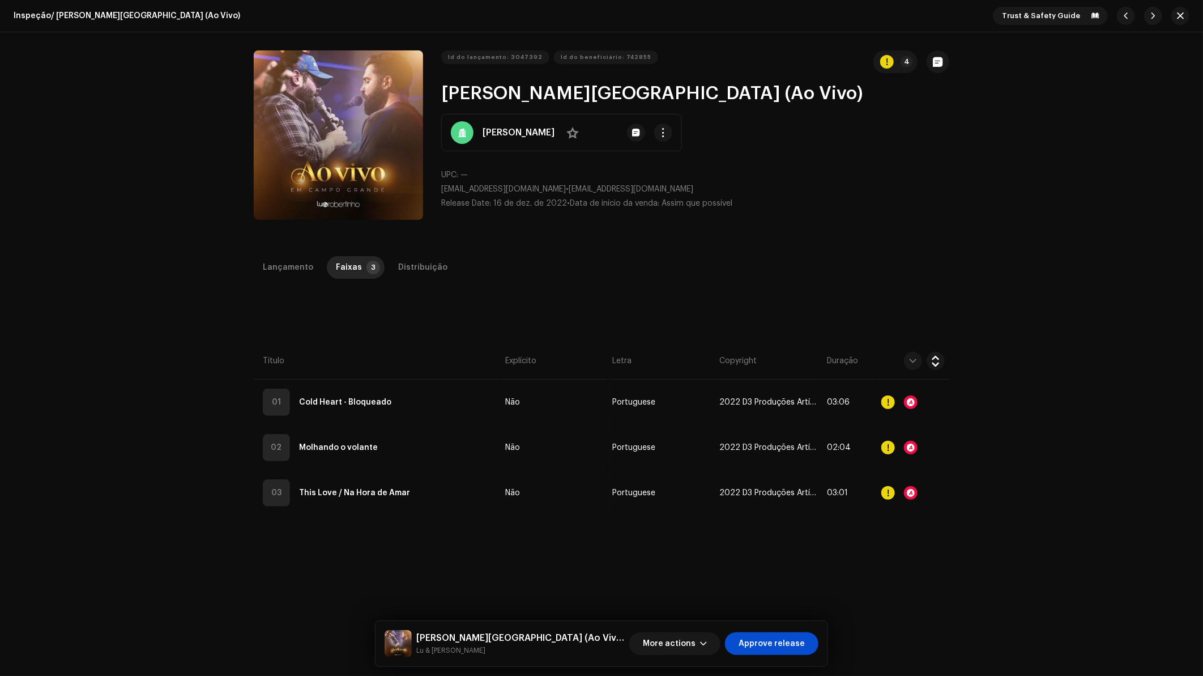
click at [843, 297] on div "Audio Recognition by Remix/Sample 2 Cover 65 Speech ! All results require revie…" at bounding box center [601, 338] width 1203 height 676
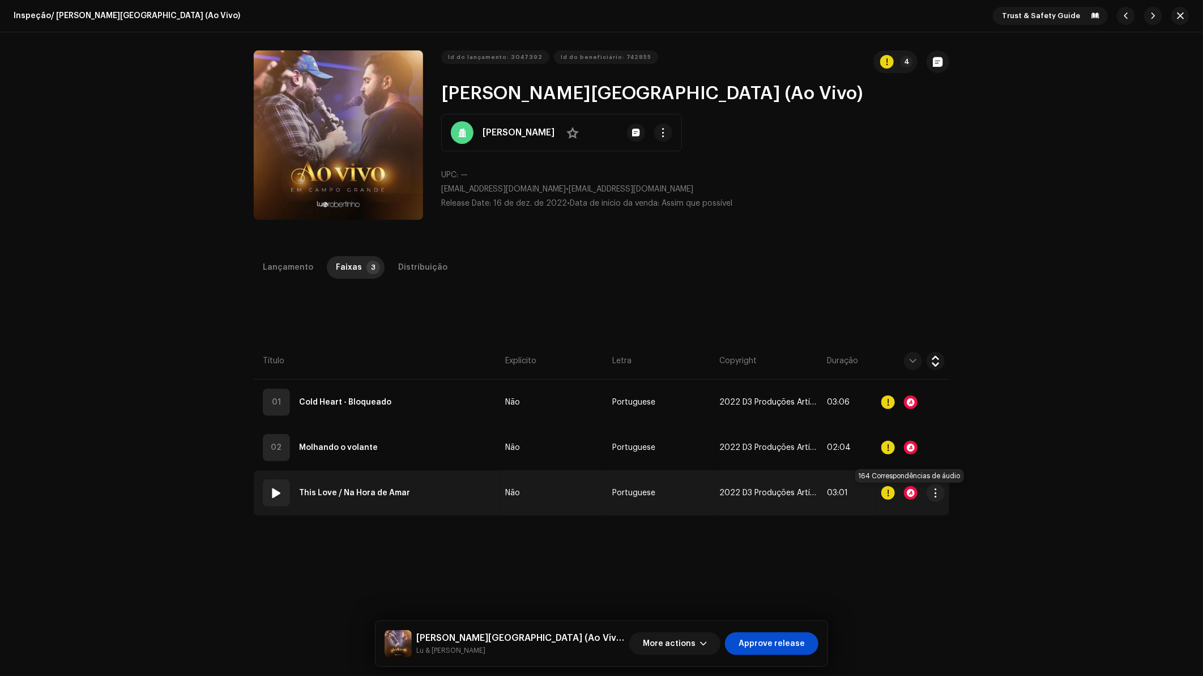
click at [908, 492] on div at bounding box center [911, 493] width 14 height 14
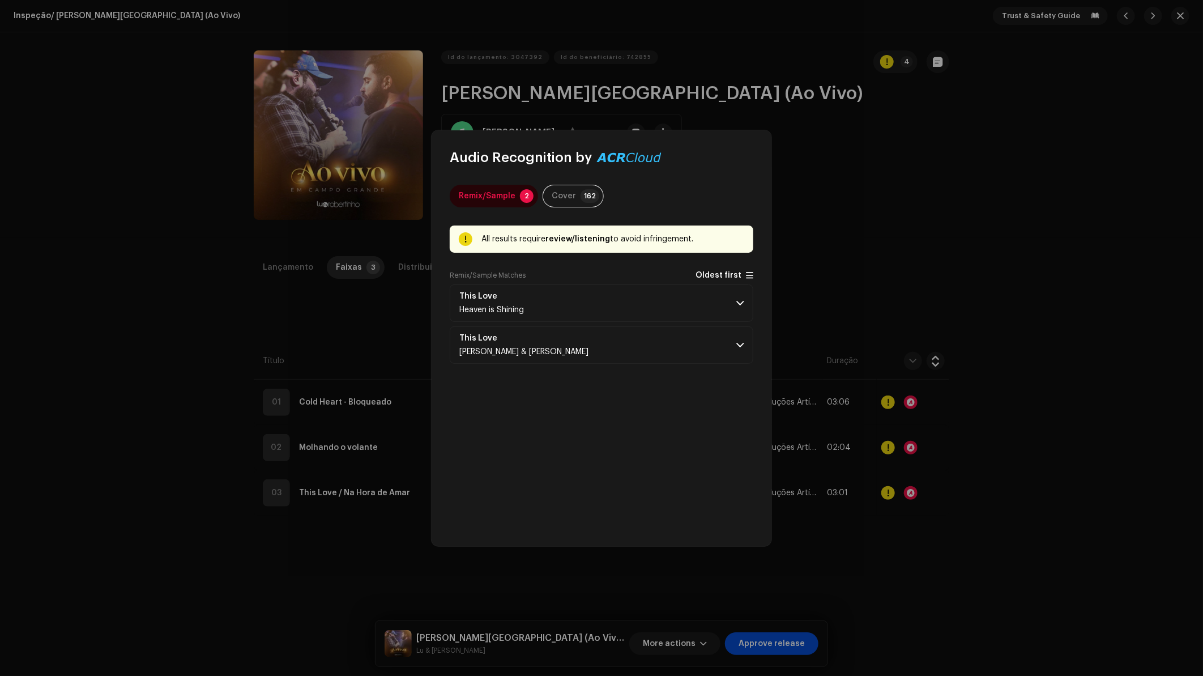
click at [738, 278] on span "Oldest first" at bounding box center [719, 275] width 46 height 8
click at [735, 299] on p-accordion-header "This Love Heaven is Shining" at bounding box center [602, 302] width 304 height 37
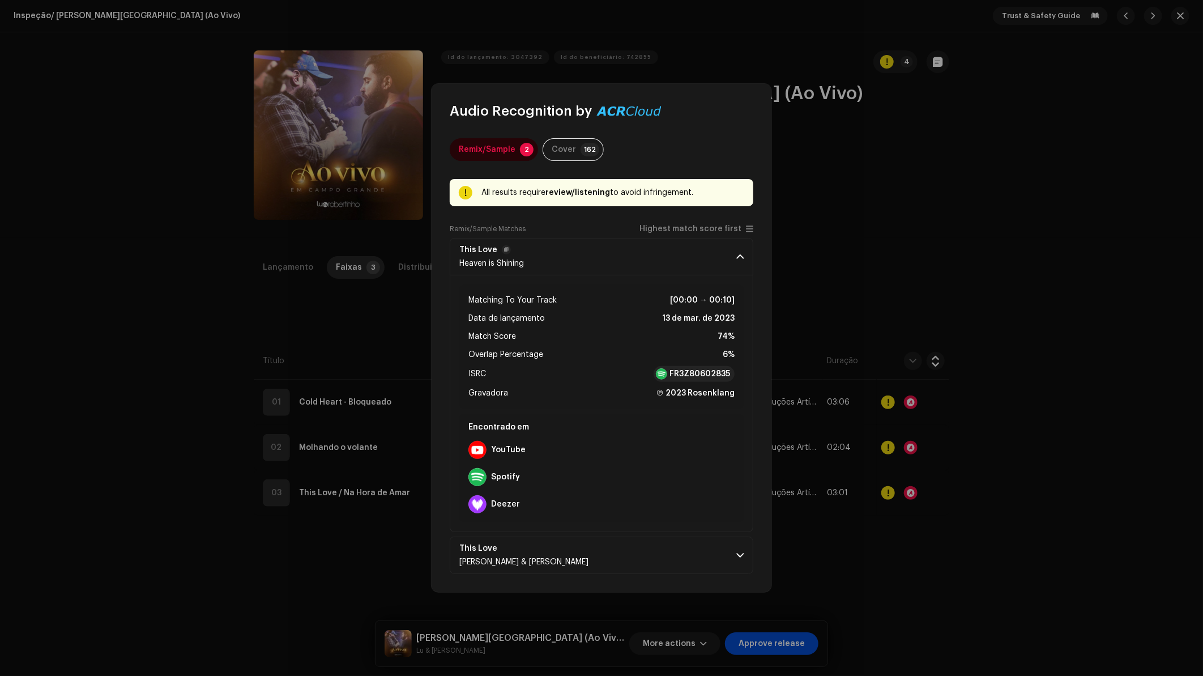
click at [738, 261] on span at bounding box center [739, 256] width 7 height 9
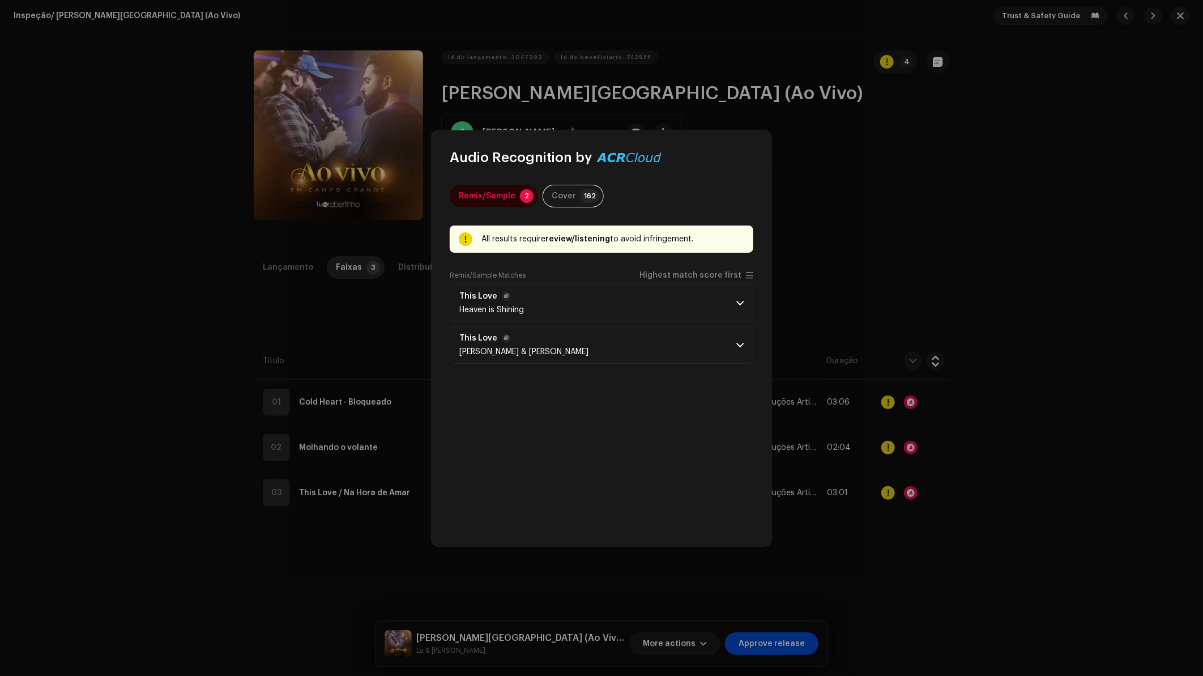
click at [730, 349] on p-accordion-header "This Love Denis Bravo & Julia Milows" at bounding box center [602, 344] width 304 height 37
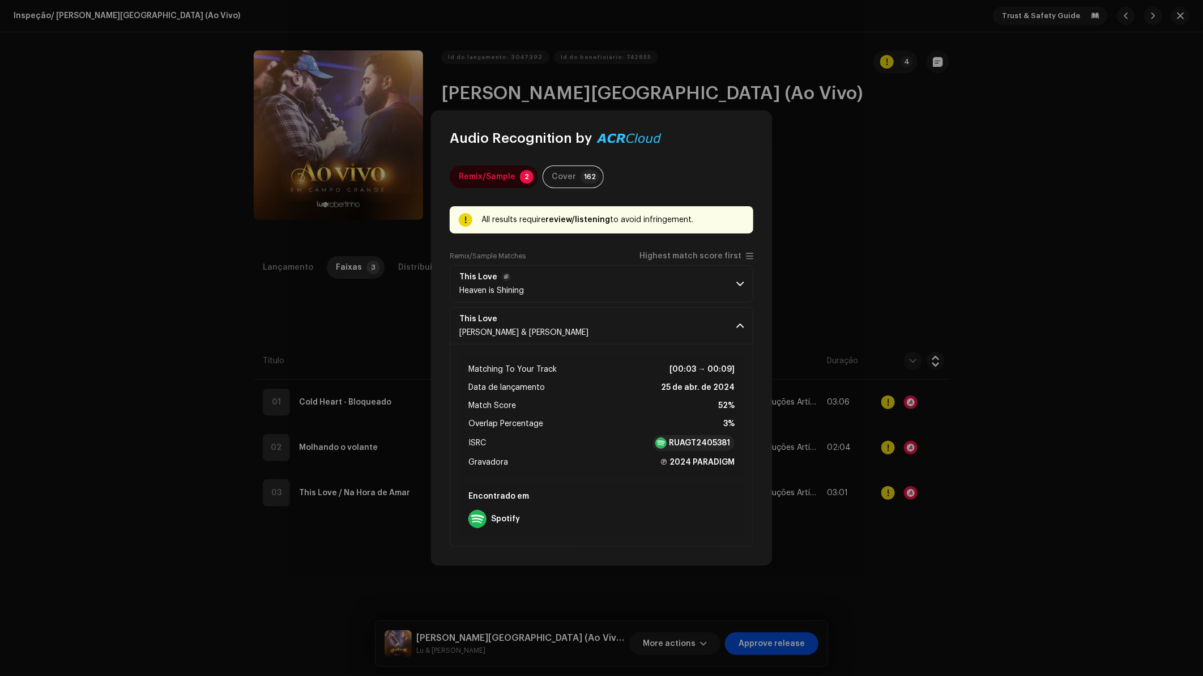
click at [730, 291] on p-accordion-header "This Love Heaven is Shining" at bounding box center [602, 283] width 304 height 37
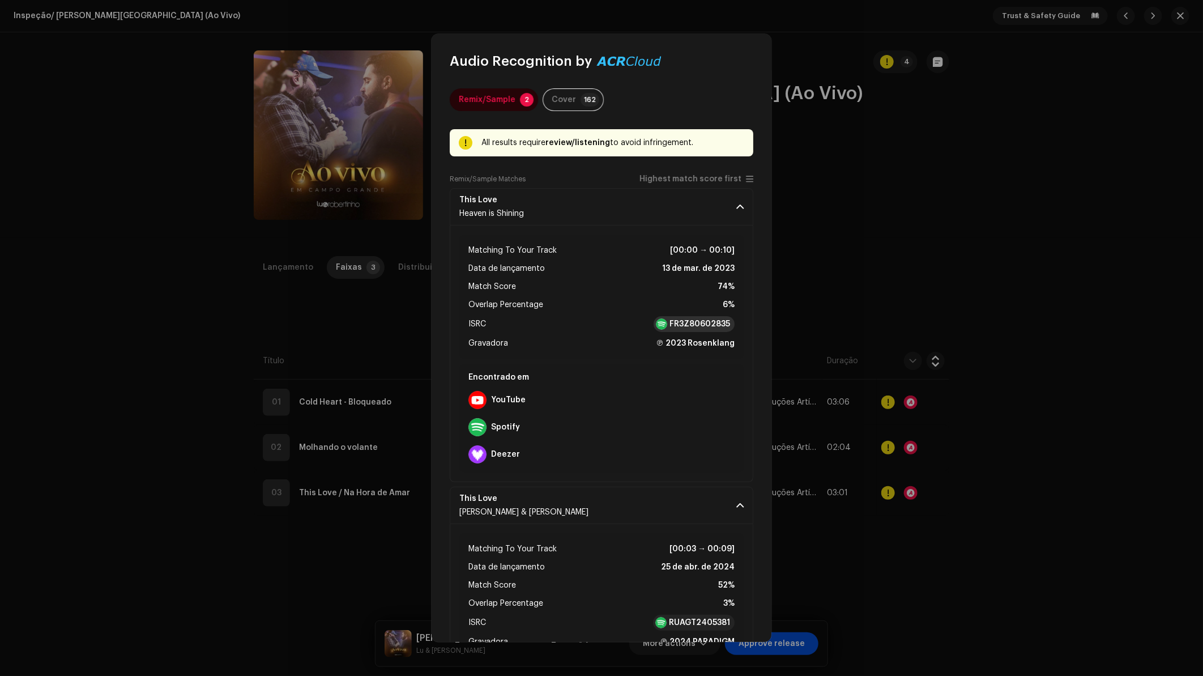
click at [692, 329] on strong "FR3Z80602835" at bounding box center [700, 323] width 61 height 11
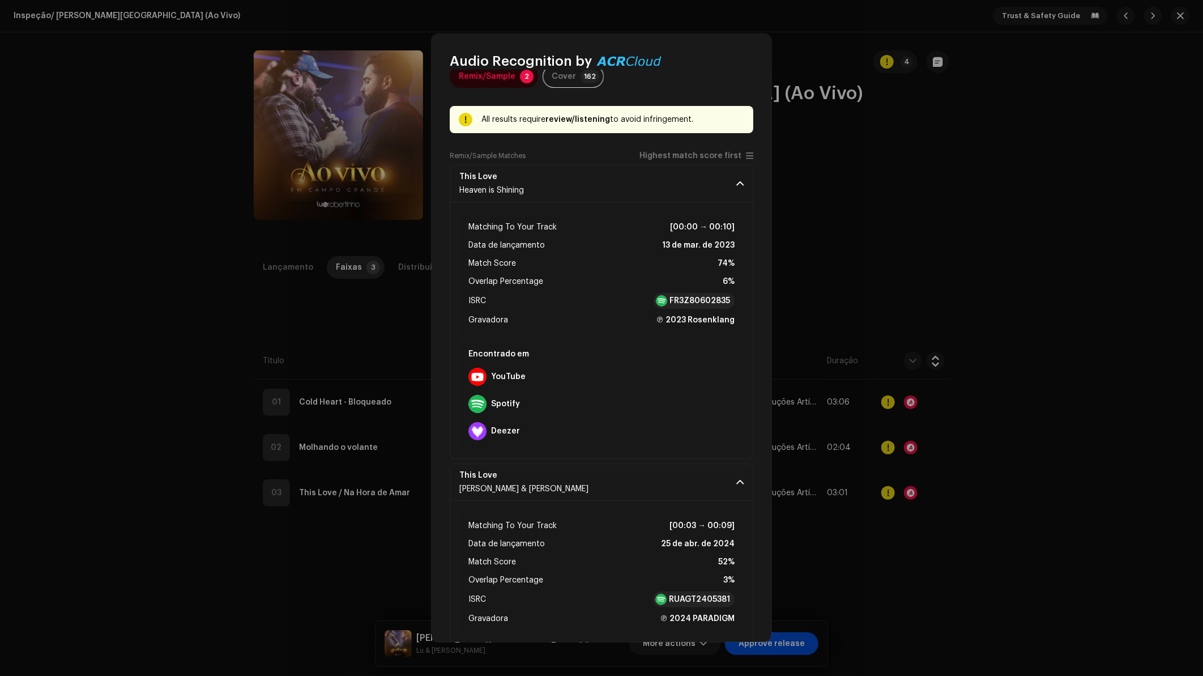
scroll to position [101, 0]
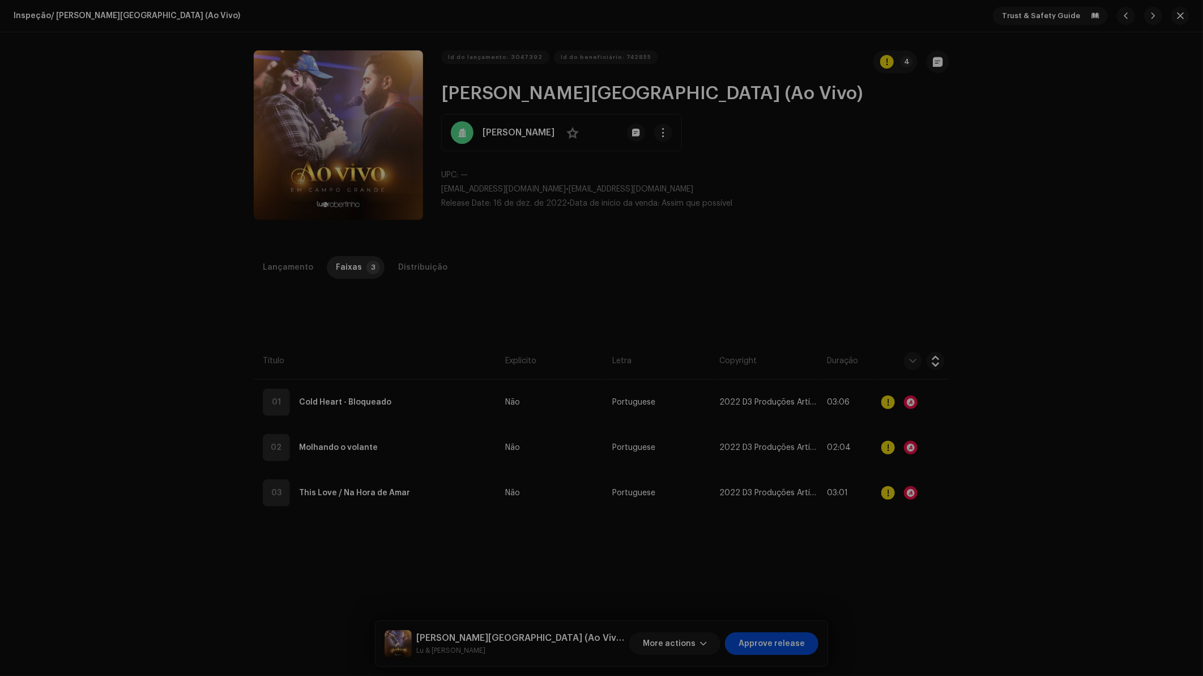
click at [903, 228] on div "Audio Recognition by Remix/Sample 2 Cover 162 All results require review/listen…" at bounding box center [601, 338] width 1203 height 676
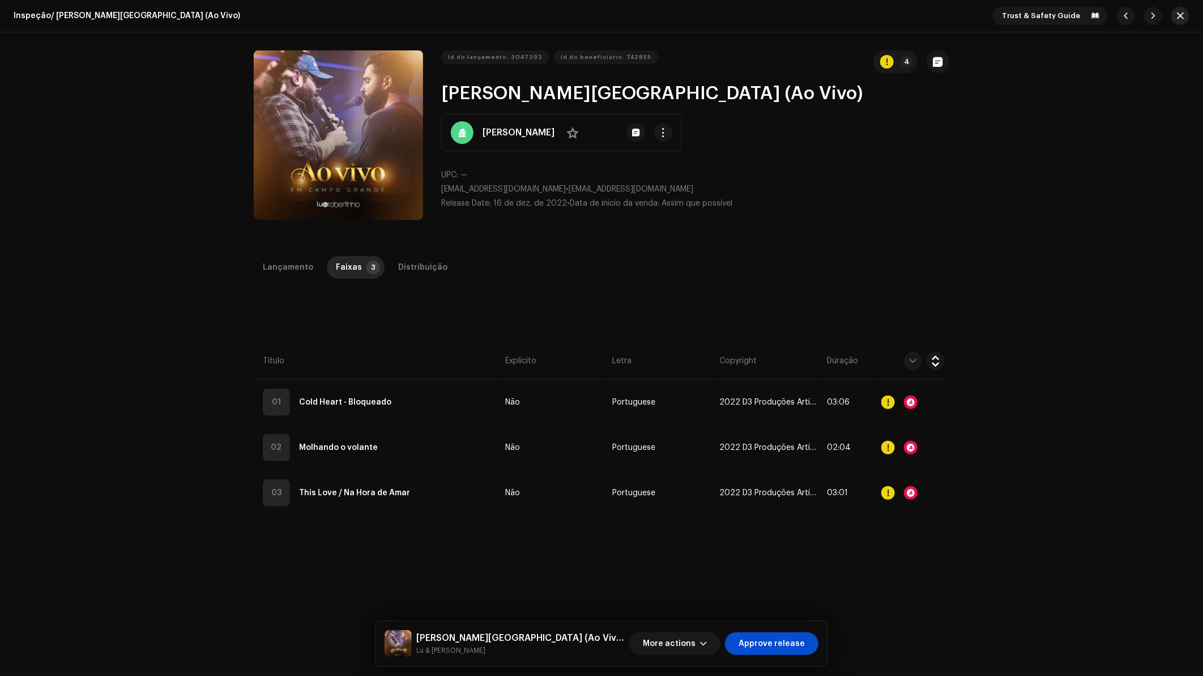
click at [1182, 18] on button "button" at bounding box center [1180, 16] width 18 height 18
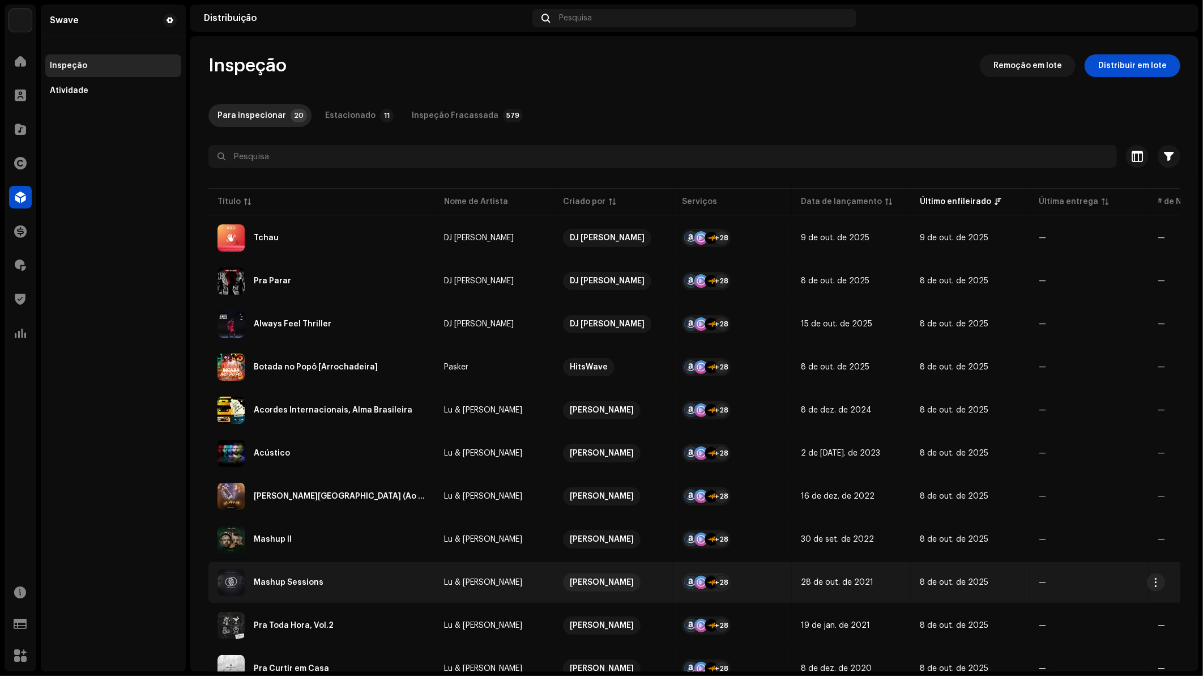
scroll to position [189, 0]
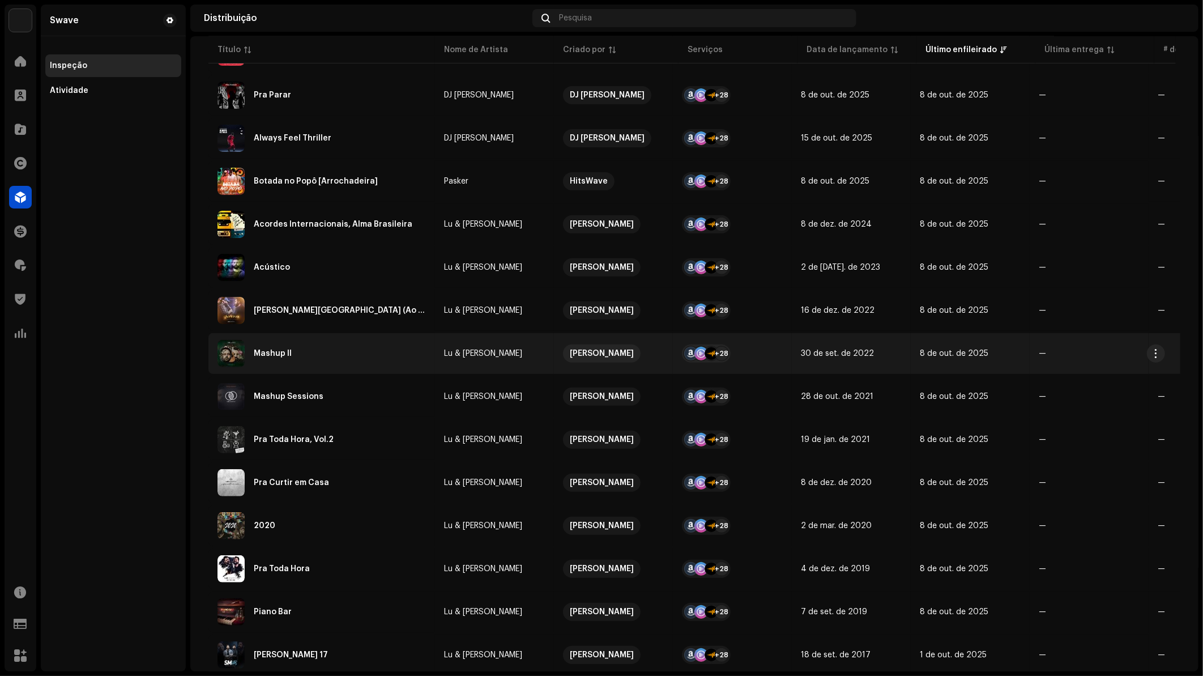
click at [283, 356] on div "Mashup II" at bounding box center [322, 353] width 208 height 27
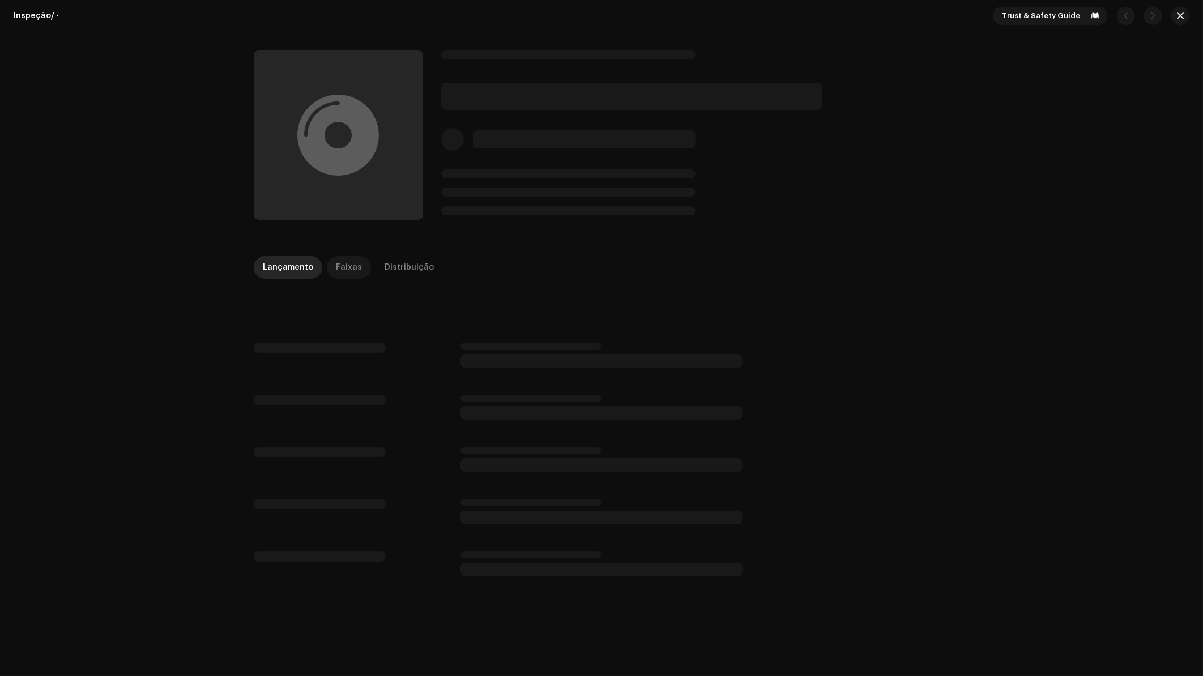
click at [343, 264] on div "Faixas" at bounding box center [349, 267] width 26 height 23
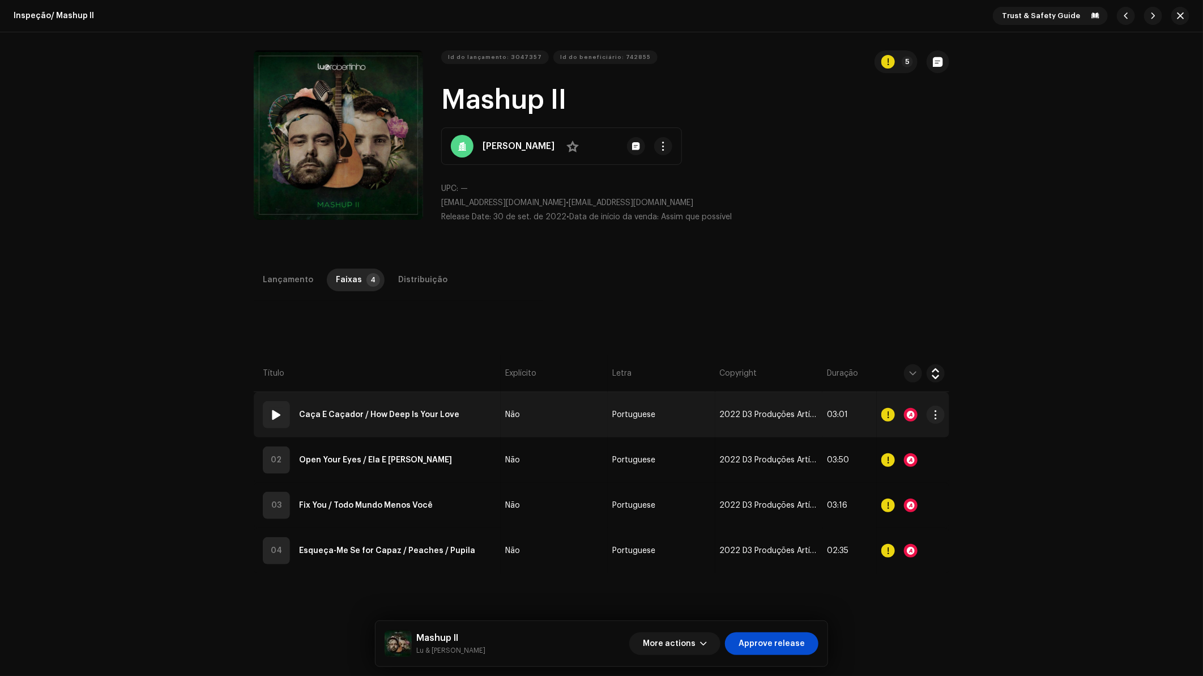
click at [909, 419] on div at bounding box center [911, 415] width 14 height 14
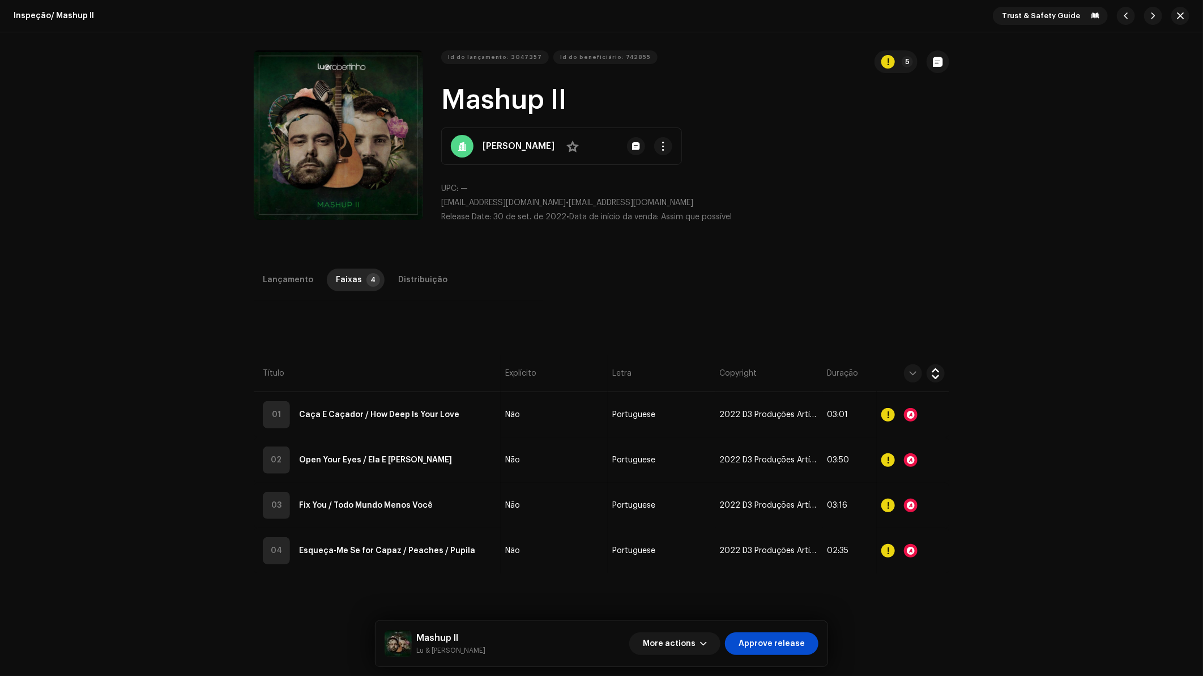
click at [916, 452] on div "Audio Recognition by Cover 47 All results require review/listening to avoid inf…" at bounding box center [601, 338] width 1203 height 676
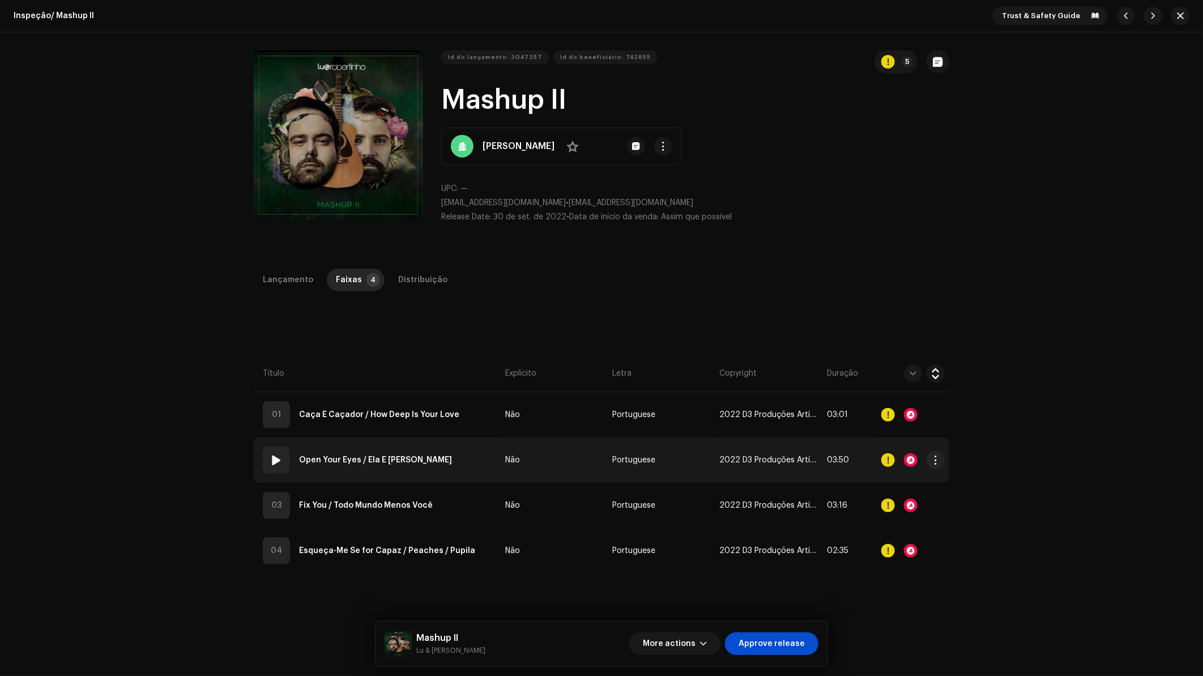
click at [909, 463] on div at bounding box center [911, 460] width 14 height 14
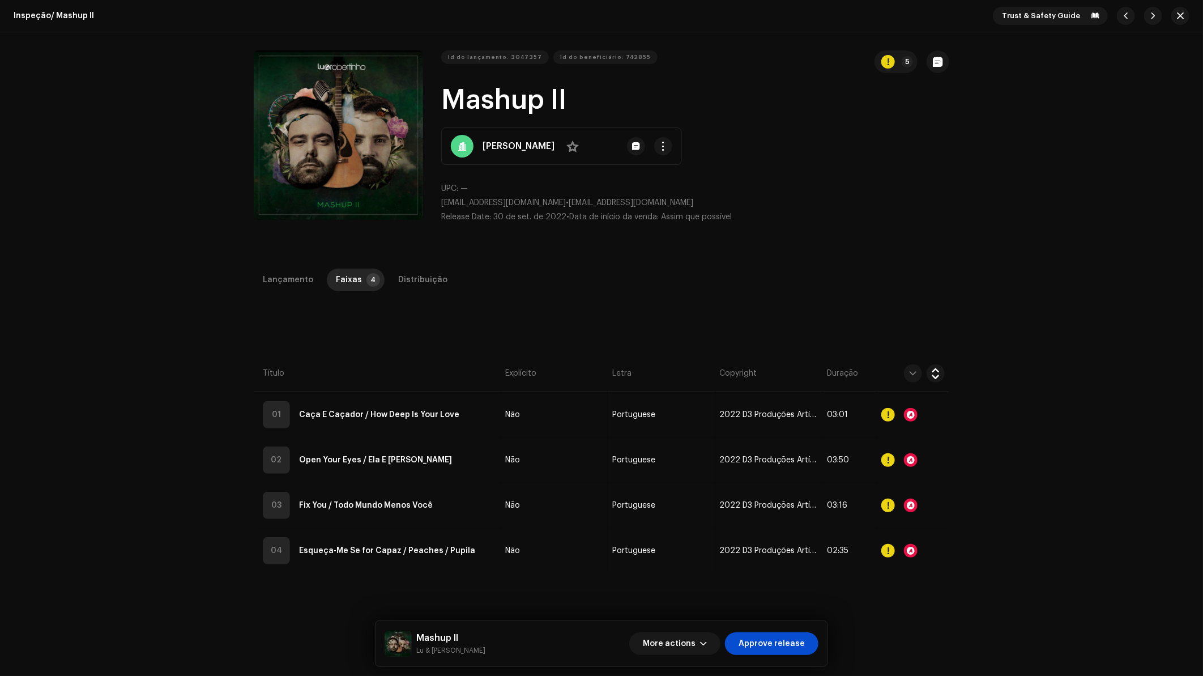
click at [904, 488] on div "Audio Recognition by Cover 25 All results require review/listening to avoid inf…" at bounding box center [601, 338] width 1203 height 676
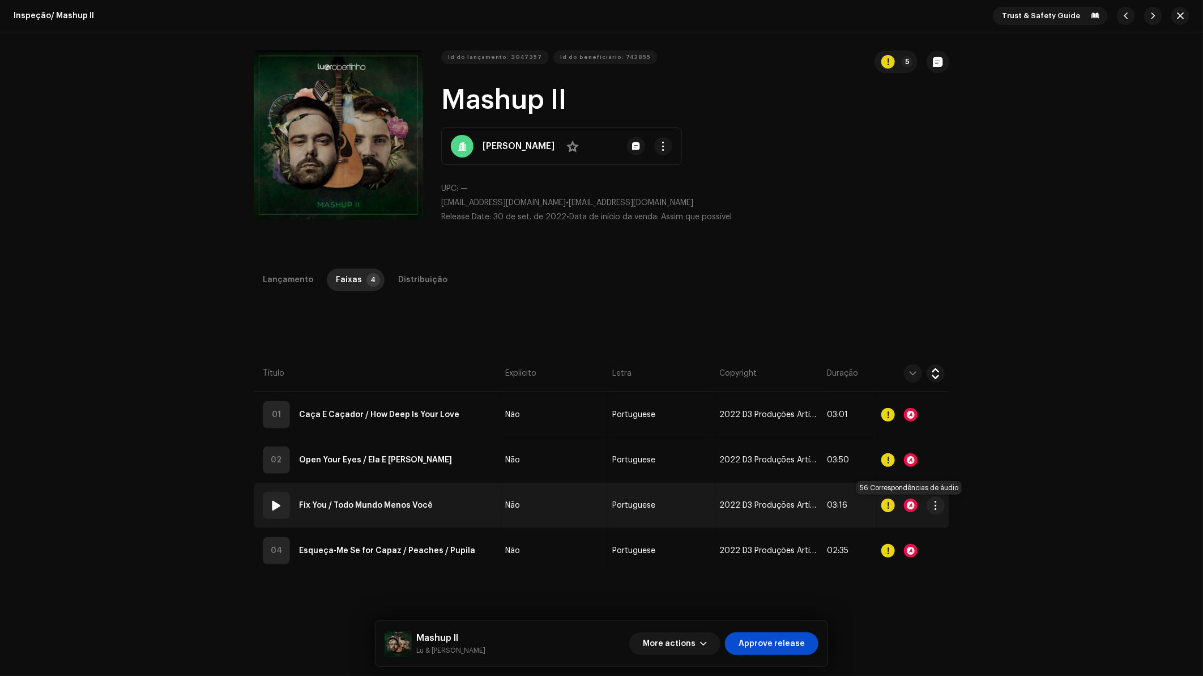
click at [908, 509] on div at bounding box center [911, 505] width 14 height 14
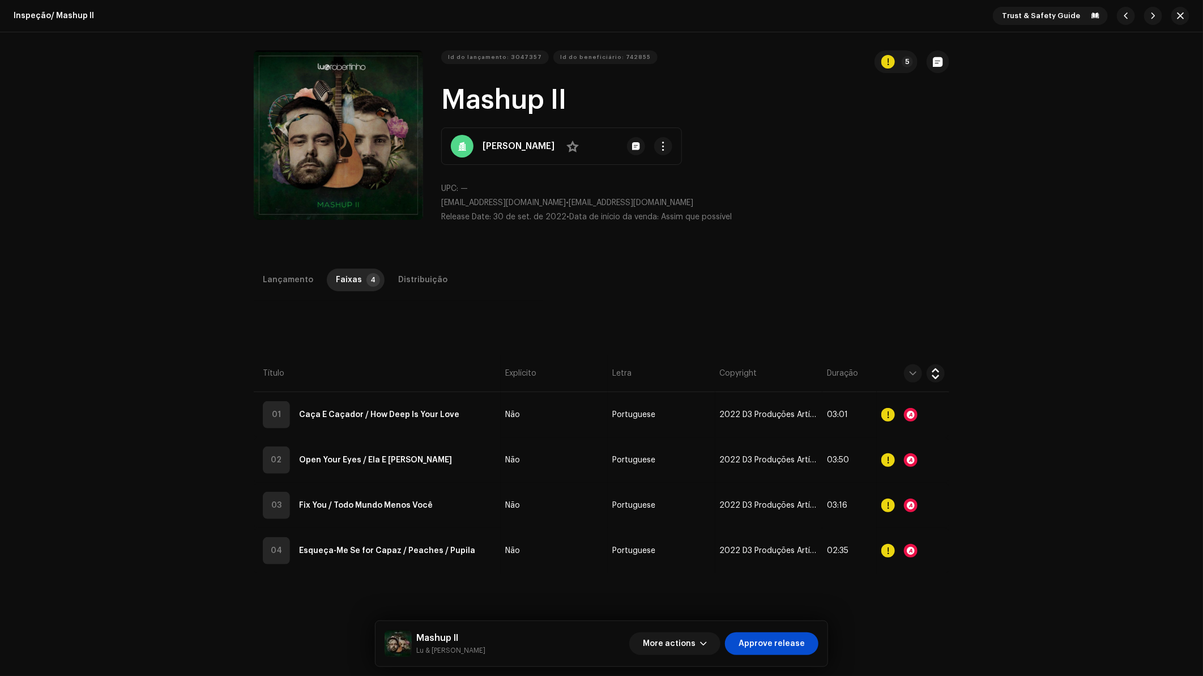
click at [902, 520] on div "Audio Recognition by Cover 56 All results require review/listening to avoid inf…" at bounding box center [601, 338] width 1203 height 676
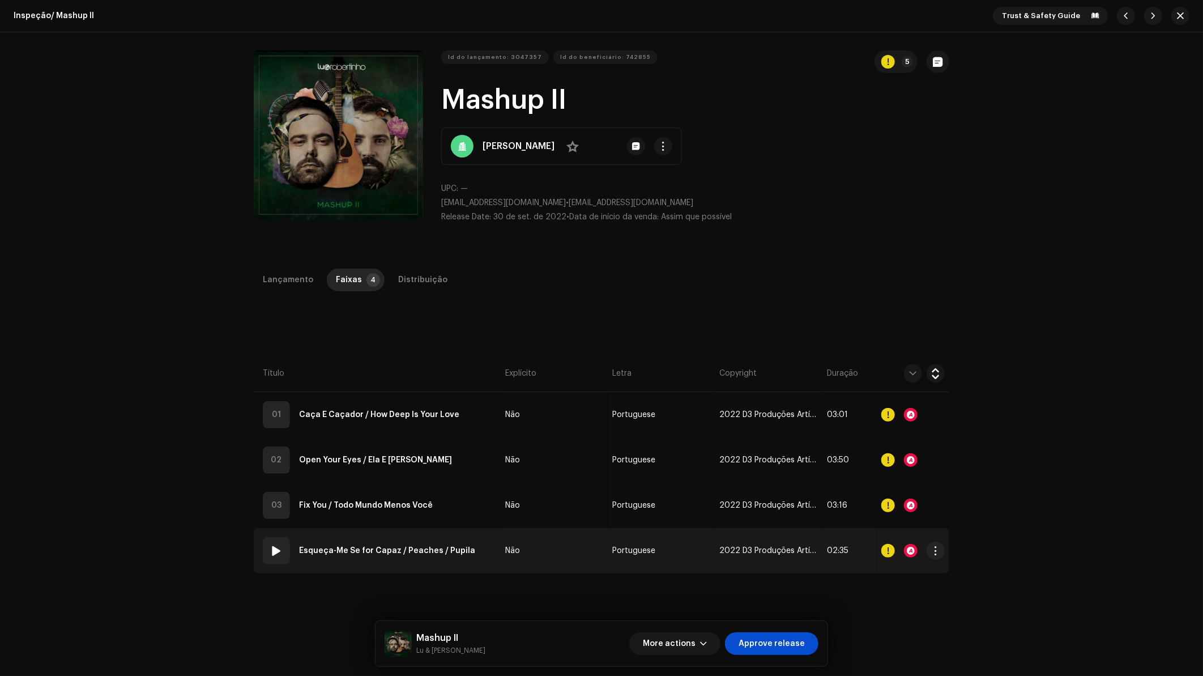
click at [911, 549] on div at bounding box center [911, 551] width 14 height 14
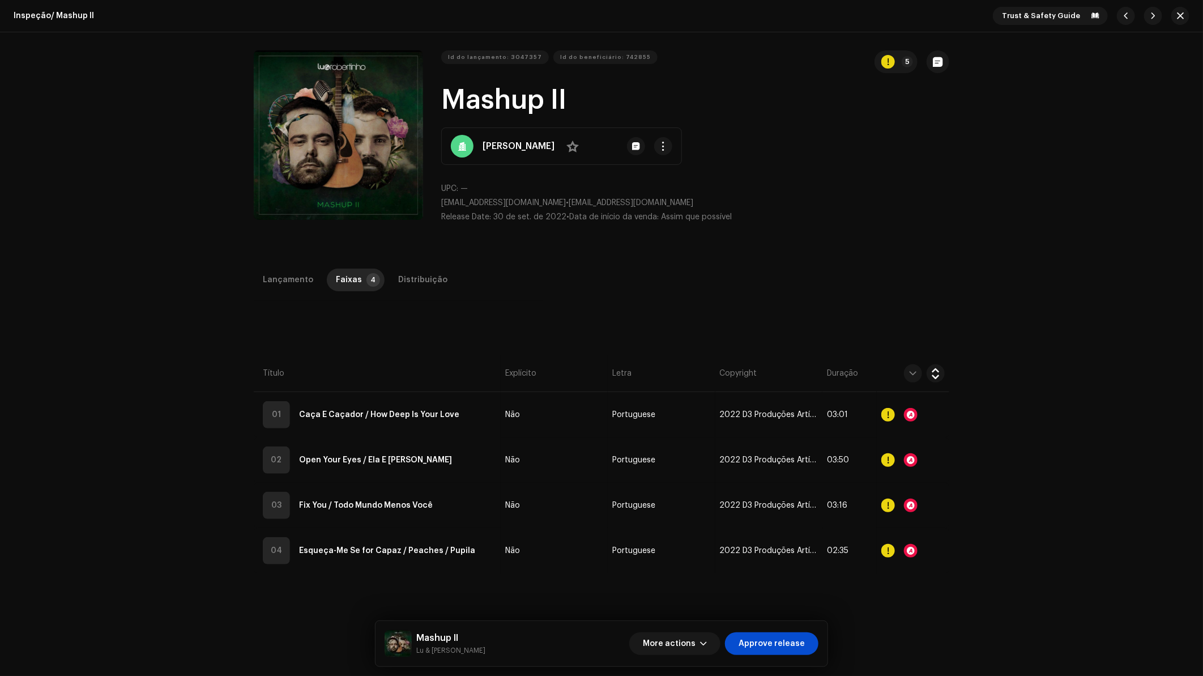
click at [902, 522] on div "Audio Recognition by Cover 15 All results require review/listening to avoid inf…" at bounding box center [601, 338] width 1203 height 676
click at [406, 278] on div "Distribuição" at bounding box center [422, 279] width 49 height 23
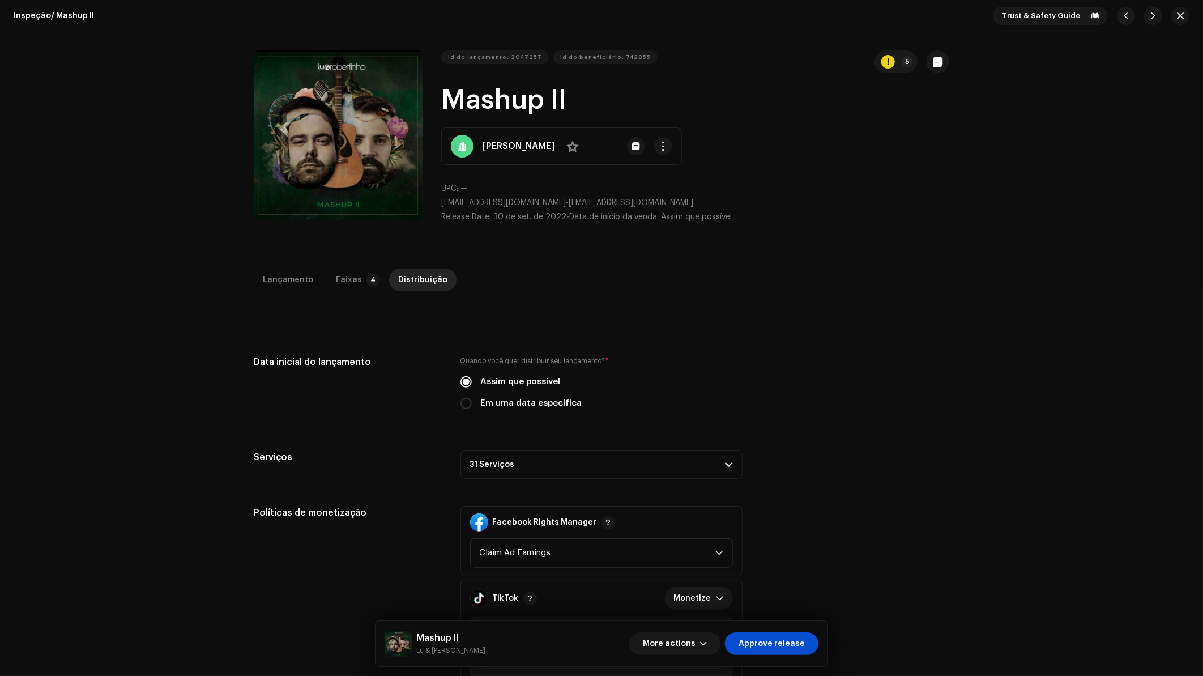
click at [605, 466] on p-accordion-header "31 Serviços" at bounding box center [602, 464] width 282 height 28
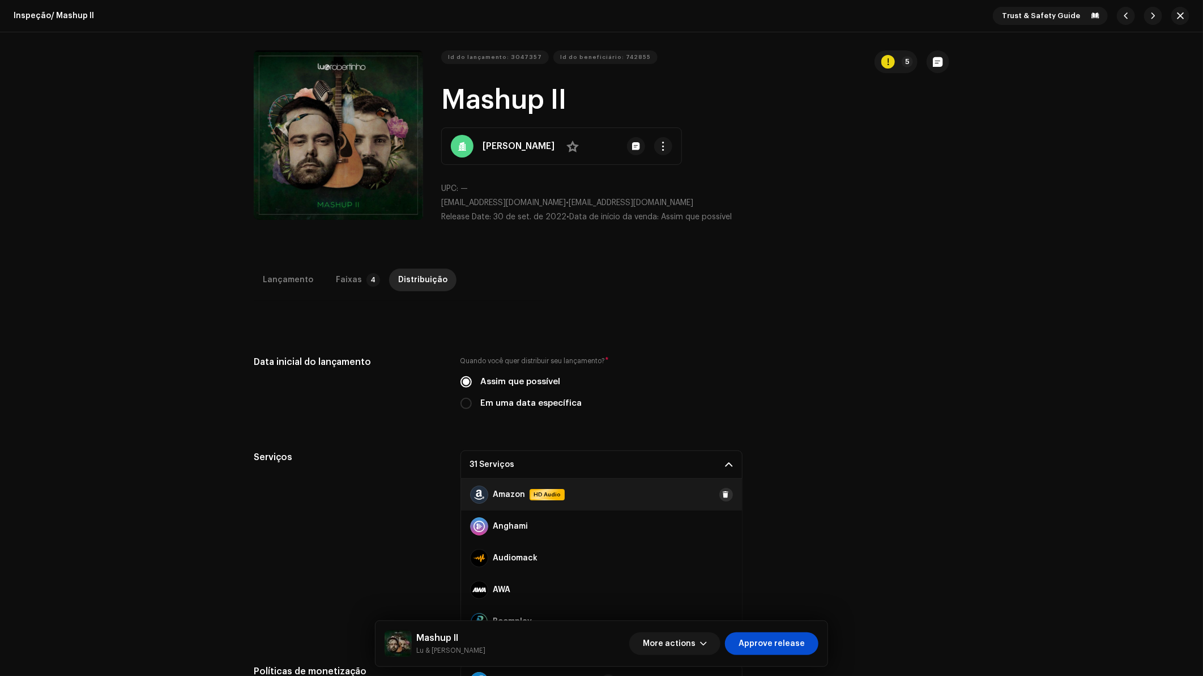
click at [723, 493] on span at bounding box center [726, 494] width 7 height 9
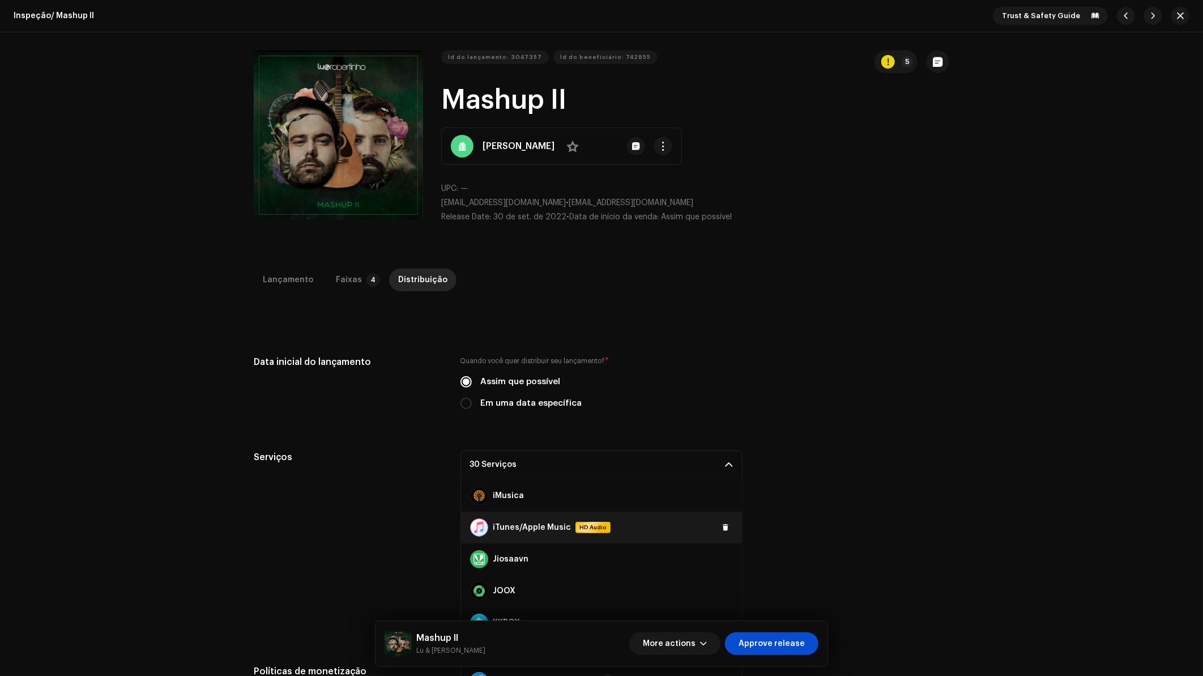
scroll to position [314, 0]
click at [714, 525] on div "iTunes/Apple Music HD Audio" at bounding box center [601, 529] width 281 height 32
click at [723, 525] on span at bounding box center [726, 529] width 7 height 9
click at [714, 466] on p-accordion-header "29 Serviços" at bounding box center [602, 464] width 282 height 28
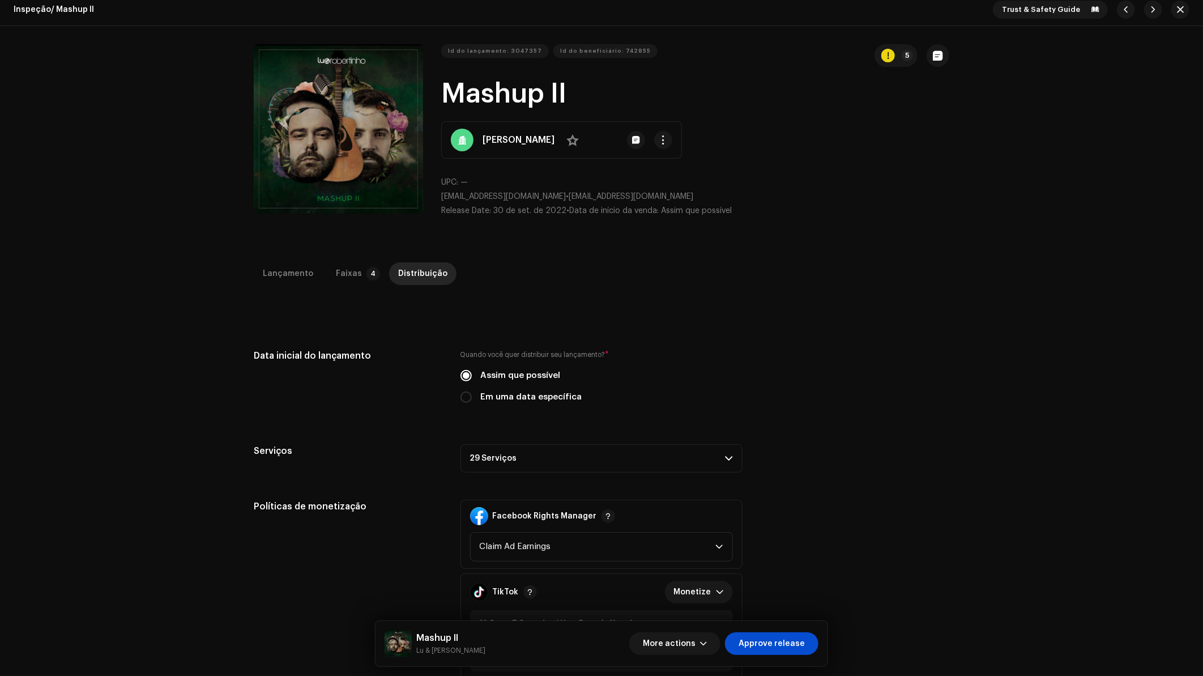
scroll to position [0, 0]
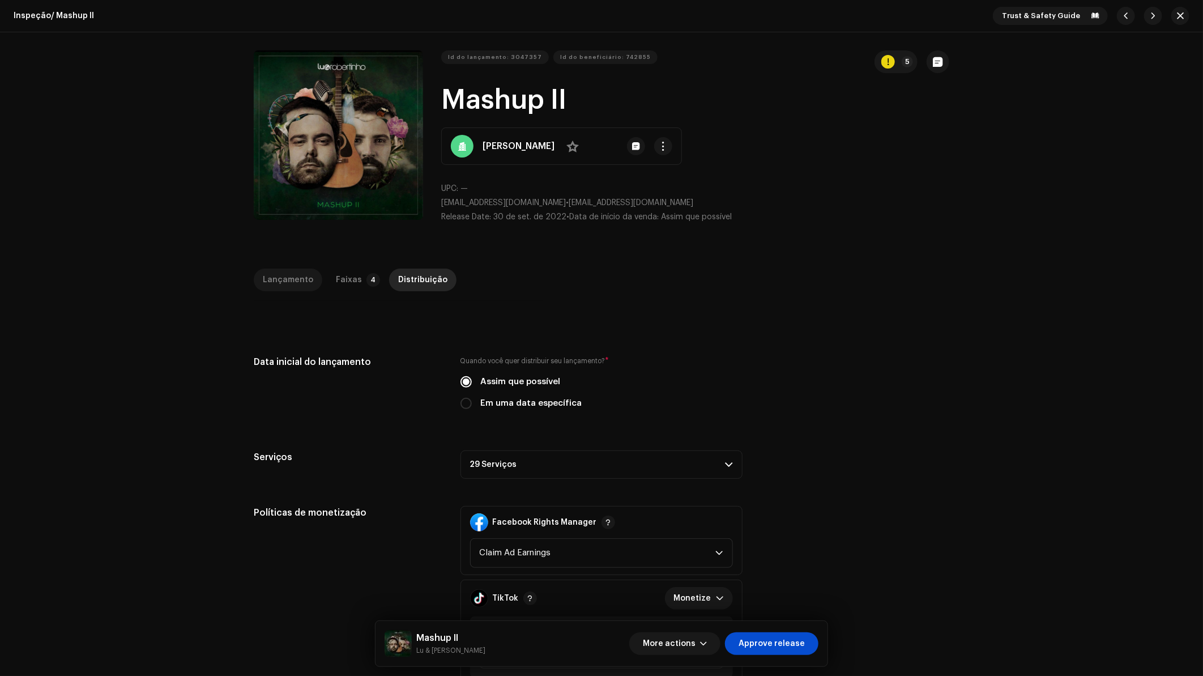
click at [301, 268] on div "Lançamento" at bounding box center [288, 279] width 50 height 23
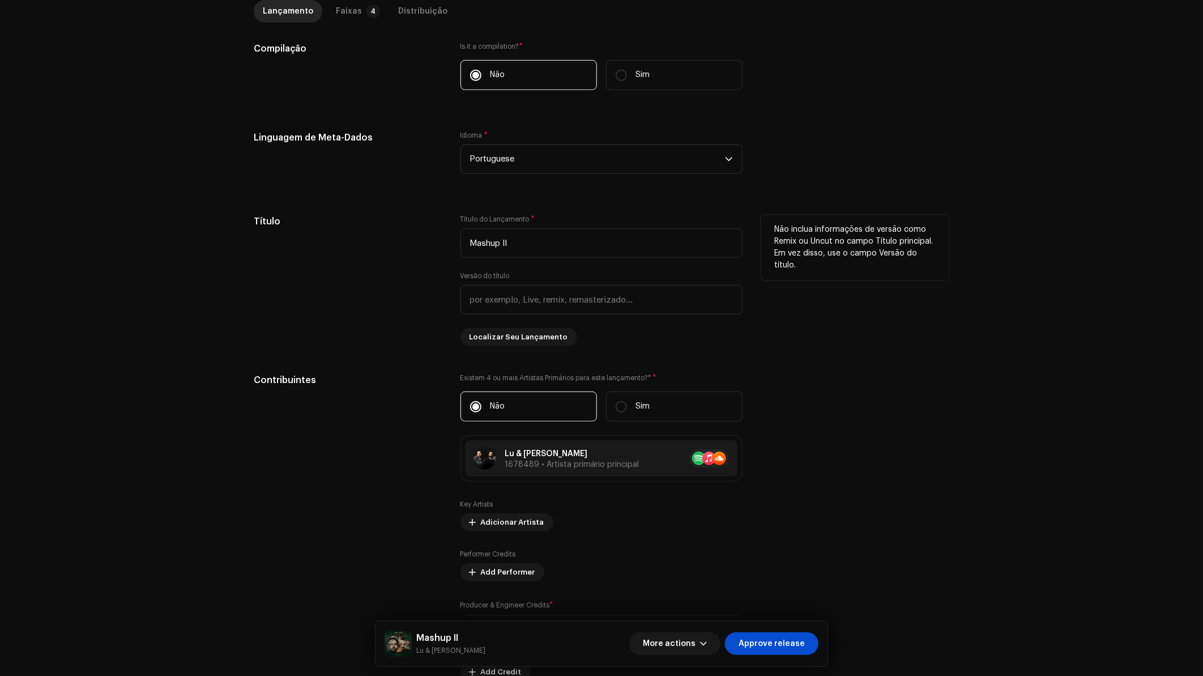
scroll to position [87, 0]
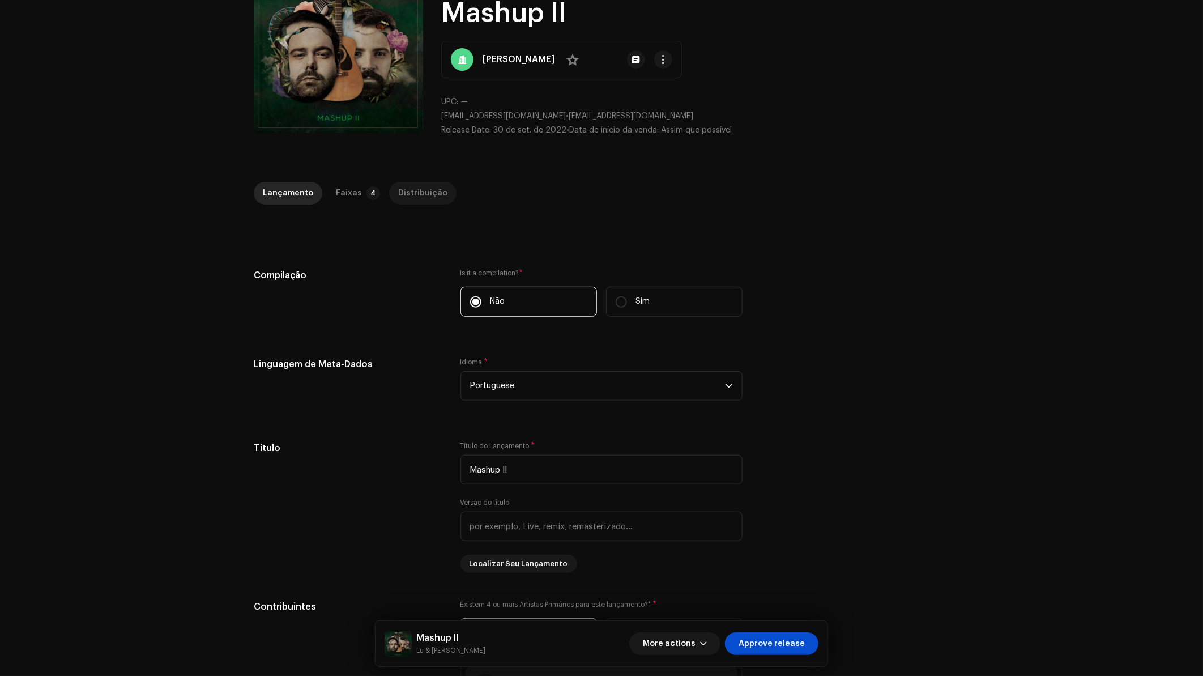
click at [429, 201] on div "Distribuição" at bounding box center [422, 193] width 49 height 23
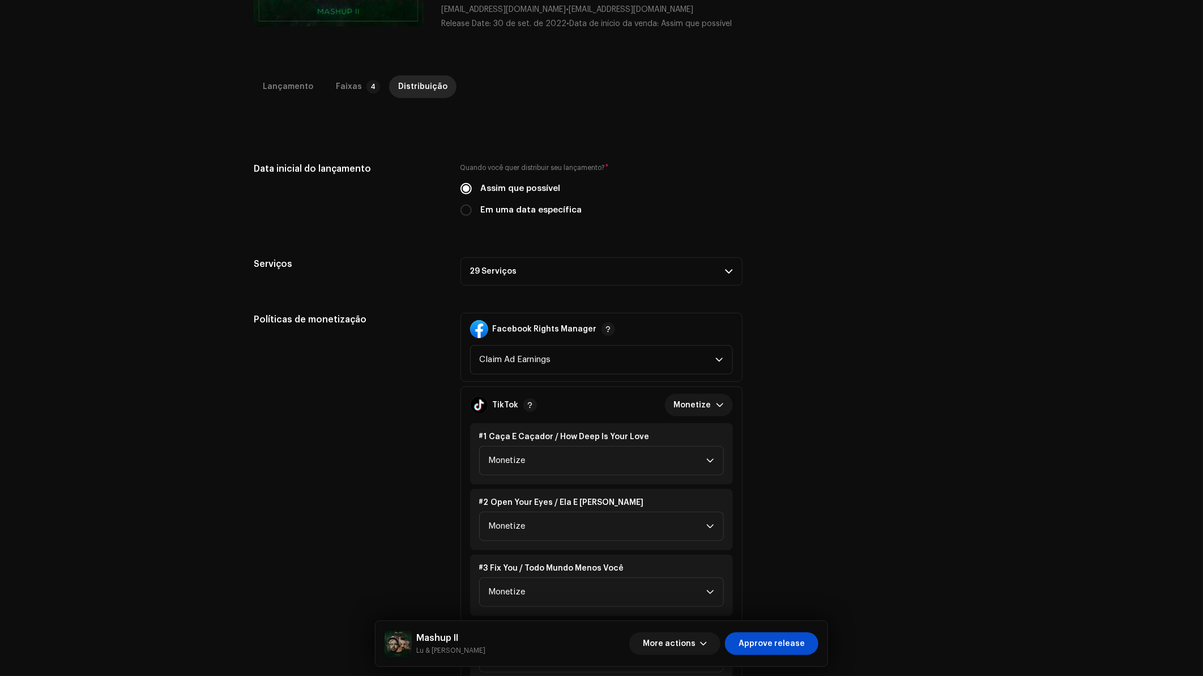
scroll to position [401, 0]
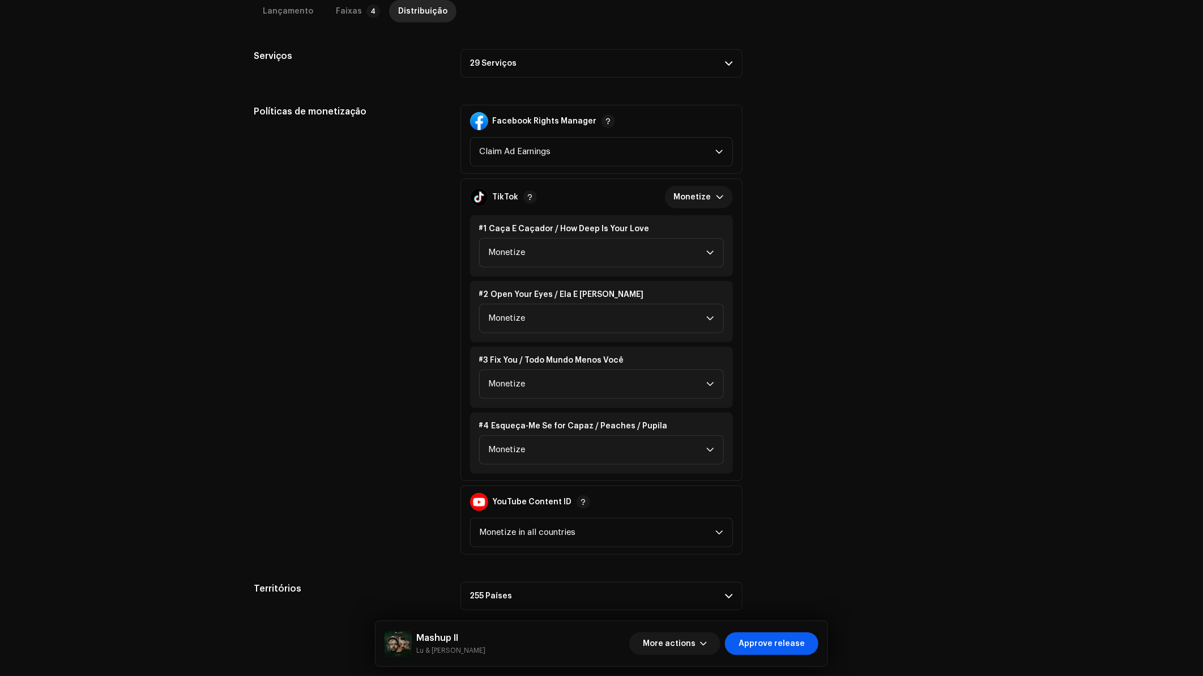
click at [806, 646] on button "Approve release" at bounding box center [771, 643] width 93 height 23
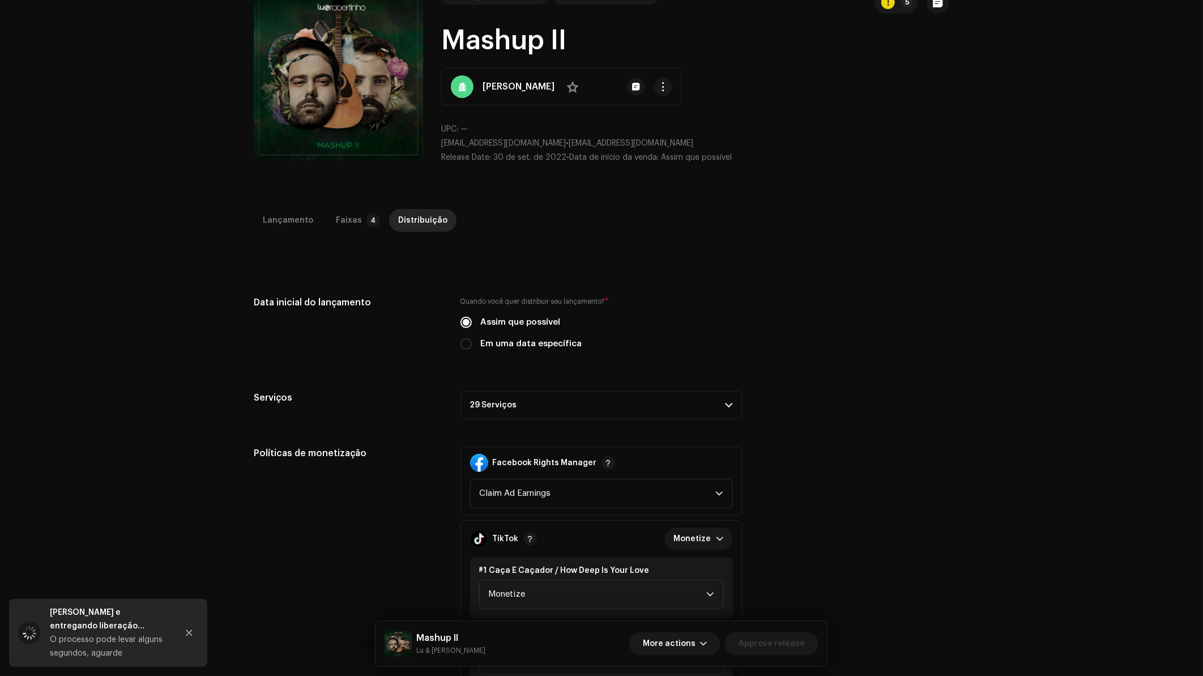
scroll to position [0, 0]
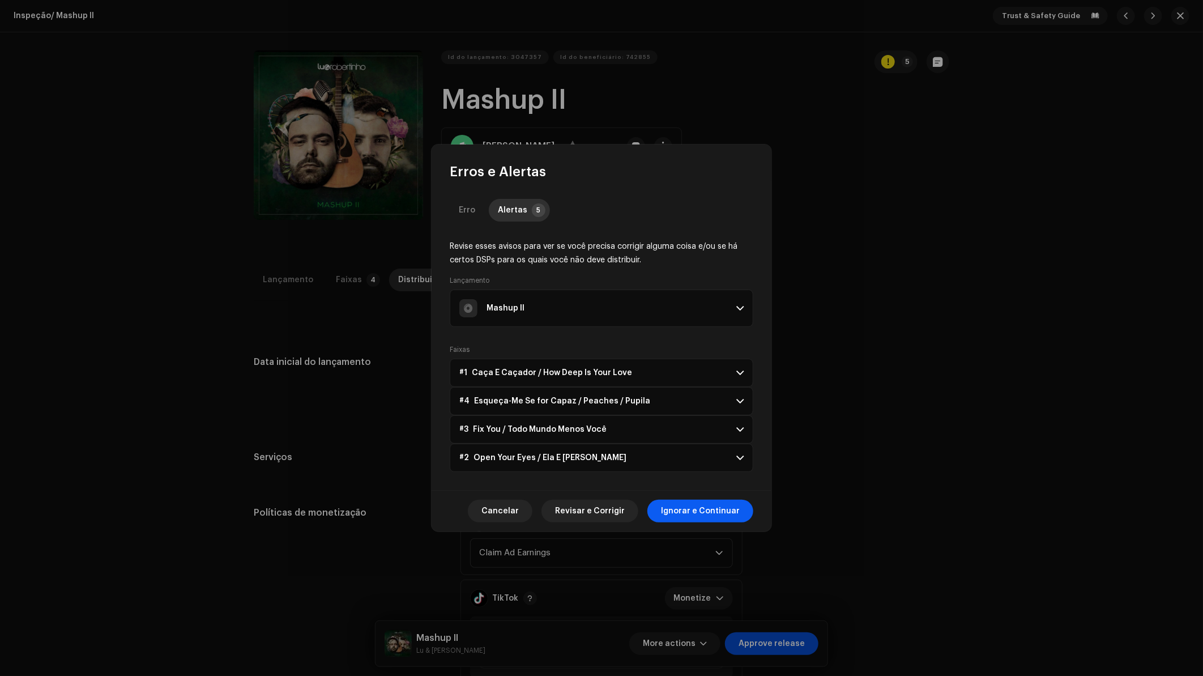
click at [706, 516] on span "Ignorar e Continuar" at bounding box center [700, 511] width 79 height 23
